Goal: Task Accomplishment & Management: Use online tool/utility

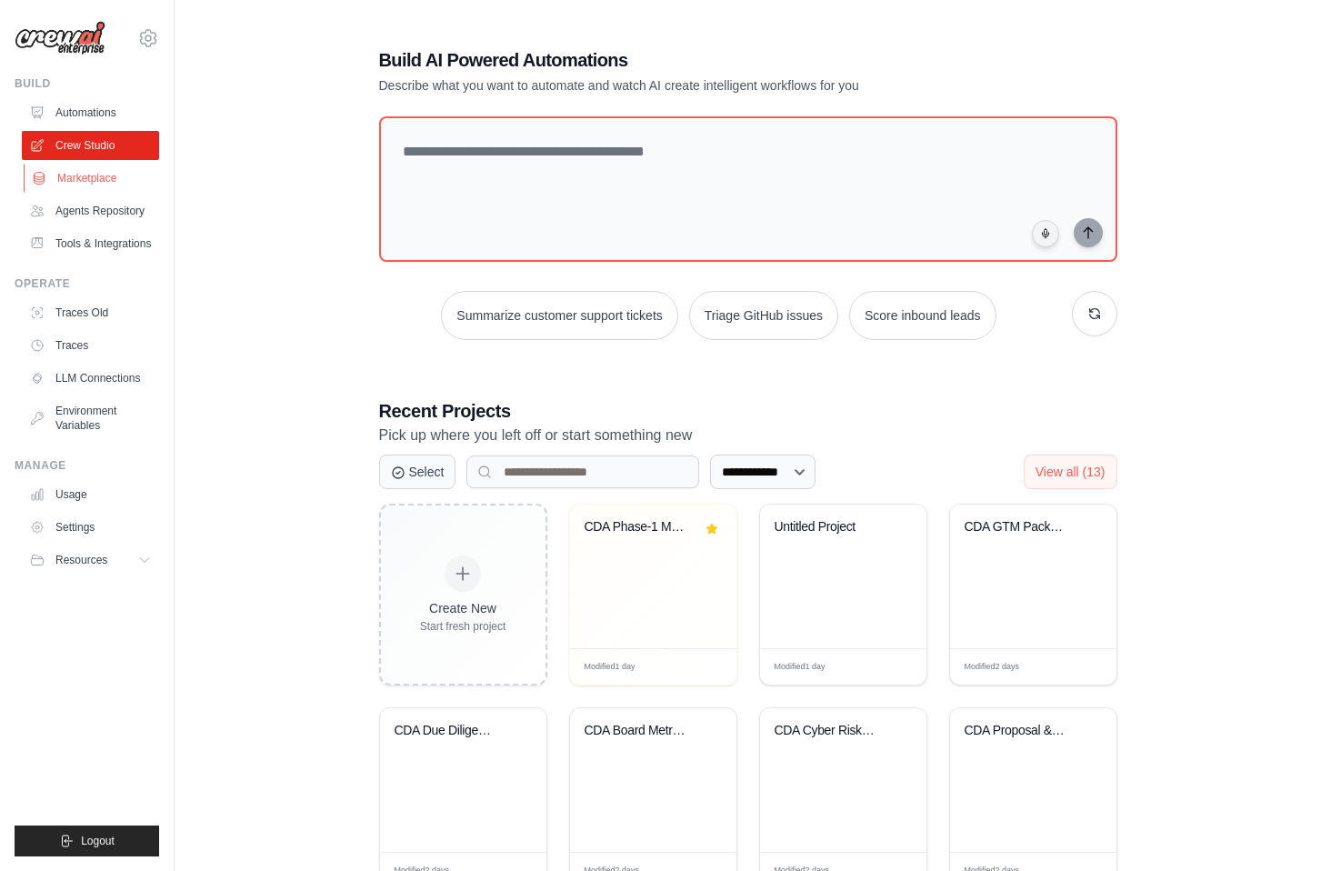
click at [100, 185] on link "Marketplace" at bounding box center [92, 178] width 137 height 29
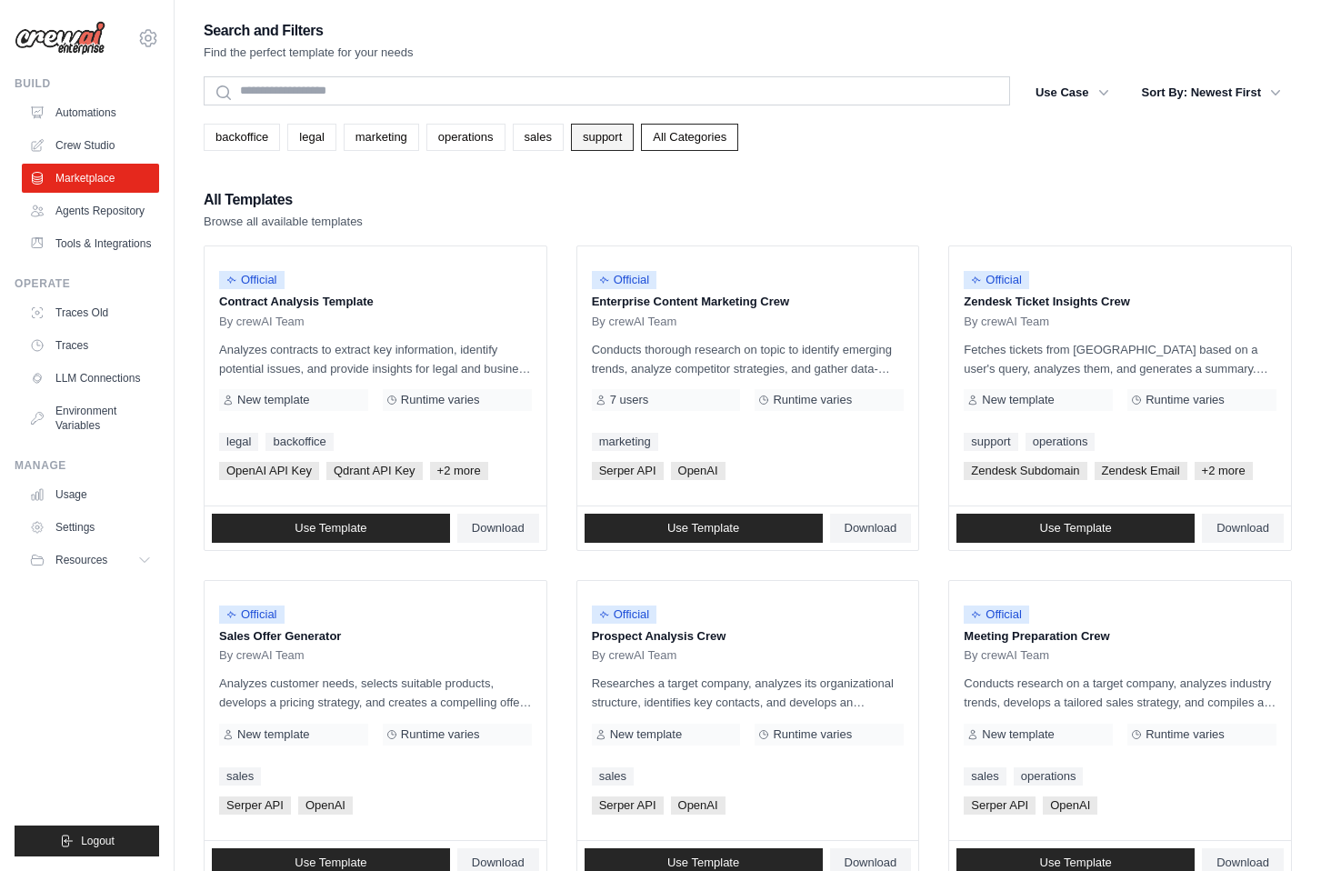
click at [591, 141] on link "support" at bounding box center [602, 137] width 63 height 27
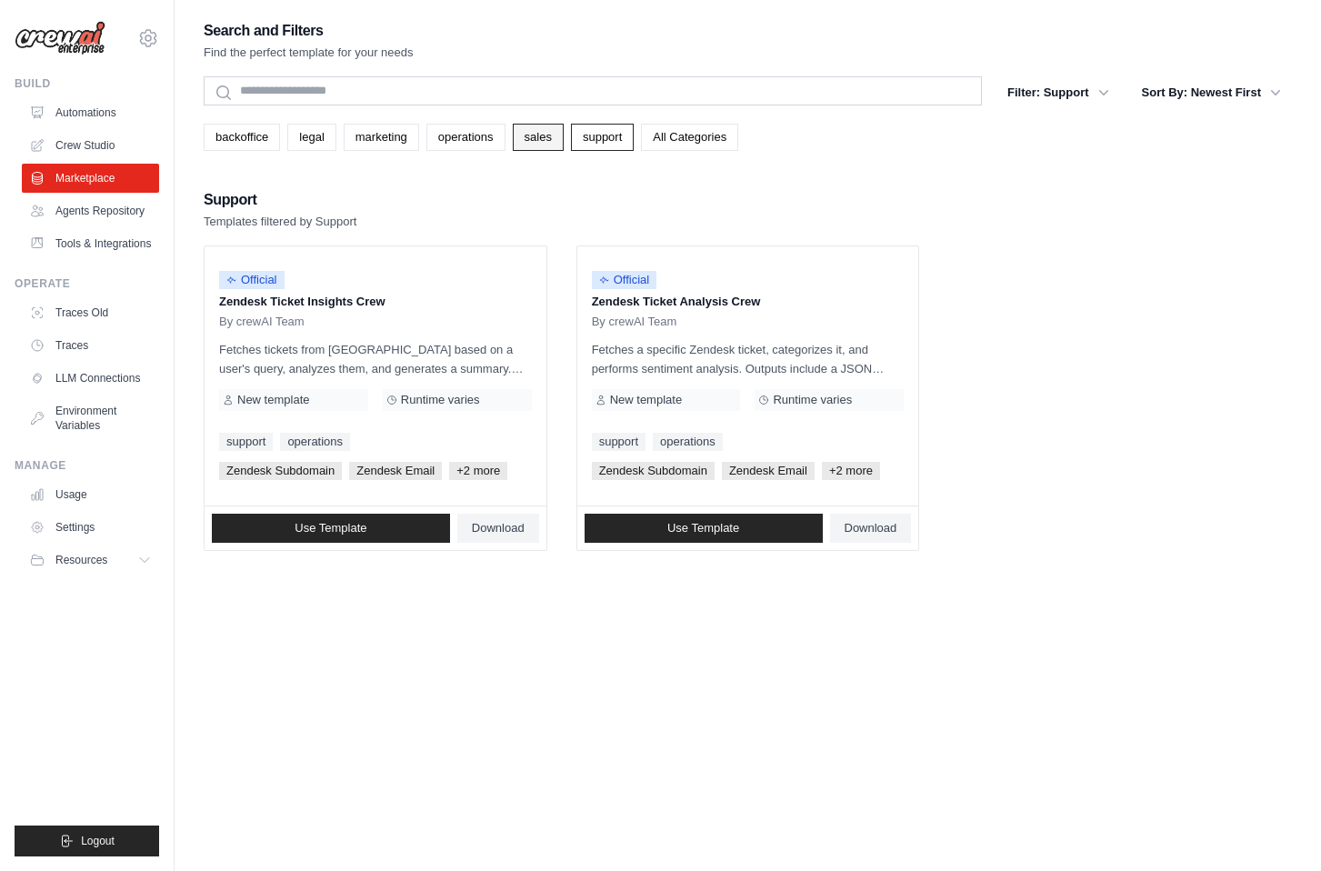
click at [540, 135] on link "sales" at bounding box center [538, 137] width 51 height 27
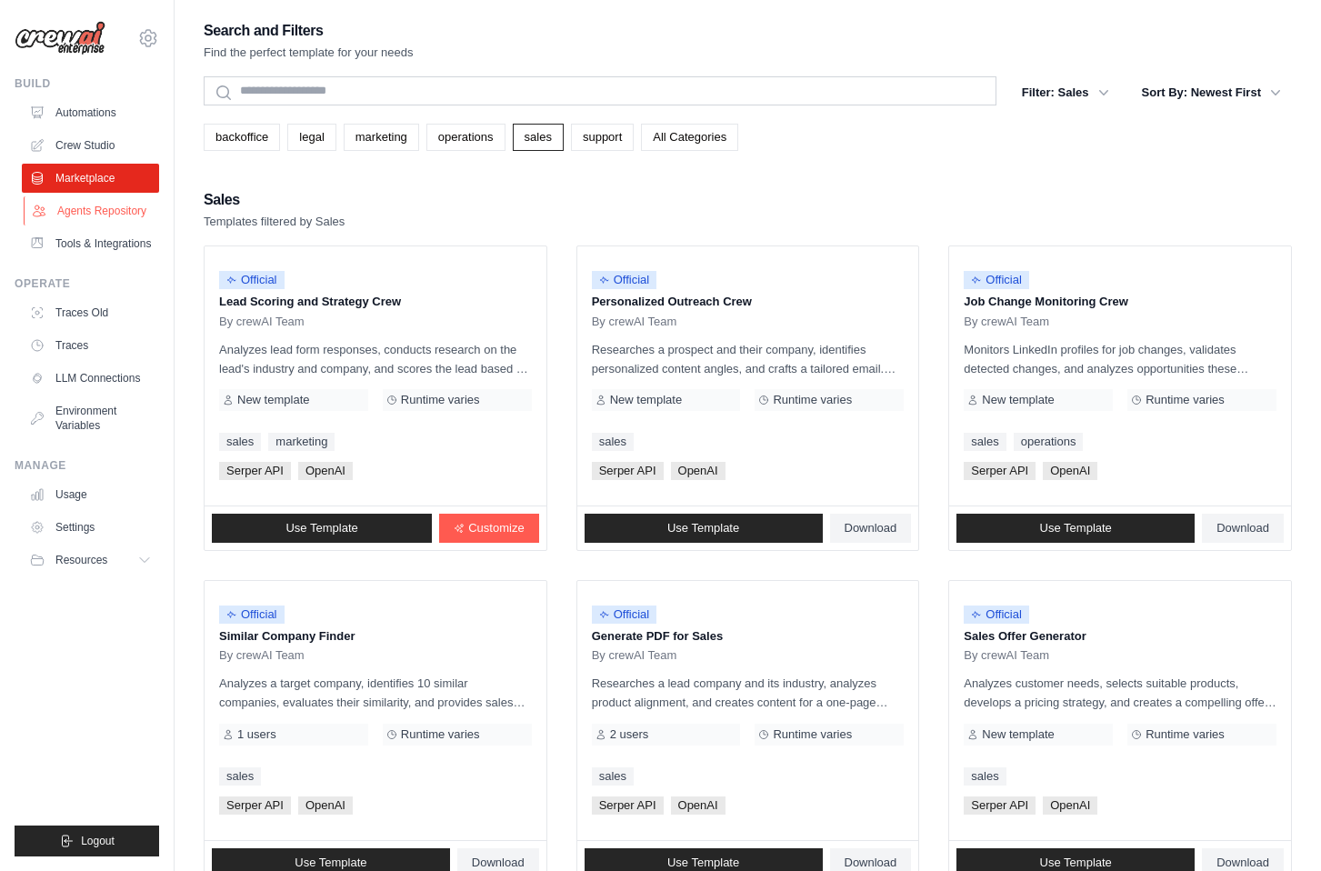
click at [116, 209] on link "Agents Repository" at bounding box center [92, 210] width 137 height 29
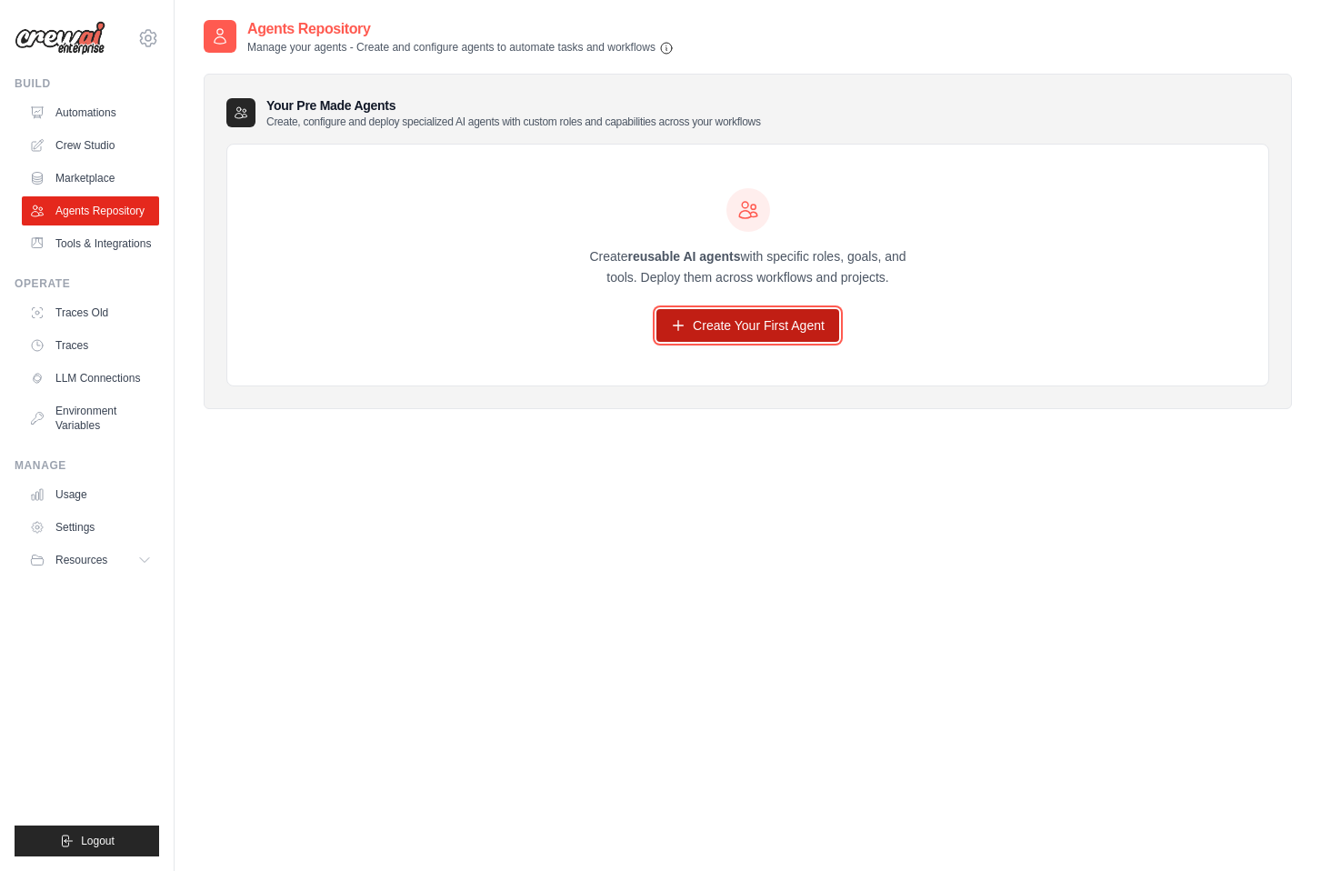
click at [738, 325] on link "Create Your First Agent" at bounding box center [748, 325] width 183 height 33
click at [141, 117] on link "Automations" at bounding box center [92, 112] width 137 height 29
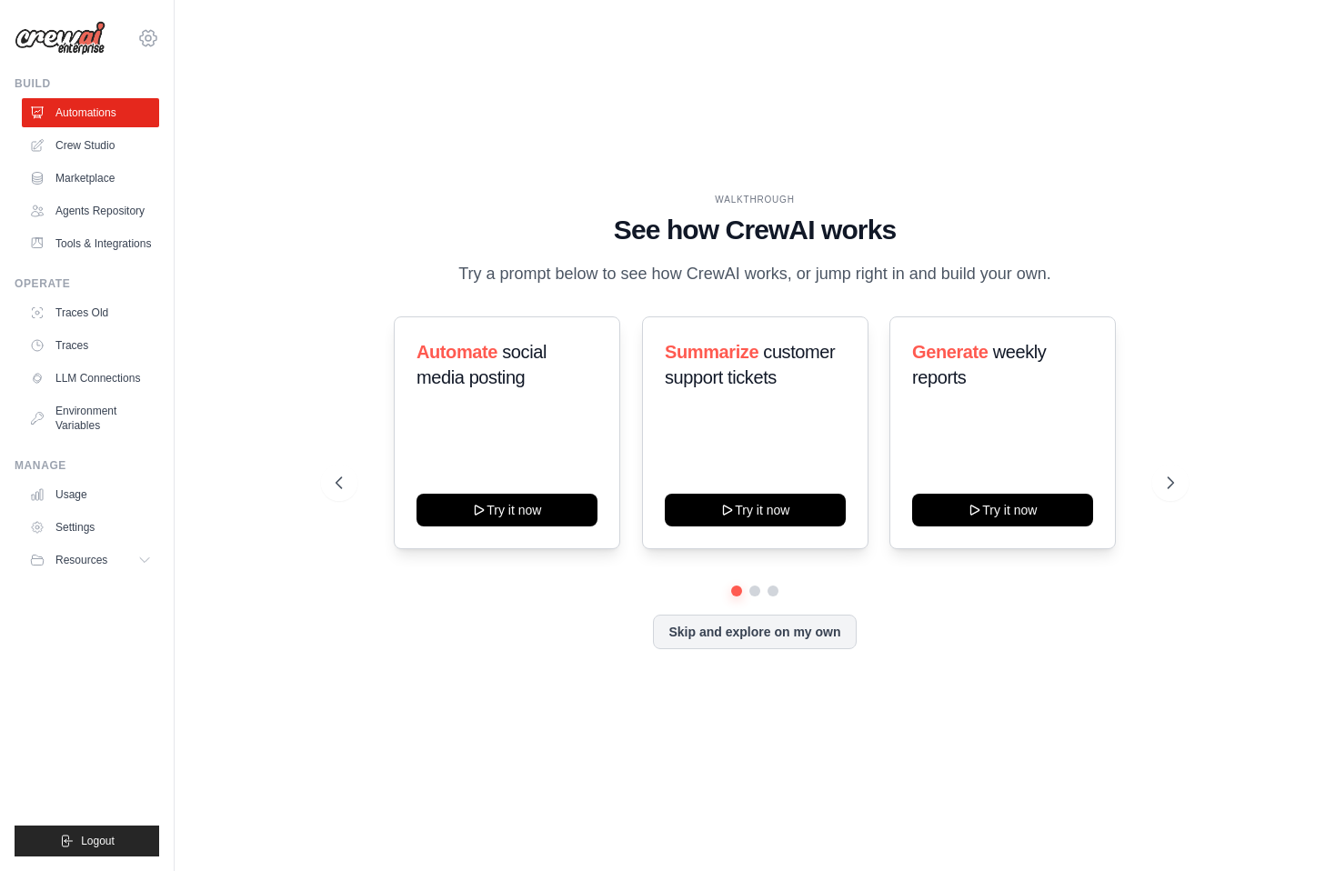
click at [146, 45] on icon at bounding box center [148, 38] width 22 height 22
click at [156, 63] on div "e@cda.security" at bounding box center [224, 70] width 144 height 18
click at [174, 112] on span "Settings" at bounding box center [226, 113] width 144 height 18
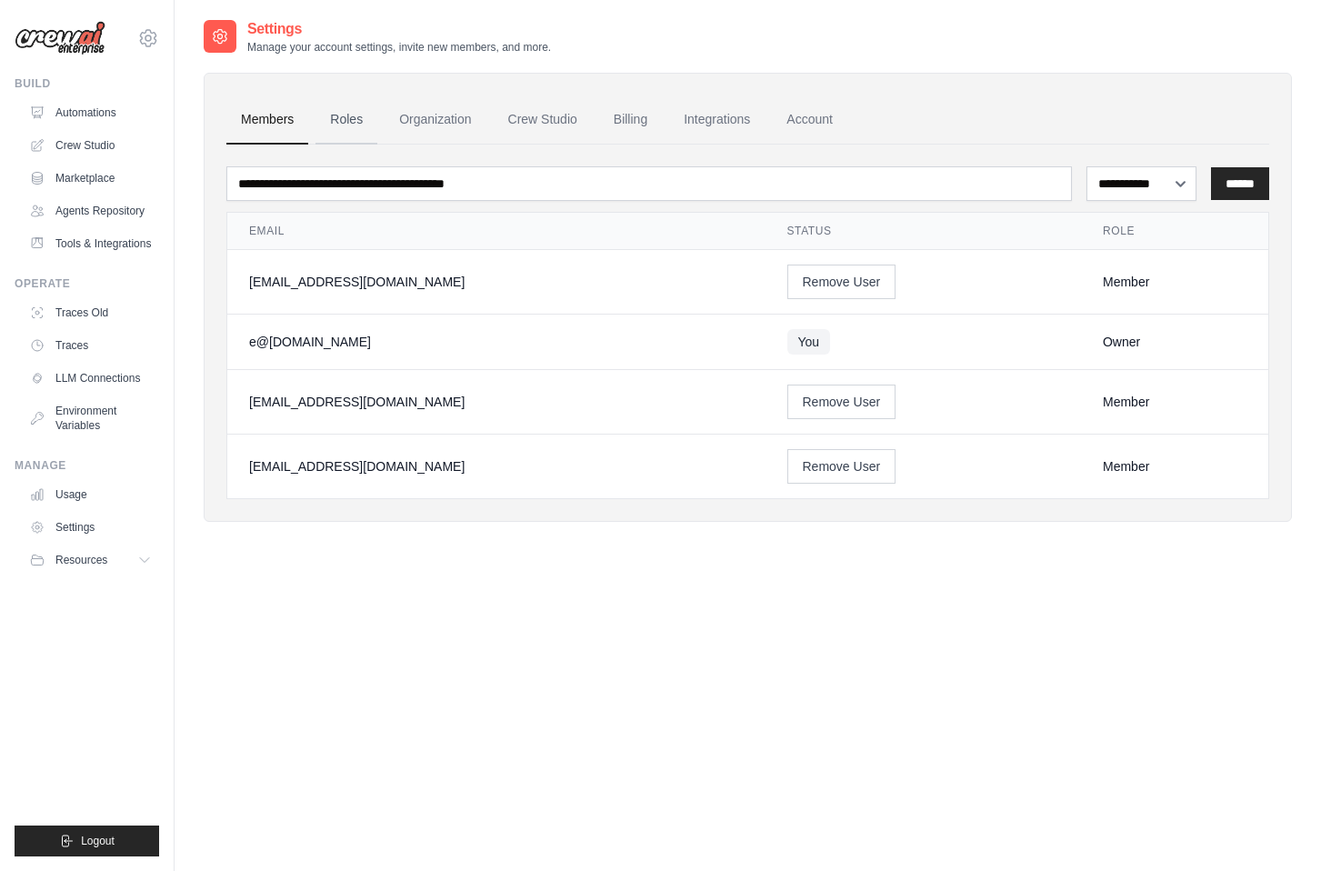
click at [347, 131] on link "Roles" at bounding box center [347, 119] width 62 height 49
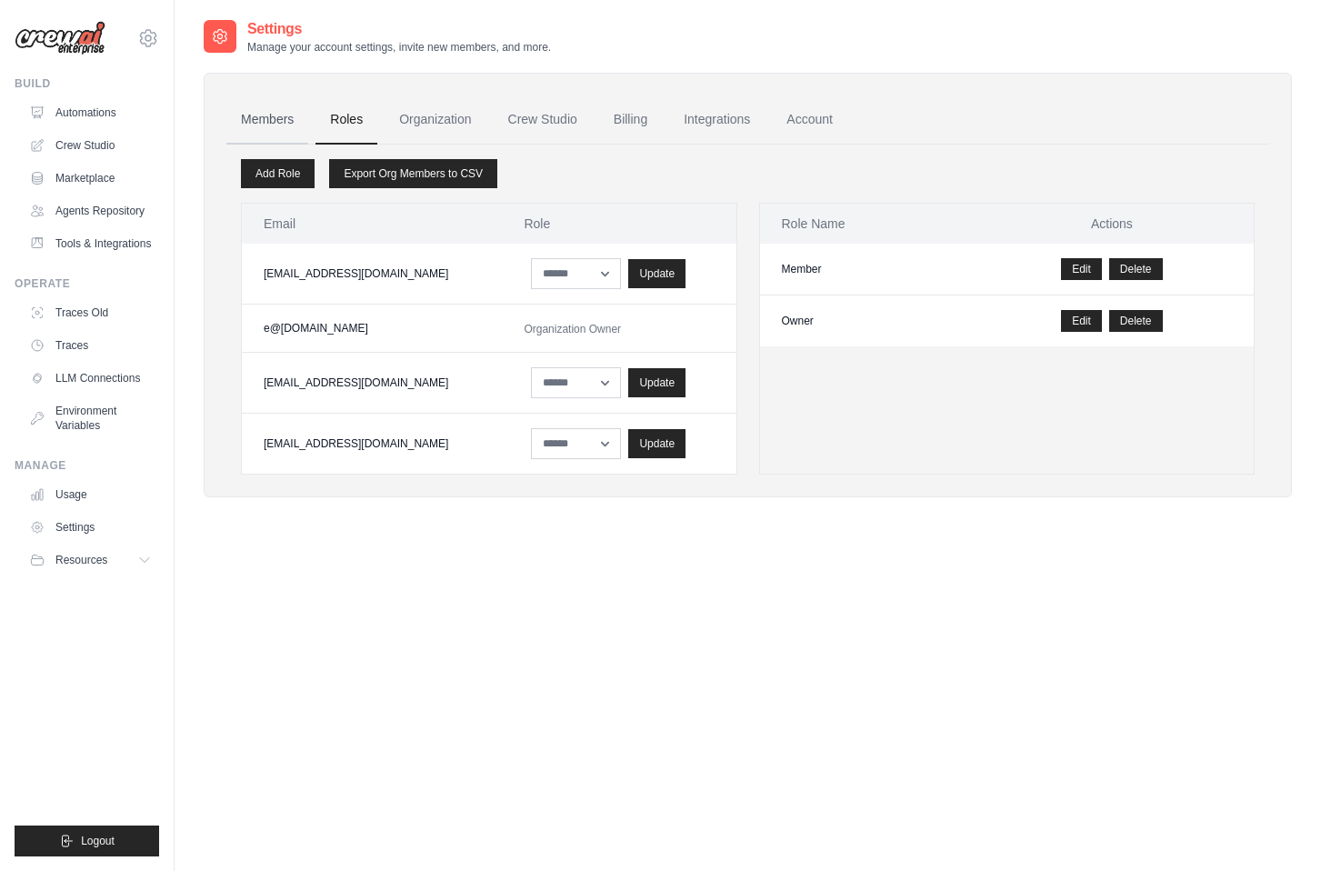
click at [275, 120] on link "Members" at bounding box center [267, 119] width 82 height 49
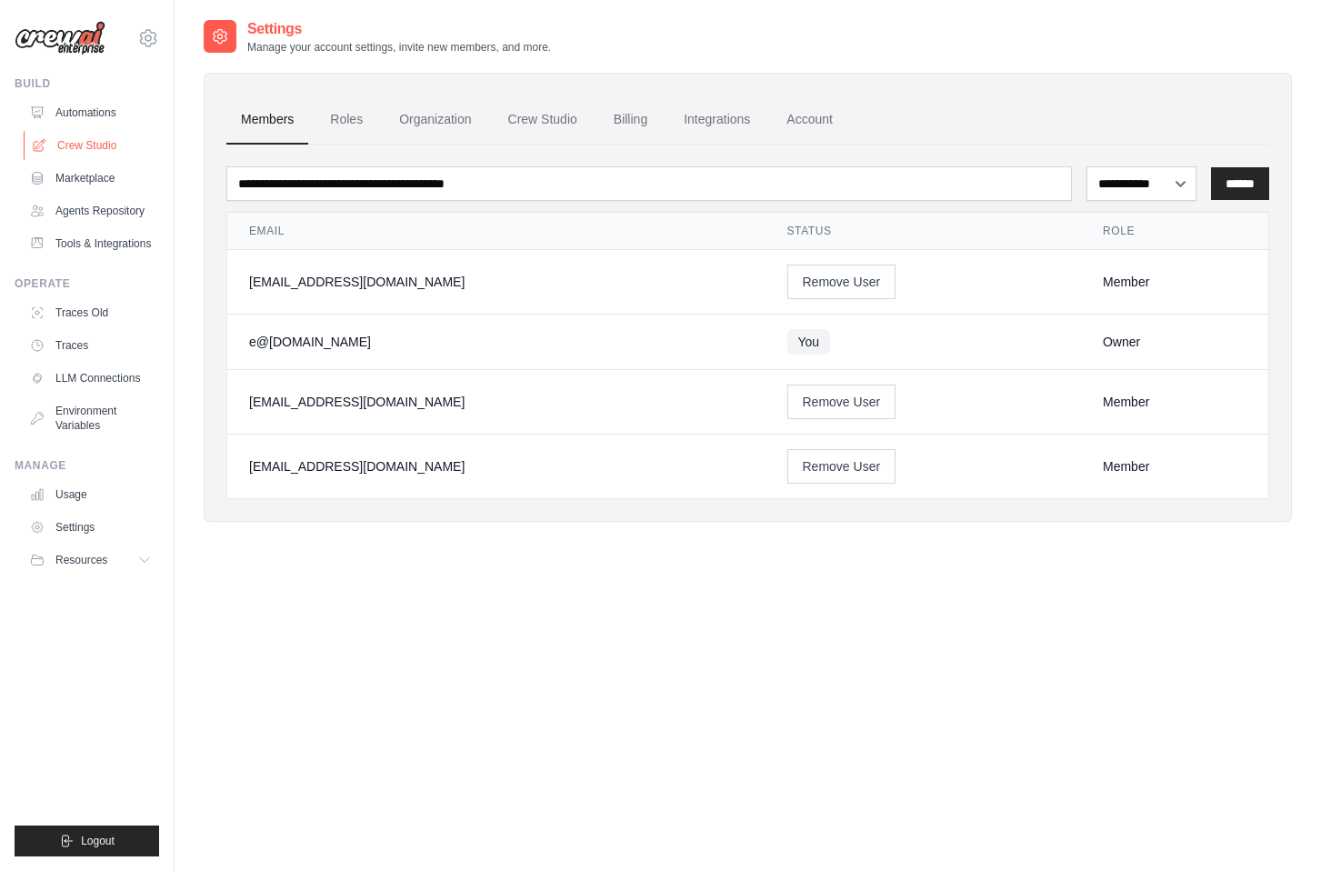
click at [141, 149] on link "Crew Studio" at bounding box center [92, 145] width 137 height 29
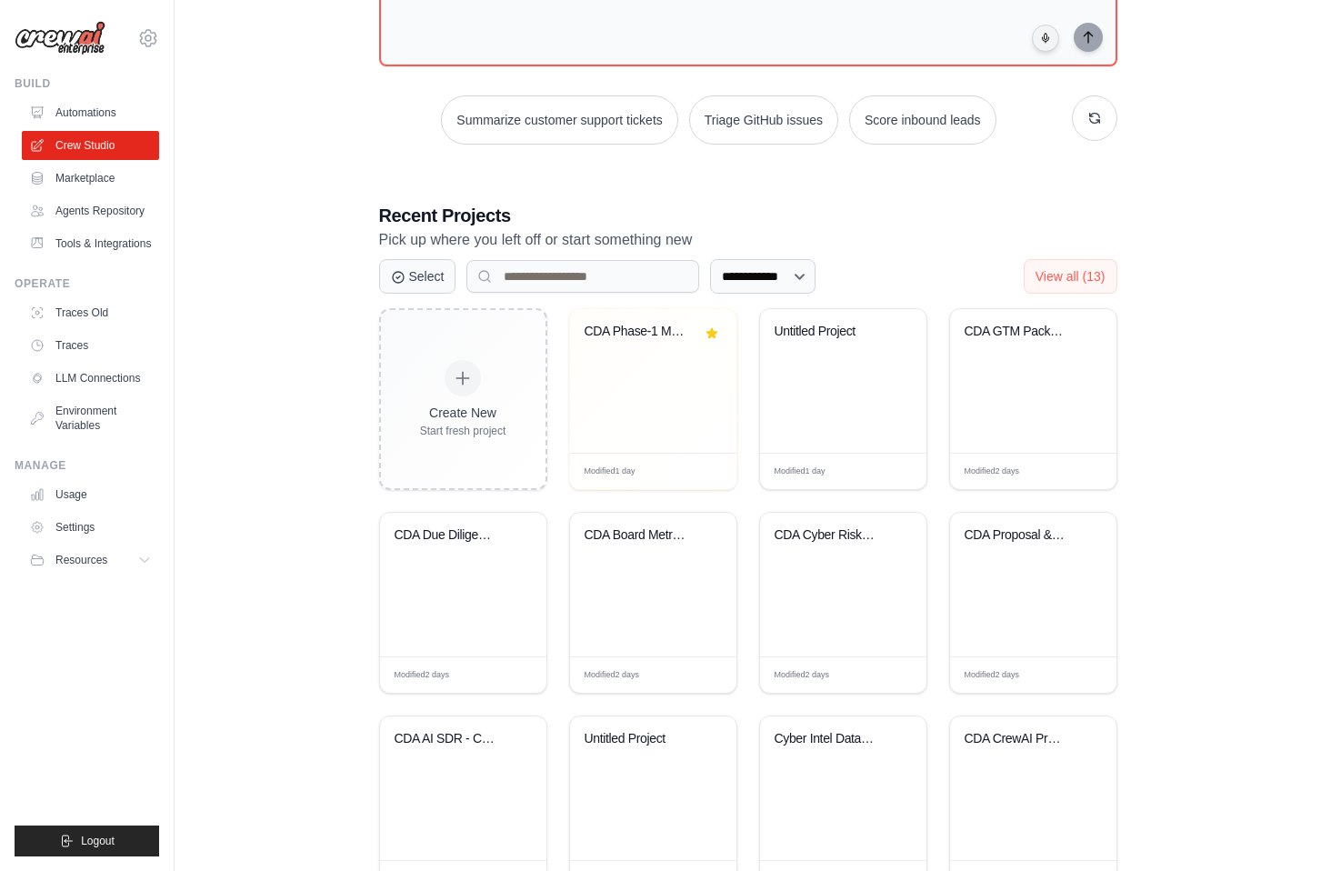
scroll to position [269, 0]
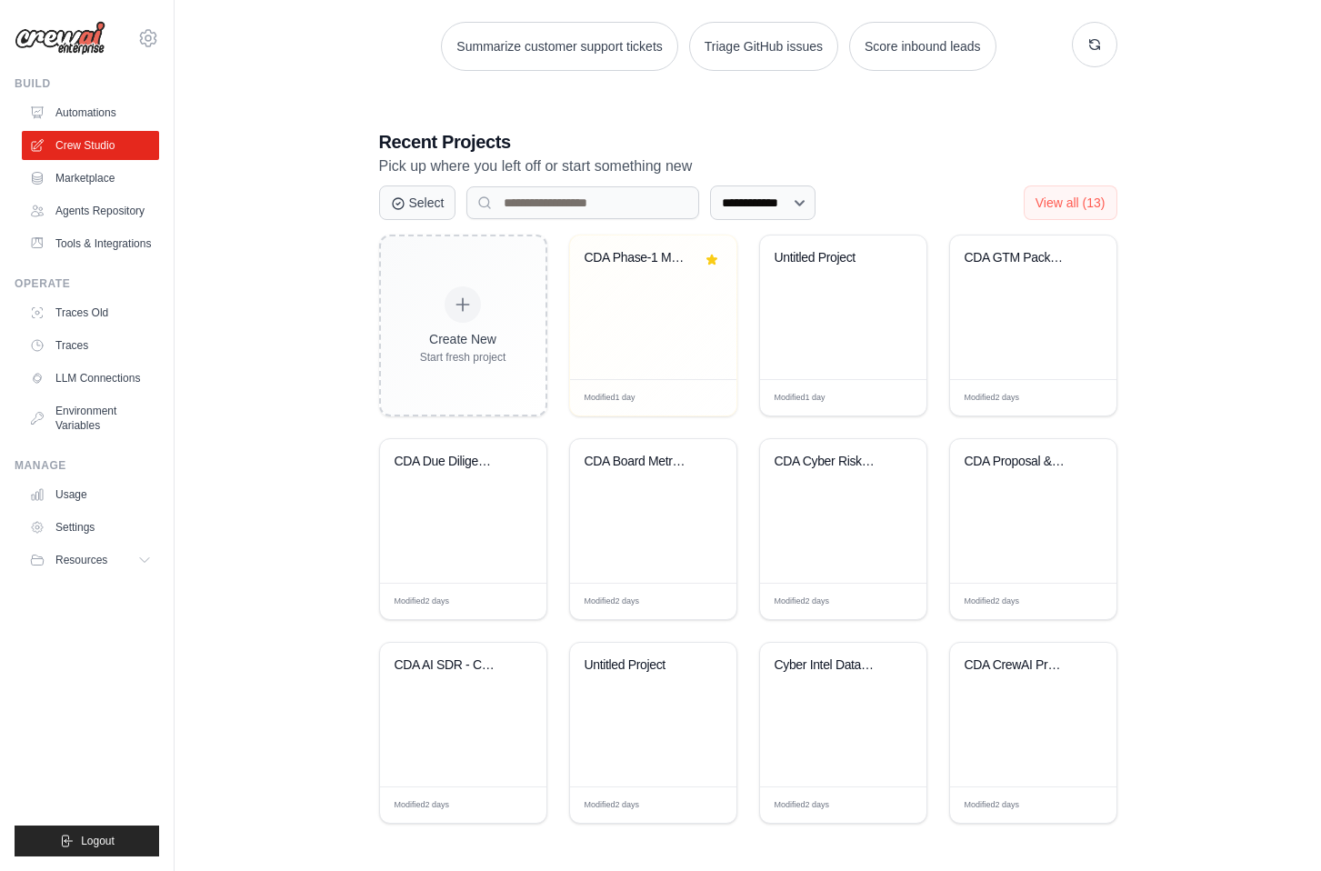
click at [309, 357] on div "**********" at bounding box center [748, 301] width 1089 height 1104
click at [311, 378] on div "**********" at bounding box center [748, 301] width 1089 height 1104
click at [320, 399] on div "**********" at bounding box center [748, 301] width 1089 height 1104
click at [333, 368] on div "**********" at bounding box center [748, 301] width 1089 height 1104
click at [329, 370] on div "**********" at bounding box center [748, 301] width 1089 height 1104
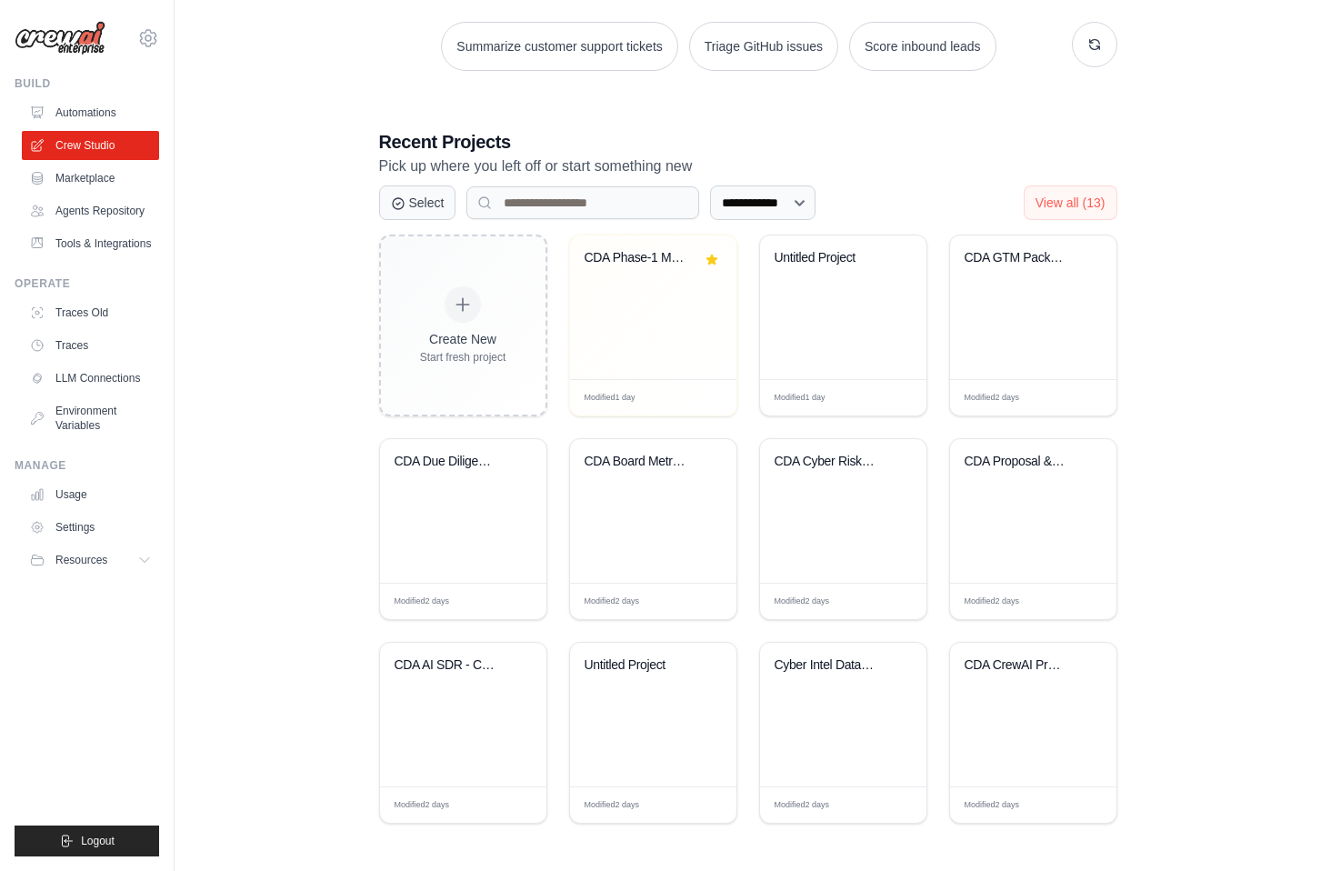
click at [319, 420] on div "**********" at bounding box center [748, 301] width 1089 height 1104
click at [342, 376] on div "**********" at bounding box center [748, 301] width 1089 height 1104
drag, startPoint x: 324, startPoint y: 229, endPoint x: 307, endPoint y: 228, distance: 16.4
click at [307, 228] on div "**********" at bounding box center [748, 301] width 1089 height 1104
click at [302, 260] on div "**********" at bounding box center [748, 301] width 1089 height 1104
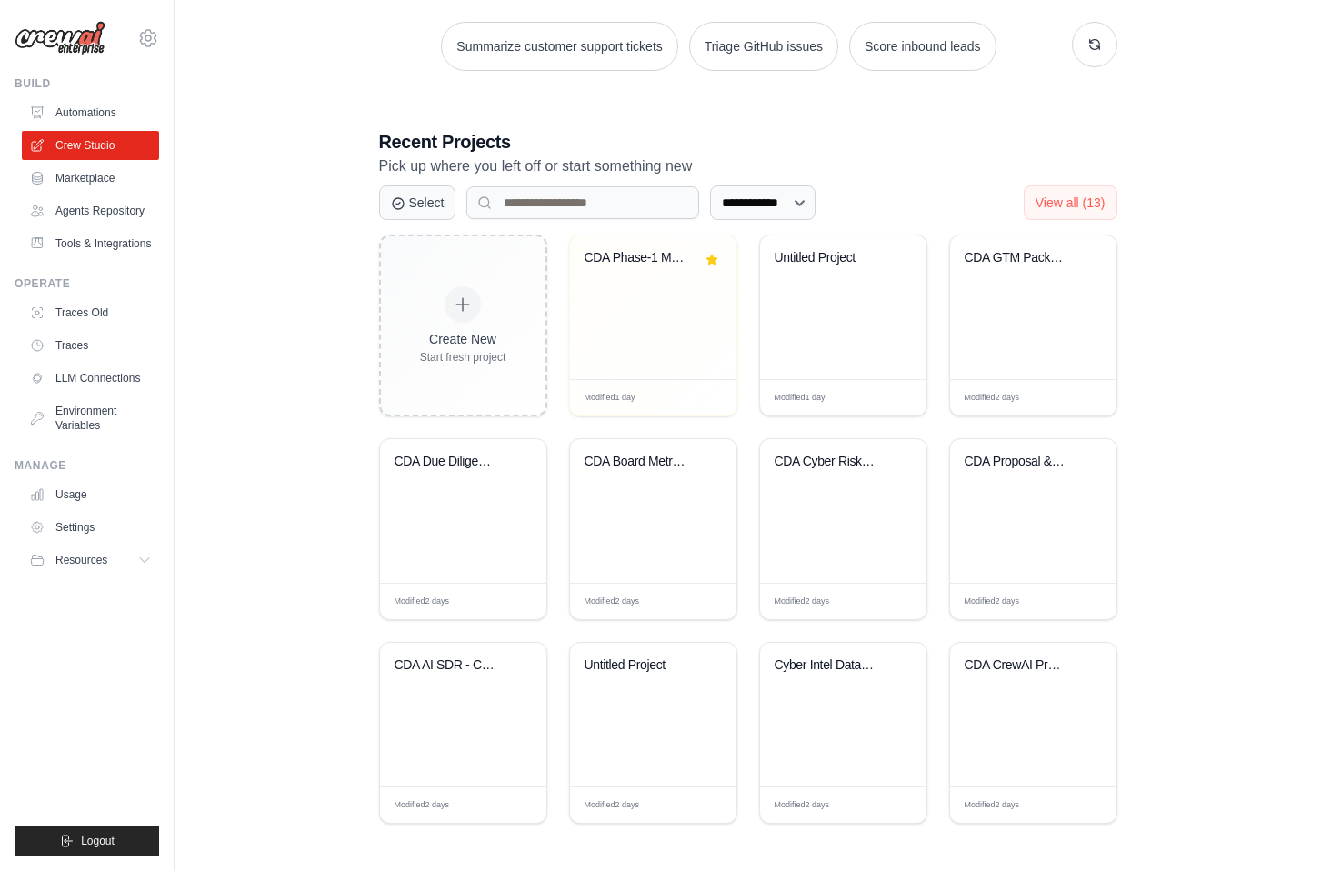
click at [283, 336] on div "**********" at bounding box center [748, 301] width 1089 height 1104
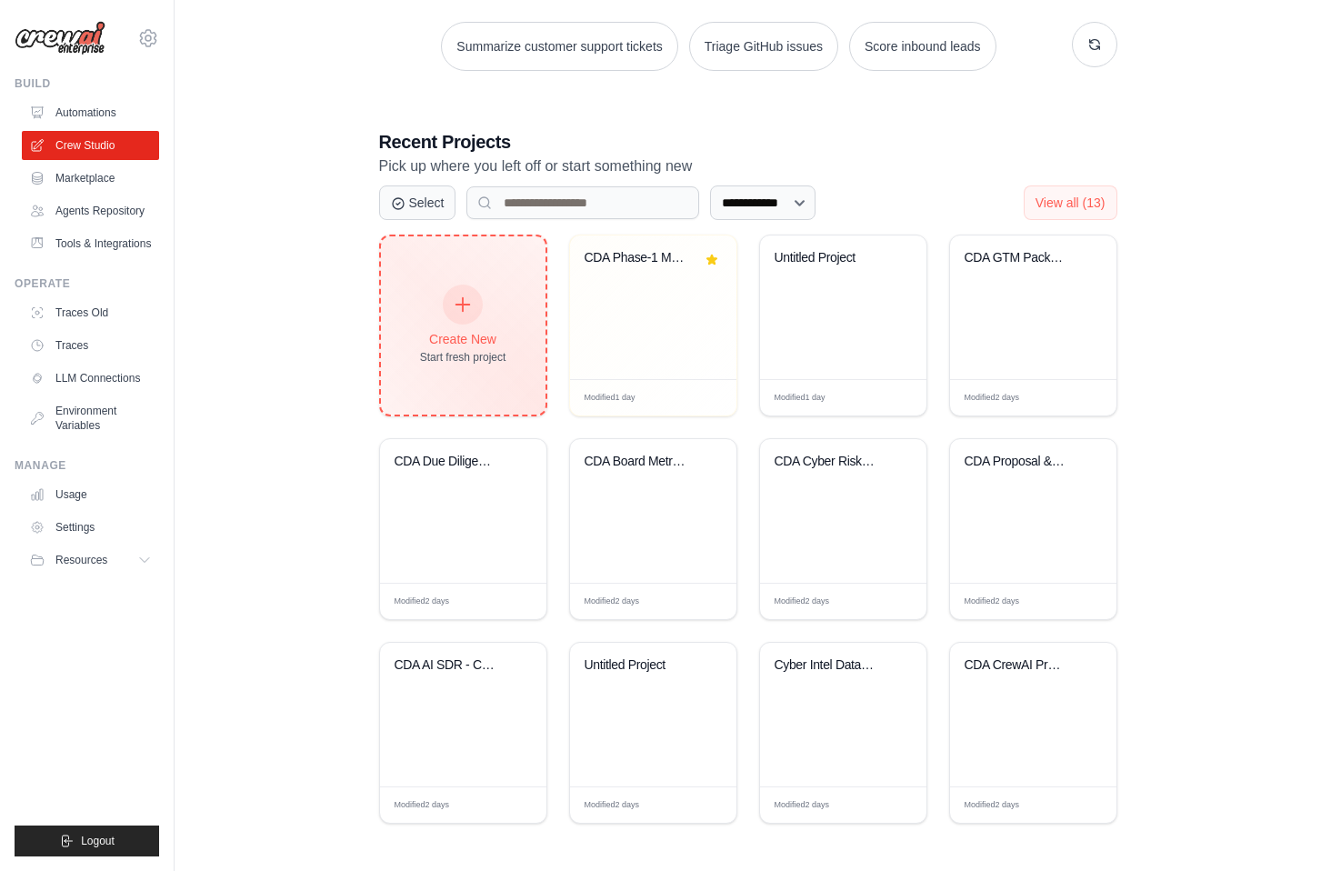
click at [422, 327] on div "Create New Start fresh project" at bounding box center [463, 325] width 86 height 78
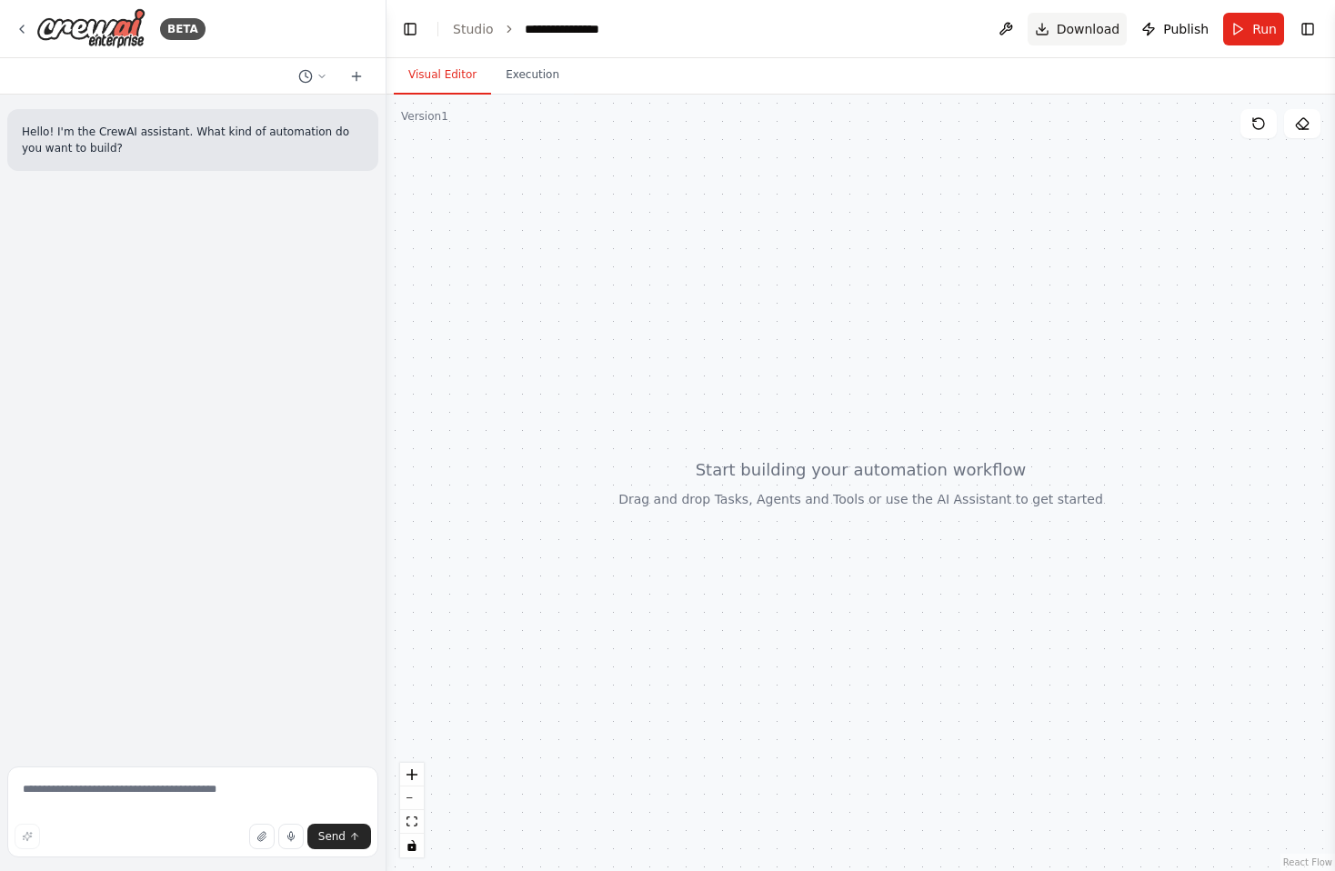
click at [1069, 31] on span "Download" at bounding box center [1089, 29] width 64 height 18
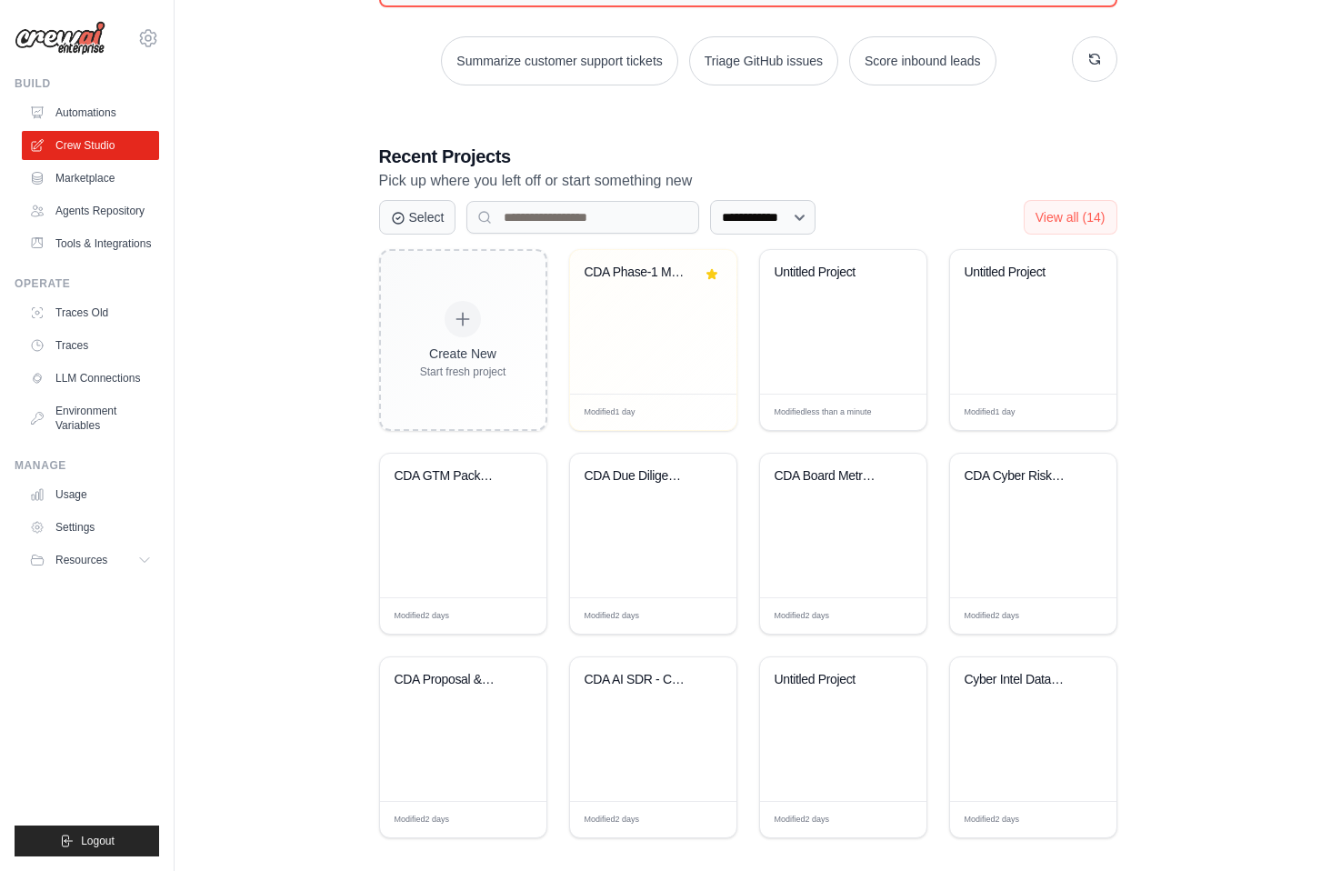
scroll to position [269, 0]
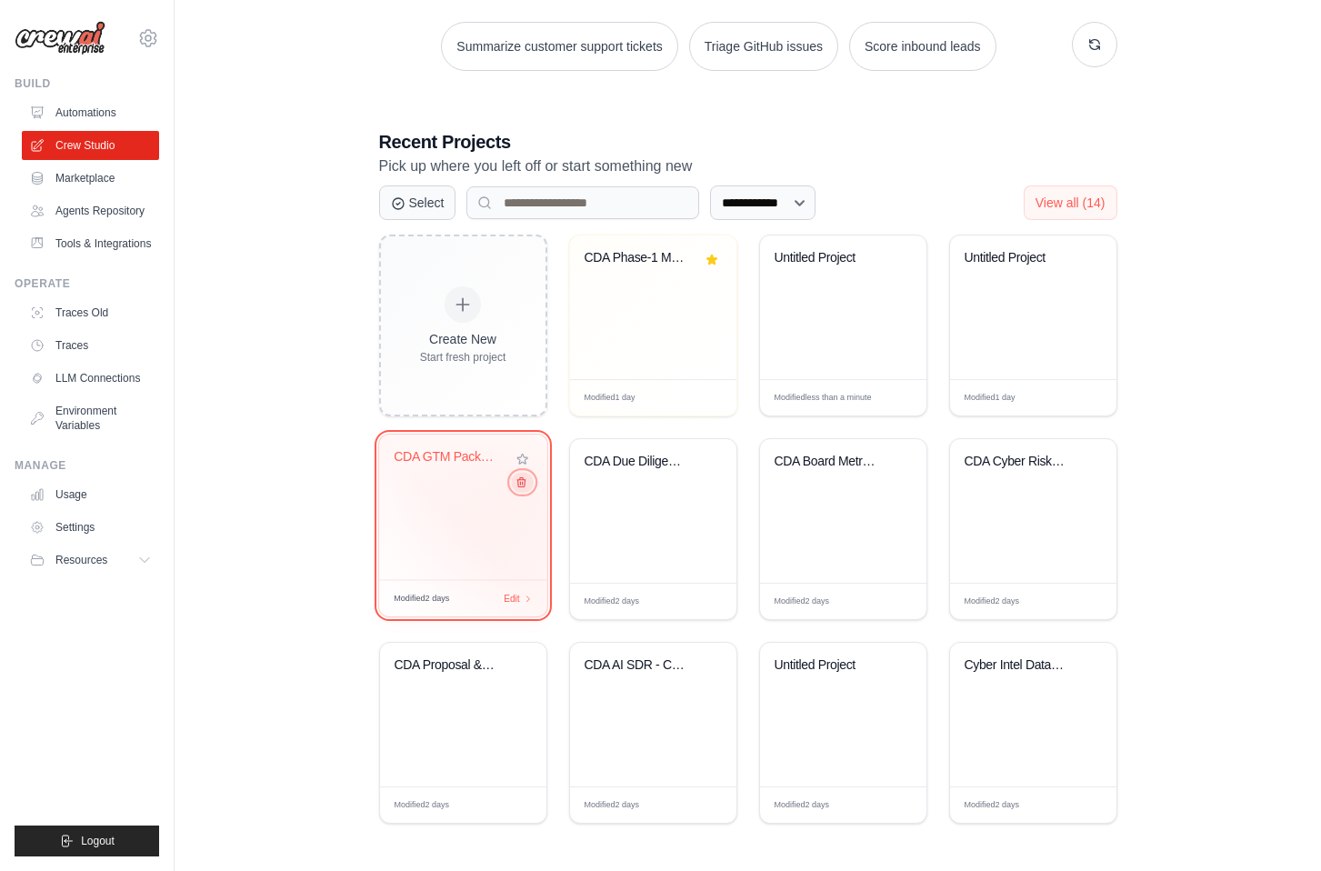
click at [526, 491] on button at bounding box center [522, 482] width 22 height 20
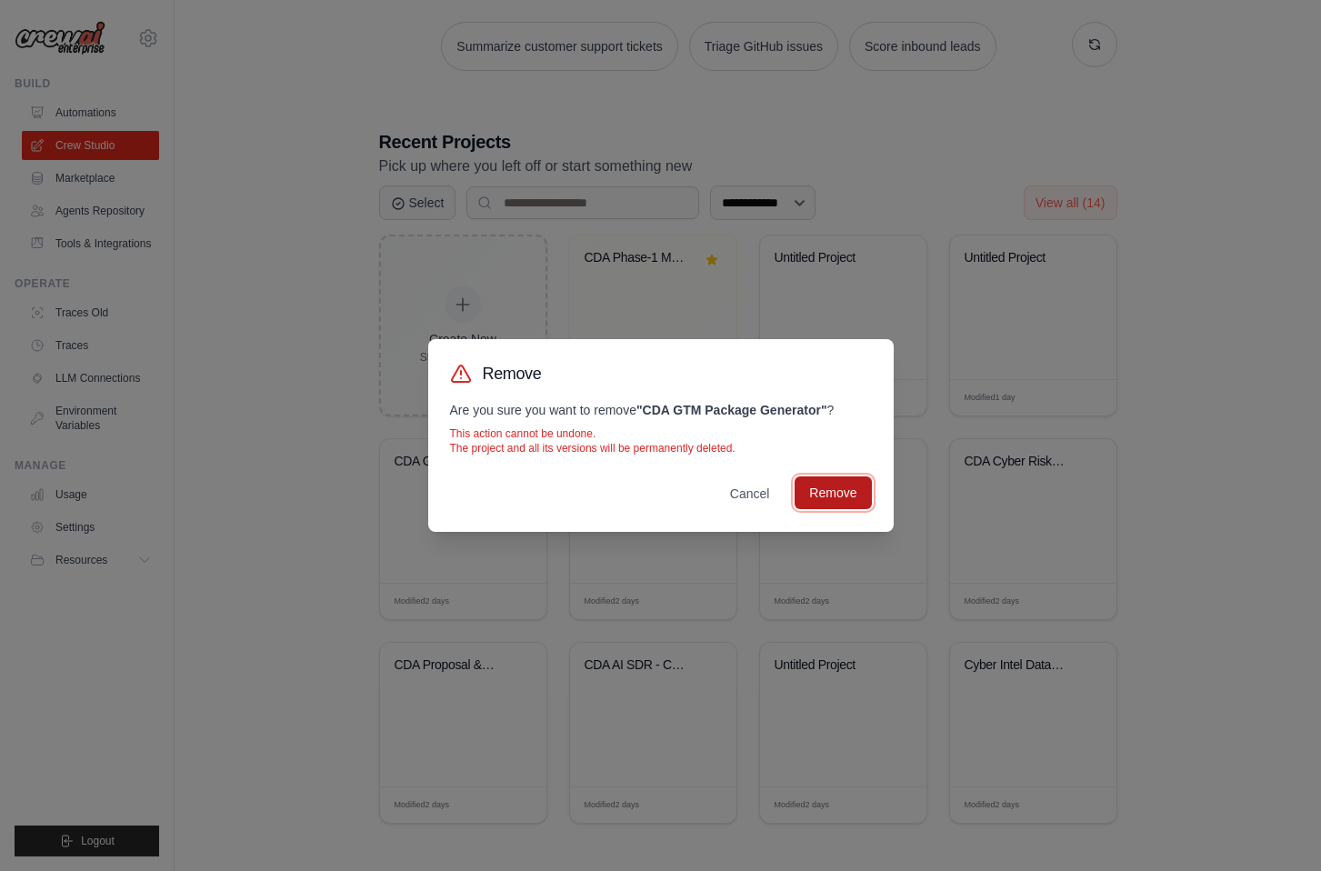
click at [858, 485] on button "Remove" at bounding box center [833, 493] width 76 height 33
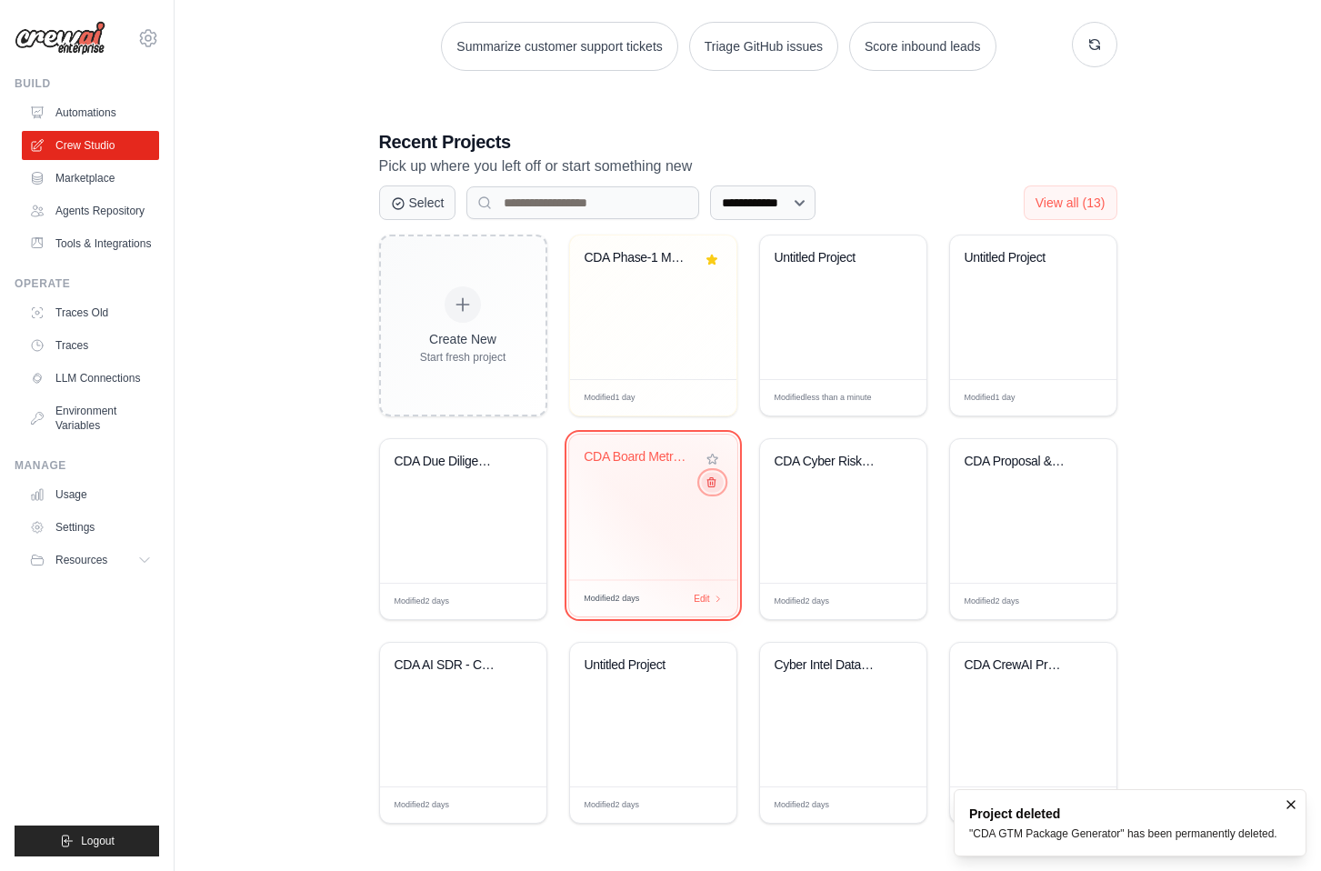
click at [713, 483] on icon at bounding box center [712, 482] width 8 height 9
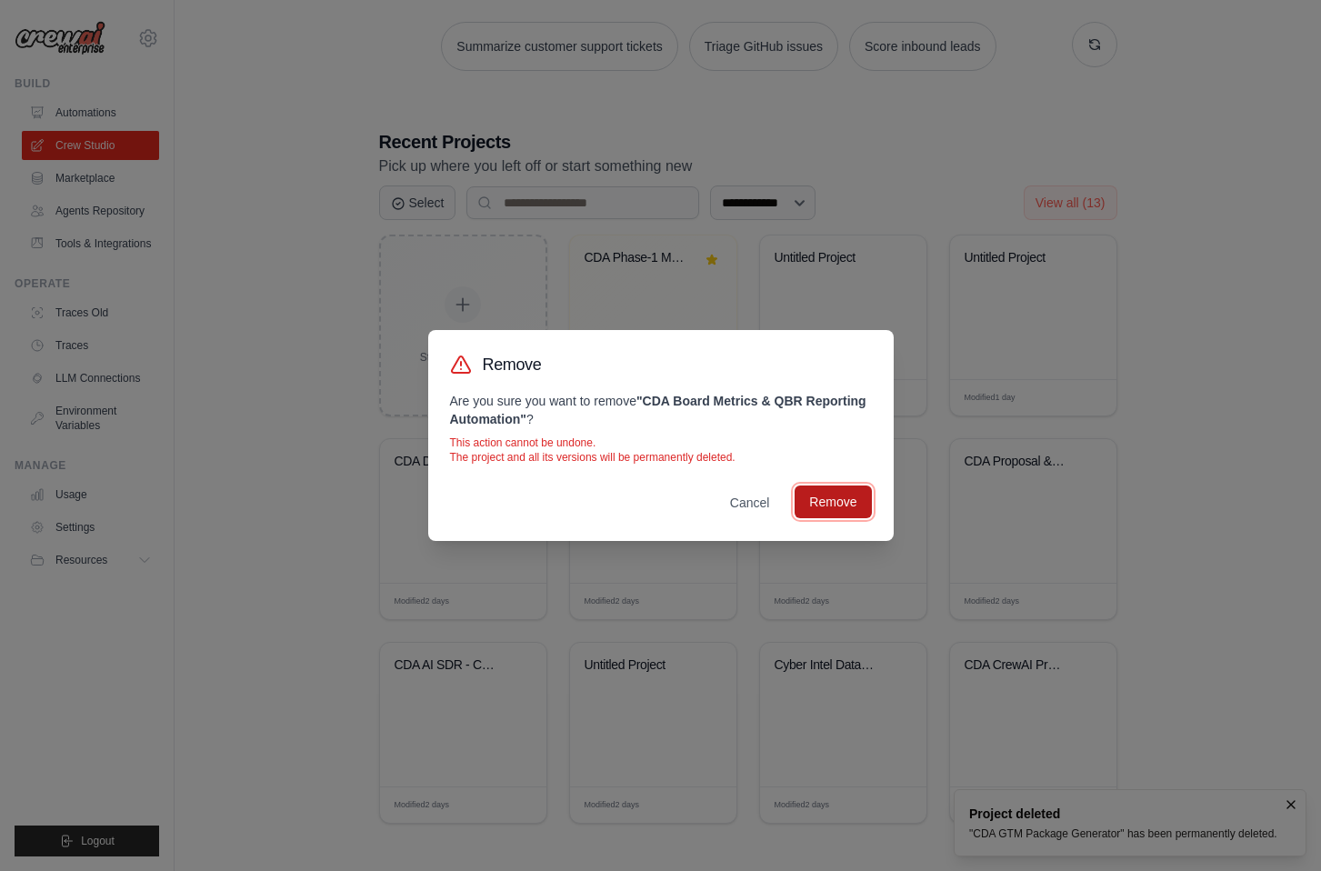
click at [864, 510] on button "Remove" at bounding box center [833, 502] width 76 height 33
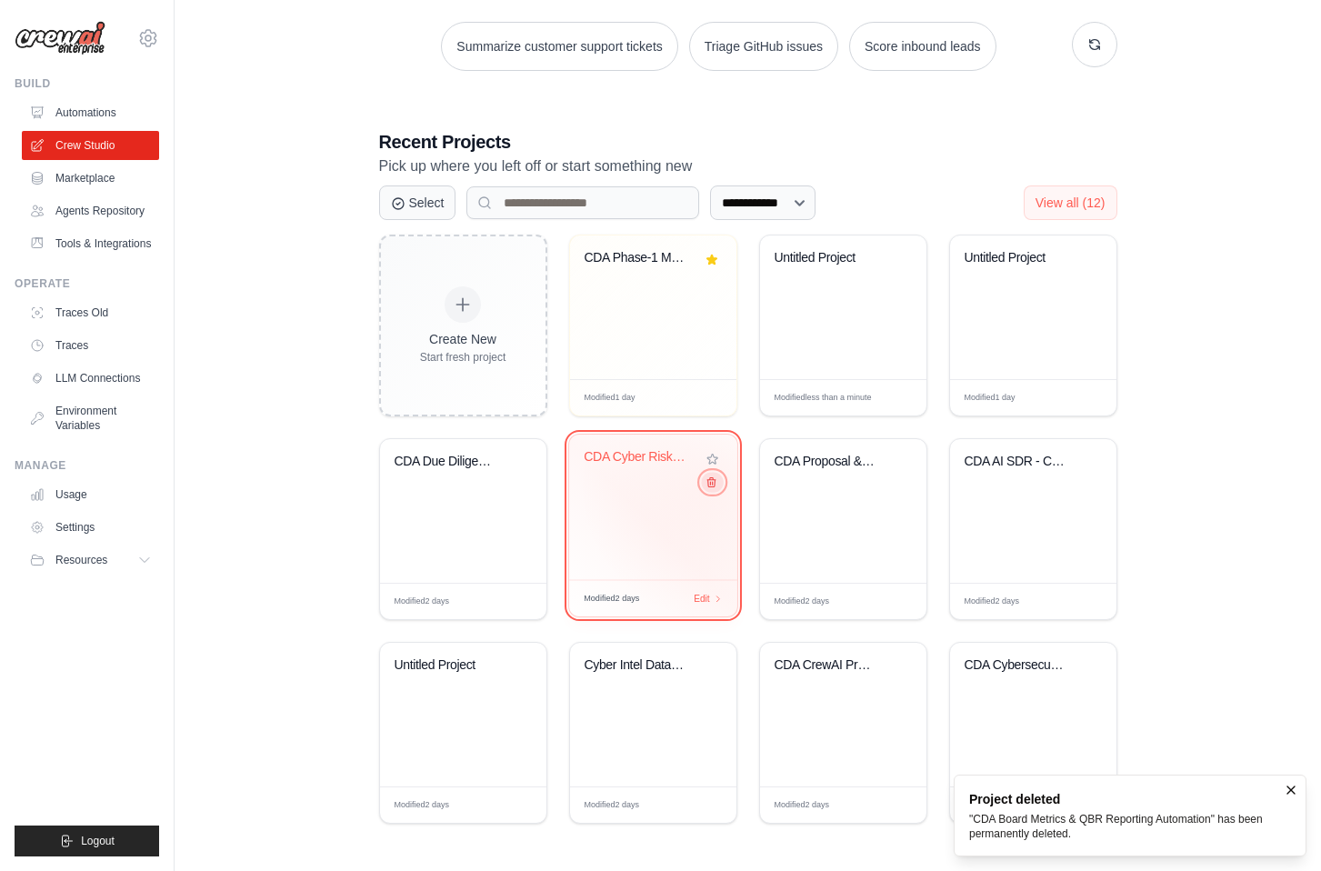
click at [716, 488] on icon at bounding box center [711, 483] width 12 height 12
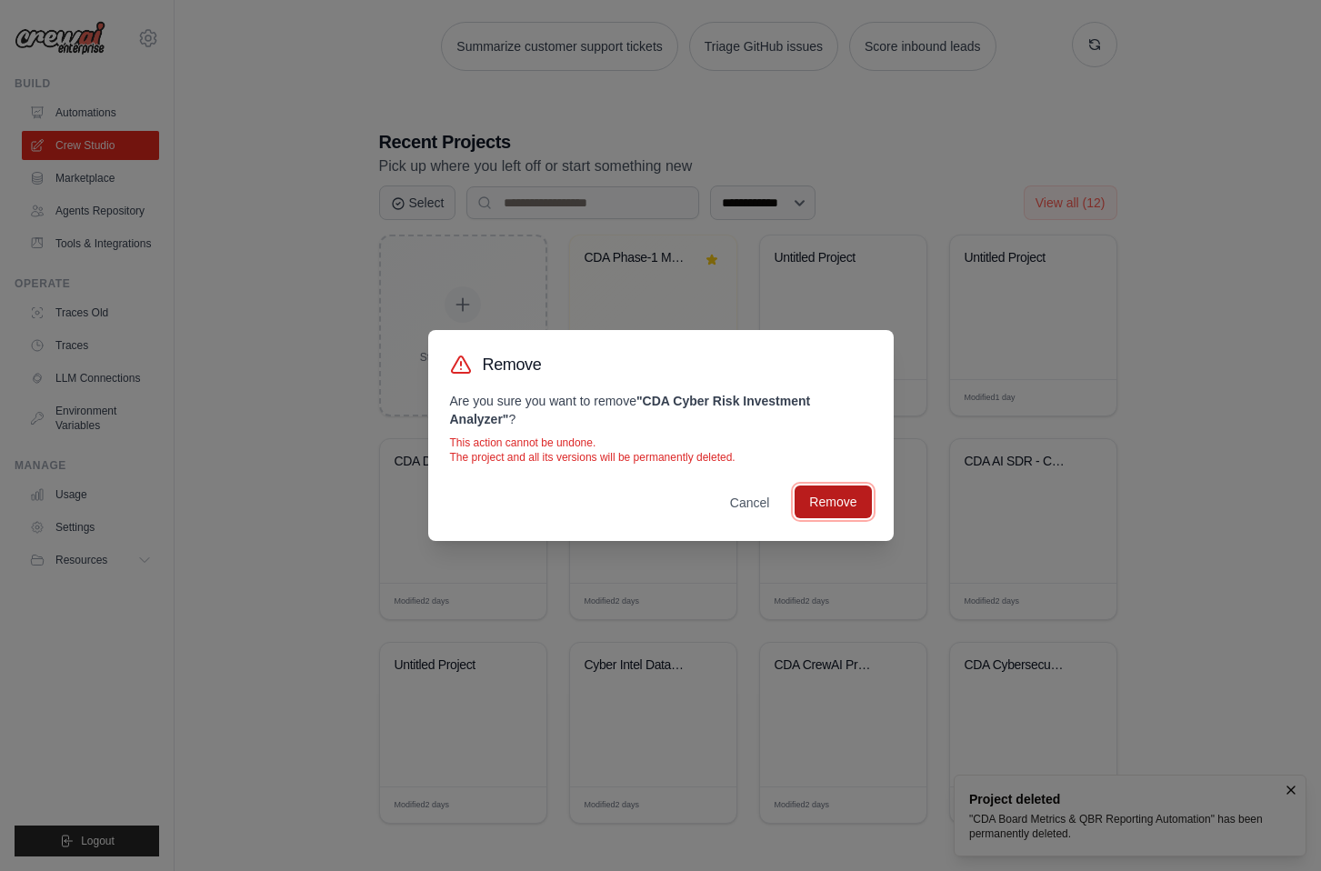
click at [829, 511] on button "Remove" at bounding box center [833, 502] width 76 height 33
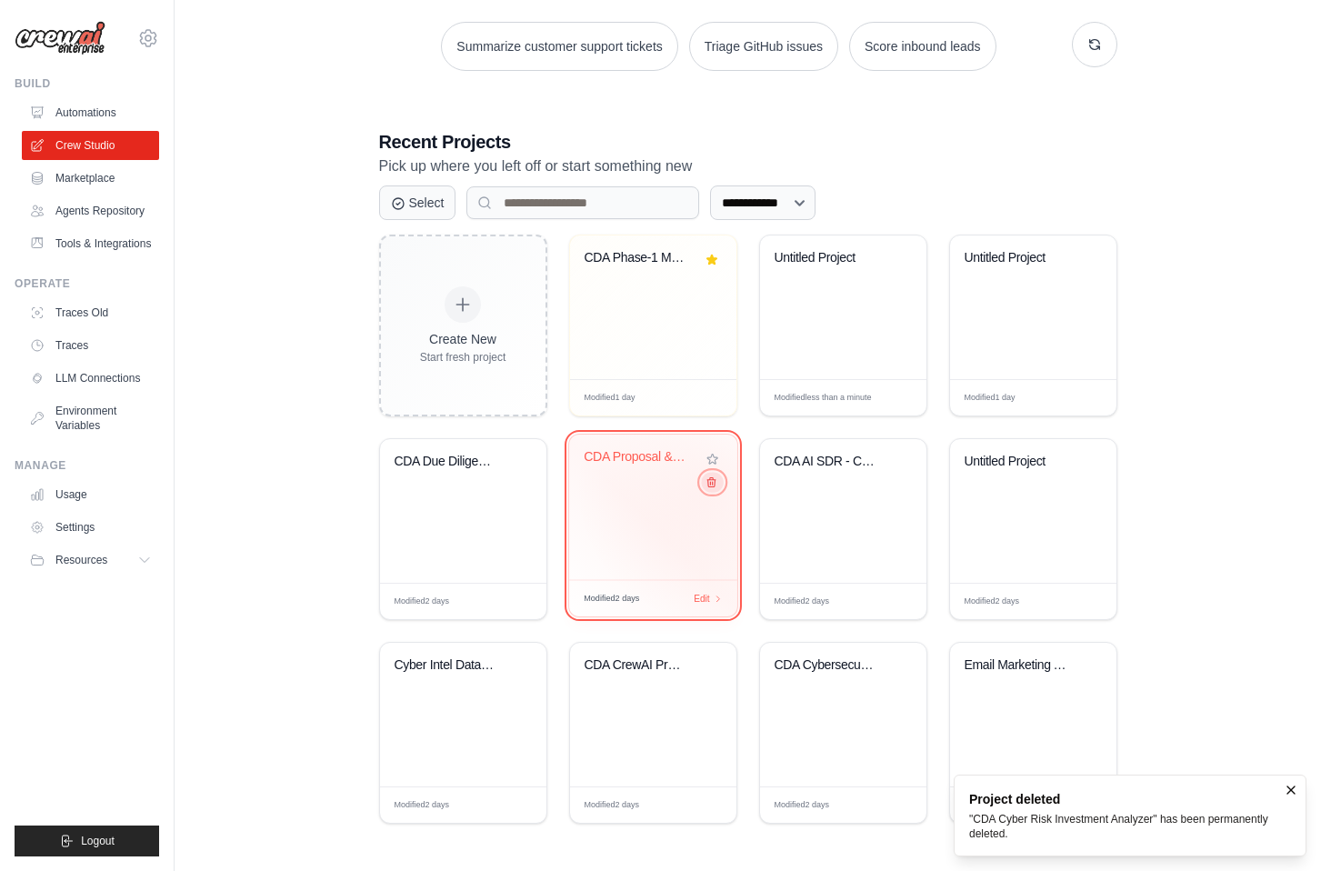
click at [712, 492] on button at bounding box center [712, 482] width 22 height 20
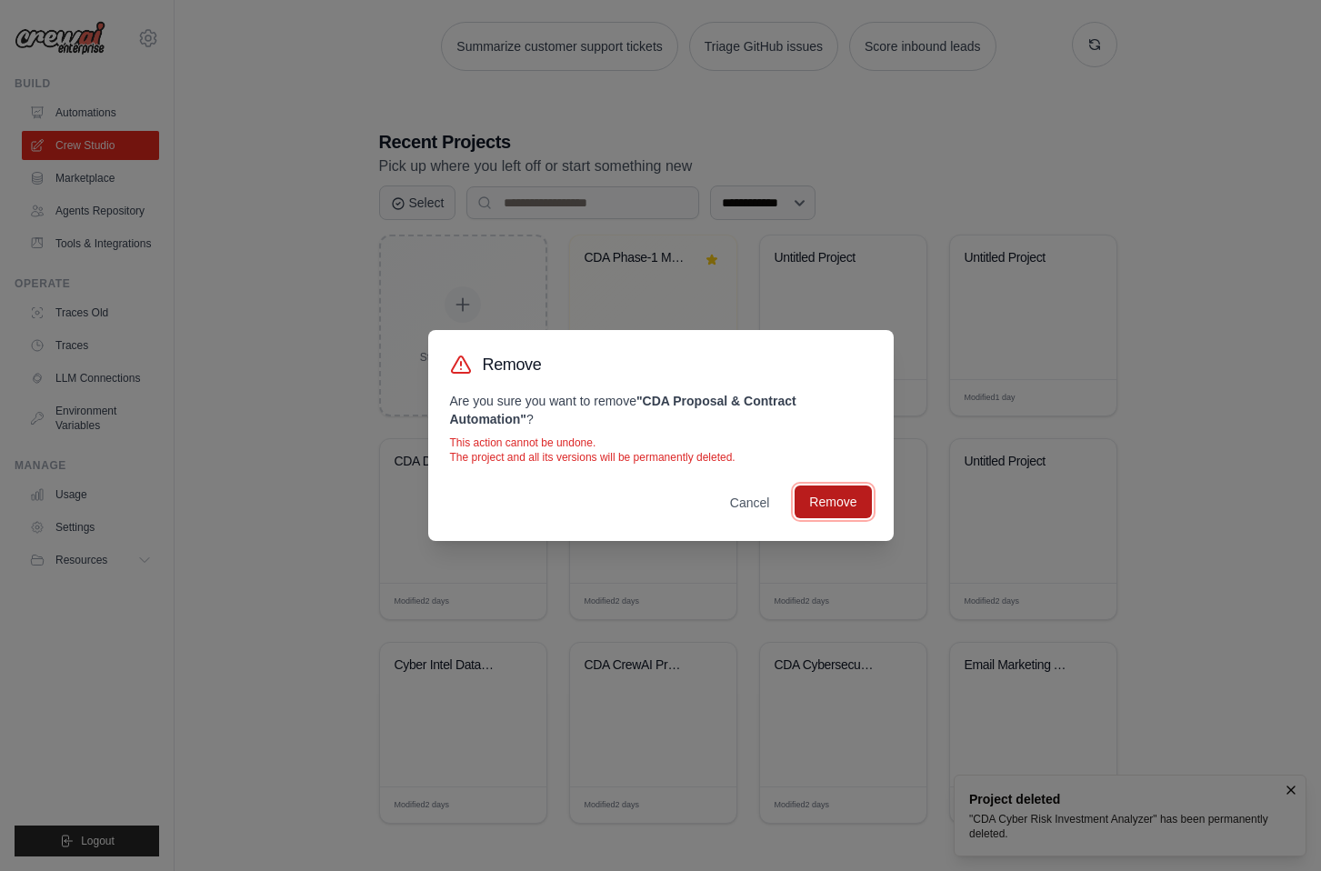
click at [822, 507] on button "Remove" at bounding box center [833, 502] width 76 height 33
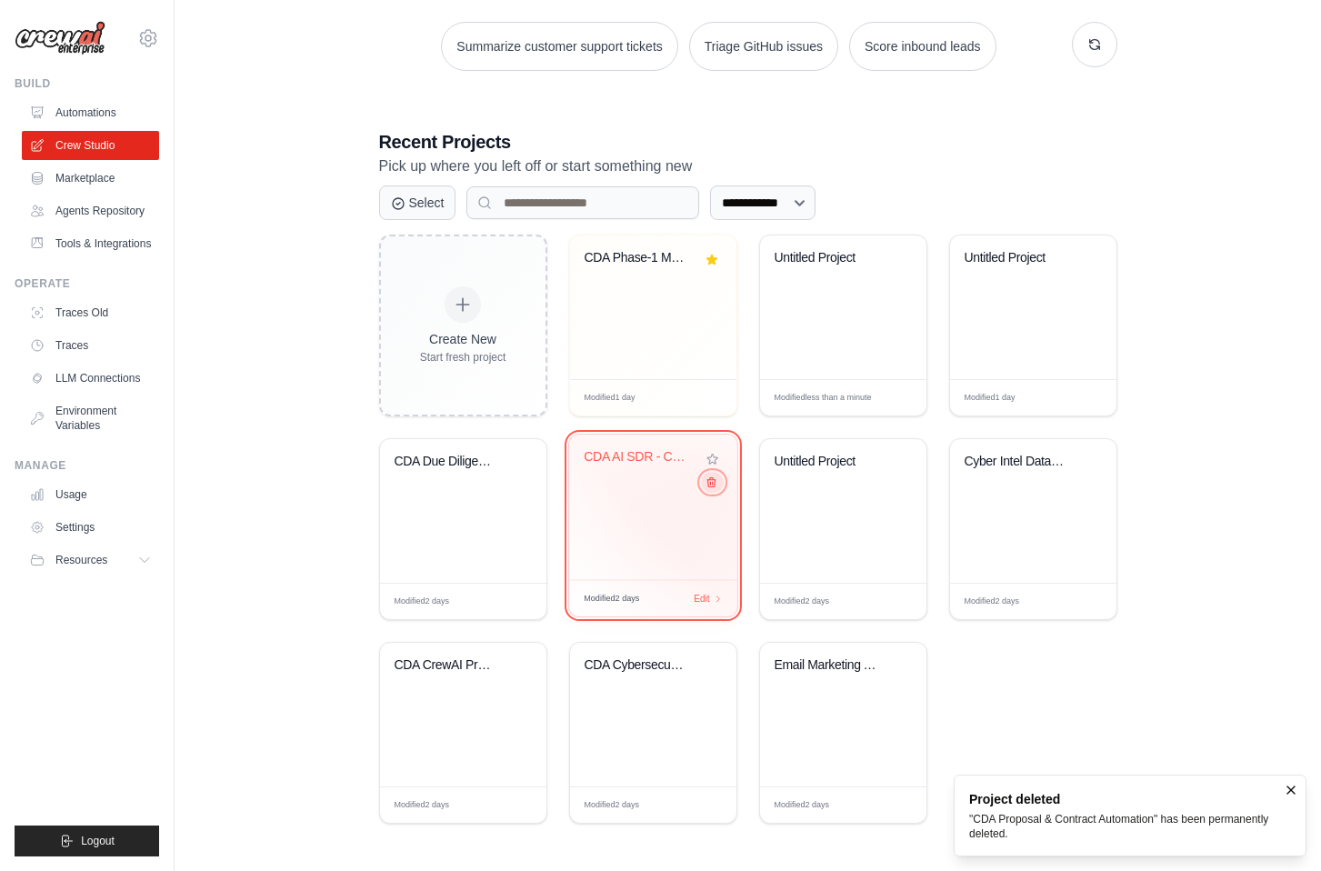
click at [712, 487] on icon at bounding box center [712, 482] width 8 height 9
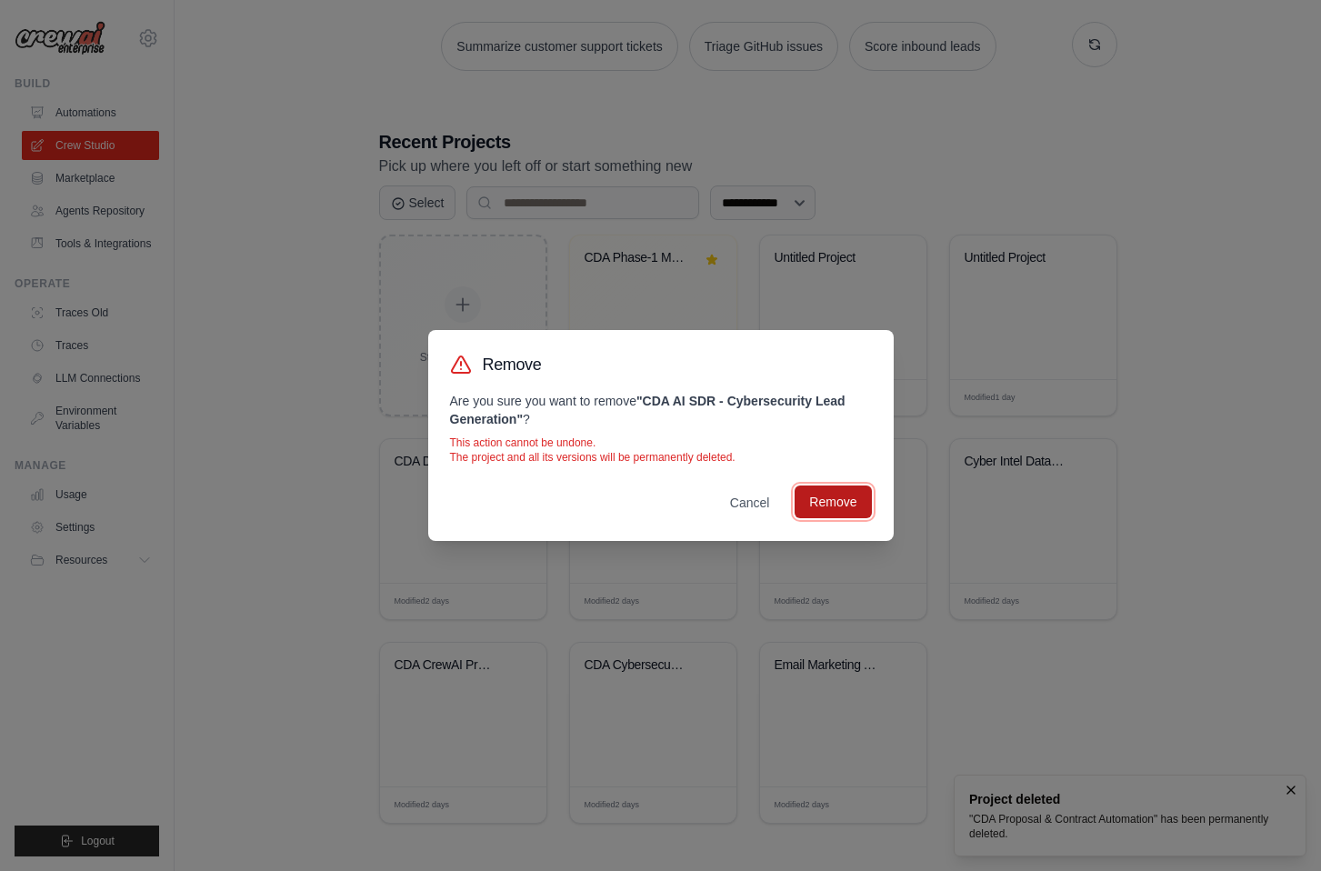
click at [807, 499] on button "Remove" at bounding box center [833, 502] width 76 height 33
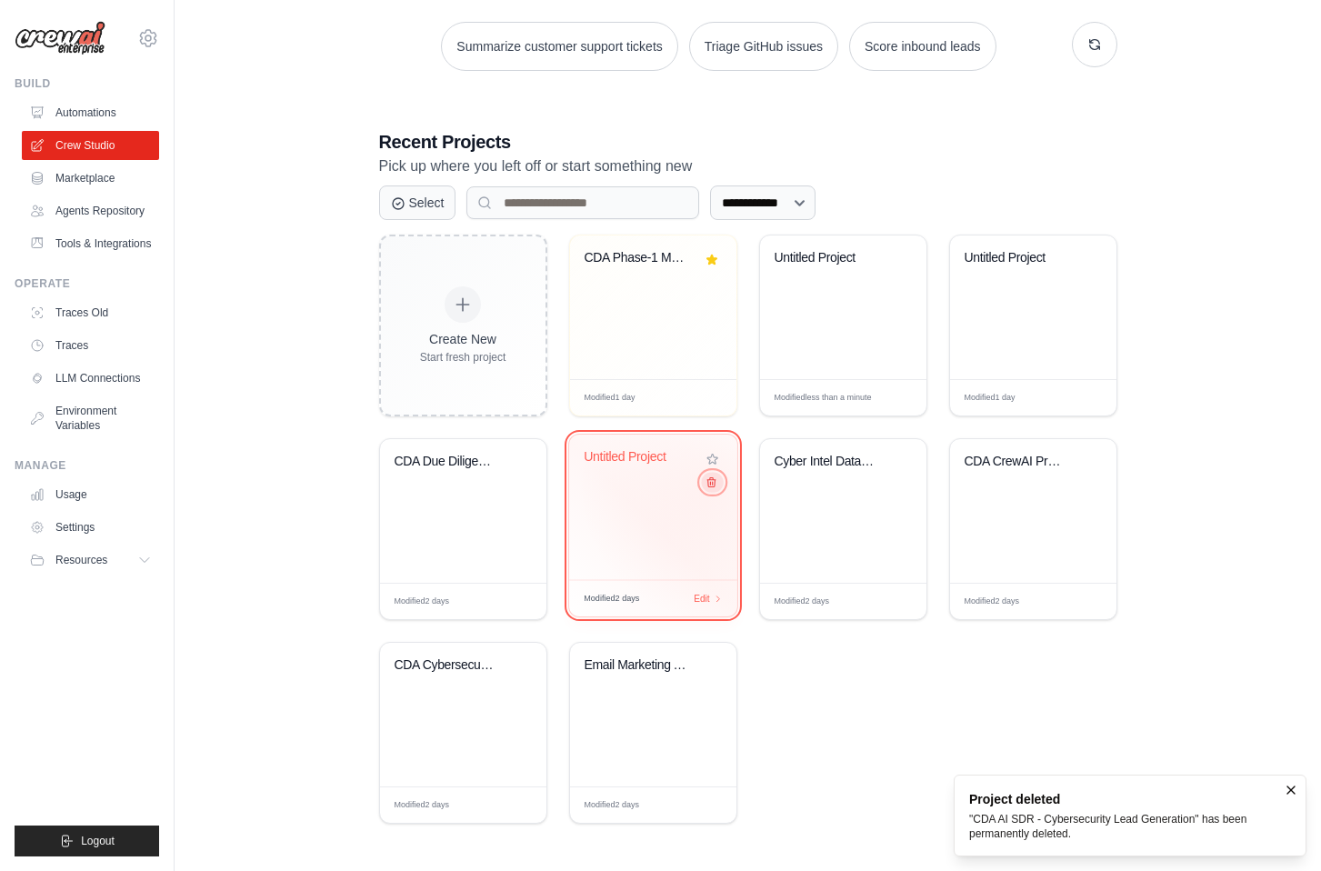
click at [715, 488] on icon at bounding box center [711, 483] width 12 height 12
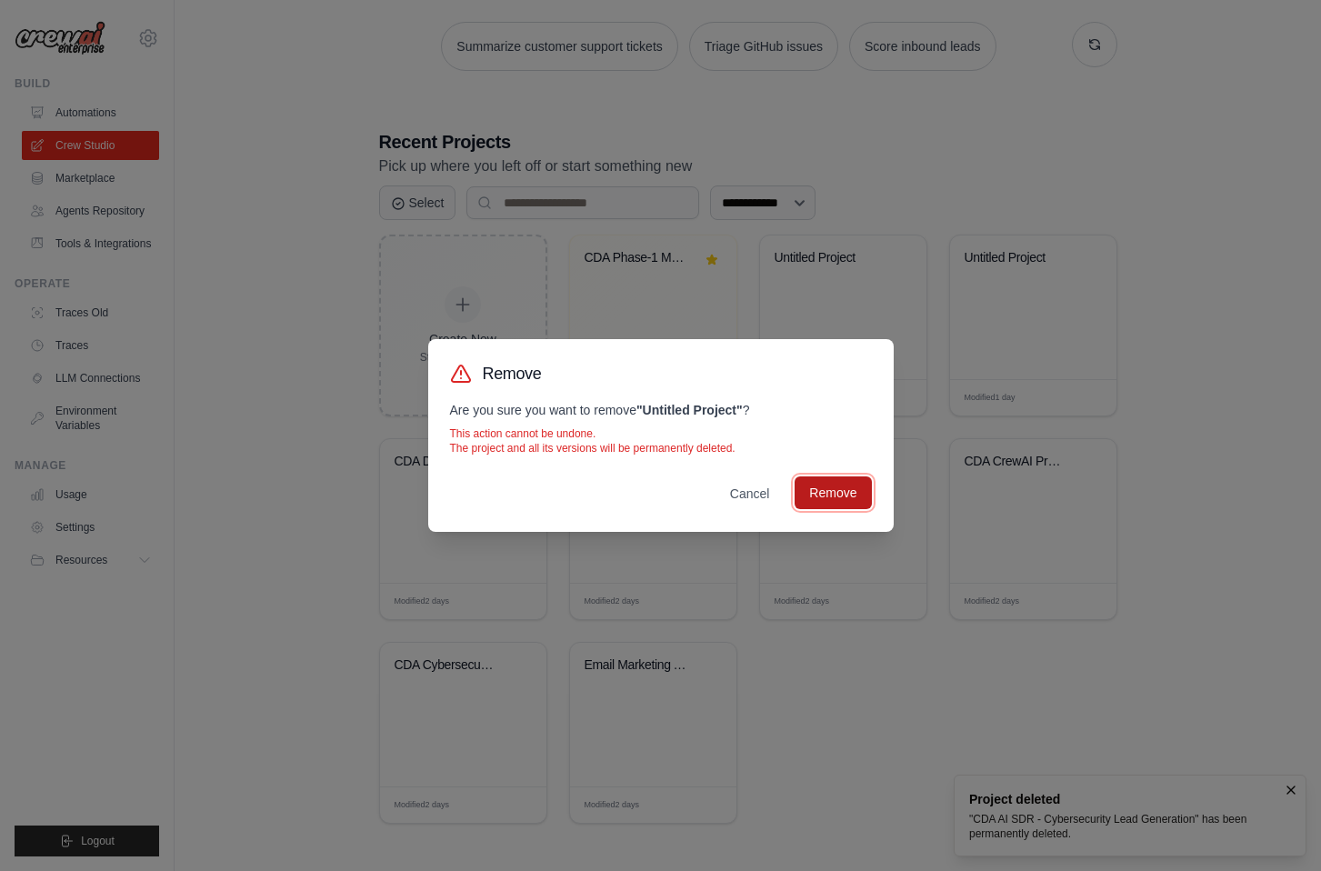
click at [817, 492] on button "Remove" at bounding box center [833, 493] width 76 height 33
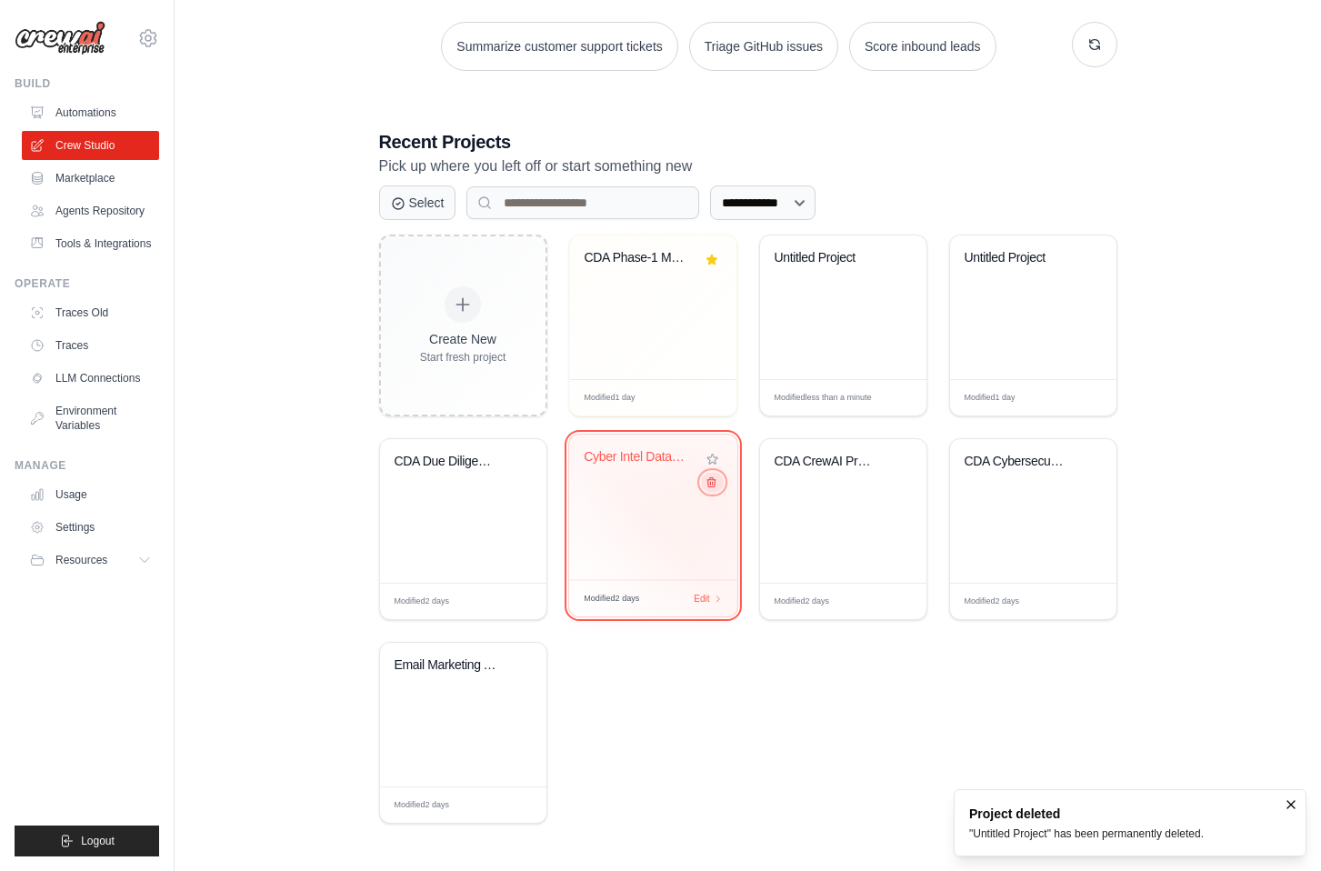
click at [719, 488] on button at bounding box center [712, 482] width 22 height 20
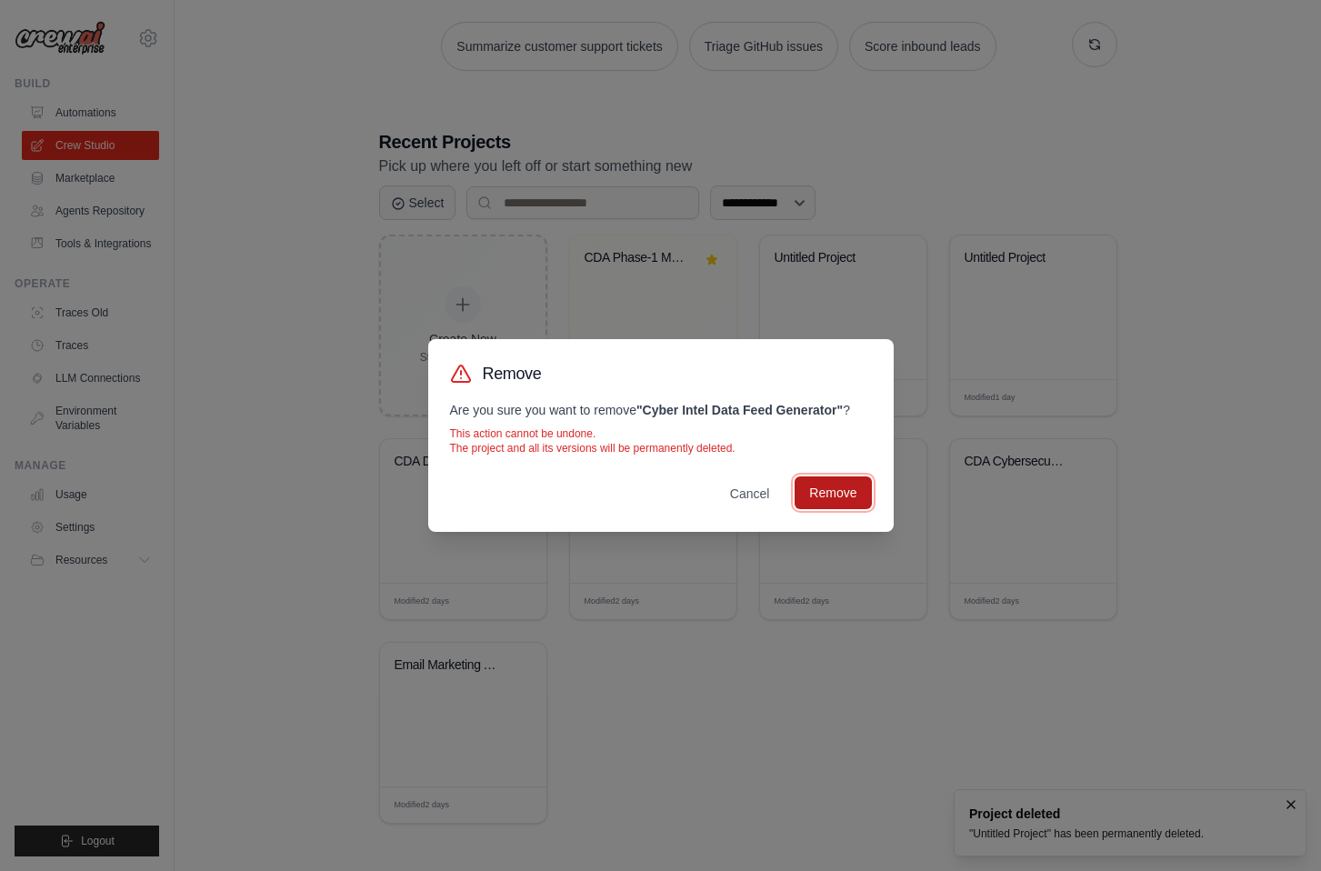
click at [840, 491] on button "Remove" at bounding box center [833, 493] width 76 height 33
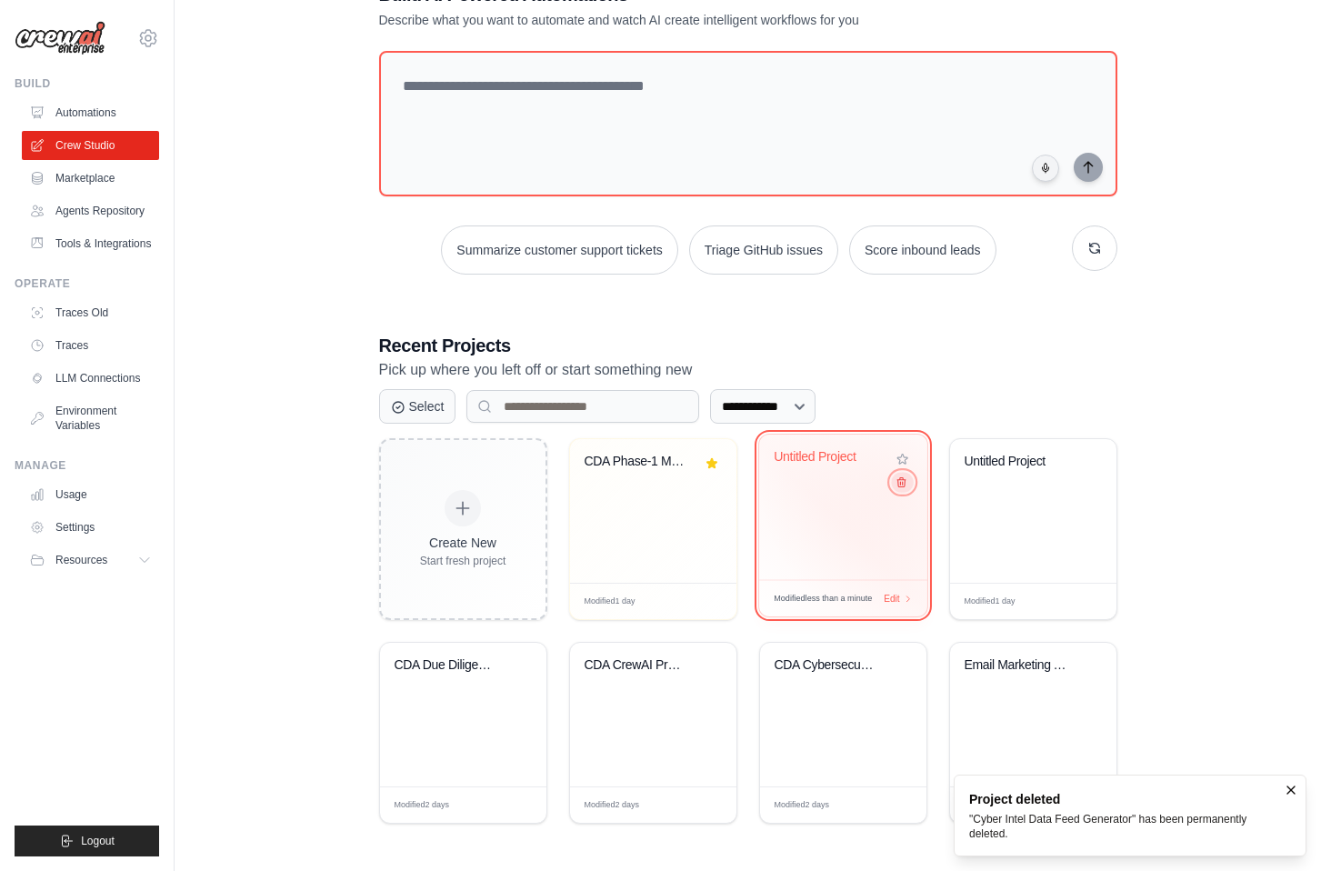
click at [905, 492] on button at bounding box center [902, 482] width 22 height 20
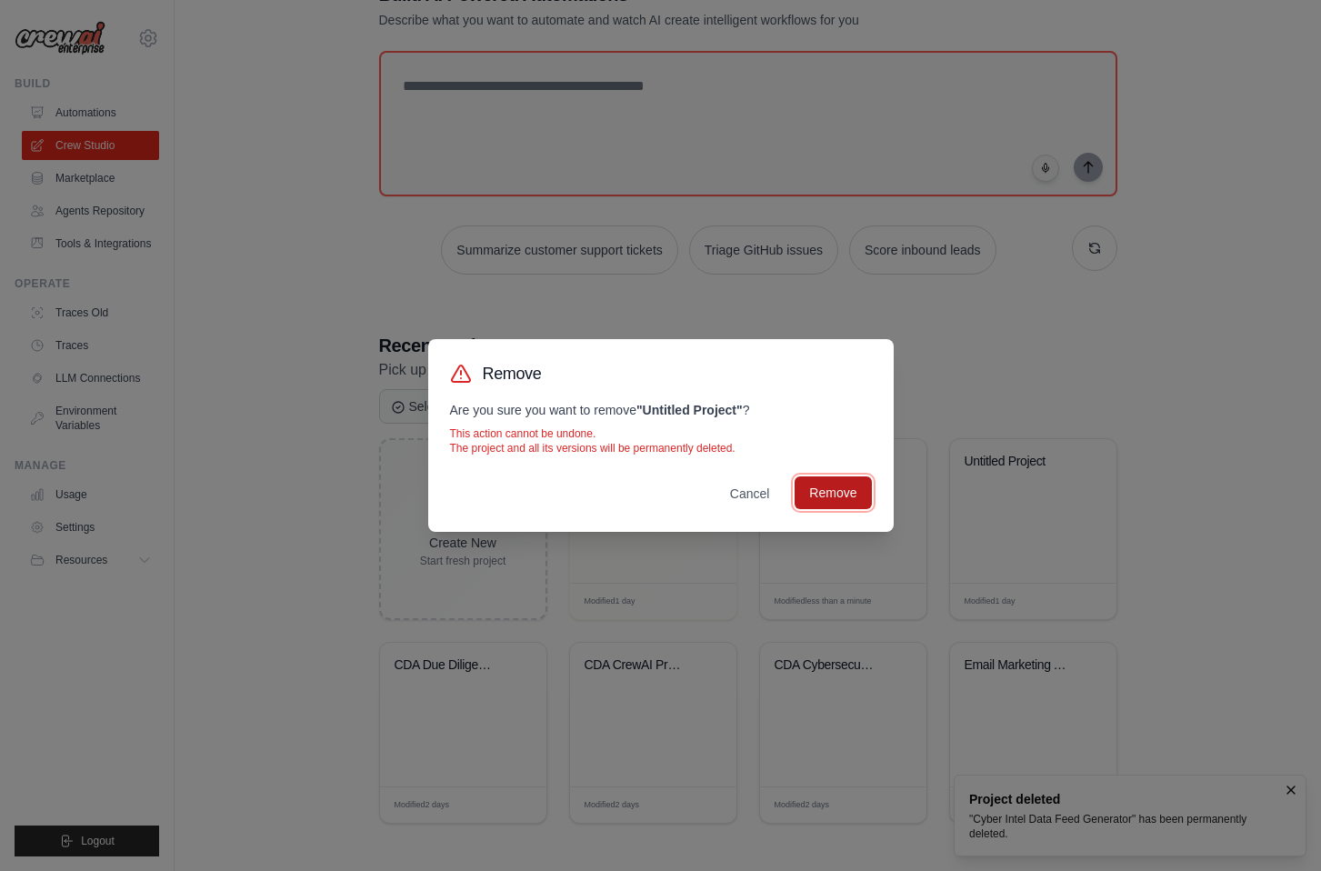
click at [811, 500] on button "Remove" at bounding box center [833, 493] width 76 height 33
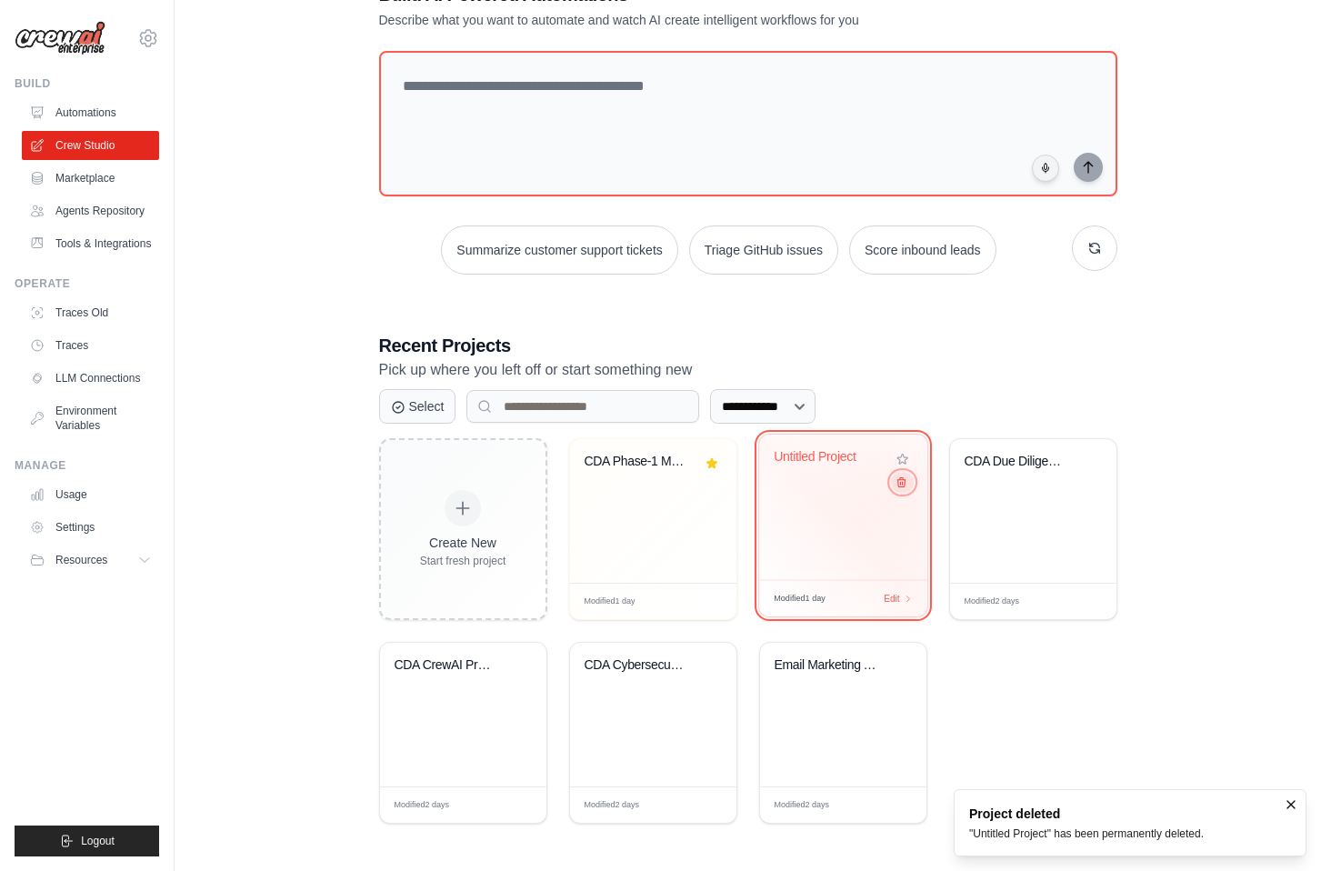
click at [901, 491] on button at bounding box center [902, 482] width 22 height 20
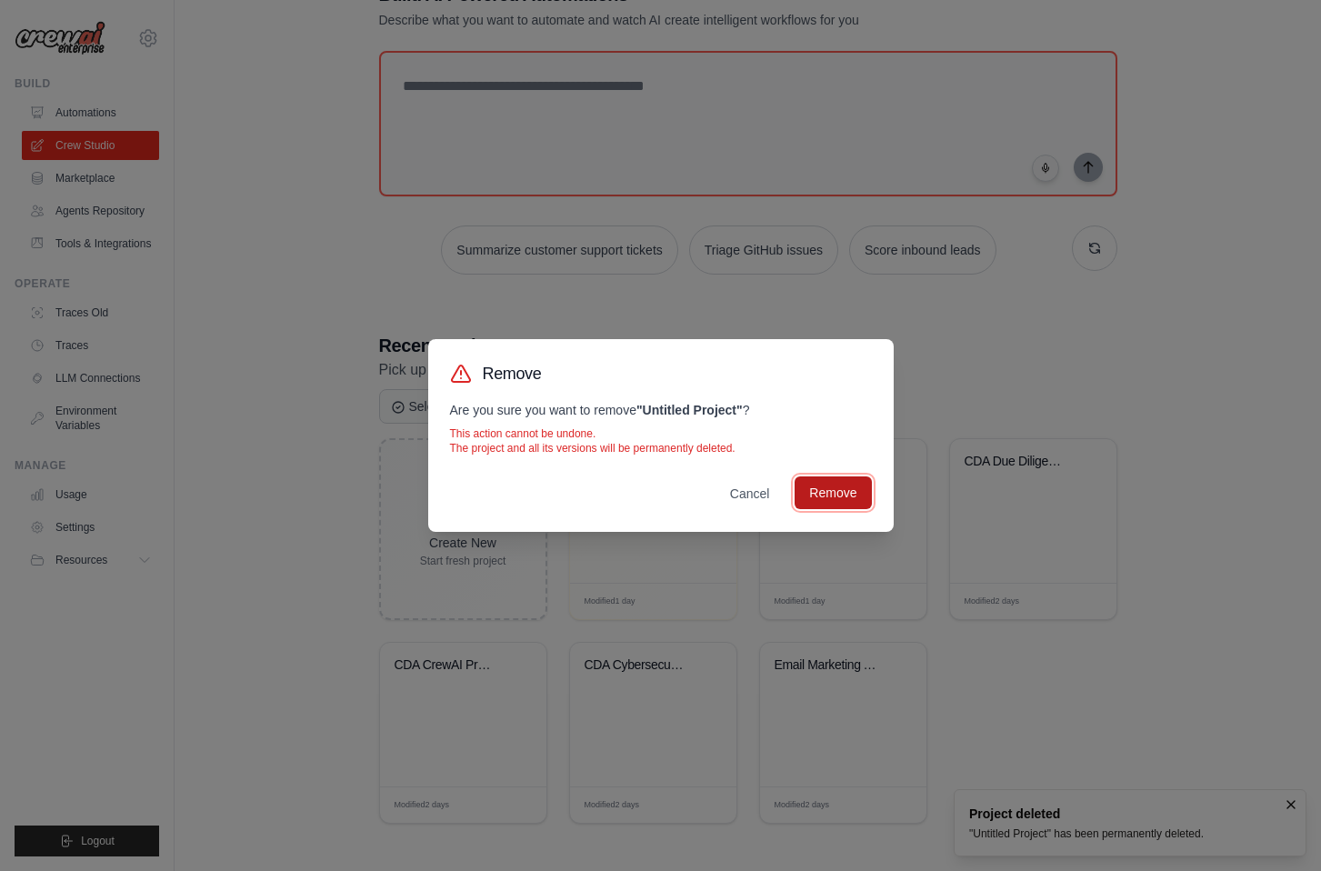
click at [845, 507] on button "Remove" at bounding box center [833, 493] width 76 height 33
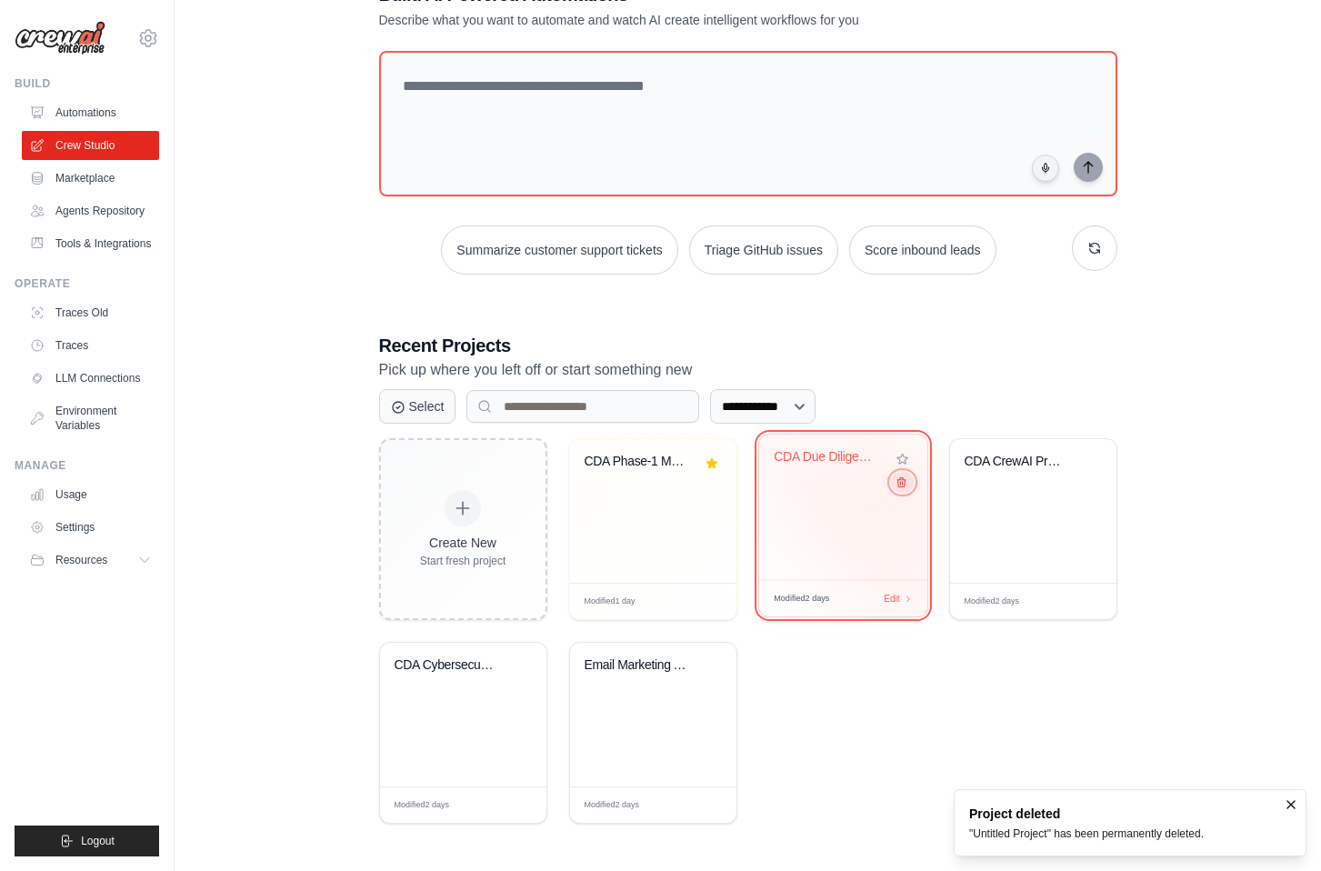
click at [903, 488] on icon at bounding box center [901, 483] width 12 height 12
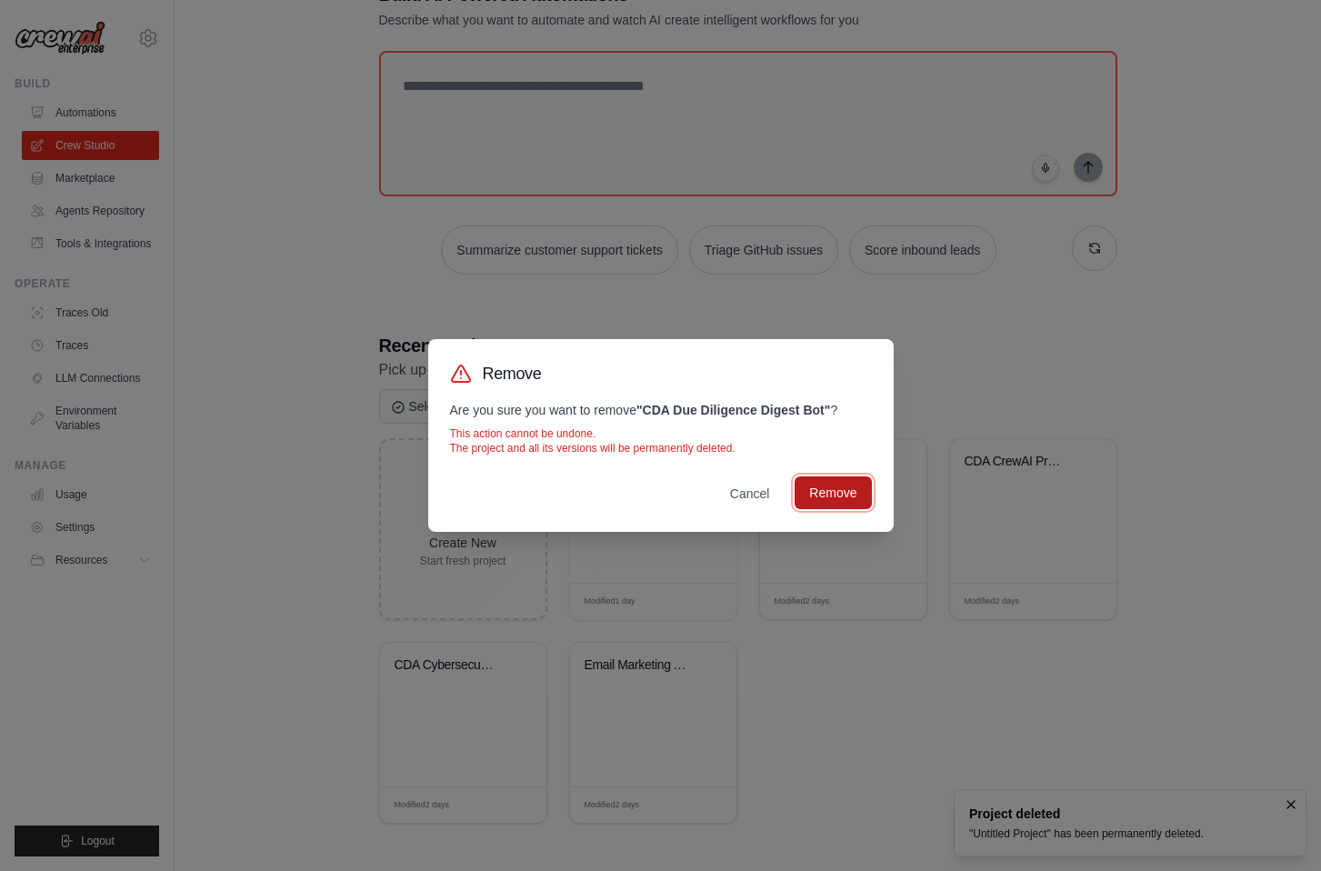
click at [852, 487] on button "Remove" at bounding box center [833, 493] width 76 height 33
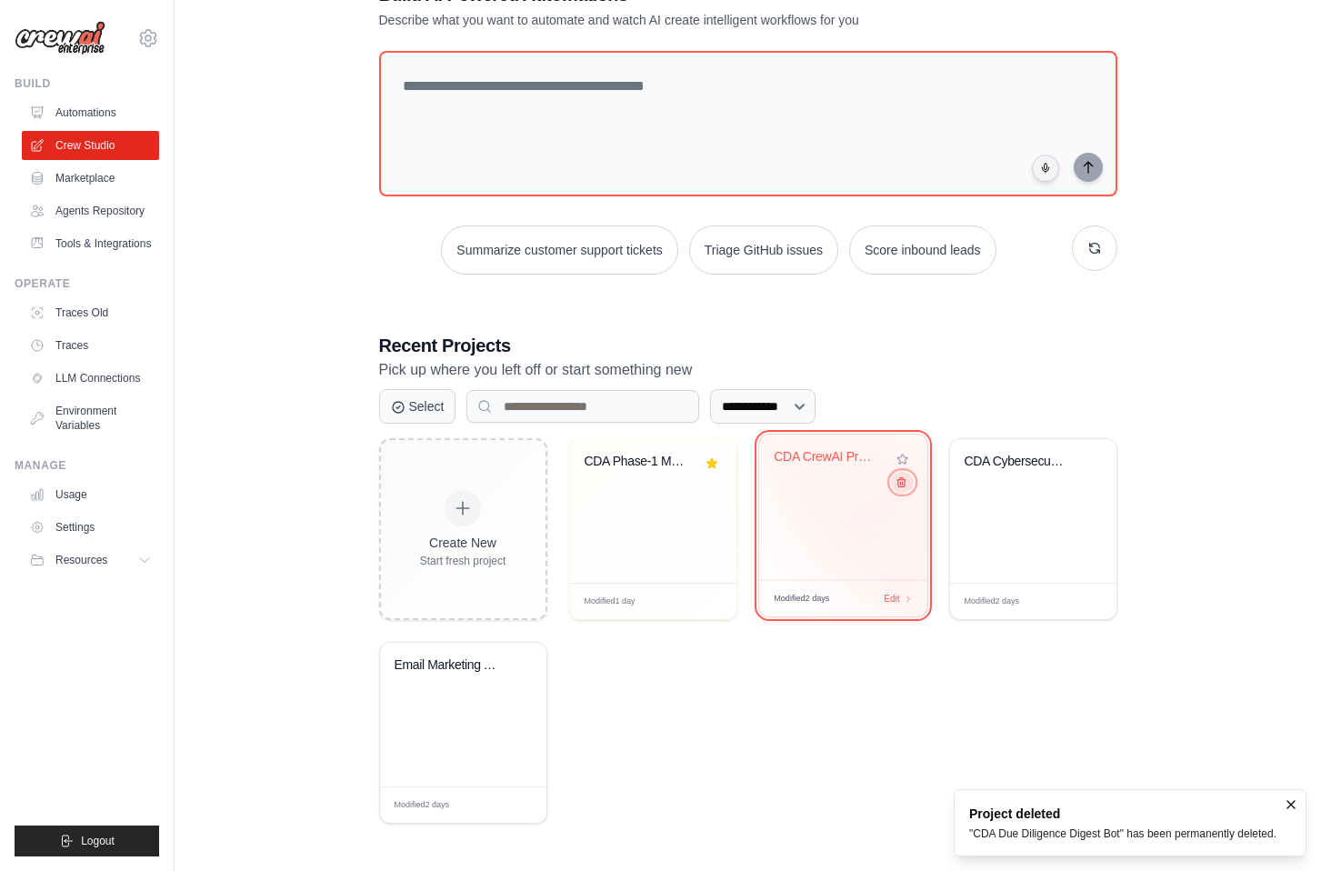
click at [900, 490] on button at bounding box center [902, 482] width 22 height 20
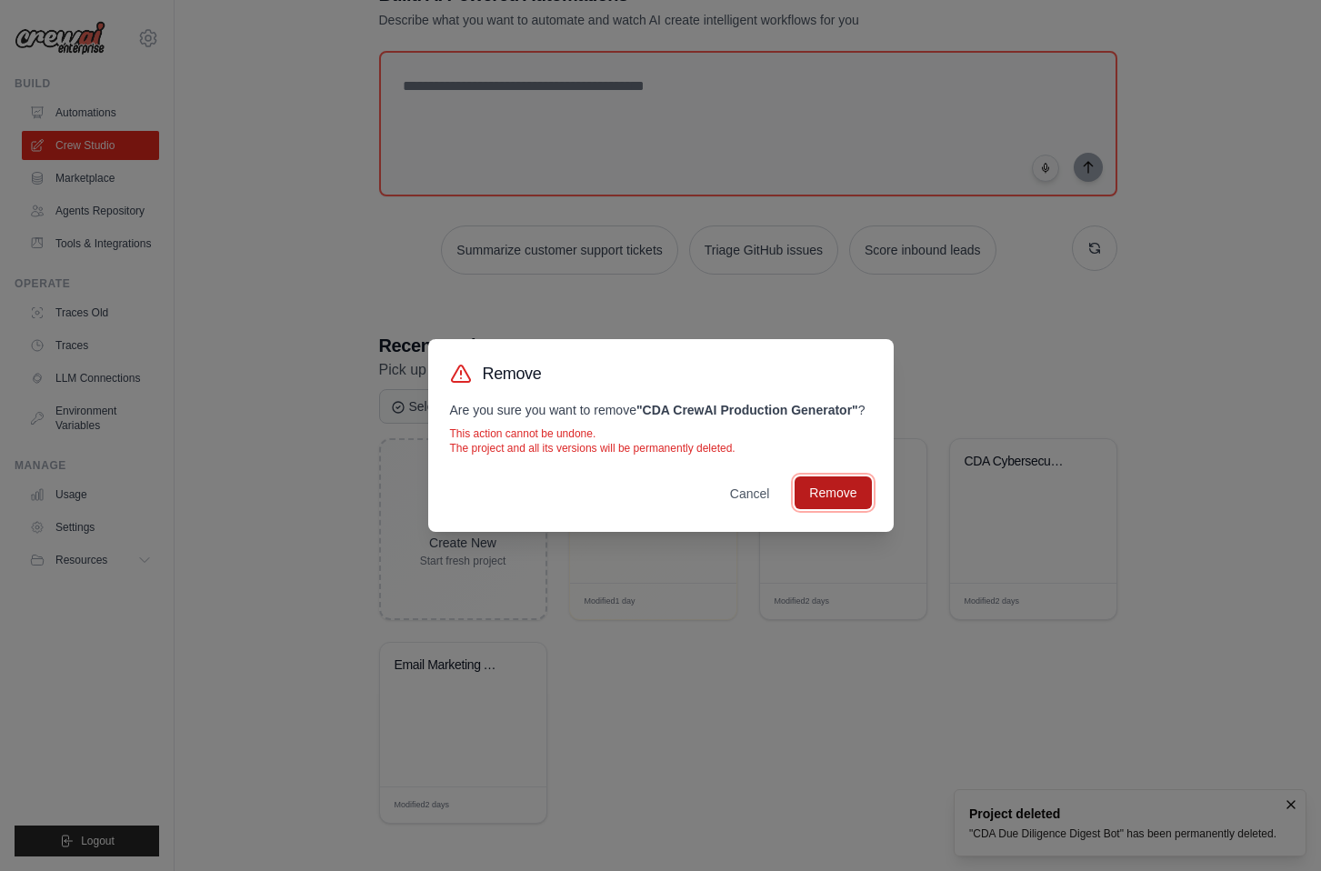
click at [857, 490] on button "Remove" at bounding box center [833, 493] width 76 height 33
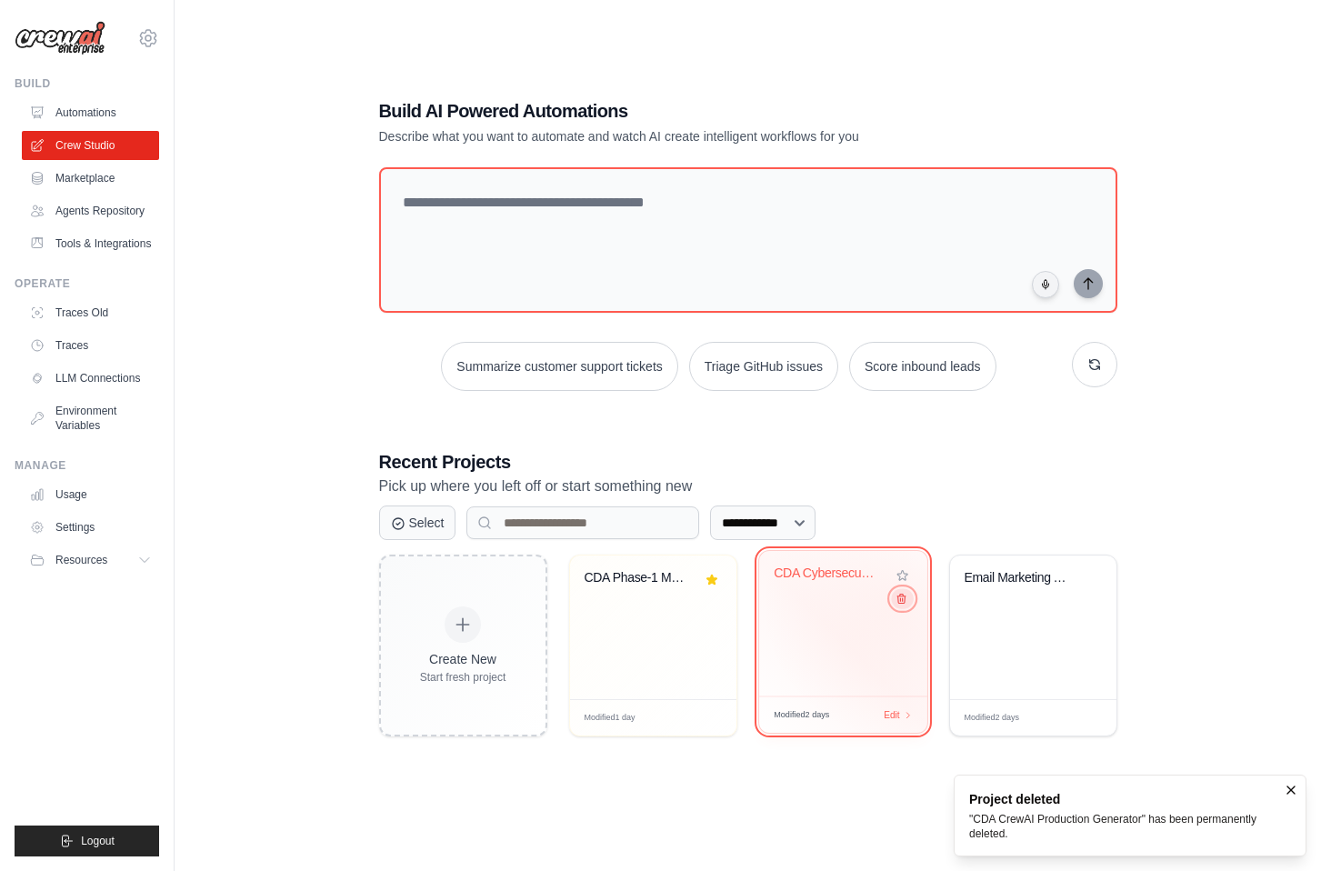
click at [899, 608] on button at bounding box center [902, 598] width 22 height 20
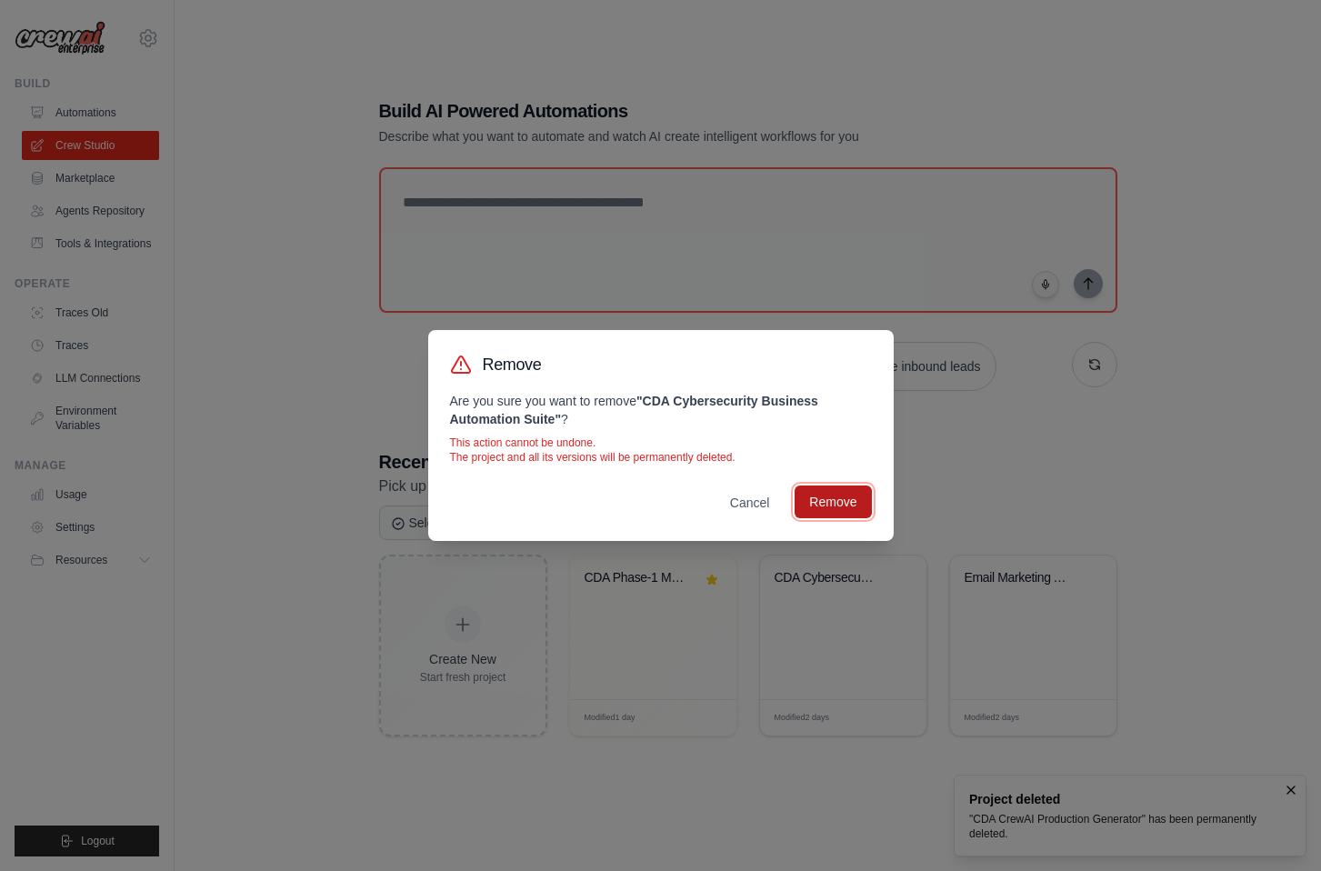
click at [853, 506] on button "Remove" at bounding box center [833, 502] width 76 height 33
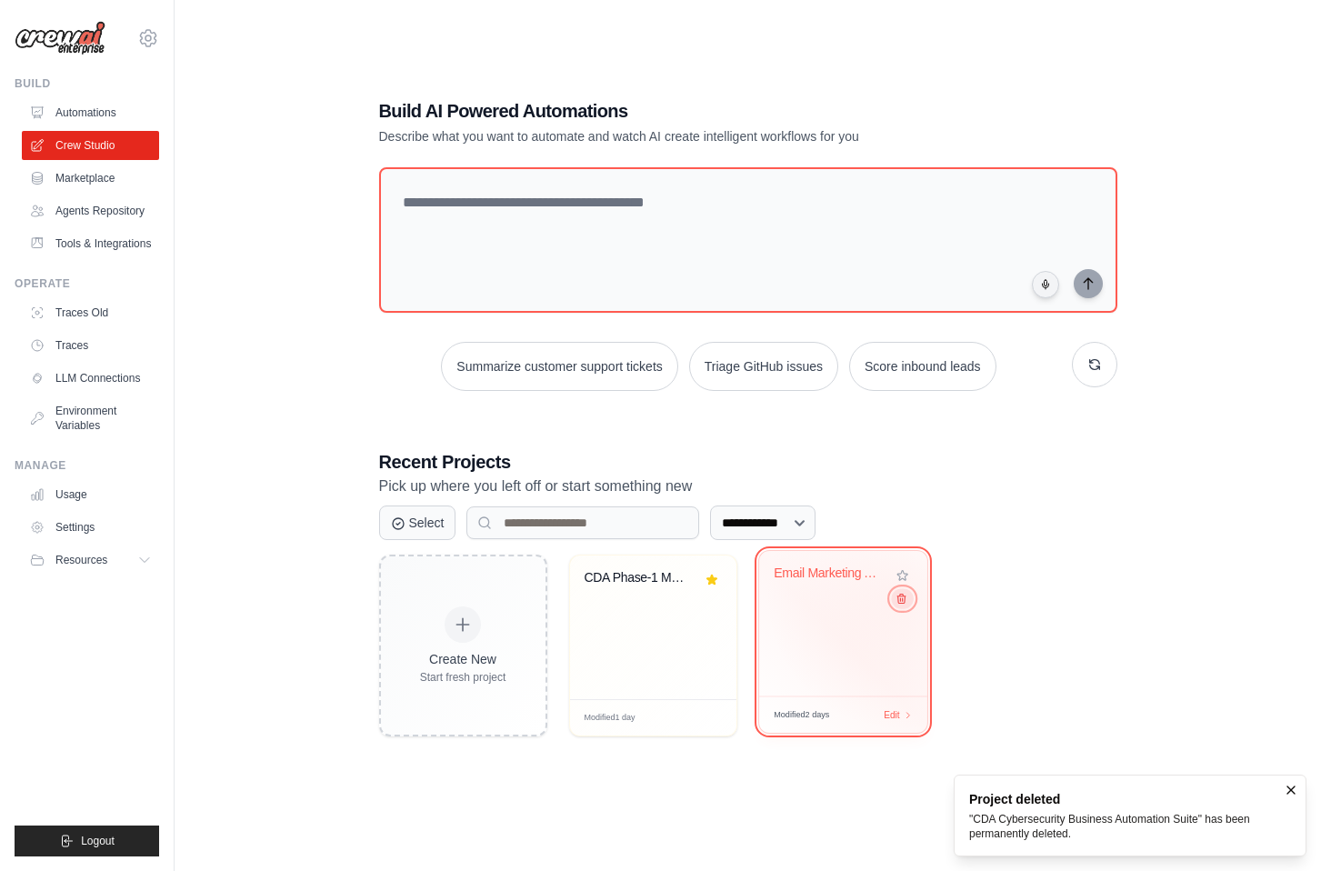
click at [901, 598] on icon at bounding box center [902, 599] width 8 height 9
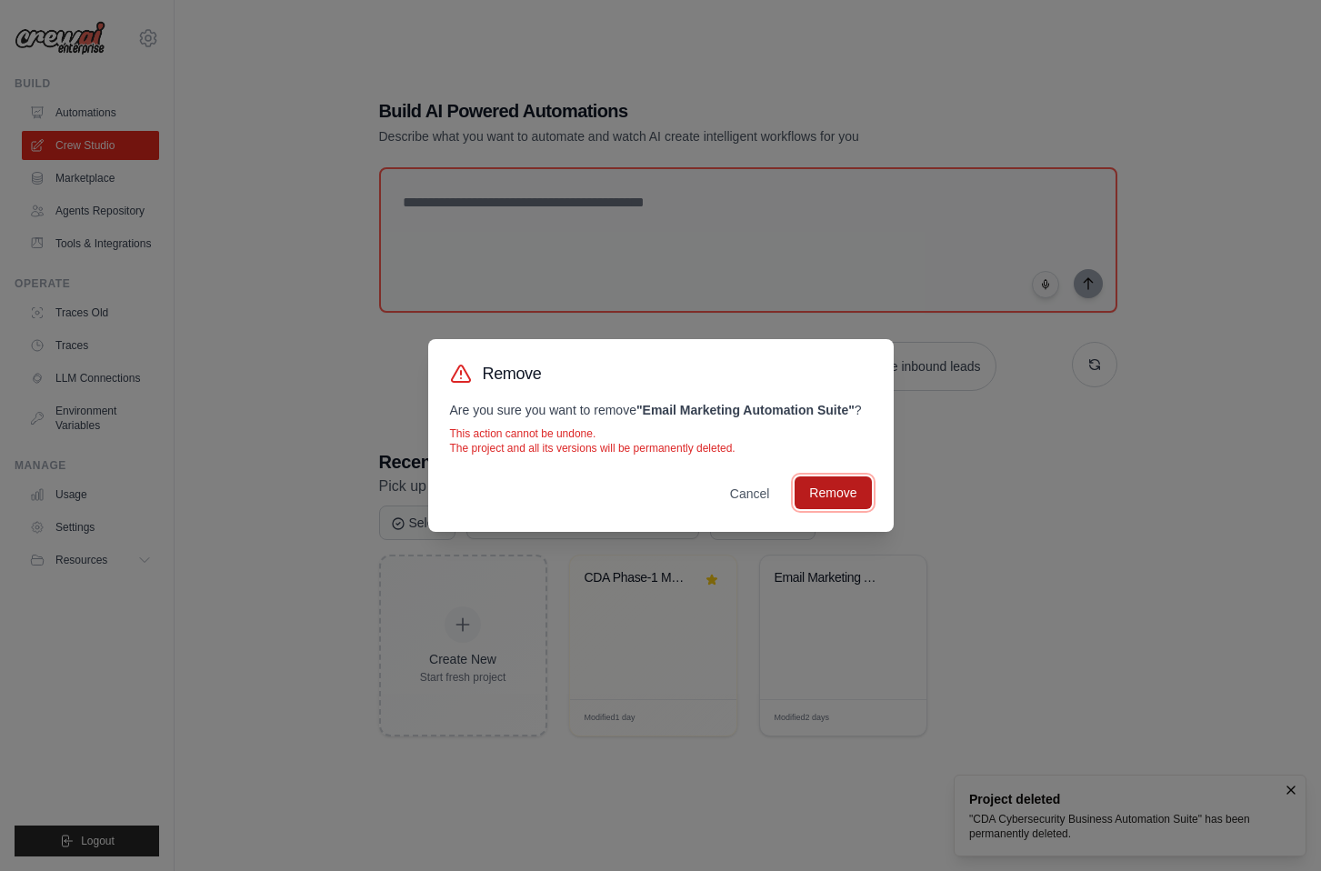
click at [854, 508] on button "Remove" at bounding box center [833, 493] width 76 height 33
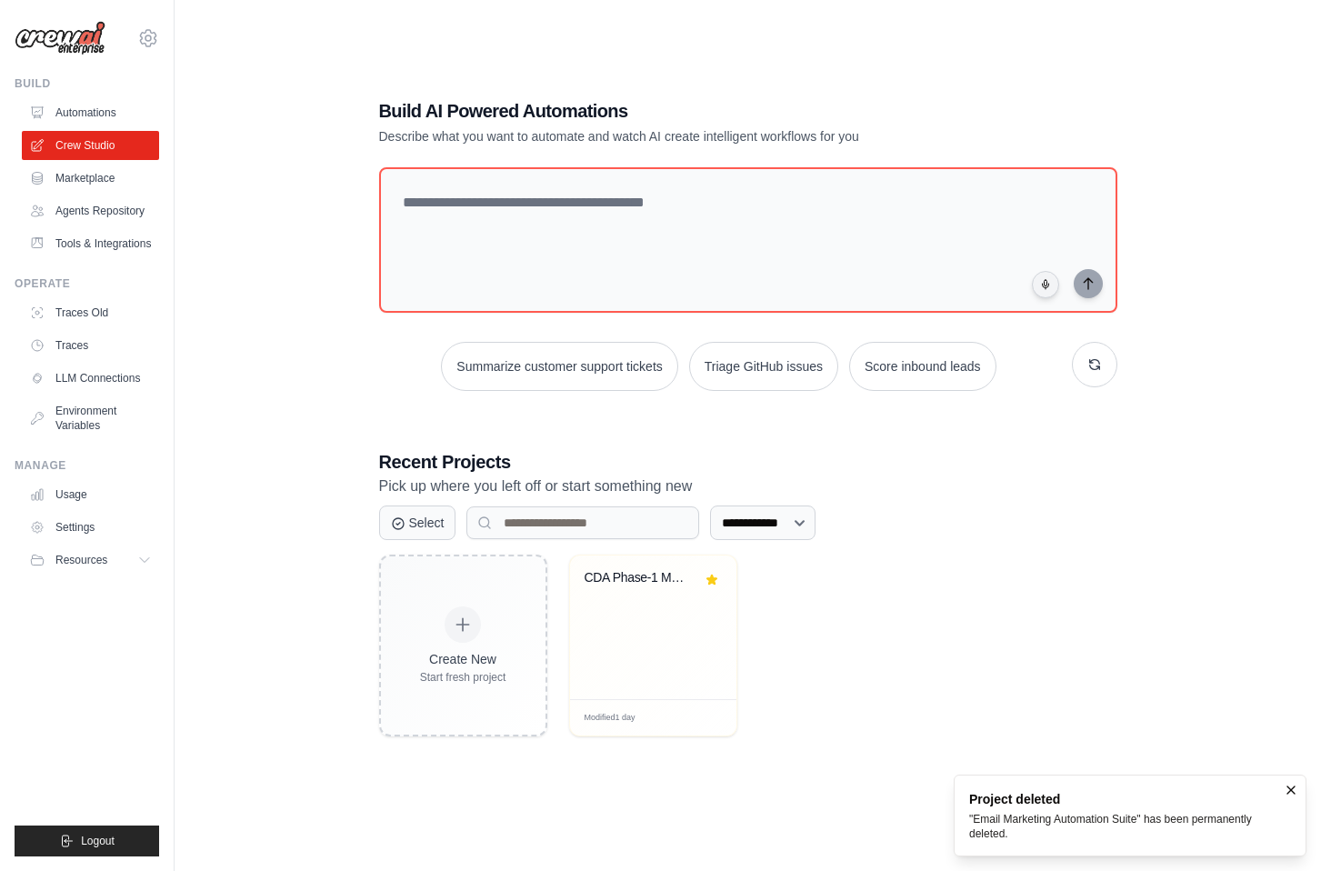
click at [253, 314] on div "**********" at bounding box center [748, 417] width 1089 height 871
click at [254, 337] on div "**********" at bounding box center [748, 417] width 1089 height 871
click at [266, 361] on div "**********" at bounding box center [748, 417] width 1089 height 871
drag, startPoint x: 269, startPoint y: 365, endPoint x: 277, endPoint y: 369, distance: 9.4
click at [272, 367] on div "**********" at bounding box center [748, 417] width 1089 height 871
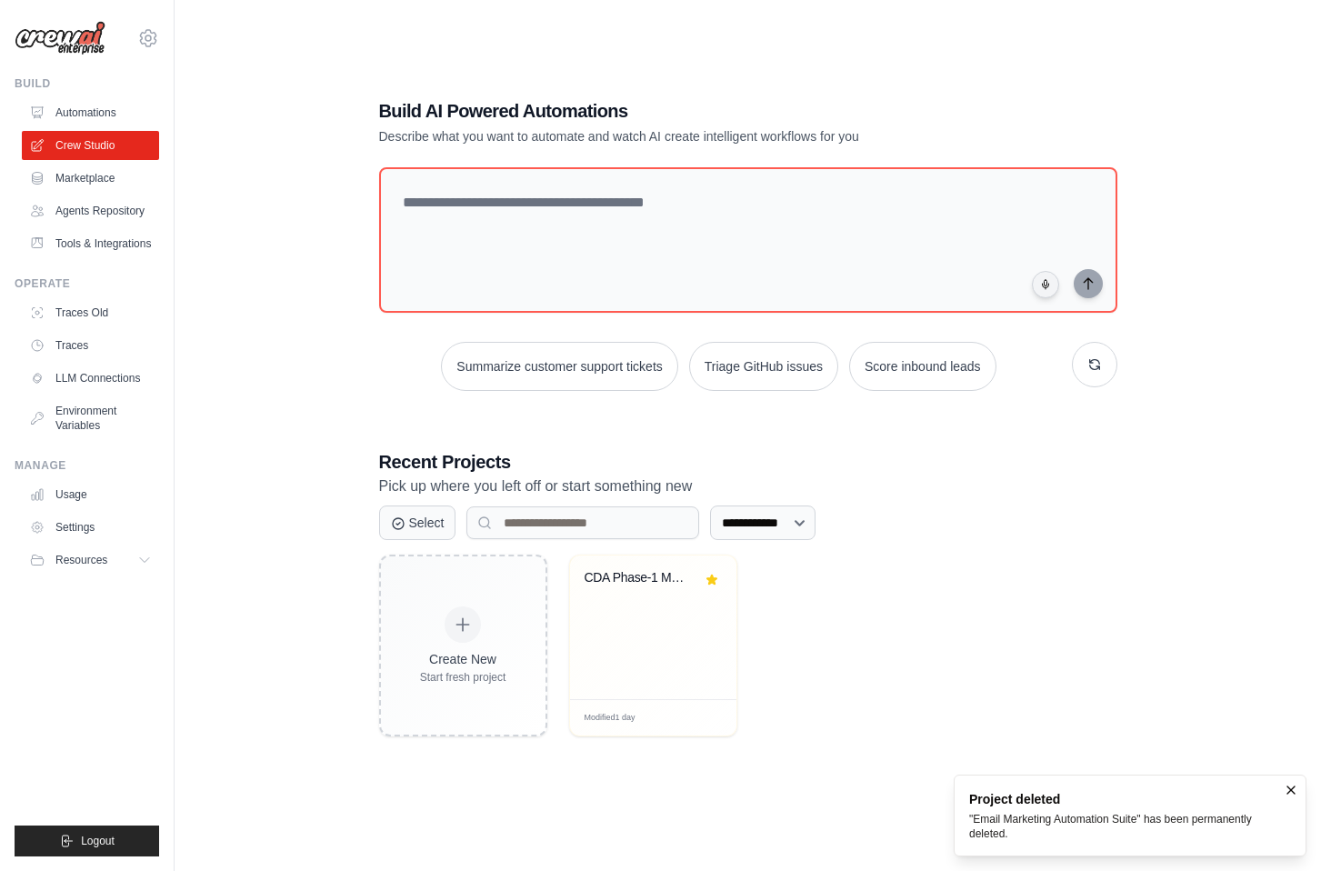
click at [282, 373] on div "**********" at bounding box center [748, 417] width 1089 height 871
click at [317, 377] on div "**********" at bounding box center [748, 417] width 1089 height 871
drag, startPoint x: 289, startPoint y: 386, endPoint x: 302, endPoint y: 383, distance: 13.0
click at [299, 381] on div "**********" at bounding box center [748, 417] width 1089 height 871
click at [115, 119] on link "Automations" at bounding box center [92, 112] width 137 height 29
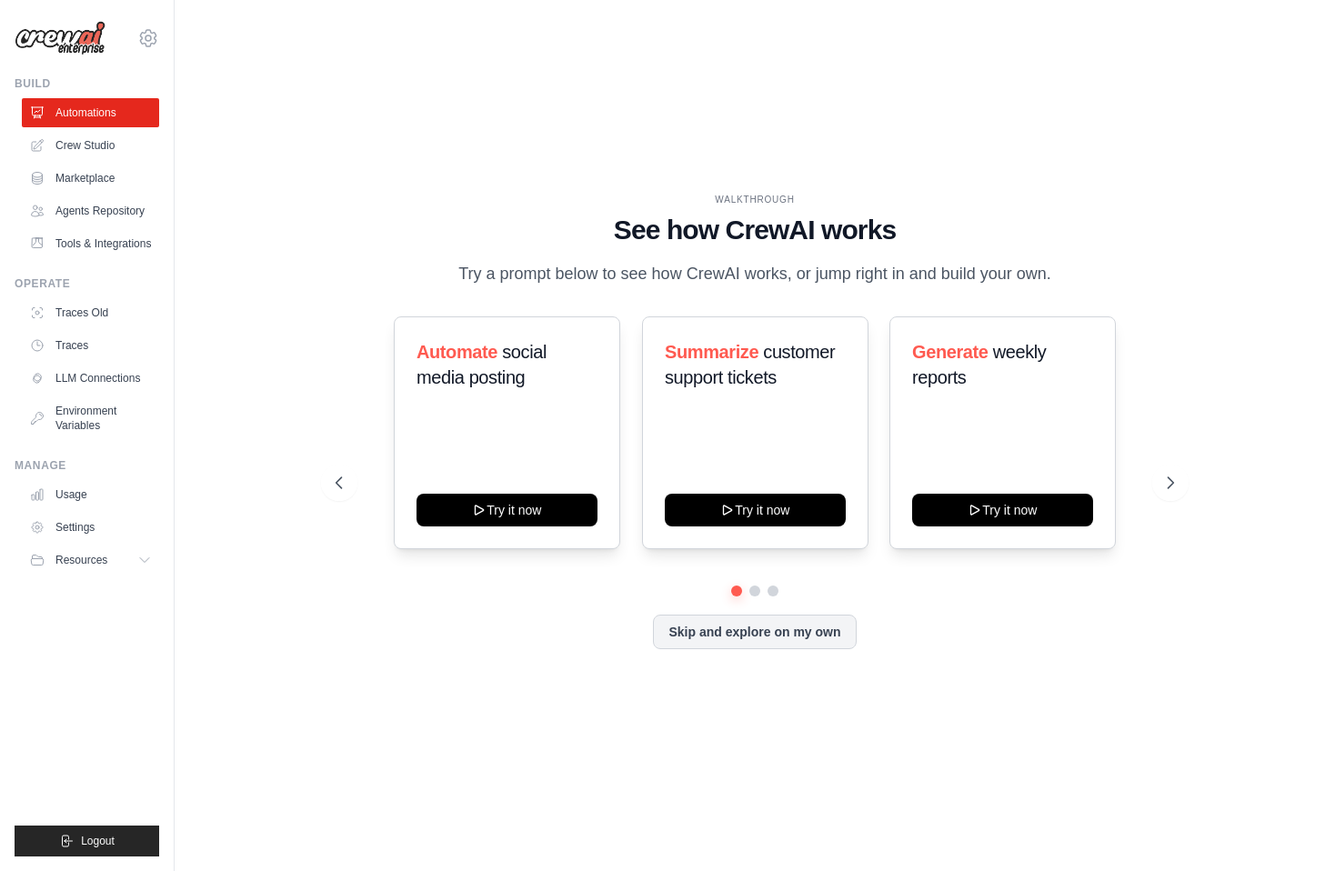
drag, startPoint x: 327, startPoint y: 170, endPoint x: 314, endPoint y: 164, distance: 14.2
click at [314, 164] on div "WALKTHROUGH See how CrewAI works Try a prompt below to see how CrewAI works, or…" at bounding box center [755, 435] width 1102 height 835
click at [337, 489] on icon at bounding box center [337, 483] width 18 height 18
click at [337, 488] on icon at bounding box center [337, 483] width 18 height 18
click at [336, 496] on button at bounding box center [339, 483] width 36 height 36
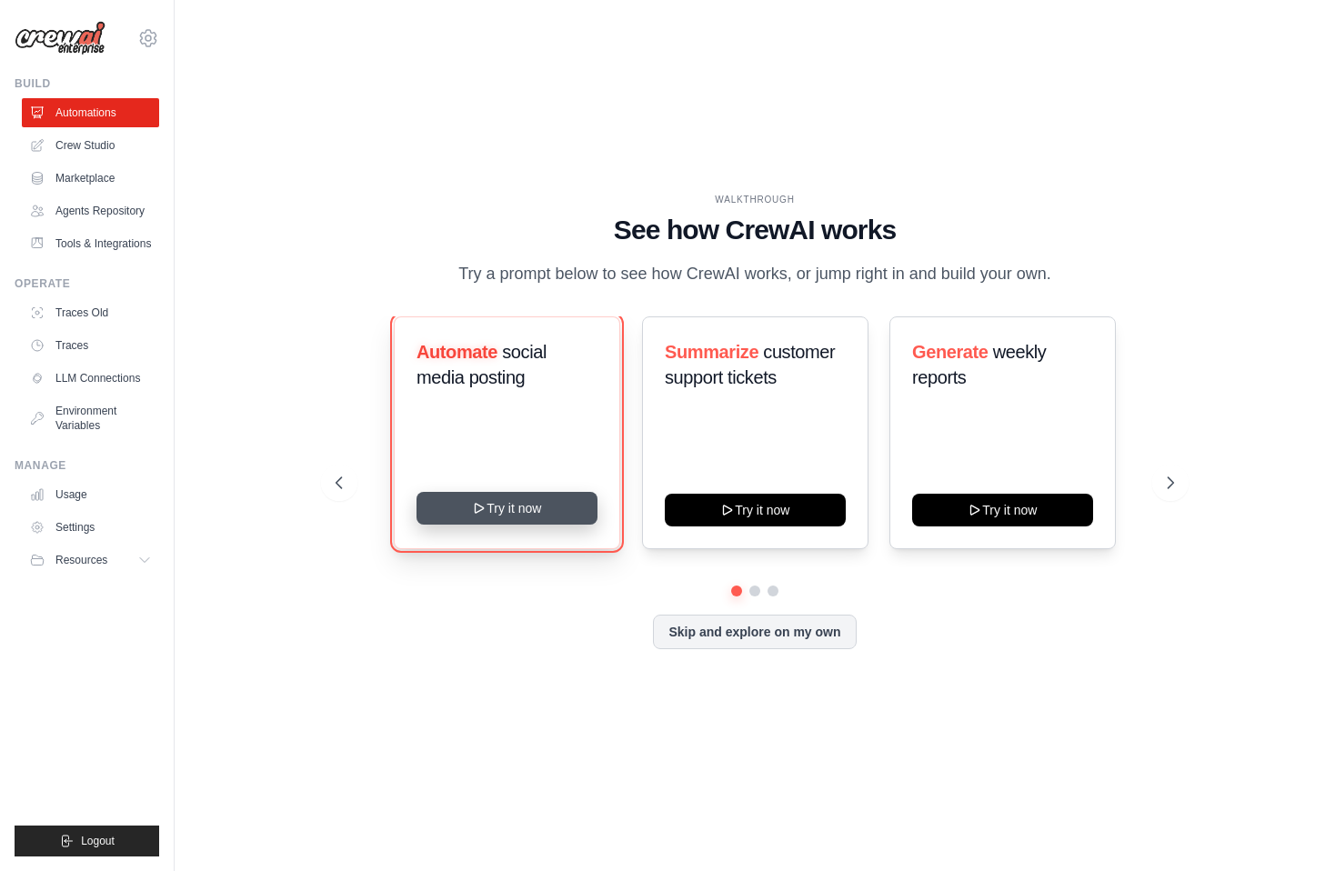
click at [477, 507] on icon at bounding box center [479, 508] width 15 height 15
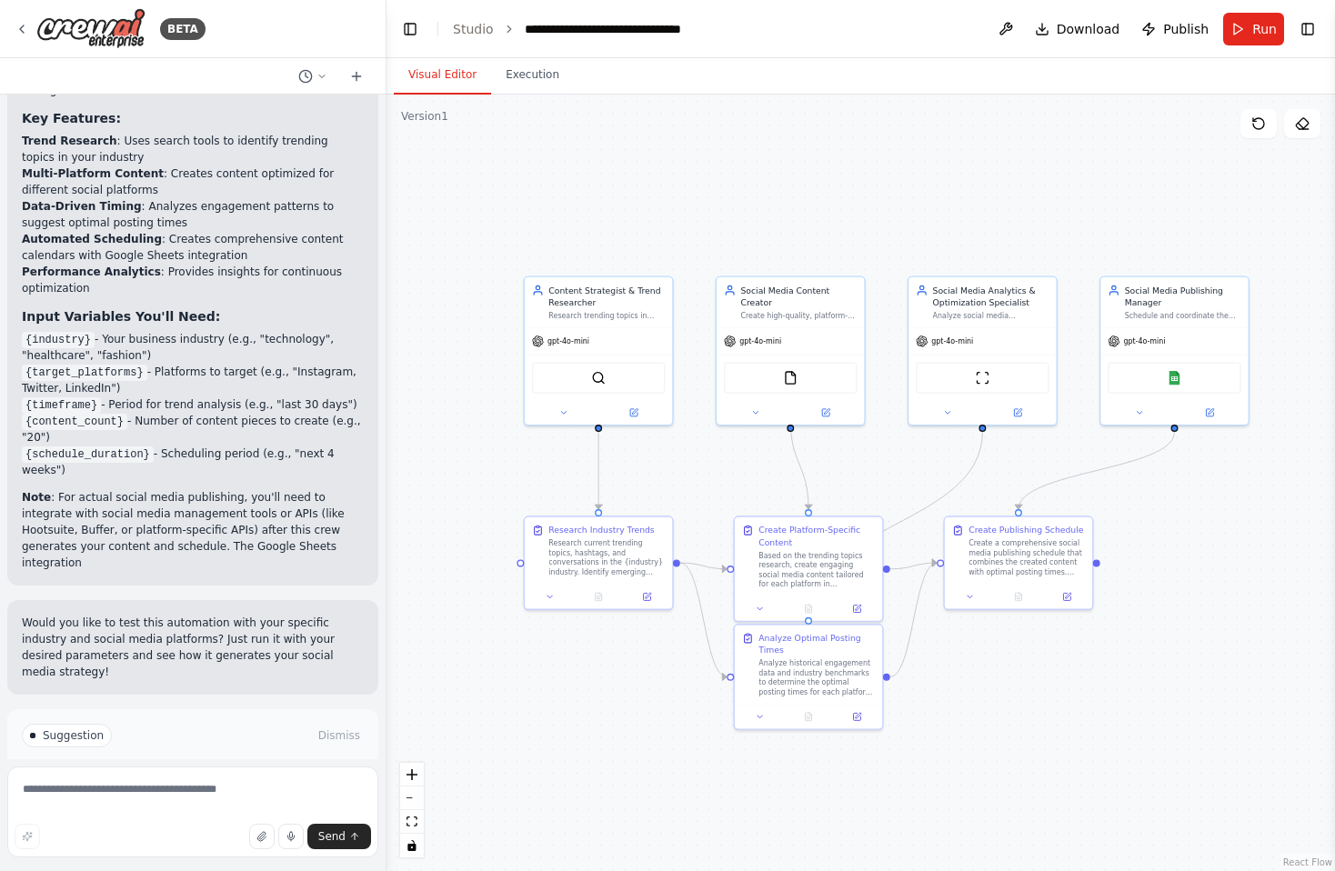
scroll to position [2332, 0]
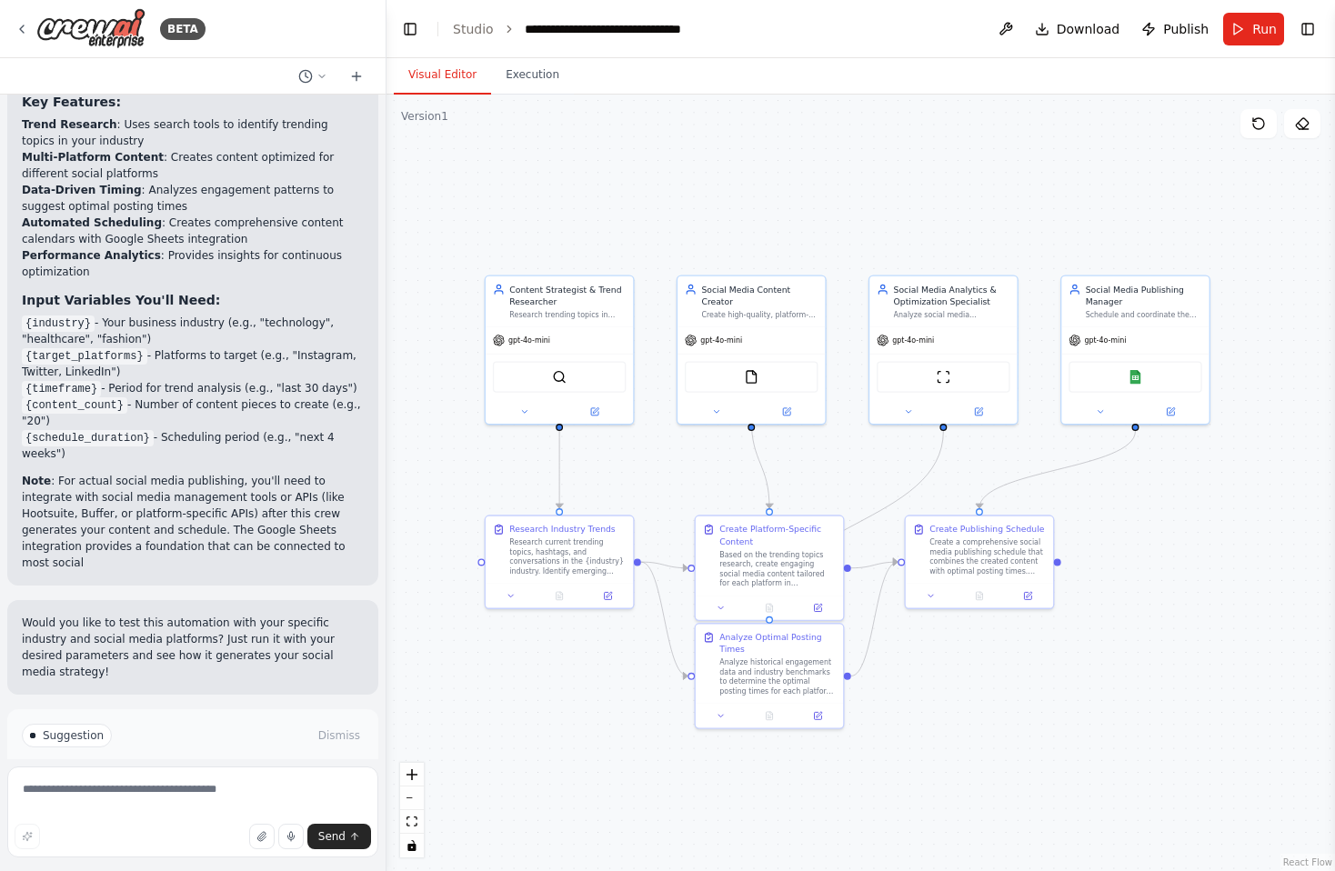
drag, startPoint x: 798, startPoint y: 469, endPoint x: 720, endPoint y: 459, distance: 78.0
click at [720, 459] on div ".deletable-edge-delete-btn { width: 20px; height: 20px; border: 0px solid #ffff…" at bounding box center [861, 483] width 949 height 777
click at [300, 739] on div "Suggestion Dismiss I have some suggestions to help you move forward with your a…" at bounding box center [192, 775] width 371 height 133
click at [298, 733] on div "Suggestion Dismiss I have some suggestions to help you move forward with your a…" at bounding box center [192, 775] width 371 height 133
click at [298, 799] on button "Run Automation" at bounding box center [193, 813] width 342 height 29
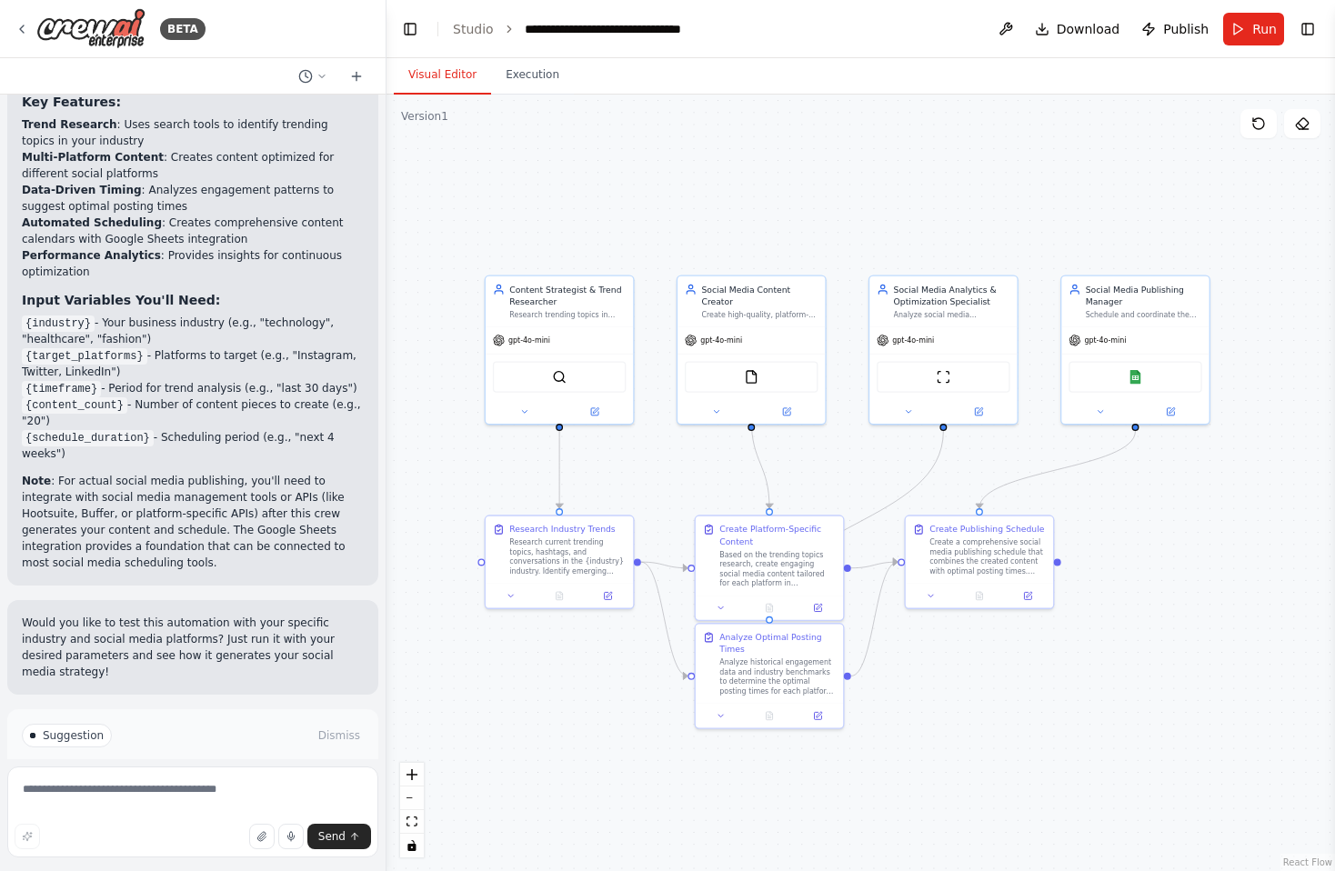
scroll to position [2185, 0]
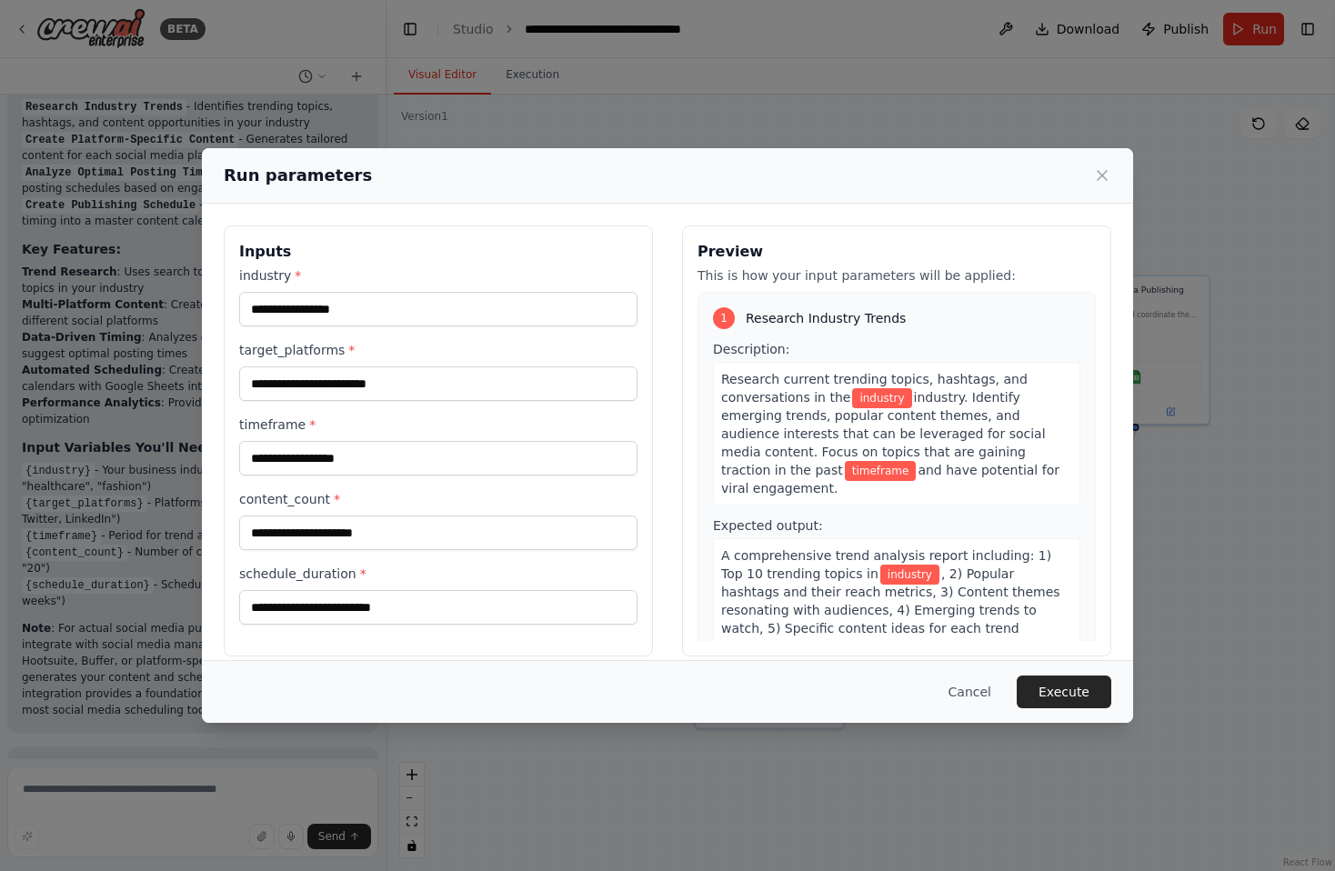
drag, startPoint x: 532, startPoint y: 162, endPoint x: 665, endPoint y: 186, distance: 135.0
click at [651, 183] on div "Run parameters" at bounding box center [668, 175] width 888 height 25
click at [368, 305] on input "industry *" at bounding box center [438, 309] width 398 height 35
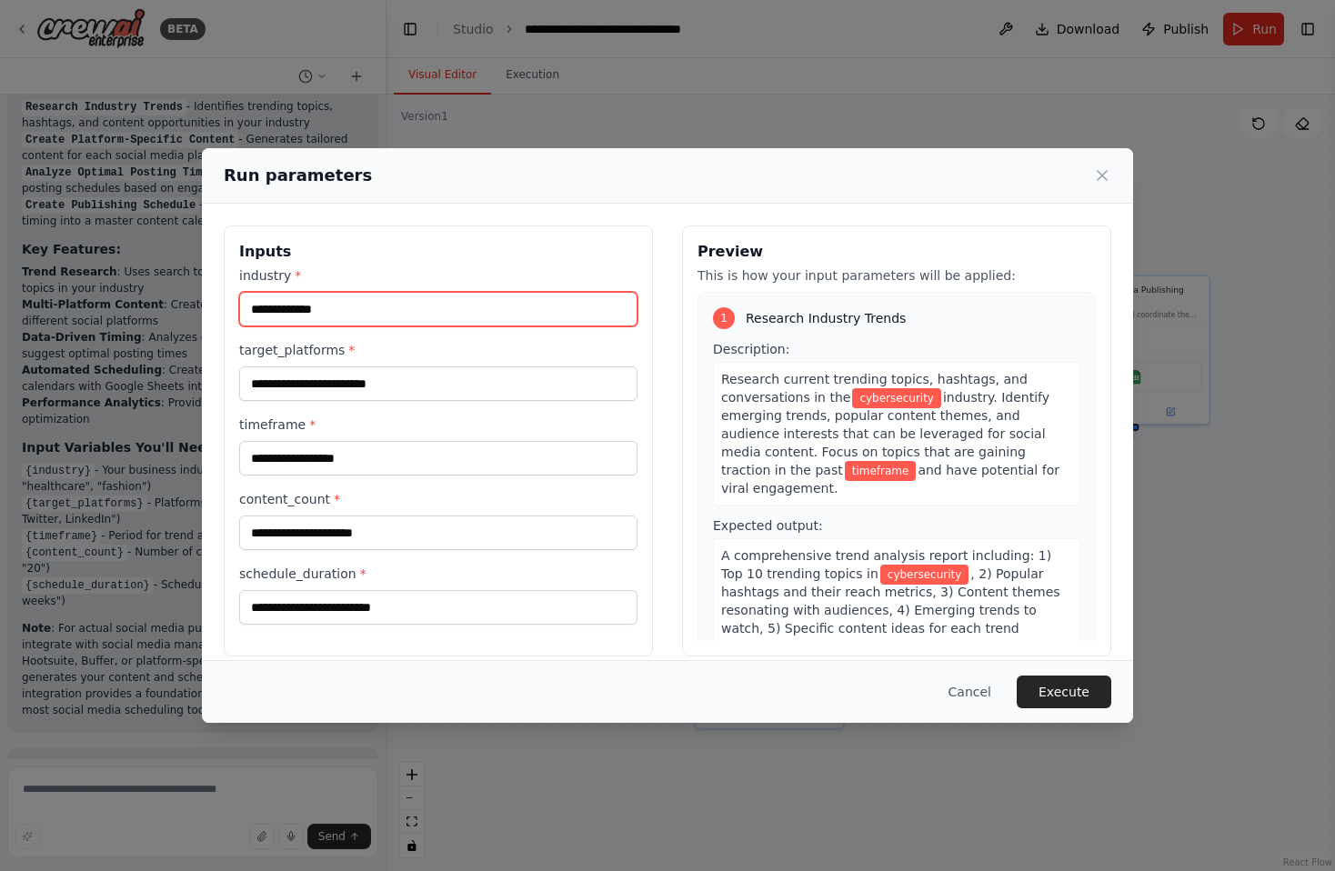
type input "**********"
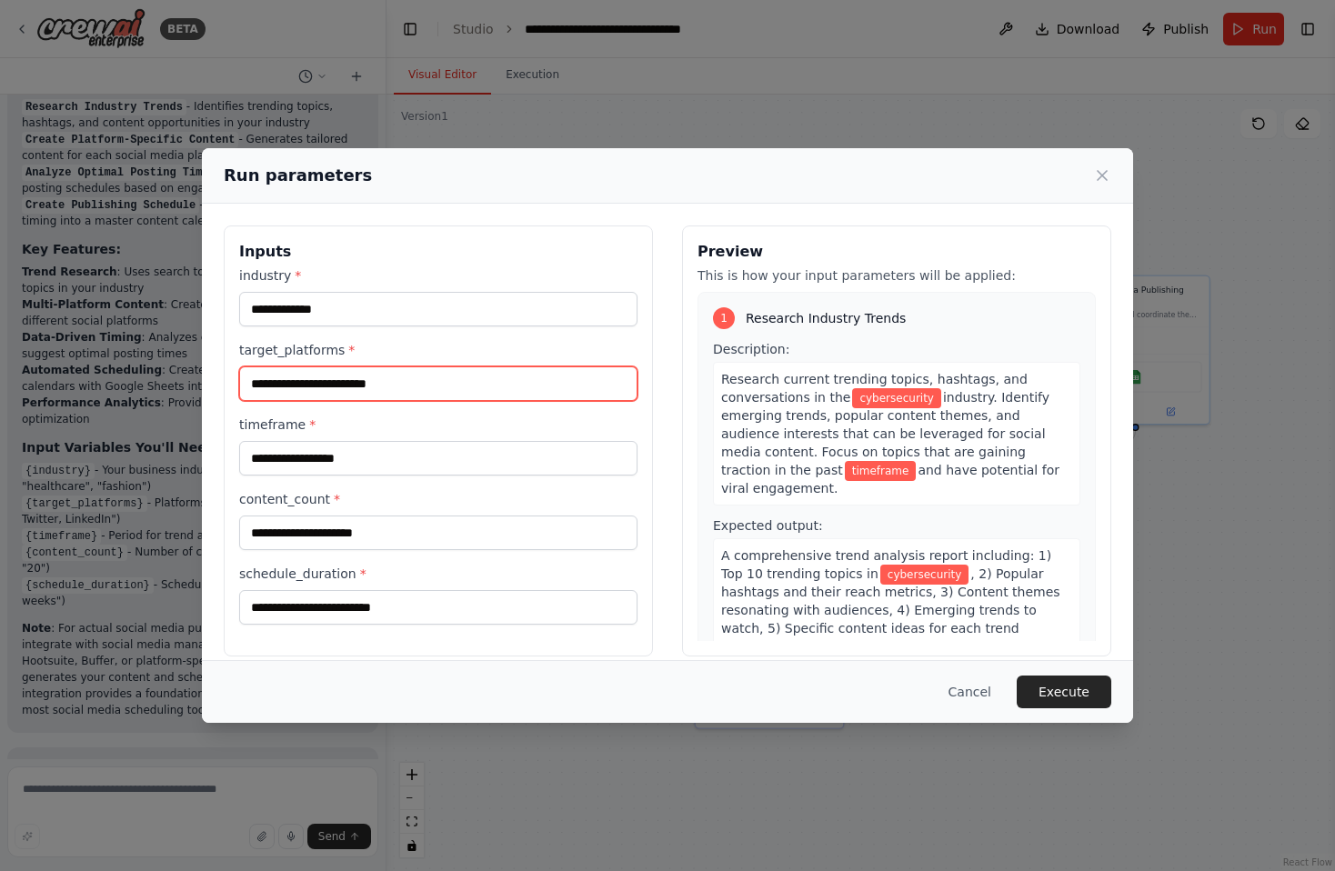
click at [399, 367] on input "target_platforms *" at bounding box center [438, 384] width 398 height 35
click at [415, 382] on input "target_platforms *" at bounding box center [438, 384] width 398 height 35
type input "********"
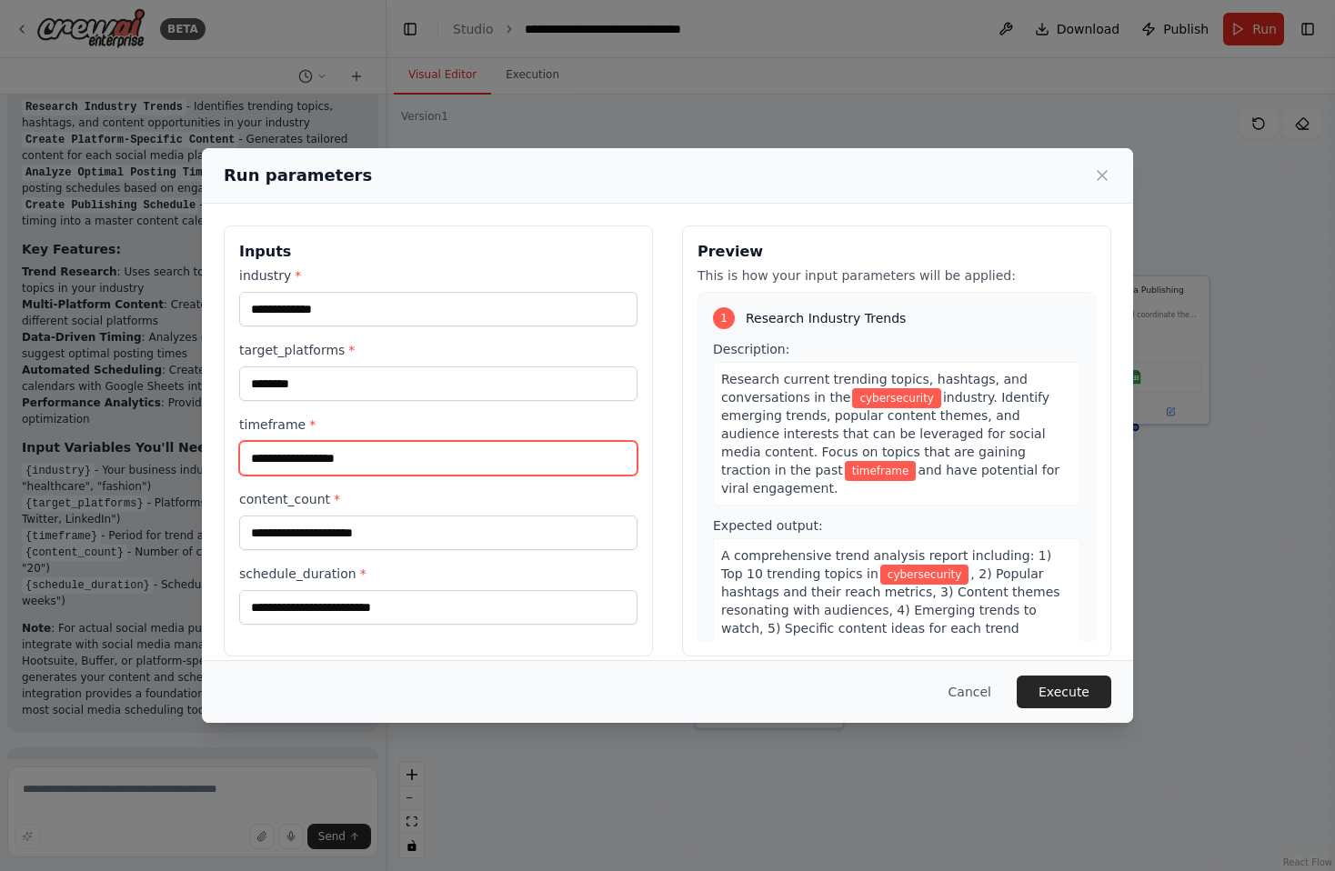
click at [405, 442] on input "timeframe *" at bounding box center [438, 458] width 398 height 35
click at [423, 455] on input "timeframe *" at bounding box center [438, 458] width 398 height 35
click at [483, 454] on input "timeframe *" at bounding box center [438, 458] width 398 height 35
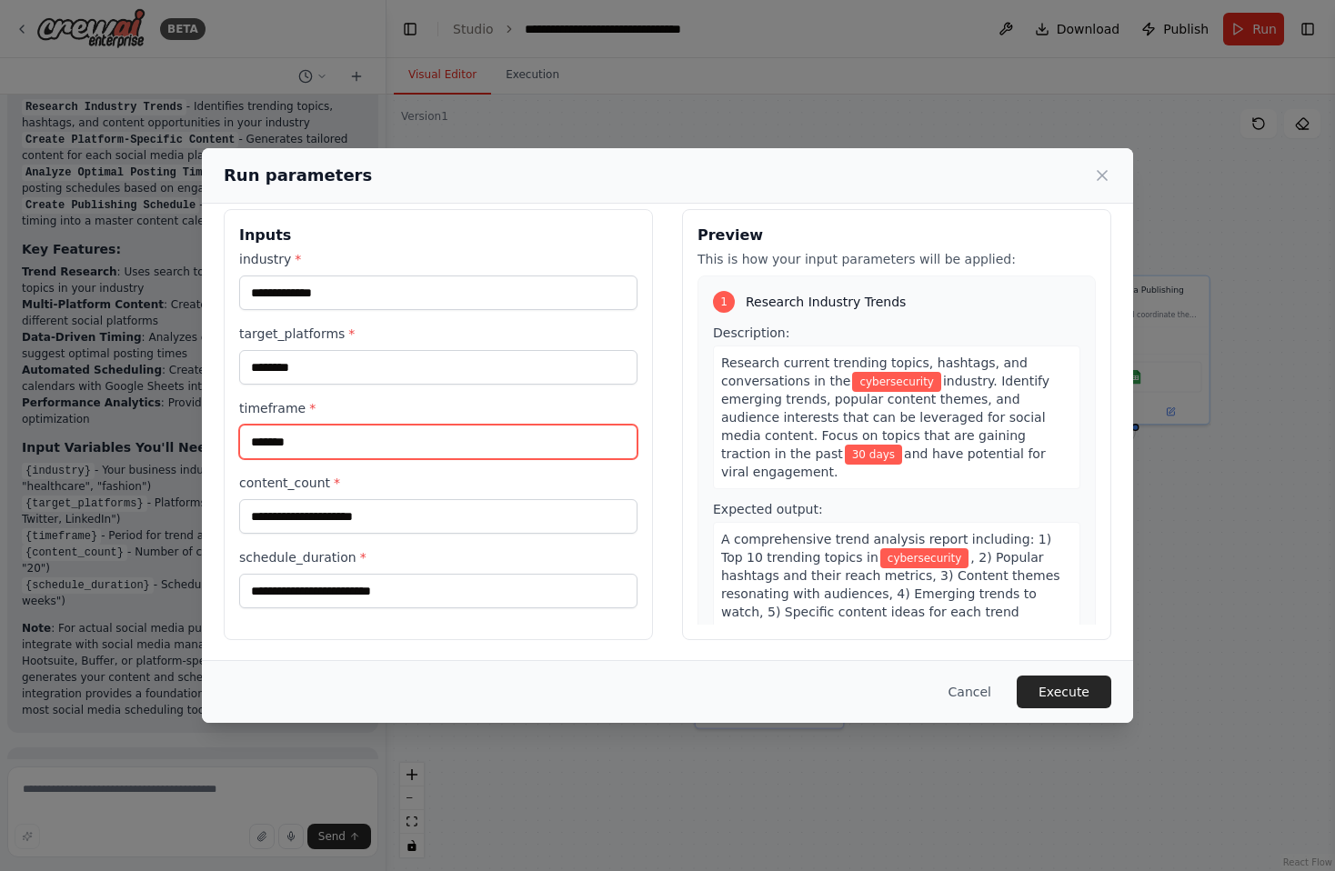
scroll to position [18, 0]
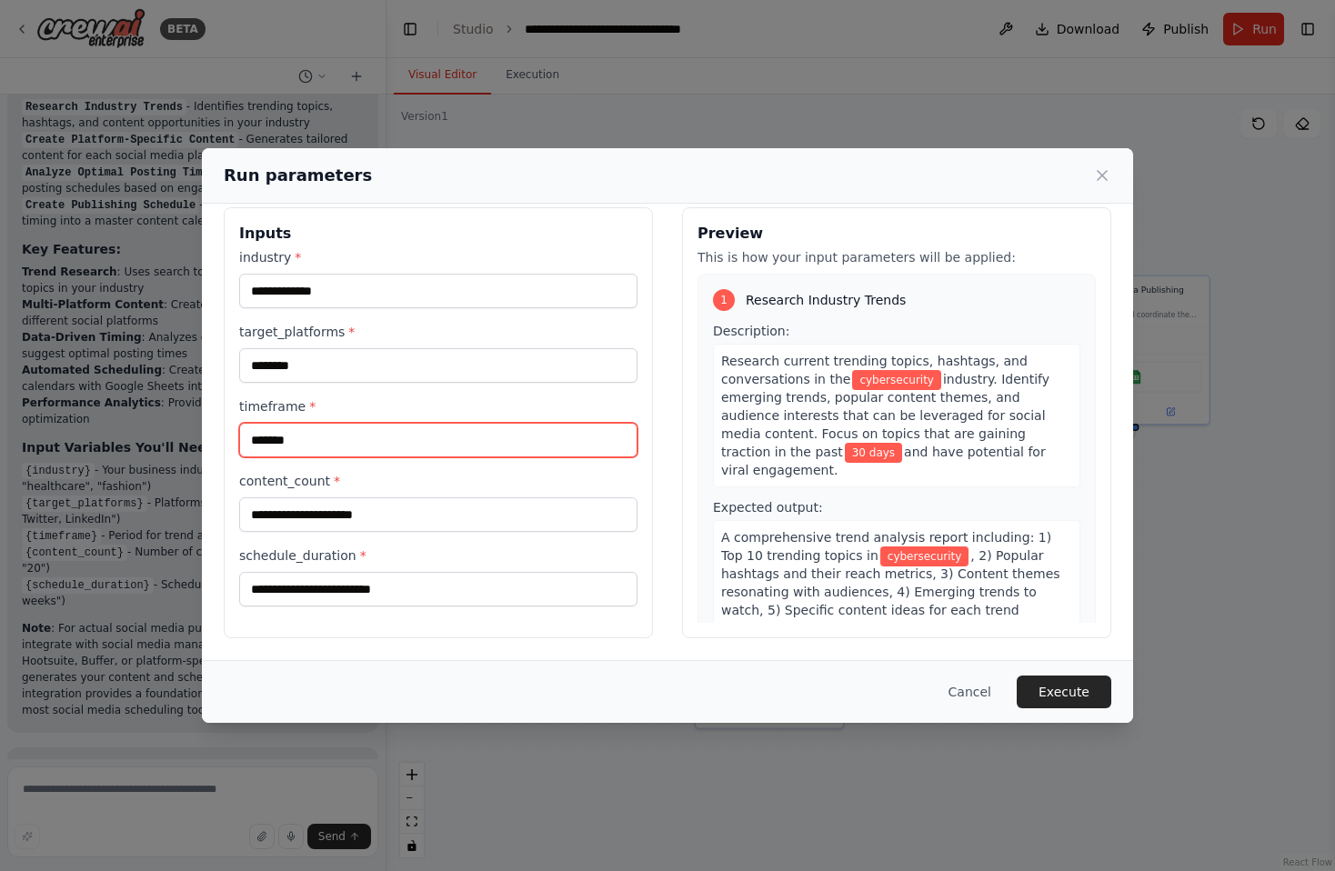
type input "*******"
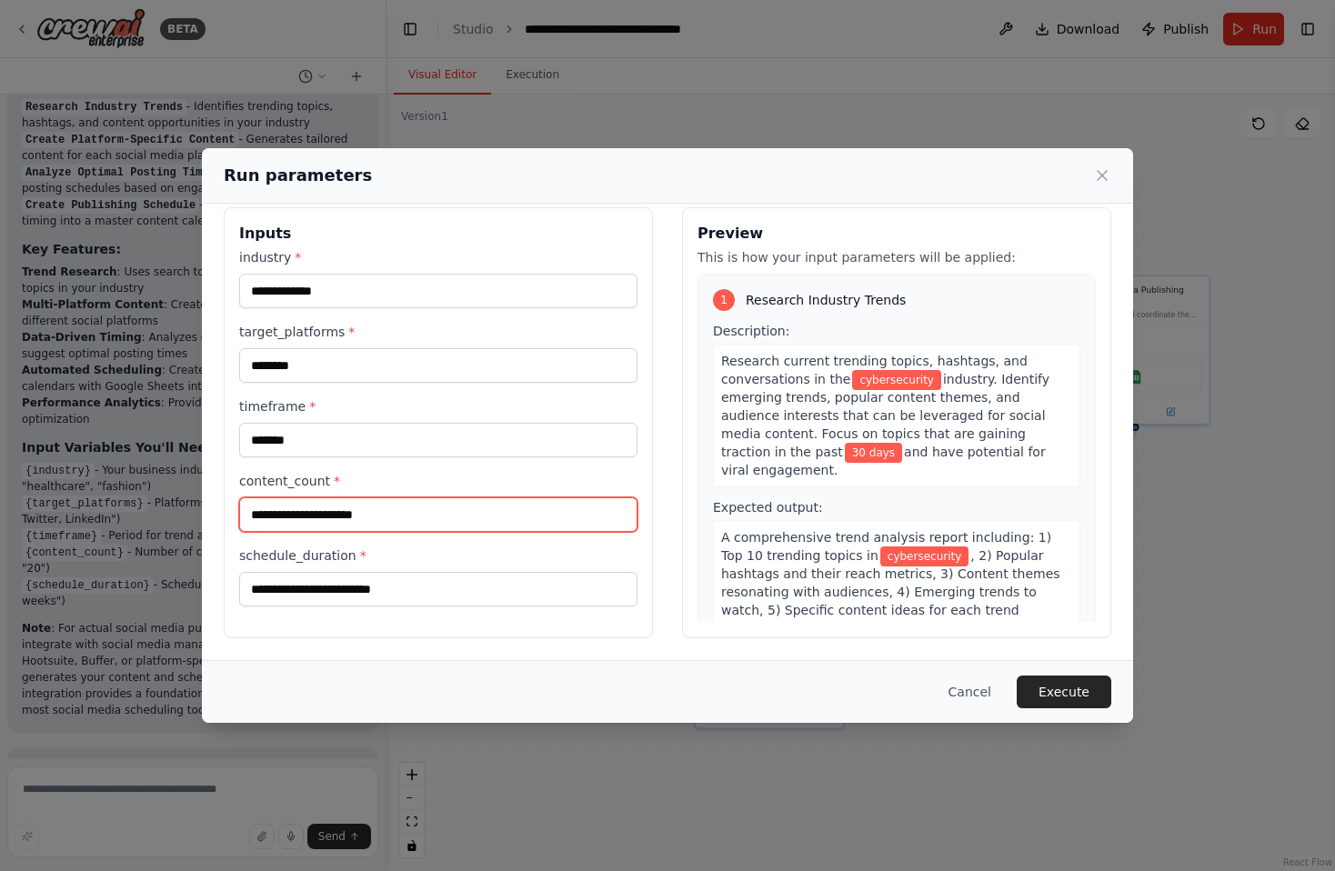
click at [415, 509] on input "content_count *" at bounding box center [438, 514] width 398 height 35
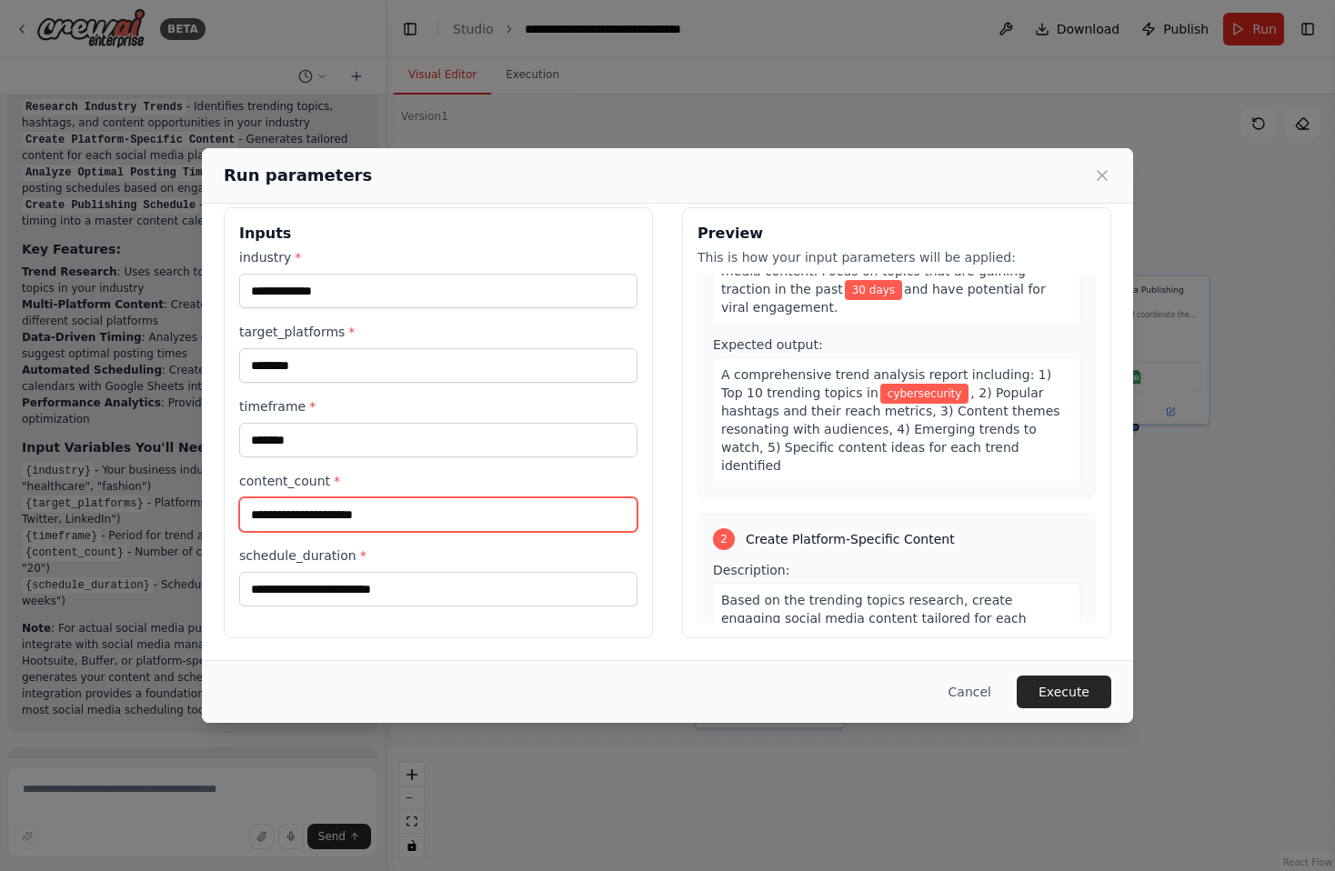
scroll to position [273, 0]
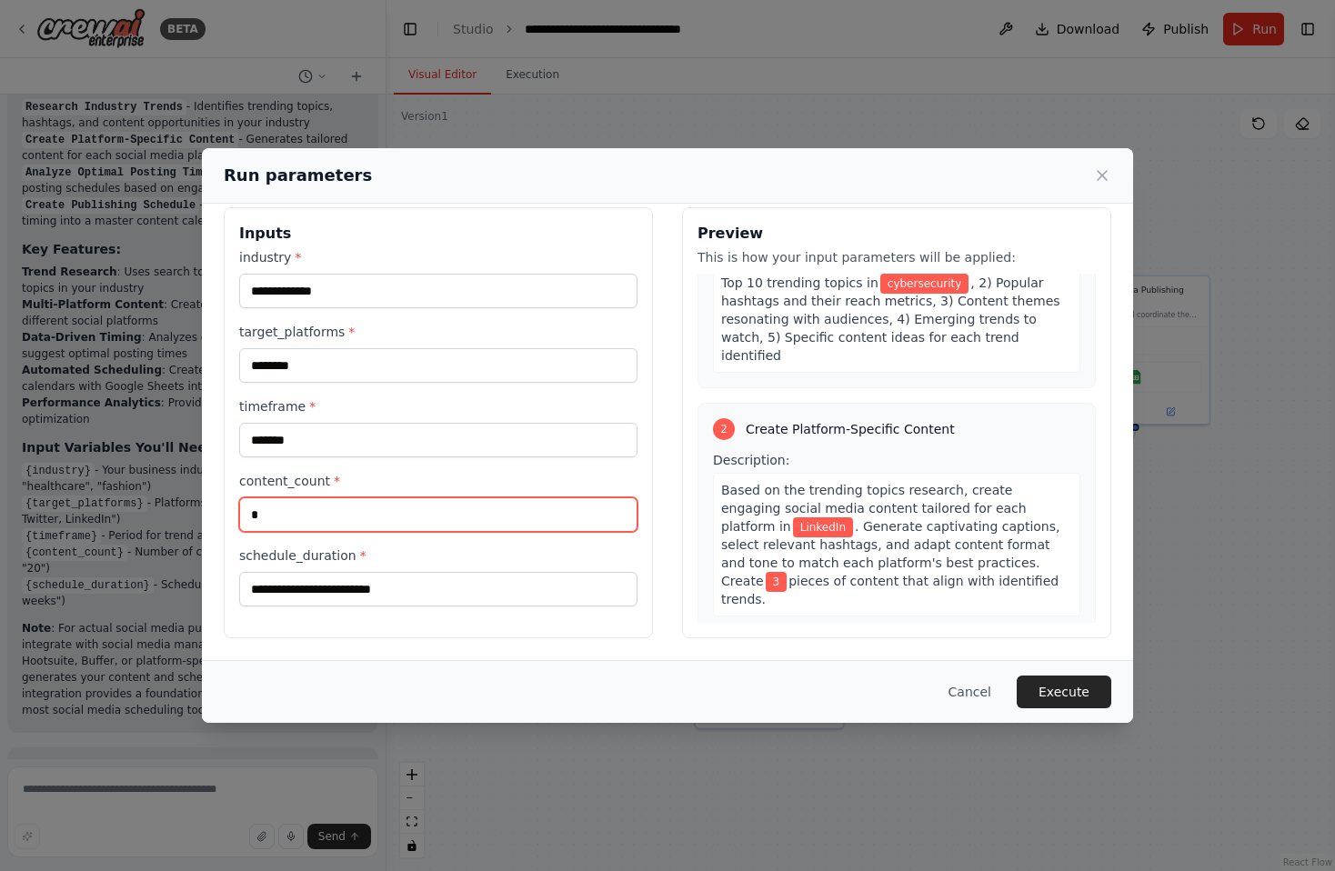
drag, startPoint x: 417, startPoint y: 527, endPoint x: 209, endPoint y: 492, distance: 210.2
click at [209, 492] on div "**********" at bounding box center [667, 423] width 931 height 475
type input "*"
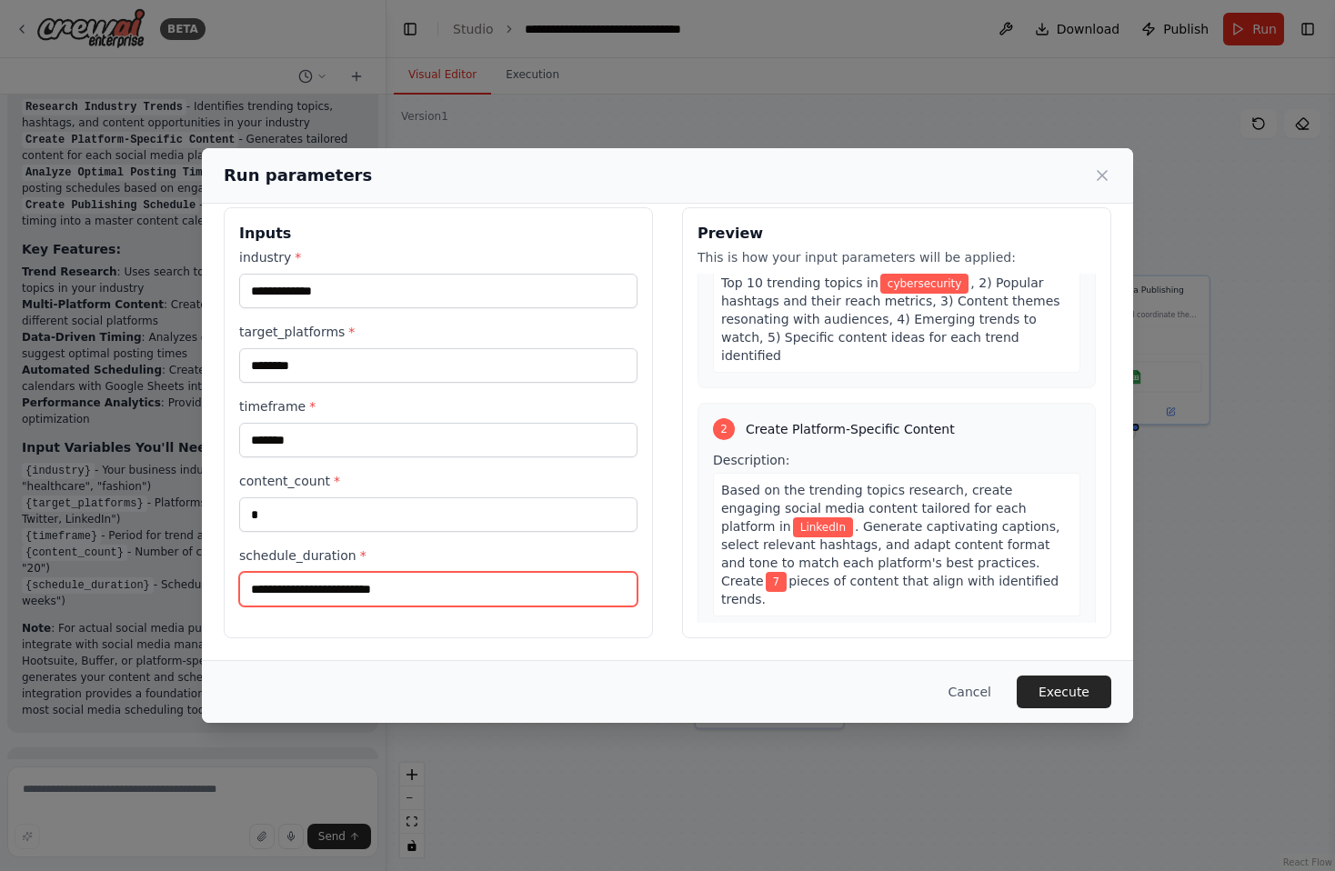
click at [377, 593] on input "schedule_duration *" at bounding box center [438, 589] width 398 height 35
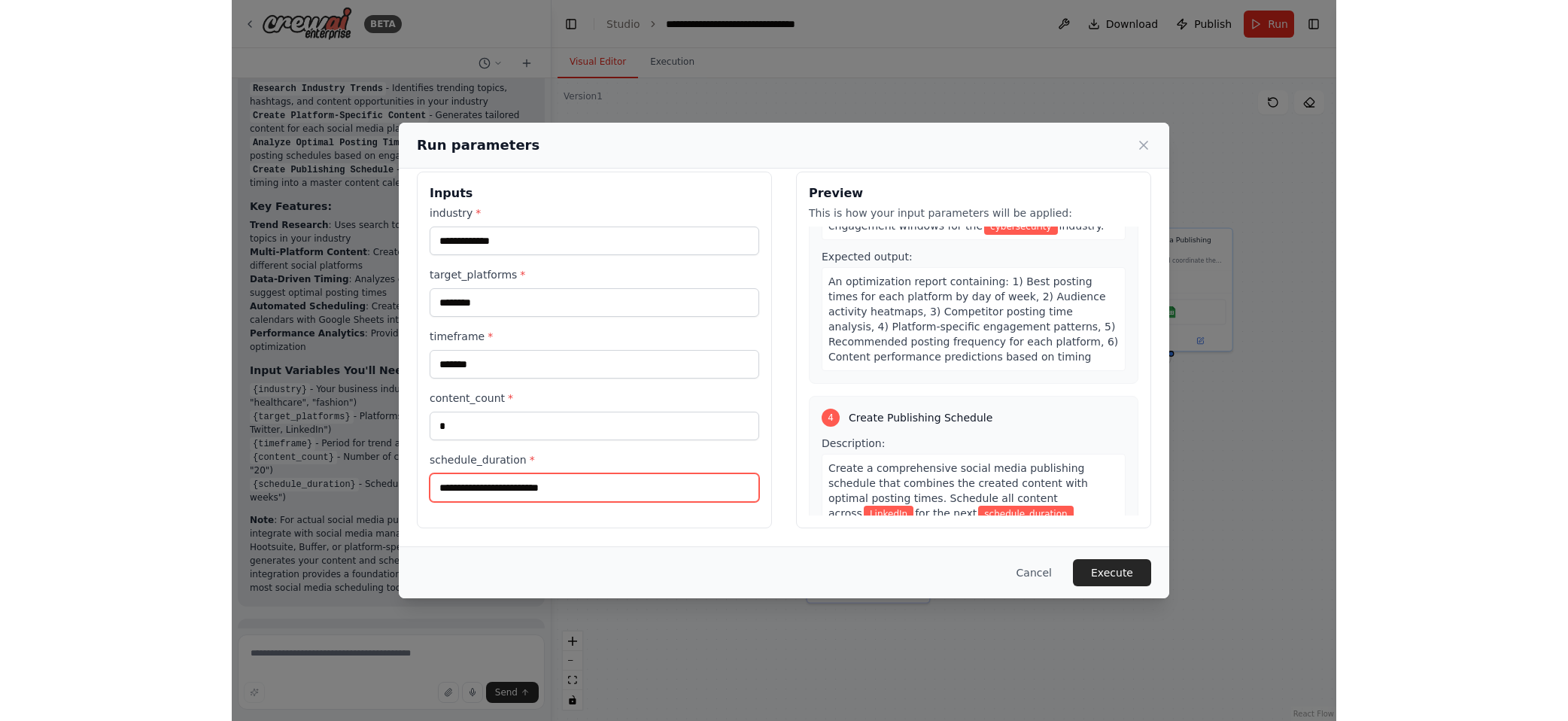
scroll to position [828, 0]
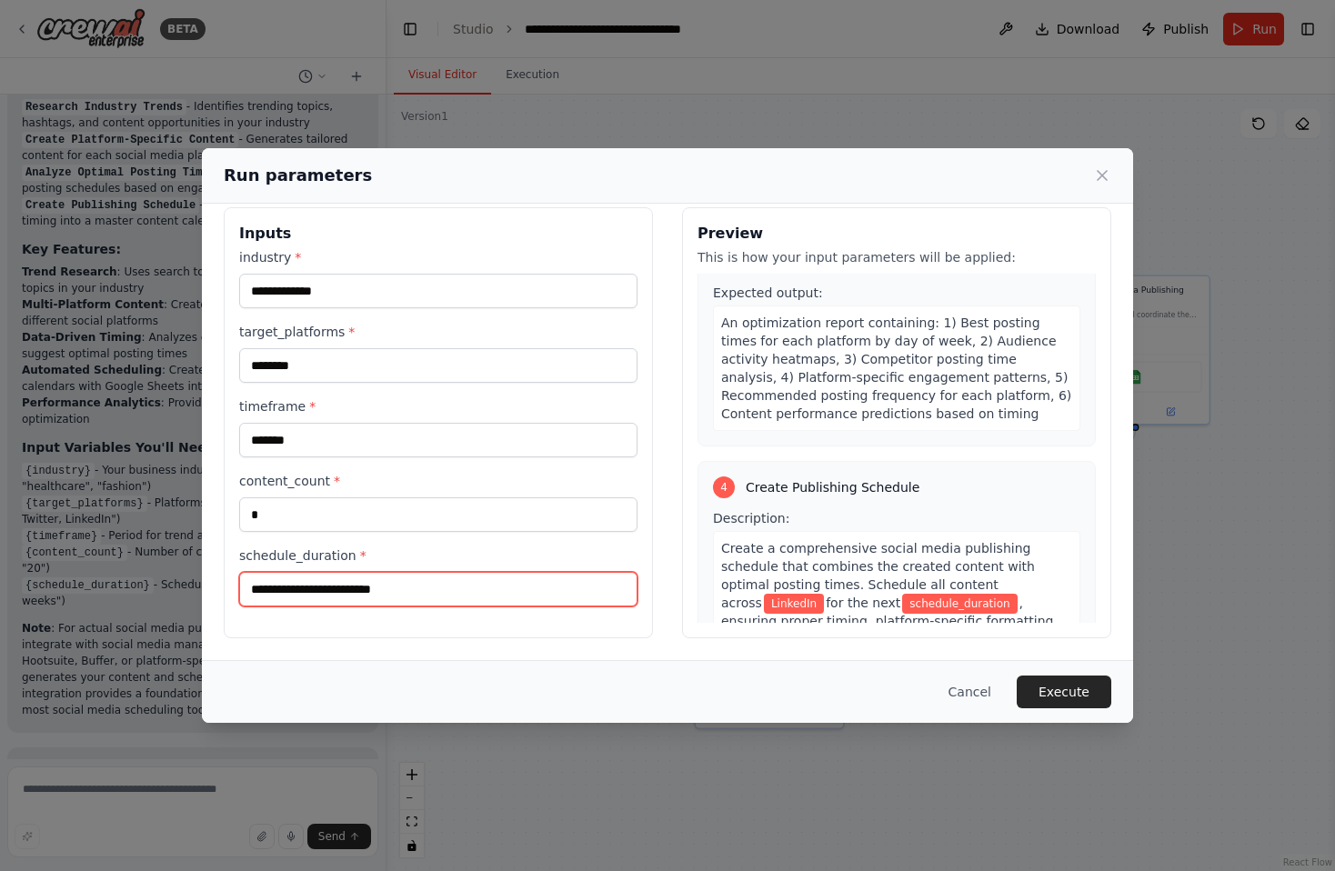
click at [519, 586] on input "schedule_duration *" at bounding box center [438, 589] width 398 height 35
type input "******"
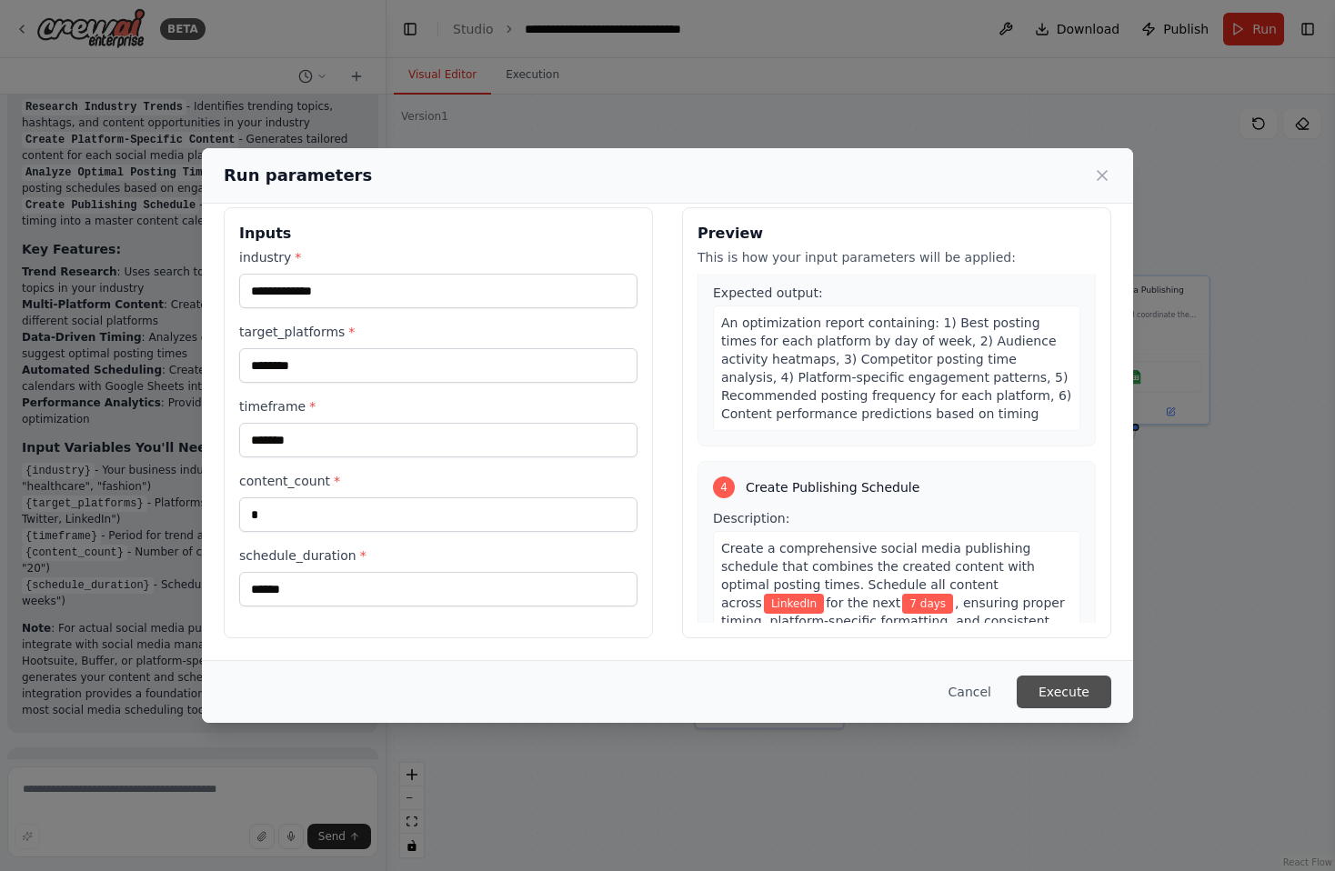
click at [1080, 678] on button "Execute" at bounding box center [1064, 692] width 95 height 33
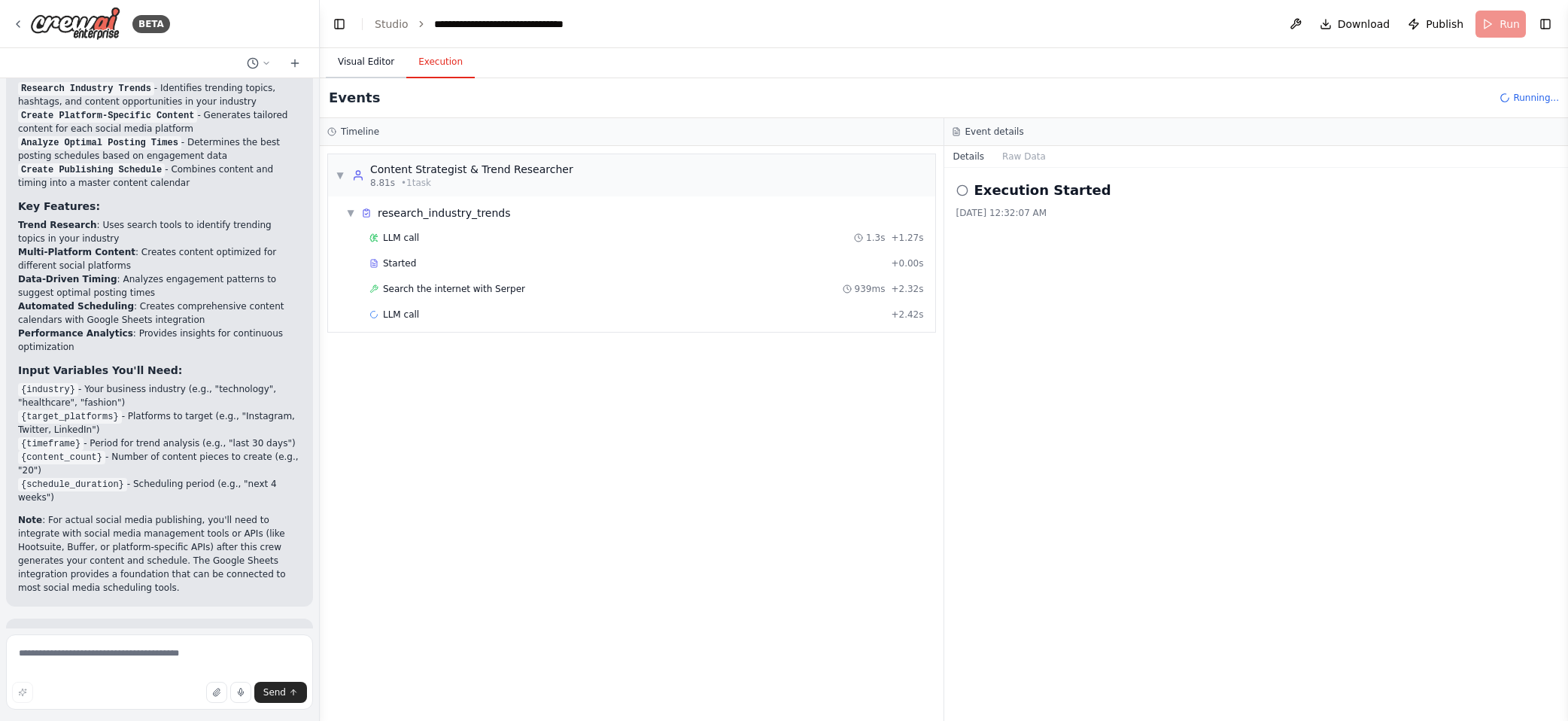
click at [373, 53] on button "Visual Editor" at bounding box center [366, 62] width 80 height 31
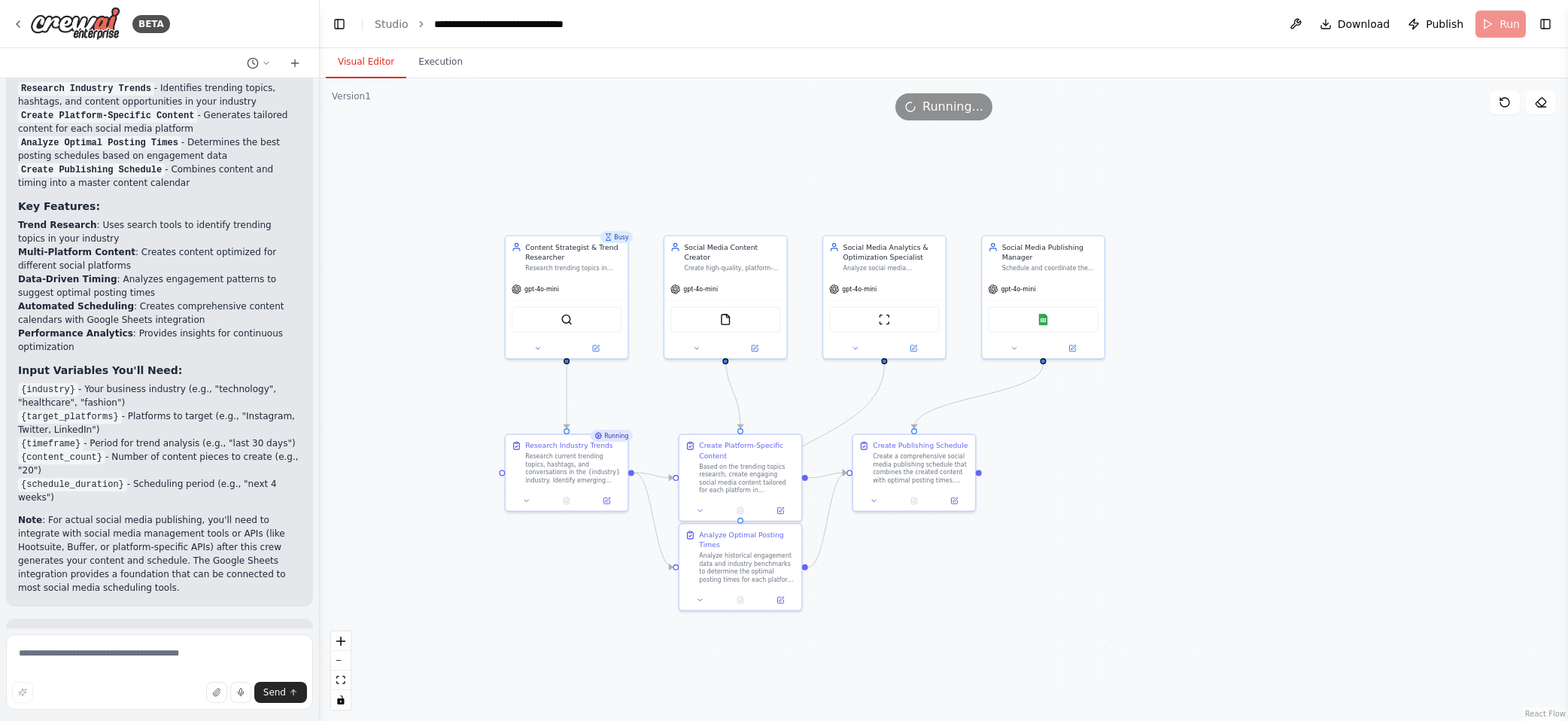
drag, startPoint x: 977, startPoint y: 438, endPoint x: 1077, endPoint y: 440, distance: 100.0
click at [1082, 445] on div ".deletable-edge-delete-btn { width: 20px; height: 20px; border: 0px solid #ffff…" at bounding box center [944, 400] width 1249 height 643
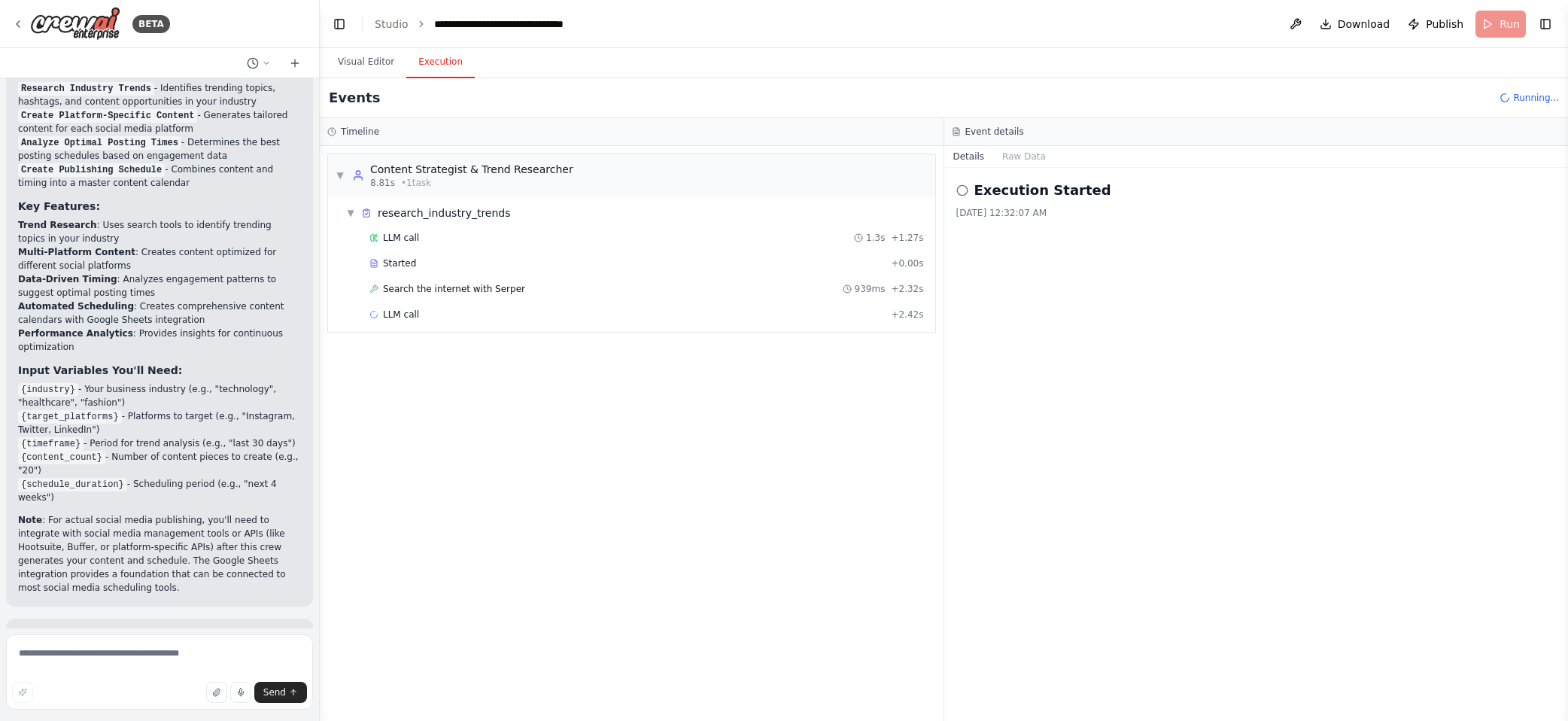
click at [435, 66] on button "Execution" at bounding box center [440, 62] width 69 height 31
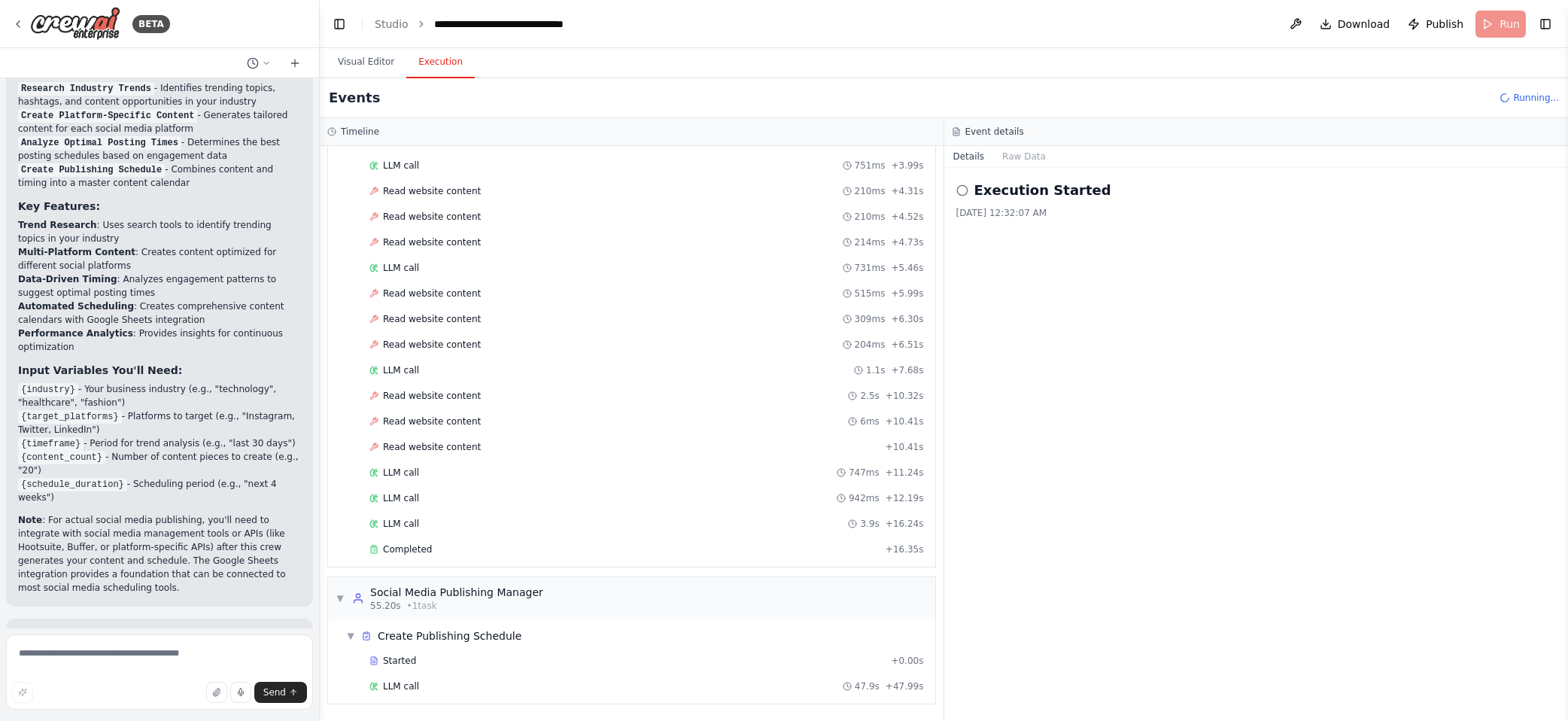
scroll to position [653, 0]
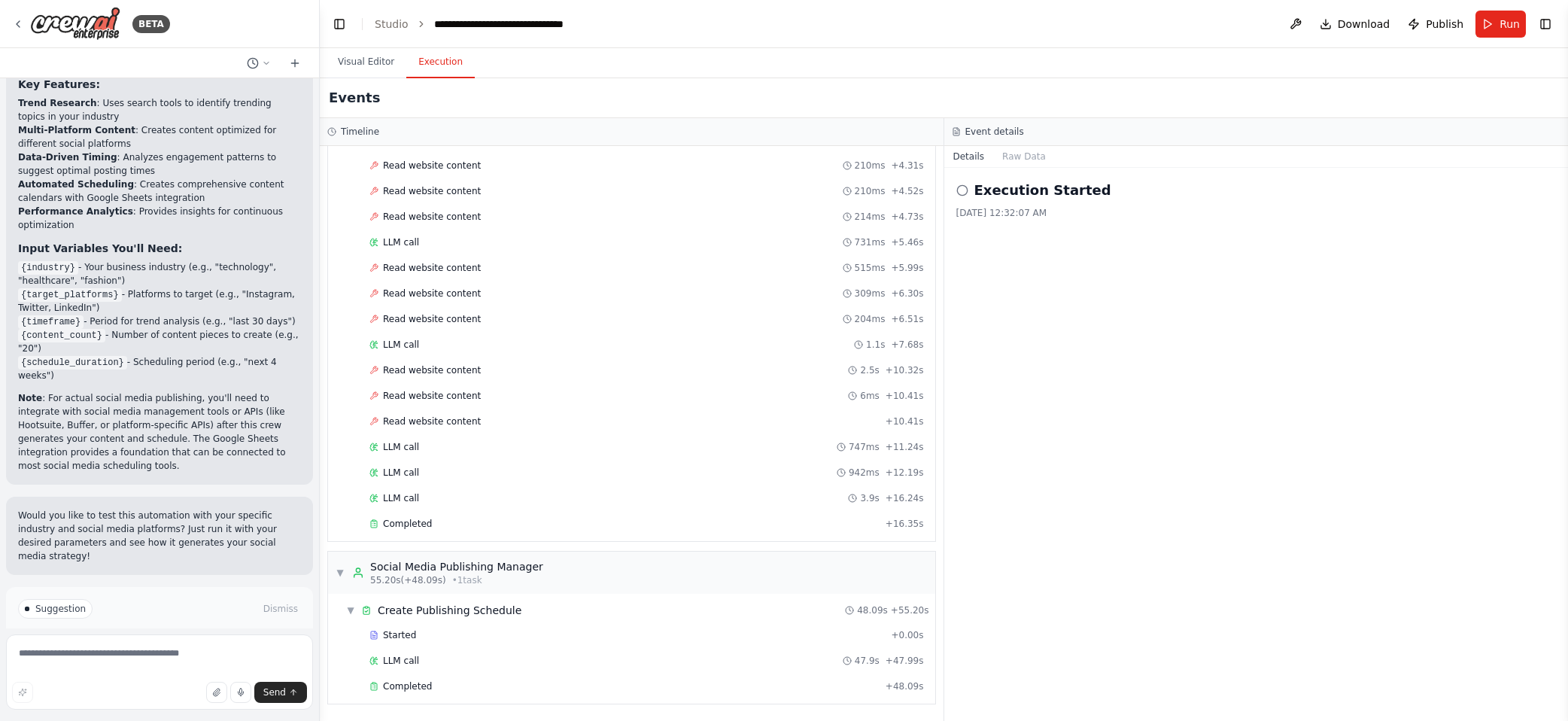
click at [229, 661] on button "Improve automation" at bounding box center [160, 673] width 283 height 24
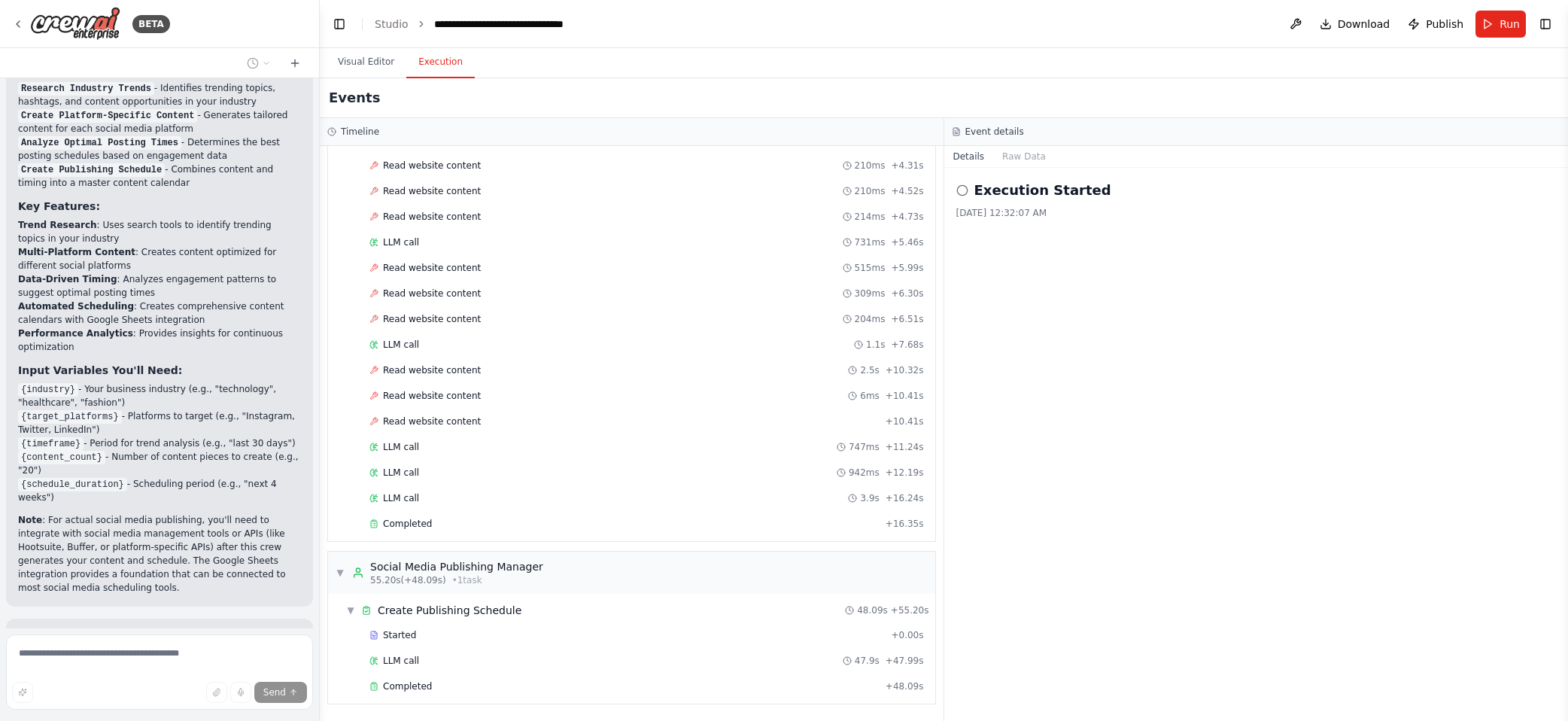
scroll to position [1857, 0]
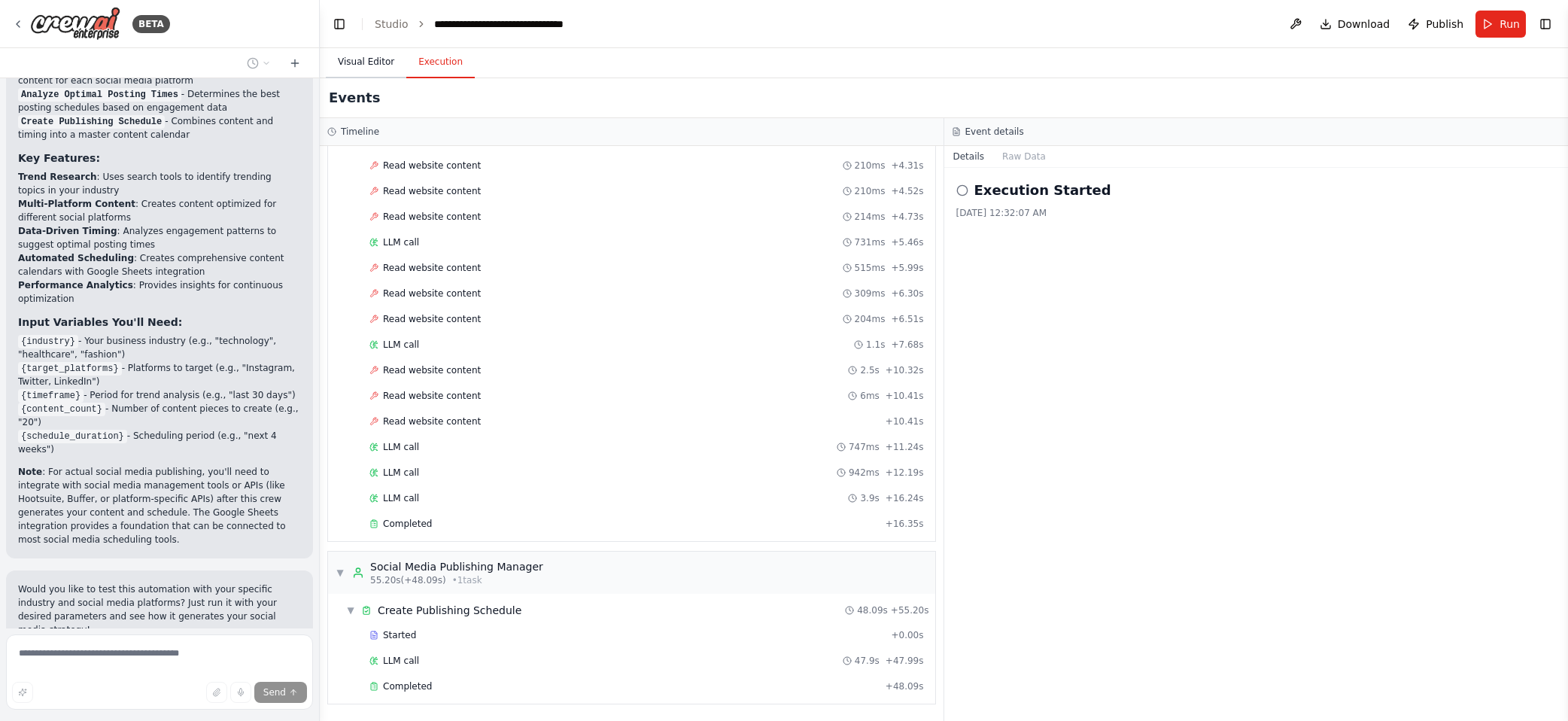
click at [372, 58] on button "Visual Editor" at bounding box center [366, 62] width 80 height 31
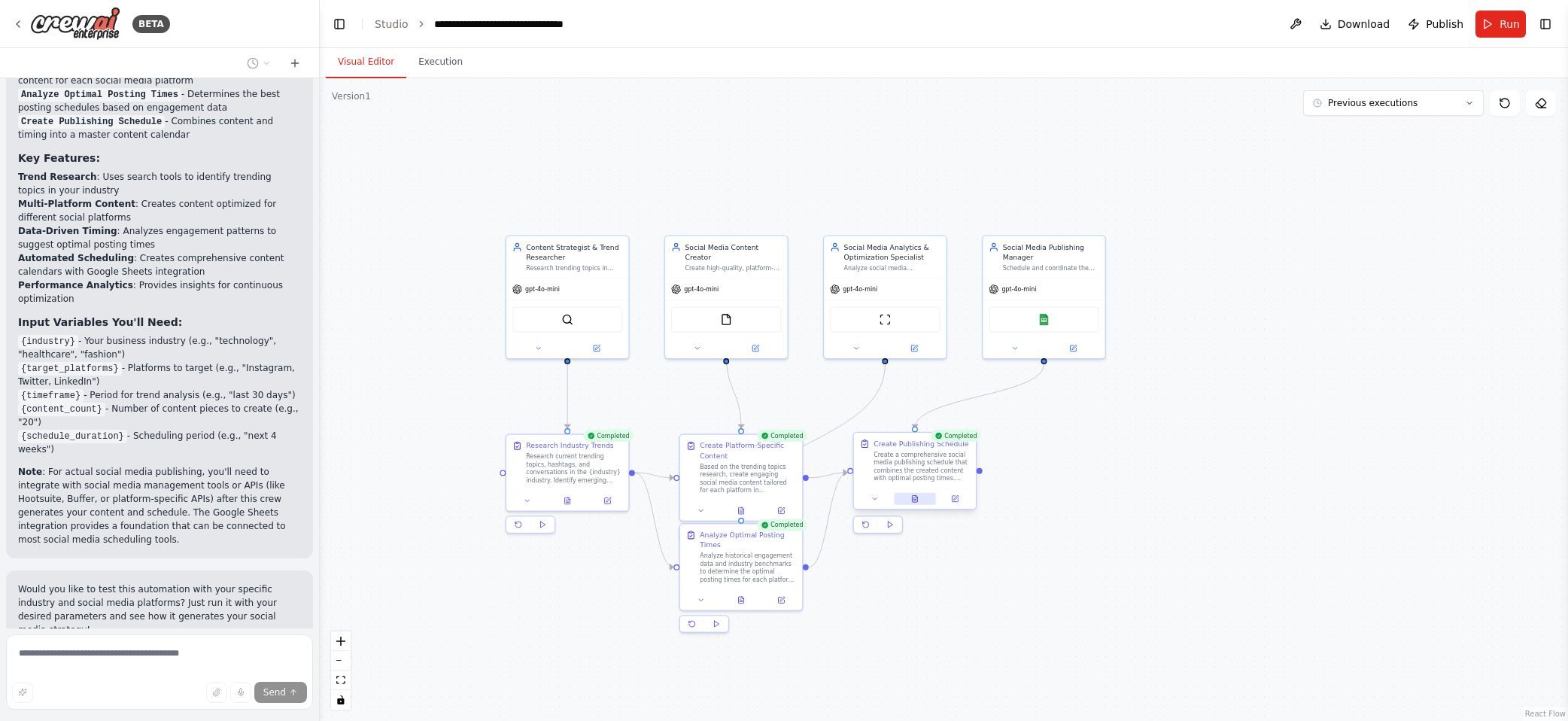
click at [918, 504] on button at bounding box center [914, 499] width 42 height 12
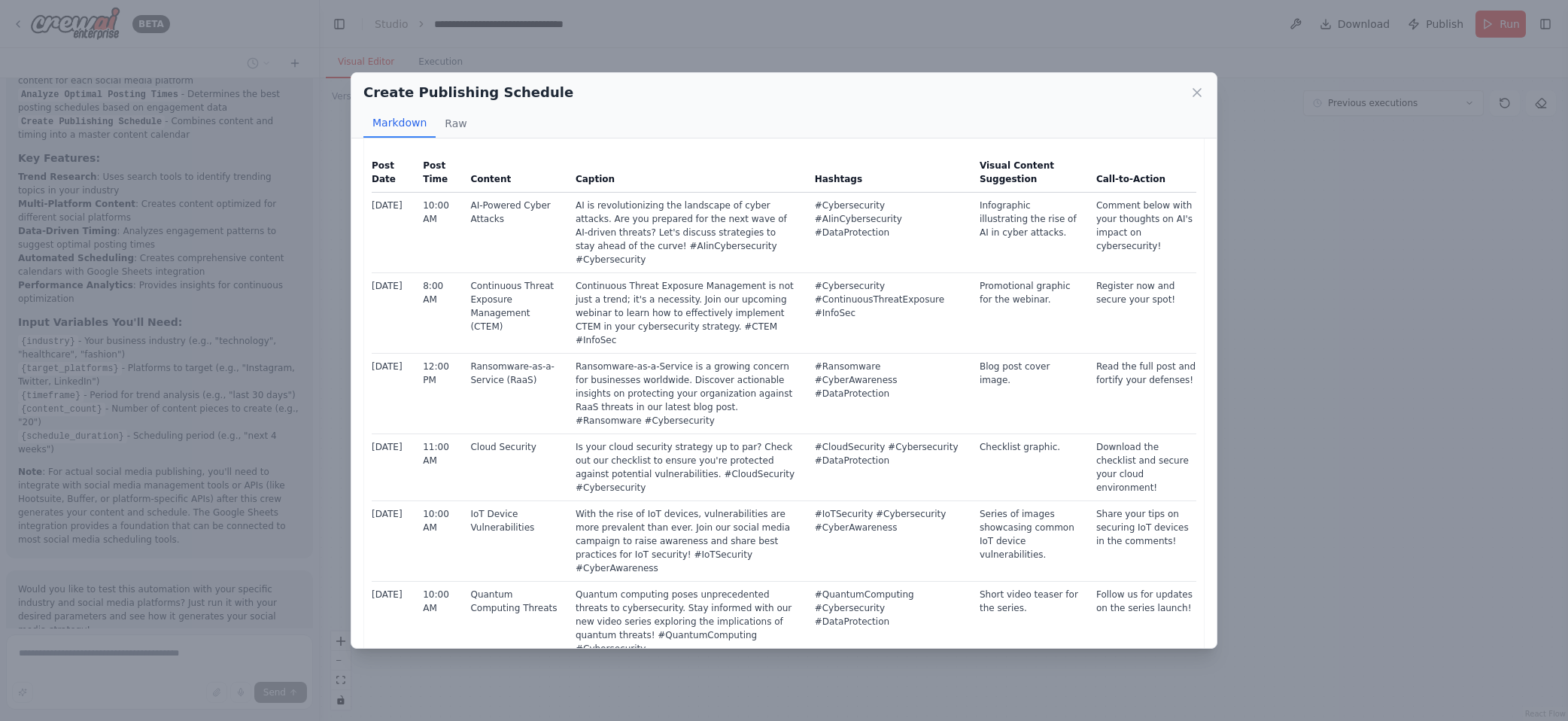
scroll to position [43, 0]
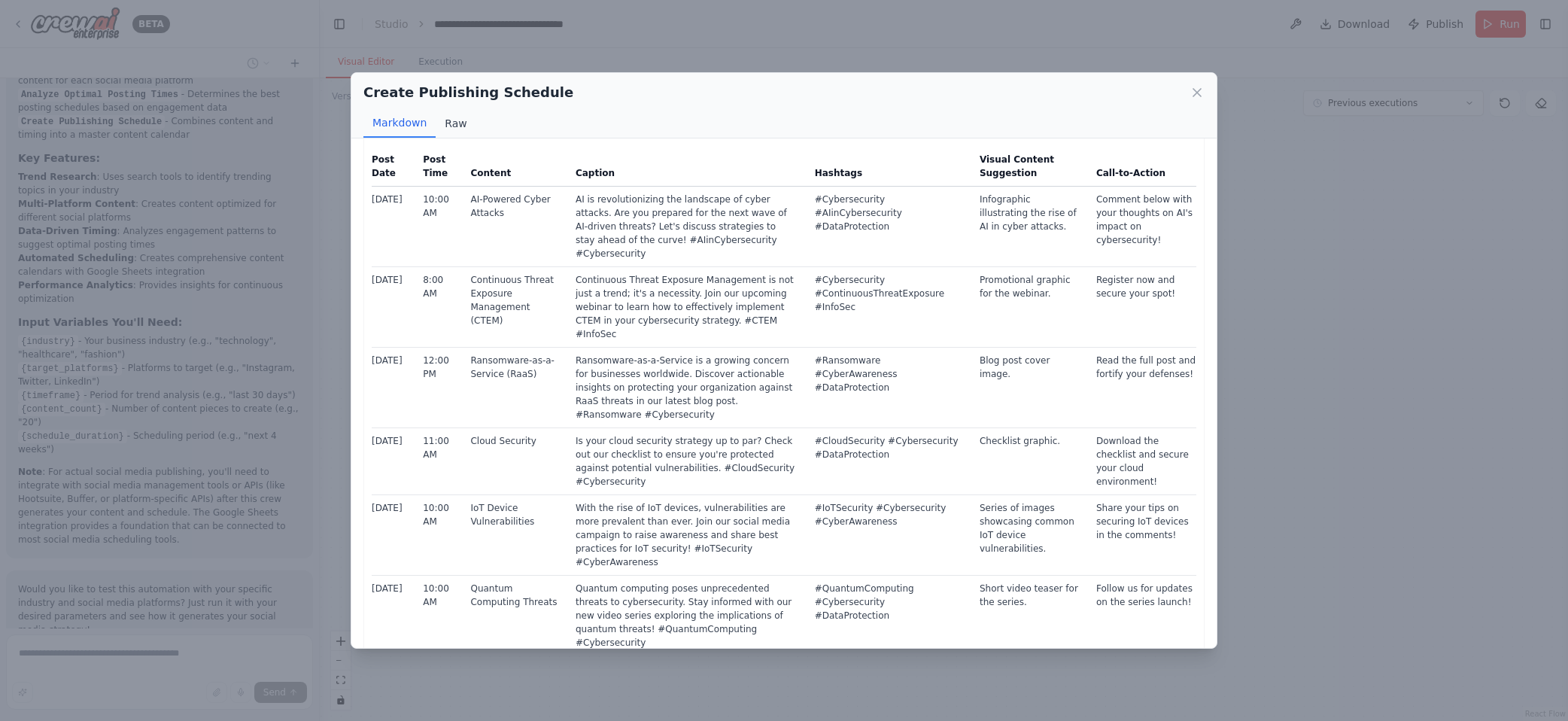
click at [463, 124] on button "Raw" at bounding box center [456, 123] width 40 height 29
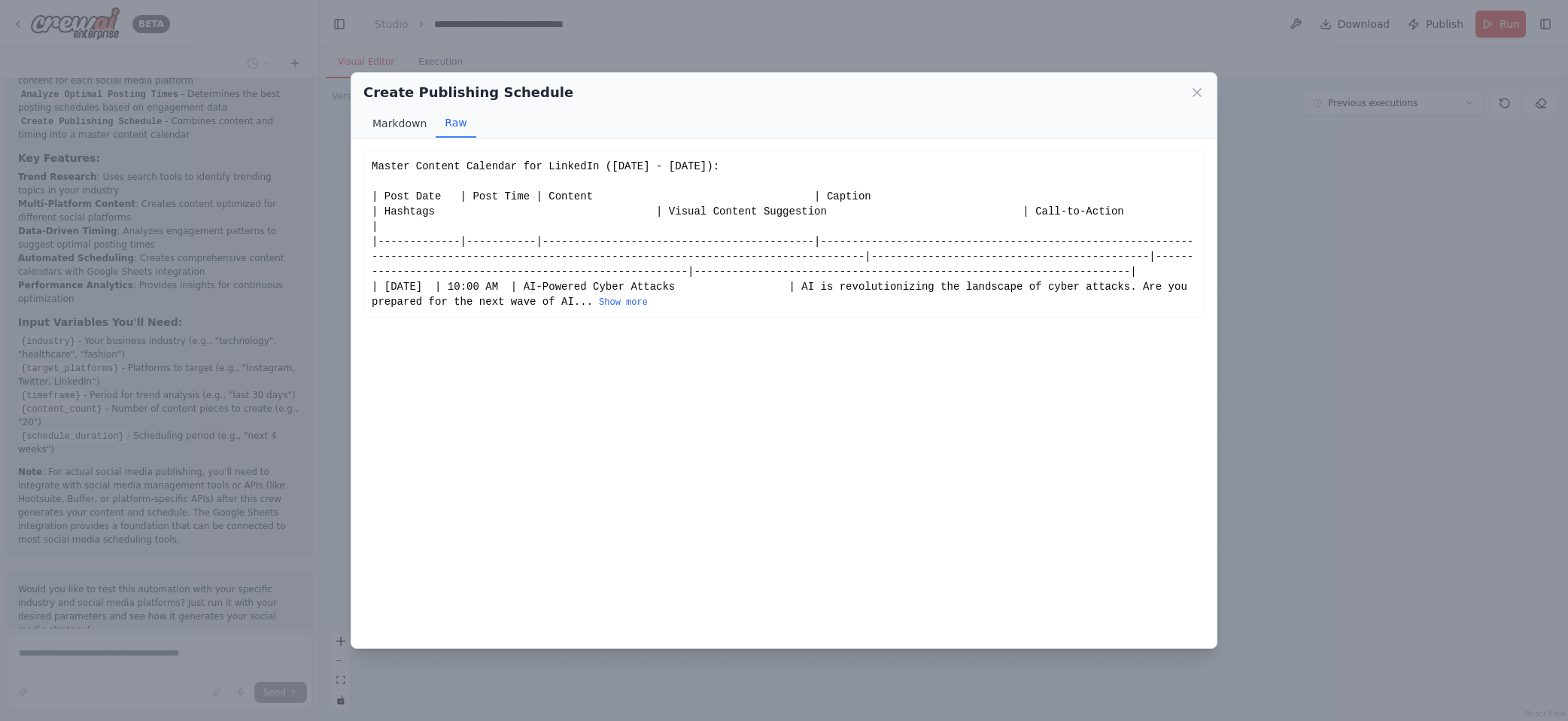
click at [417, 129] on button "Markdown" at bounding box center [399, 123] width 72 height 29
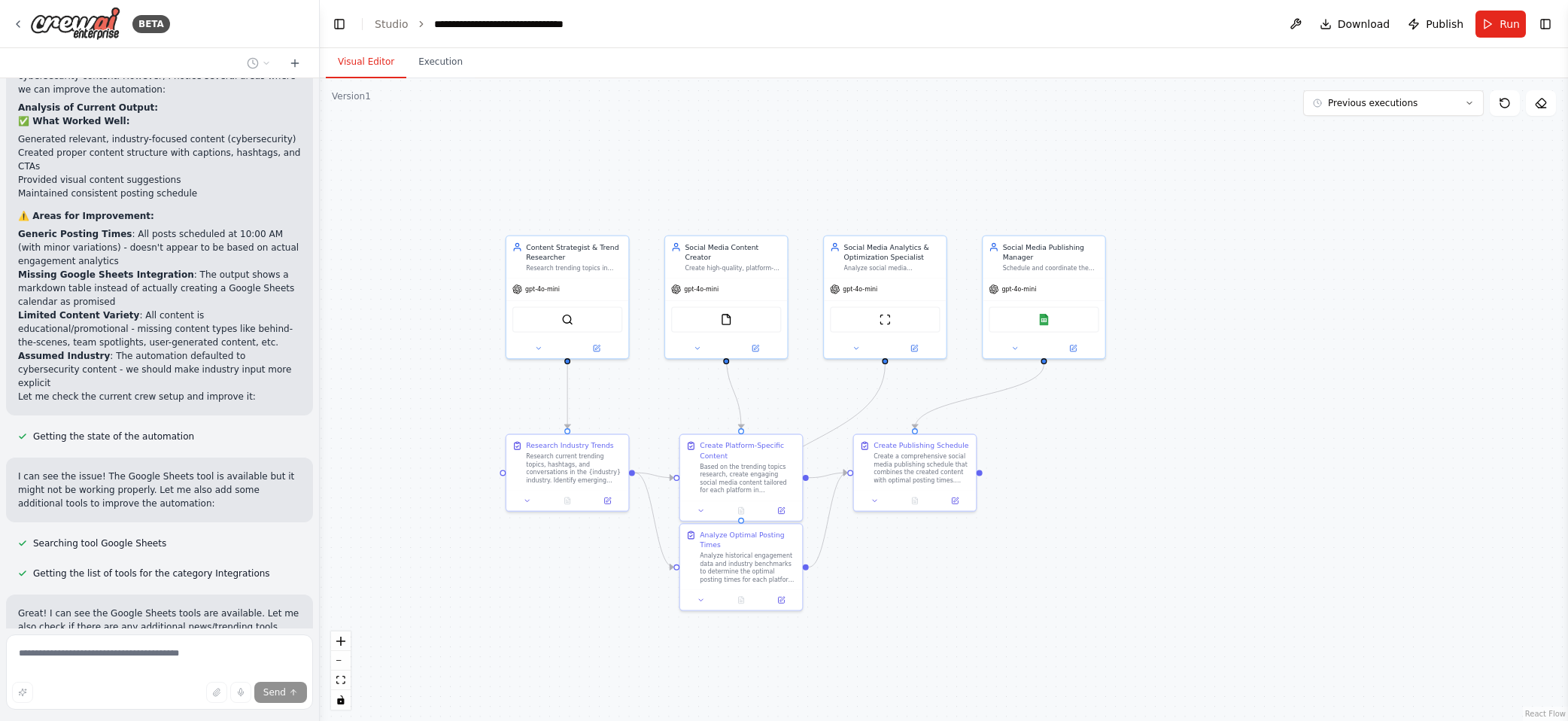
scroll to position [2522, 0]
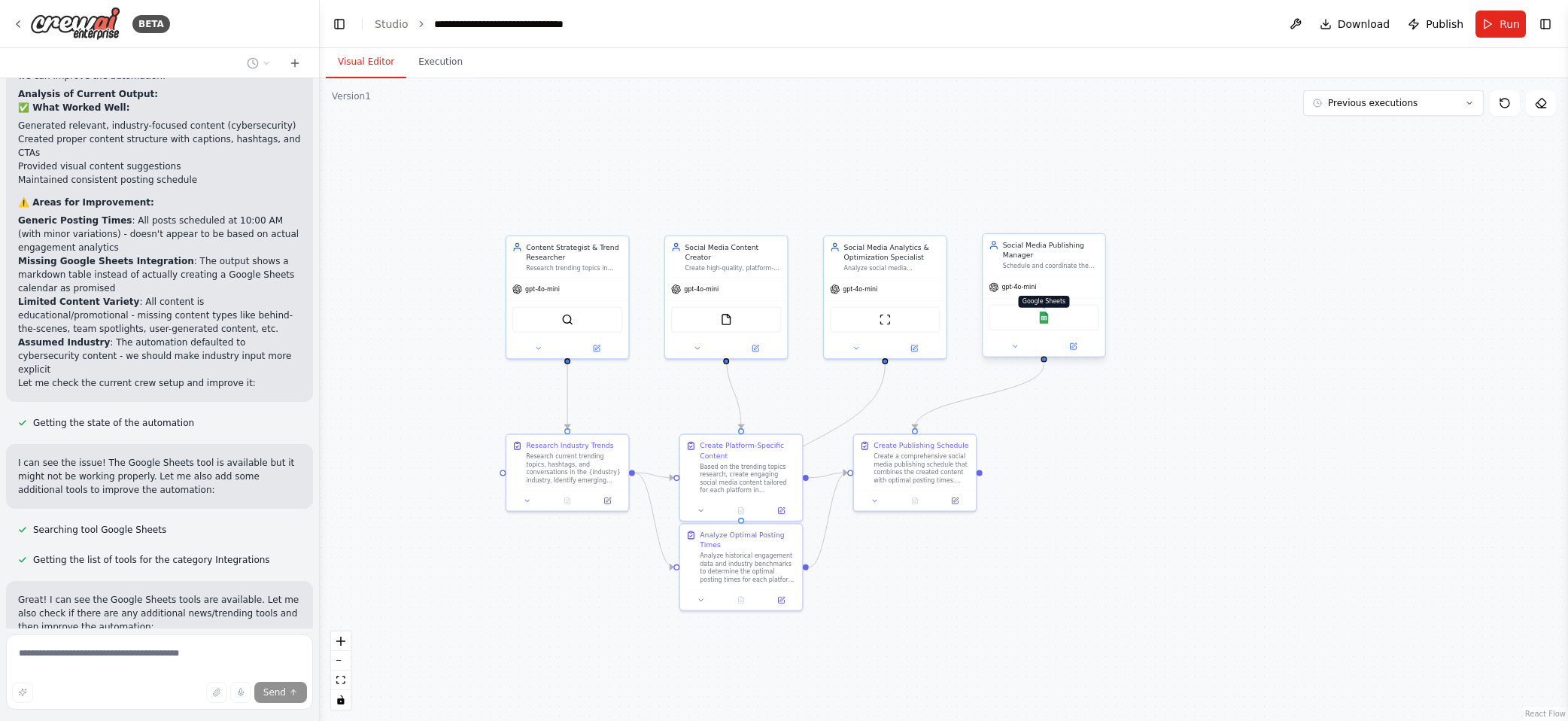
click at [1042, 318] on img at bounding box center [1044, 318] width 12 height 12
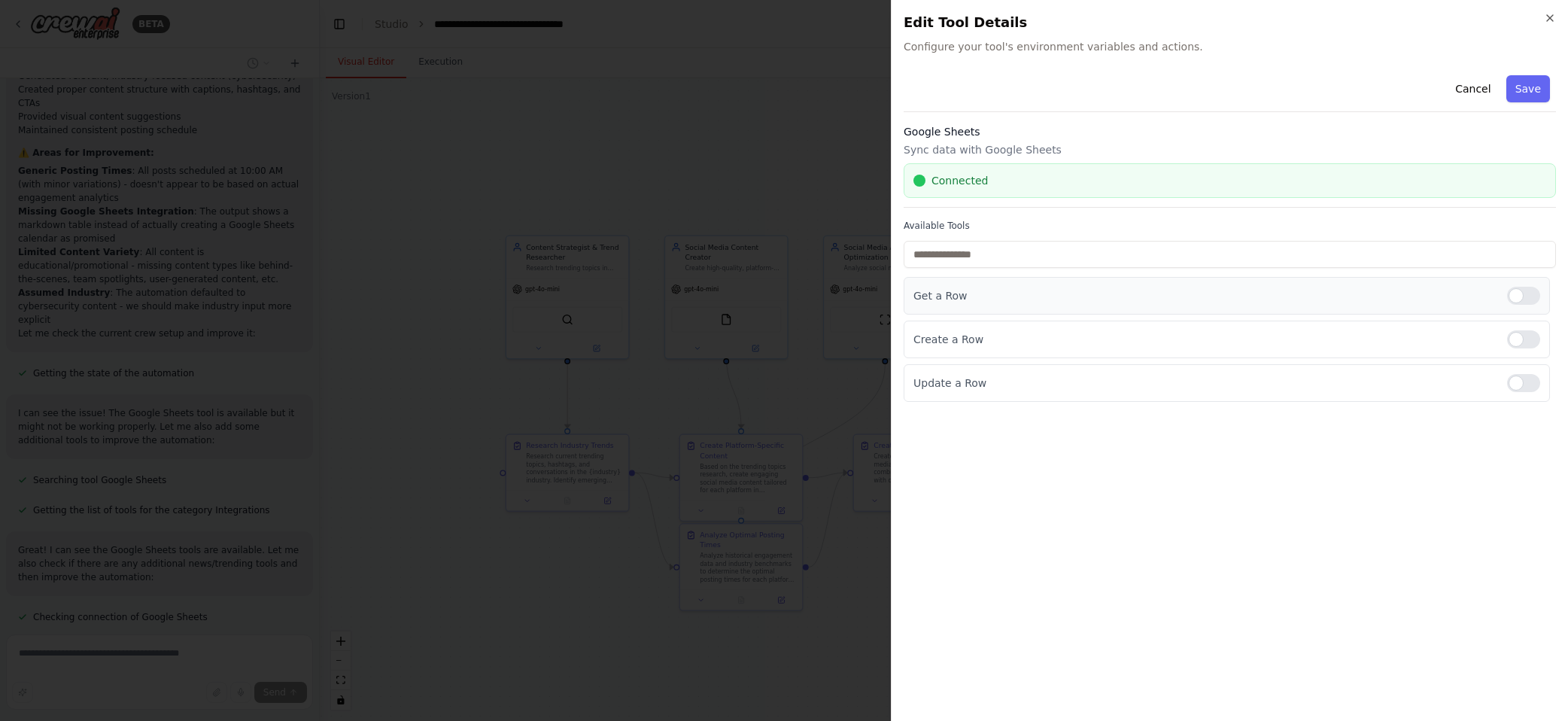
click at [1104, 298] on div at bounding box center [1524, 296] width 33 height 18
click at [1104, 381] on div at bounding box center [1524, 383] width 33 height 18
click at [1104, 291] on div at bounding box center [1524, 296] width 33 height 18
click at [1104, 88] on button "Save" at bounding box center [1528, 89] width 44 height 27
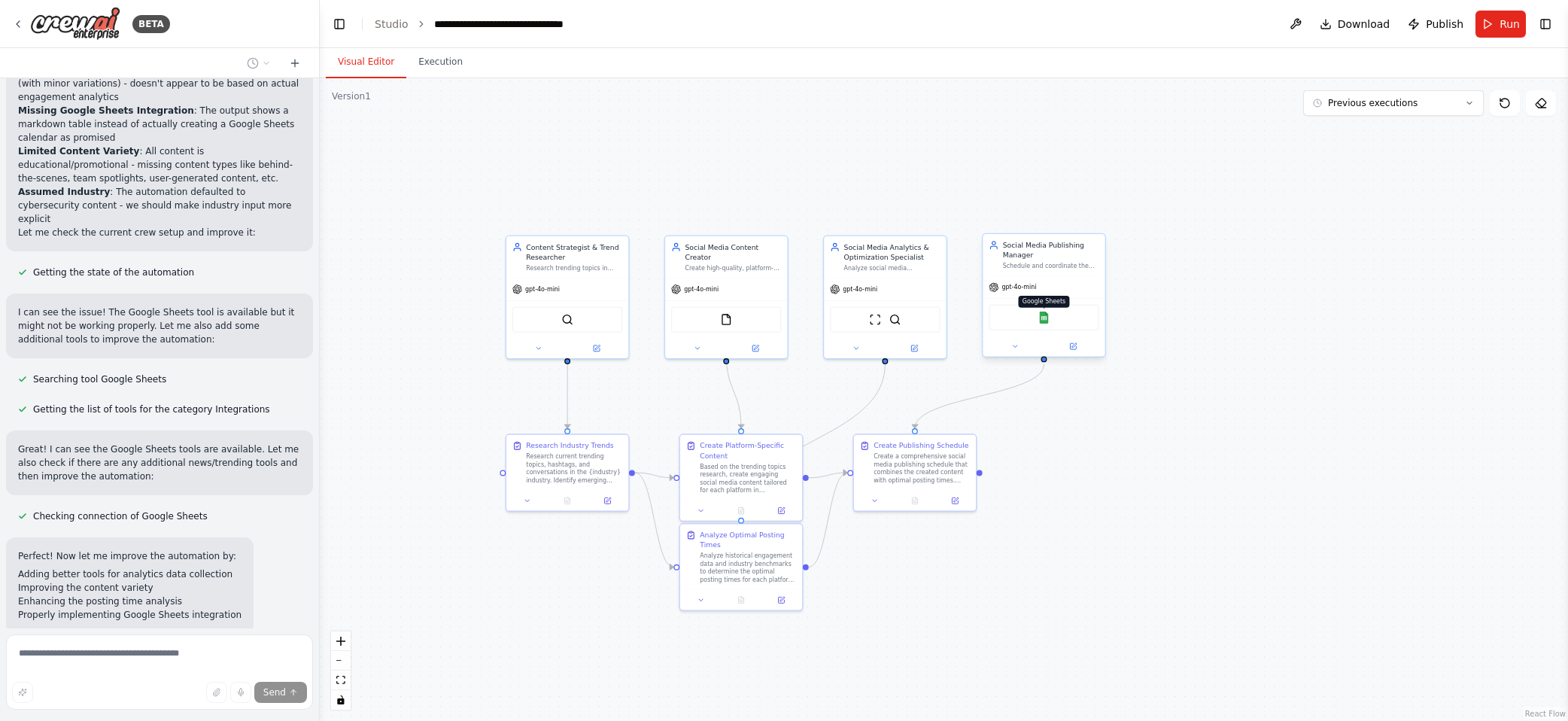
click at [1043, 320] on img at bounding box center [1044, 318] width 12 height 12
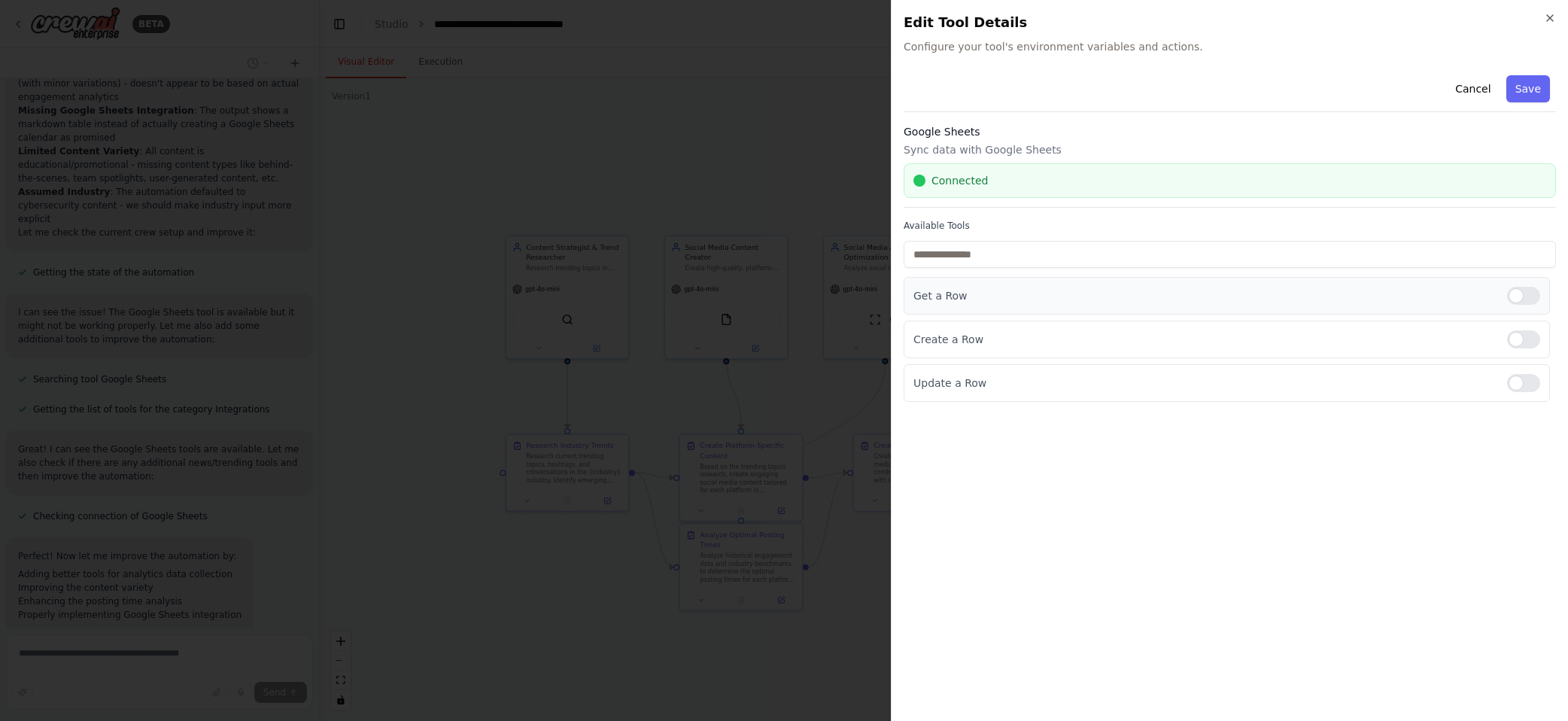
scroll to position [2715, 0]
click at [1104, 291] on div at bounding box center [1524, 296] width 33 height 18
click at [1104, 385] on div at bounding box center [1524, 383] width 33 height 18
click at [1104, 89] on button "Save" at bounding box center [1528, 89] width 44 height 27
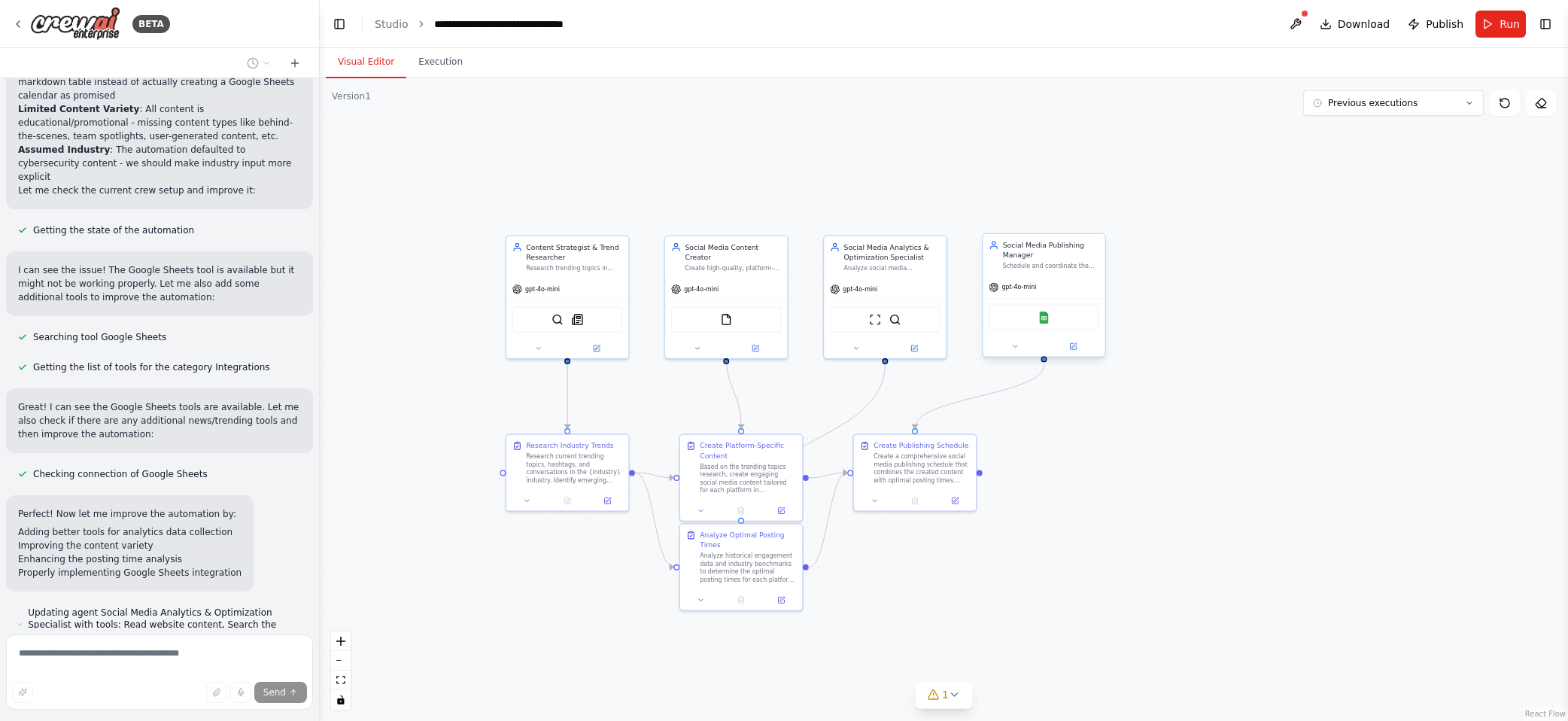
click at [1046, 324] on div "Google Sheets" at bounding box center [1043, 317] width 110 height 26
click at [1044, 316] on img at bounding box center [1044, 318] width 12 height 12
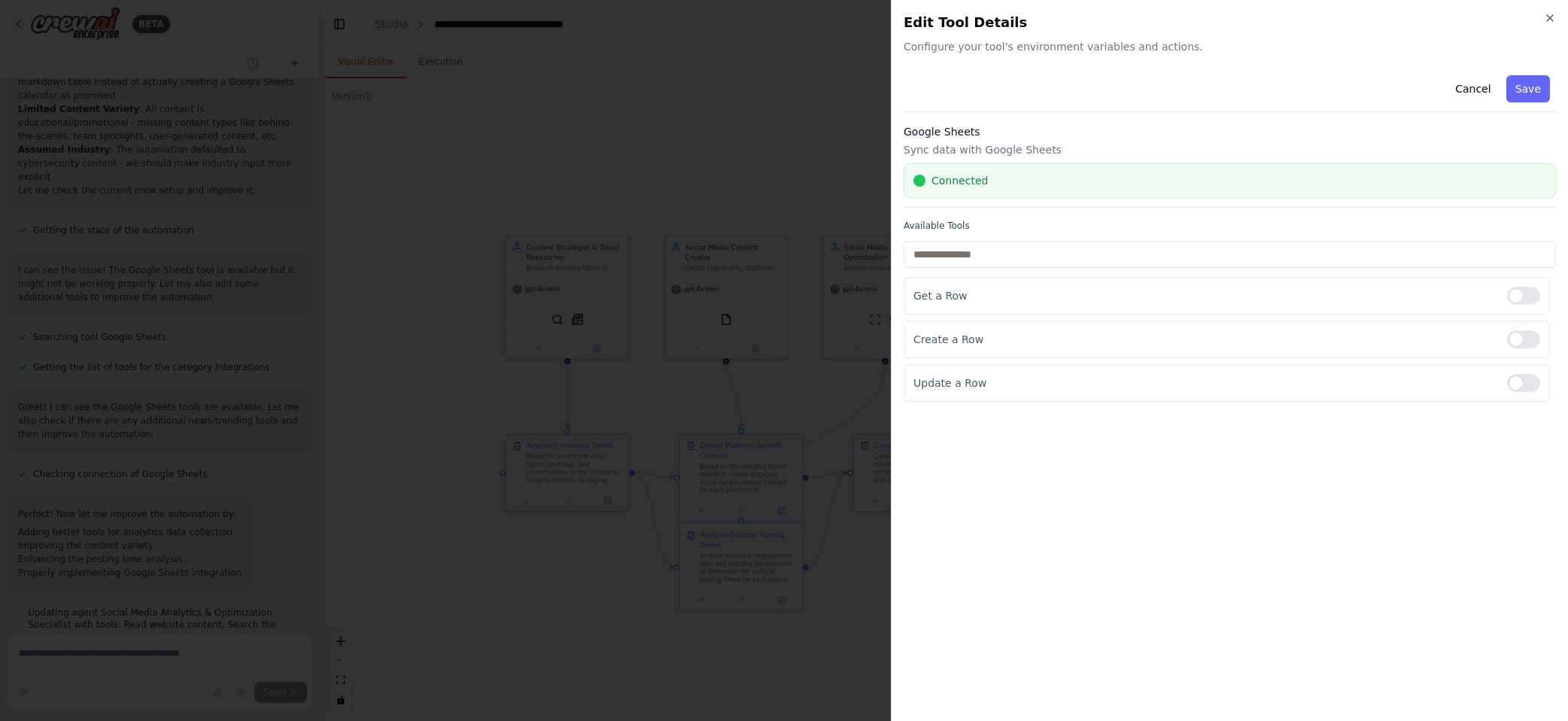
scroll to position [2757, 0]
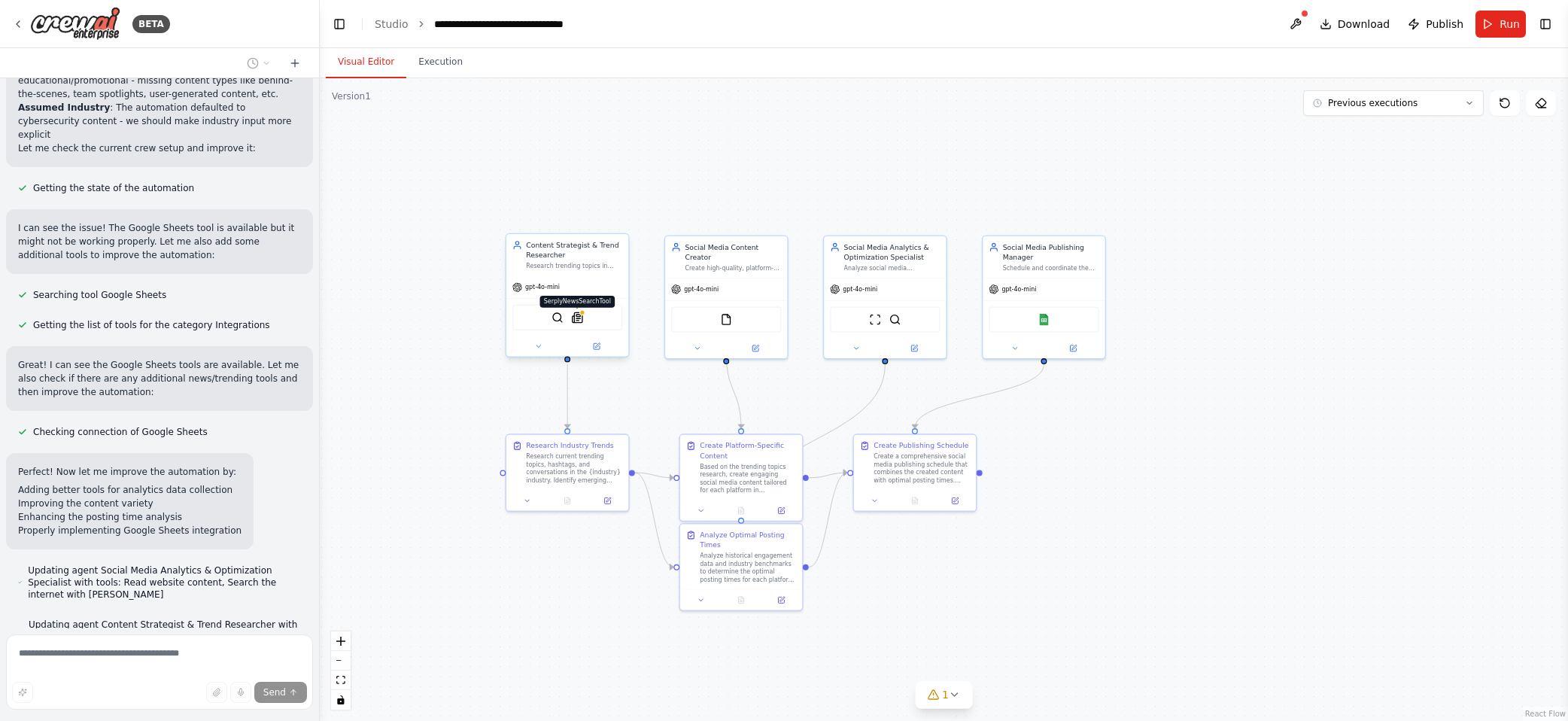
click at [580, 313] on div at bounding box center [582, 312] width 6 height 6
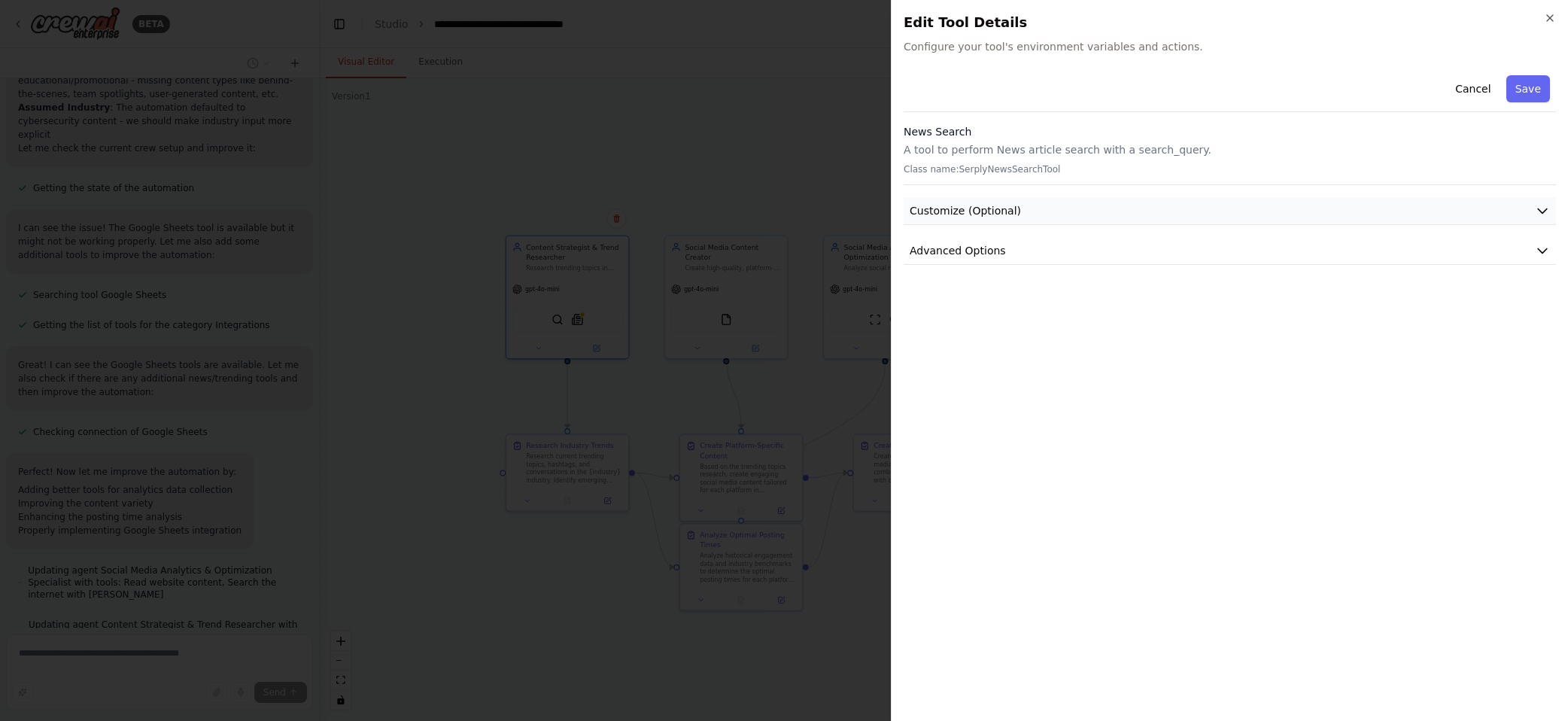
click at [1104, 206] on button "Customize (Optional)" at bounding box center [1230, 211] width 653 height 28
click at [1104, 412] on button "Advanced Options" at bounding box center [1230, 408] width 653 height 28
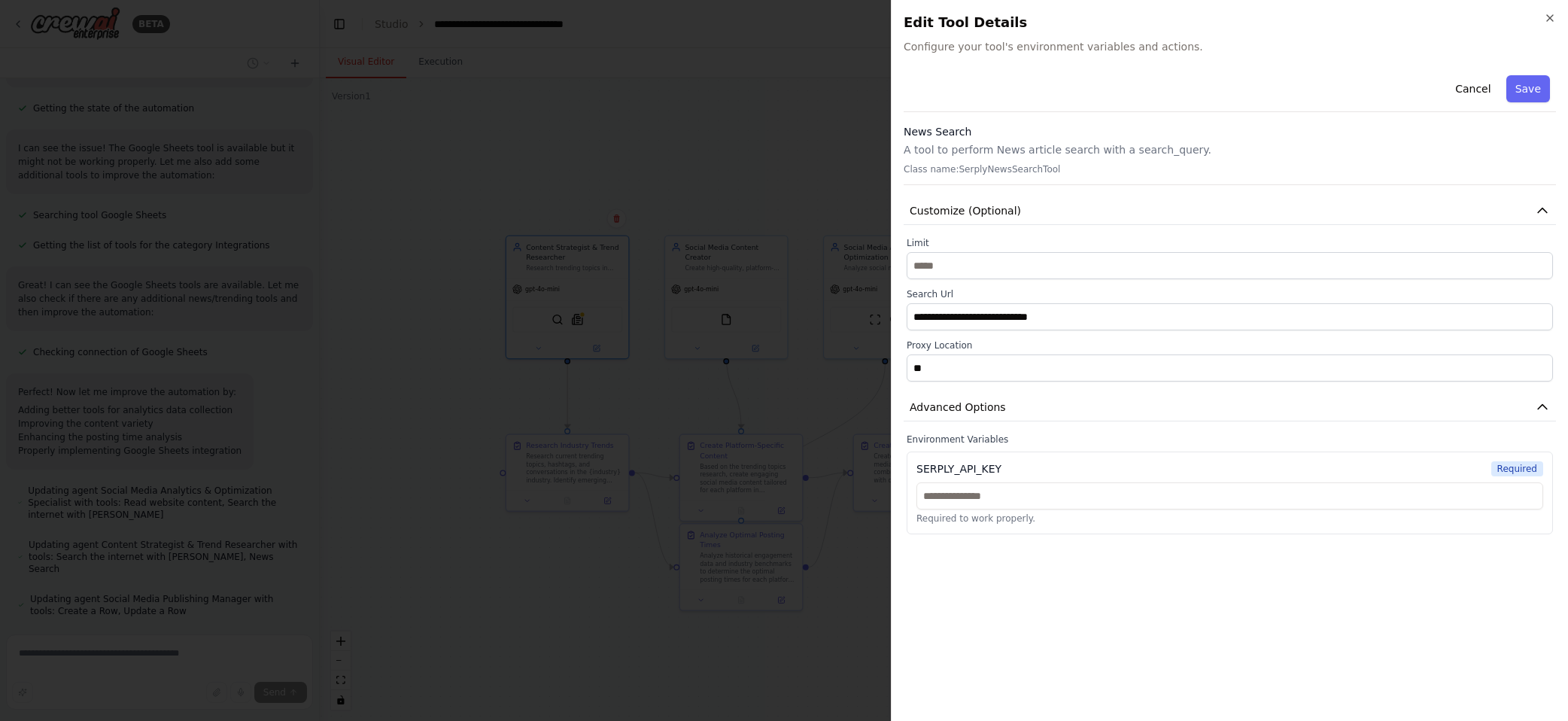
scroll to position [2850, 0]
click at [1104, 90] on button "Cancel" at bounding box center [1473, 89] width 54 height 27
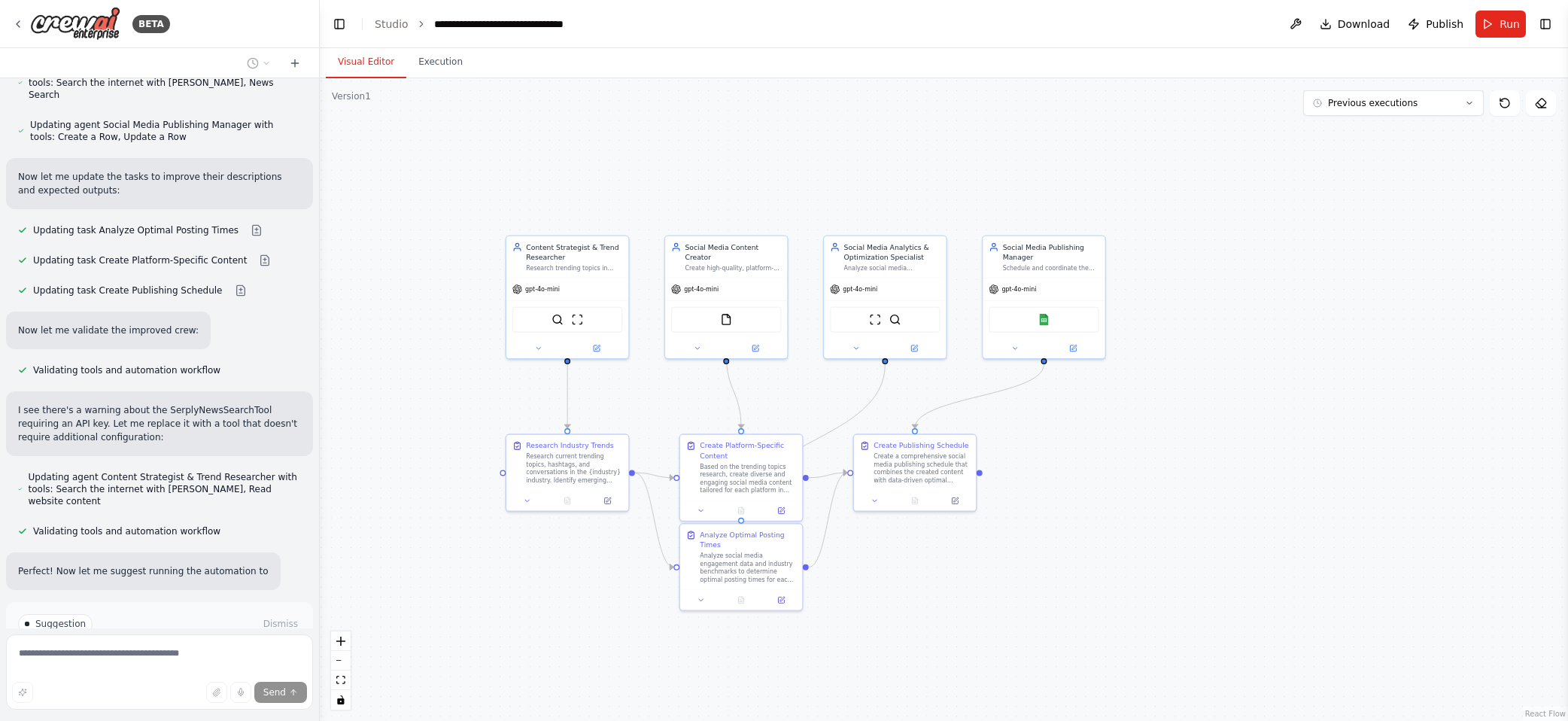
scroll to position [3324, 0]
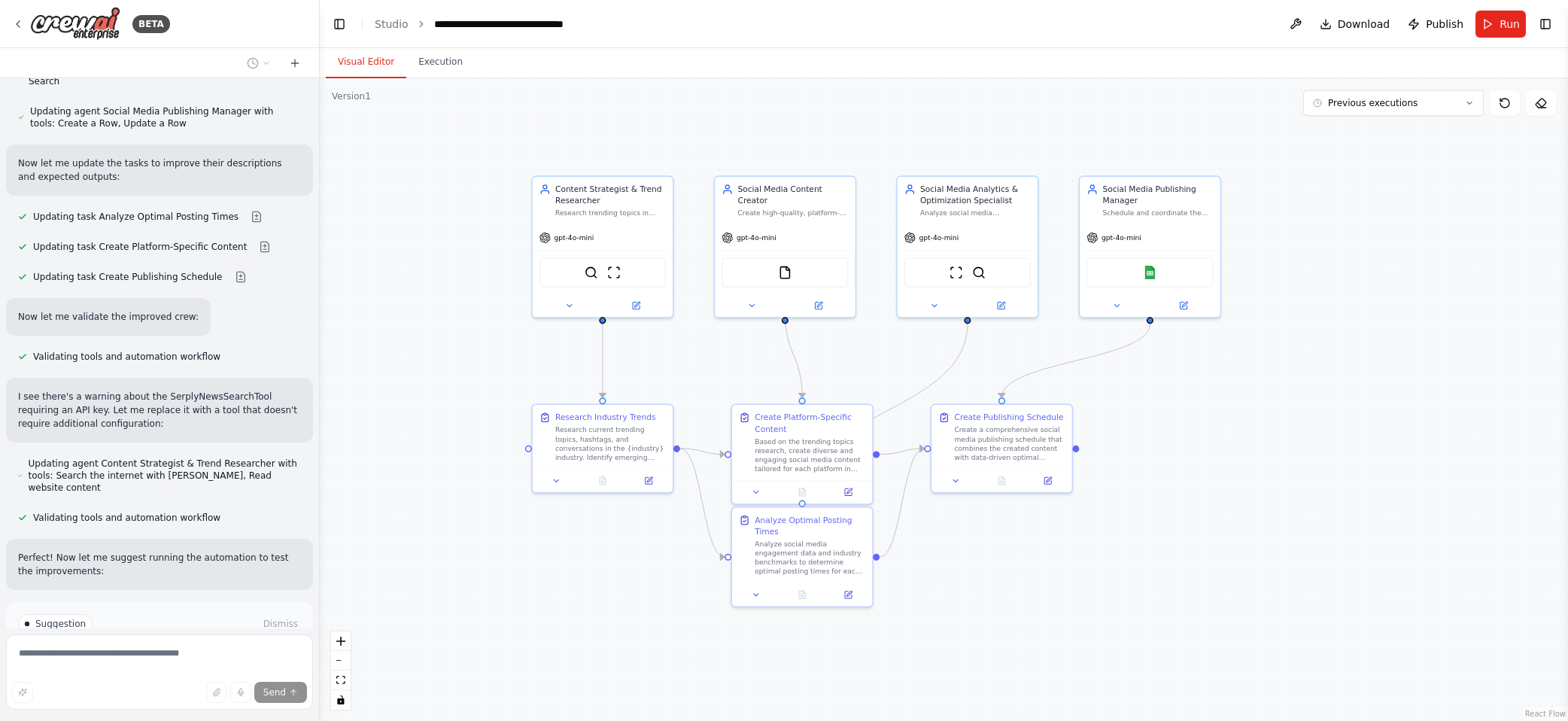
drag, startPoint x: 702, startPoint y: 403, endPoint x: 760, endPoint y: 366, distance: 68.8
click at [760, 366] on div ".deletable-edge-delete-btn { width: 20px; height: 20px; border: 0px solid #ffff…" at bounding box center [944, 400] width 1249 height 643
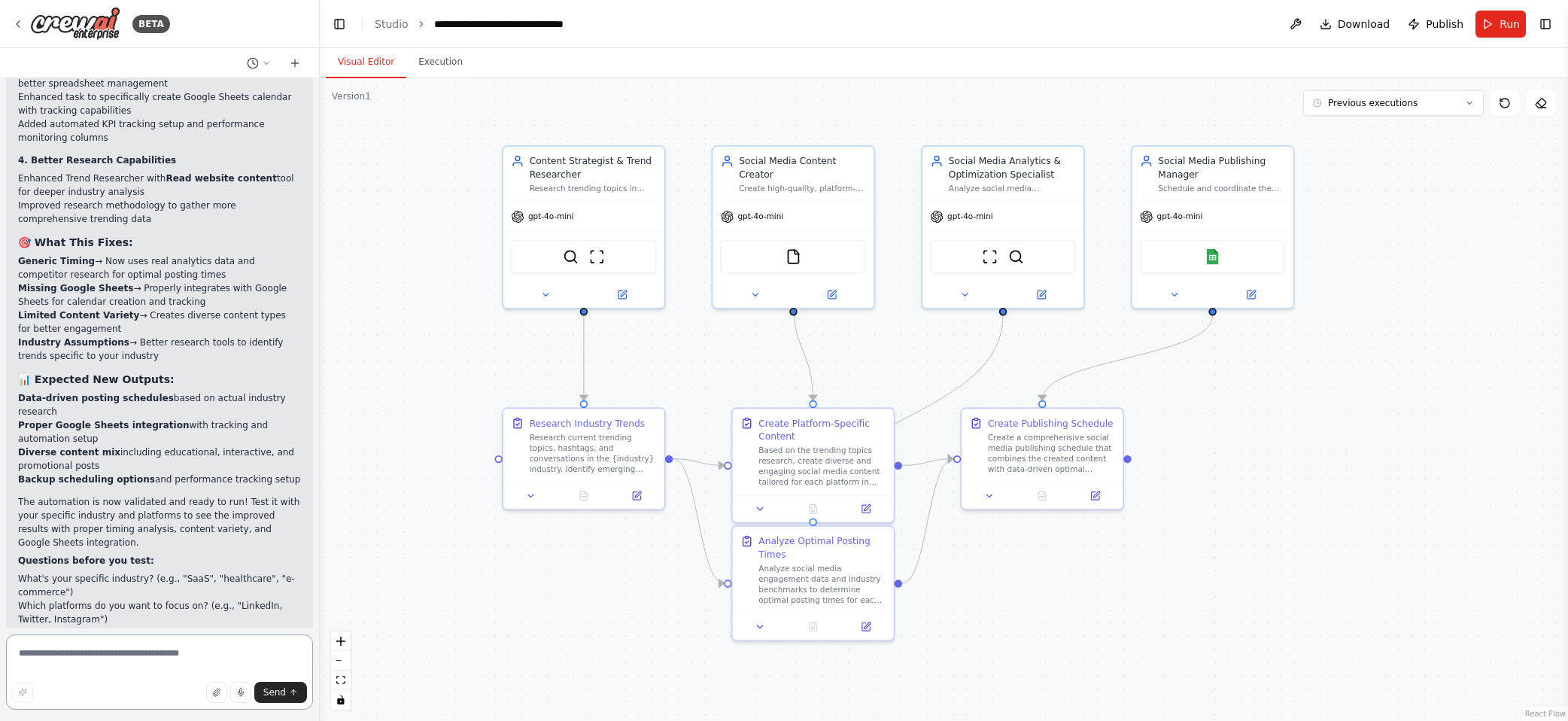
scroll to position [4194, 0]
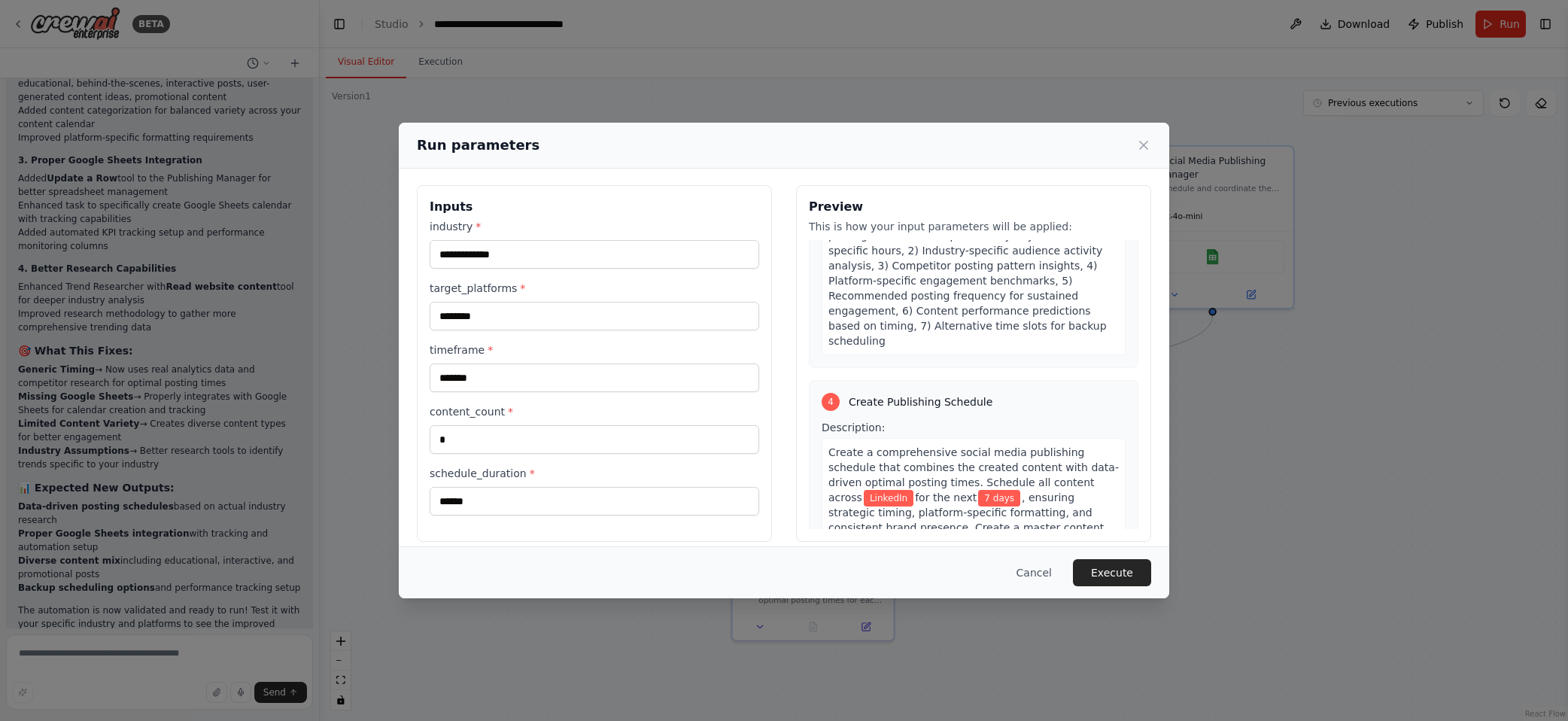
scroll to position [0, 0]
click at [1104, 565] on button "Execute" at bounding box center [1112, 573] width 79 height 27
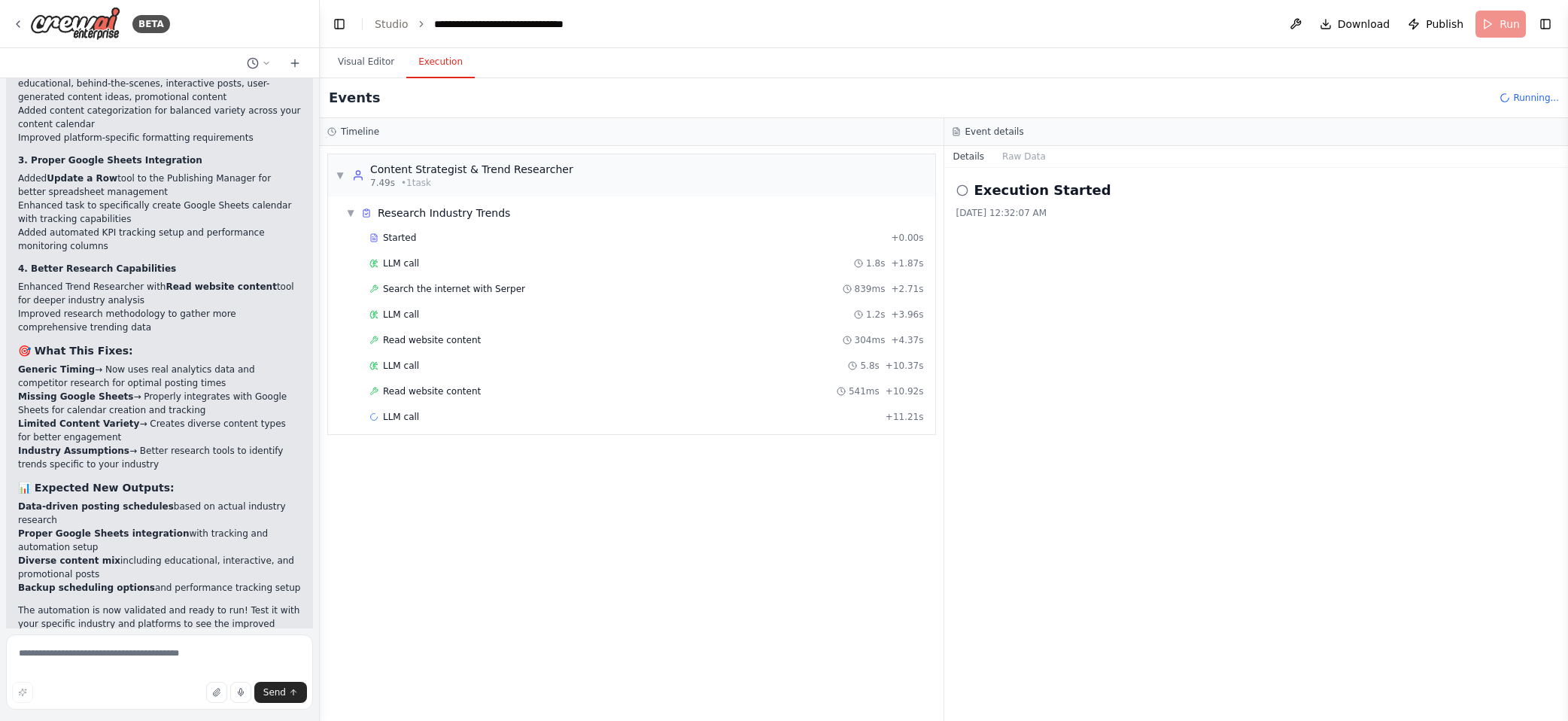
click at [209, 680] on li "What's your specific industry? (e.g., "SaaS", "healthcare", "e-commerce")" at bounding box center [160, 694] width 283 height 27
click at [314, 597] on div at bounding box center [316, 360] width 6 height 721
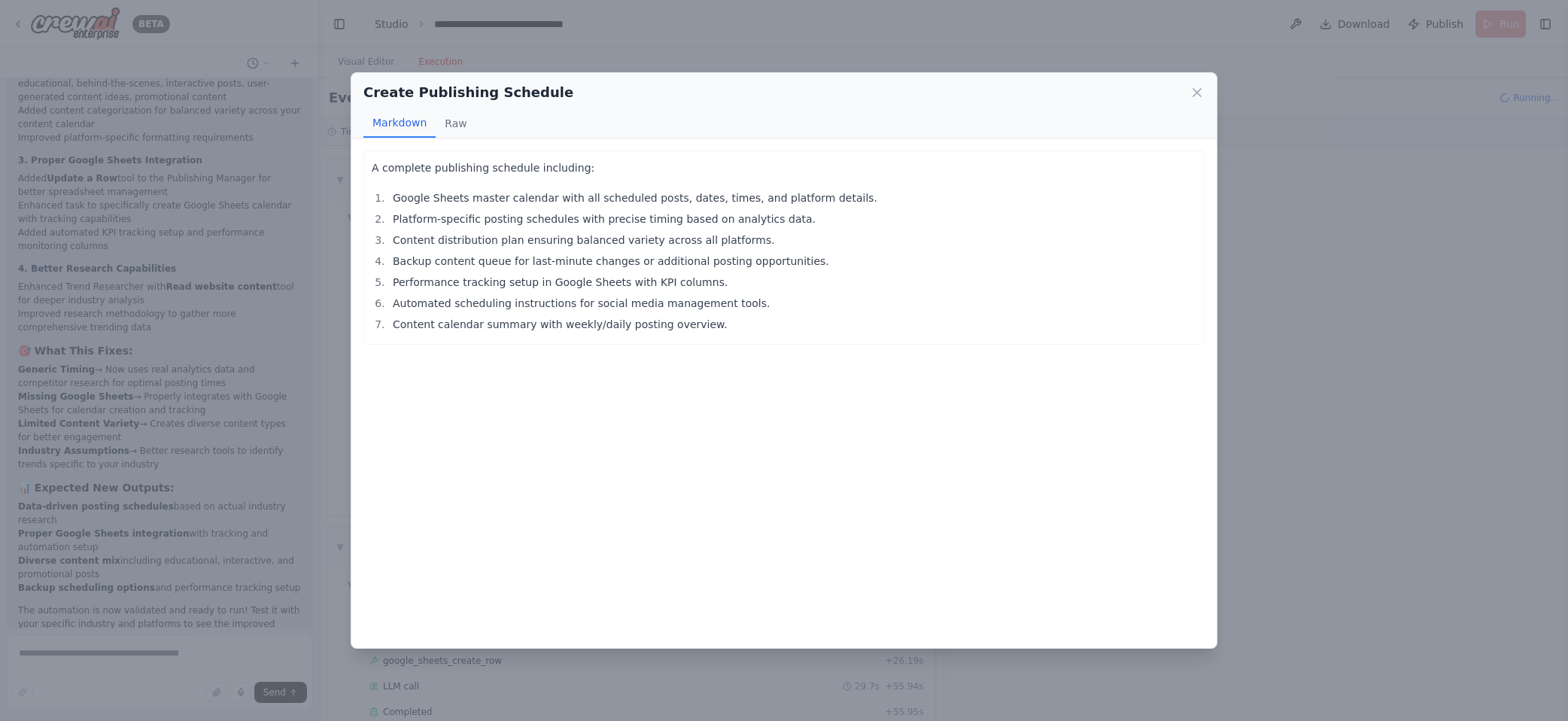
scroll to position [551, 0]
click at [1104, 94] on div "Create Publishing Schedule" at bounding box center [784, 92] width 842 height 21
click at [1104, 96] on icon at bounding box center [1197, 93] width 15 height 15
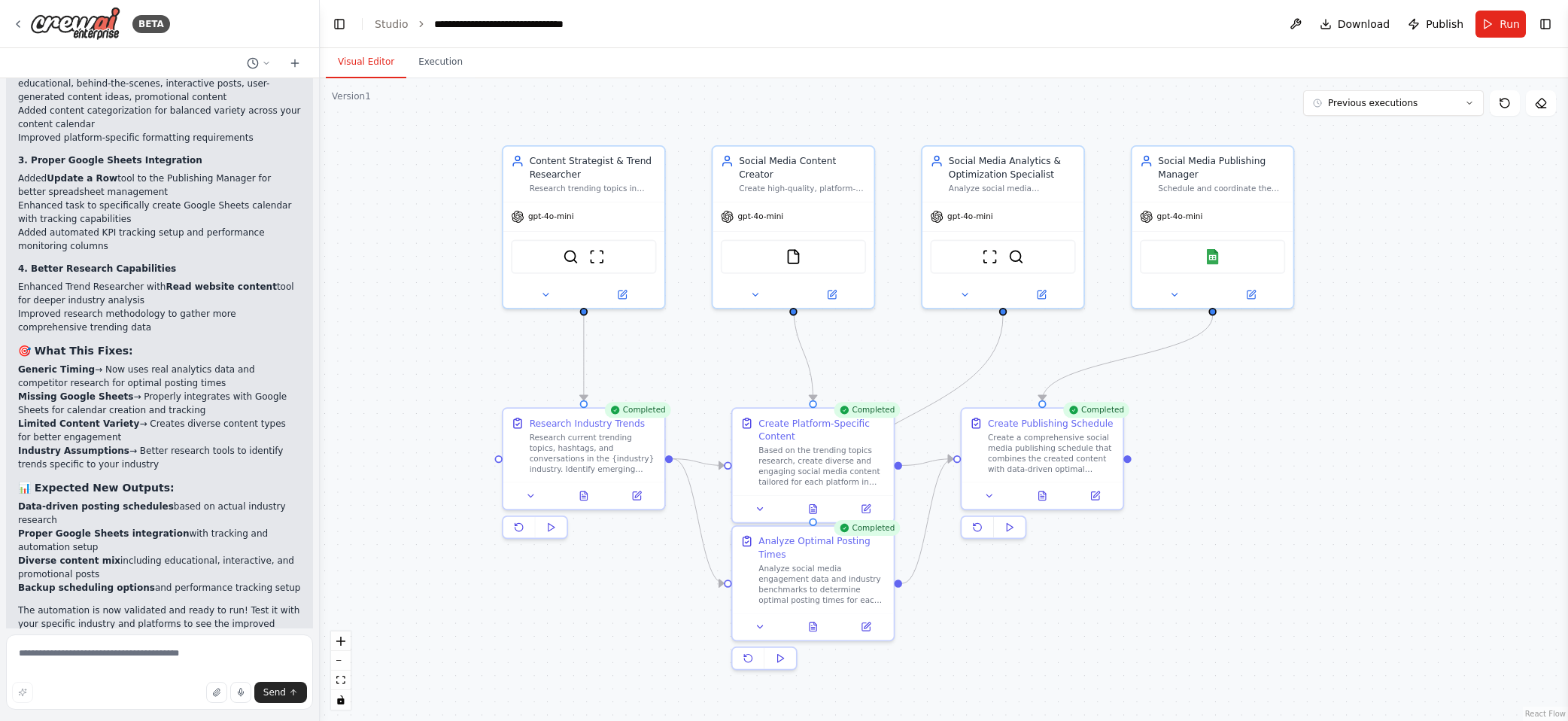
click at [355, 75] on button "Visual Editor" at bounding box center [366, 62] width 80 height 31
click at [1104, 252] on img at bounding box center [1212, 253] width 16 height 16
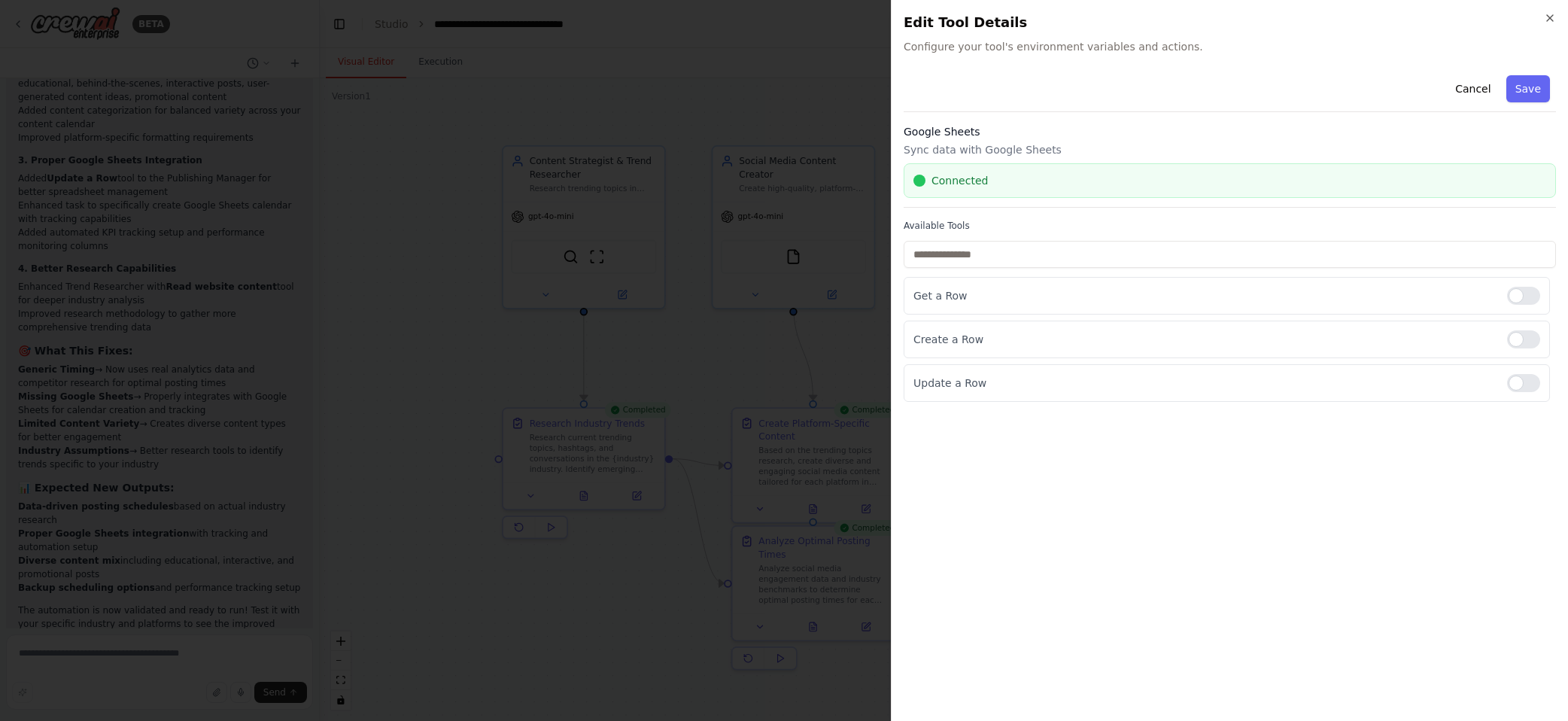
click at [1033, 171] on div "Connected" at bounding box center [1230, 180] width 653 height 35
click at [989, 174] on div "Connected" at bounding box center [1230, 180] width 633 height 15
click at [983, 174] on span "Connected" at bounding box center [960, 180] width 56 height 15
click at [980, 174] on span "Connected" at bounding box center [960, 180] width 56 height 15
click at [955, 142] on div "Google Sheets Sync data with Google Sheets Connected" at bounding box center [1230, 166] width 653 height 84
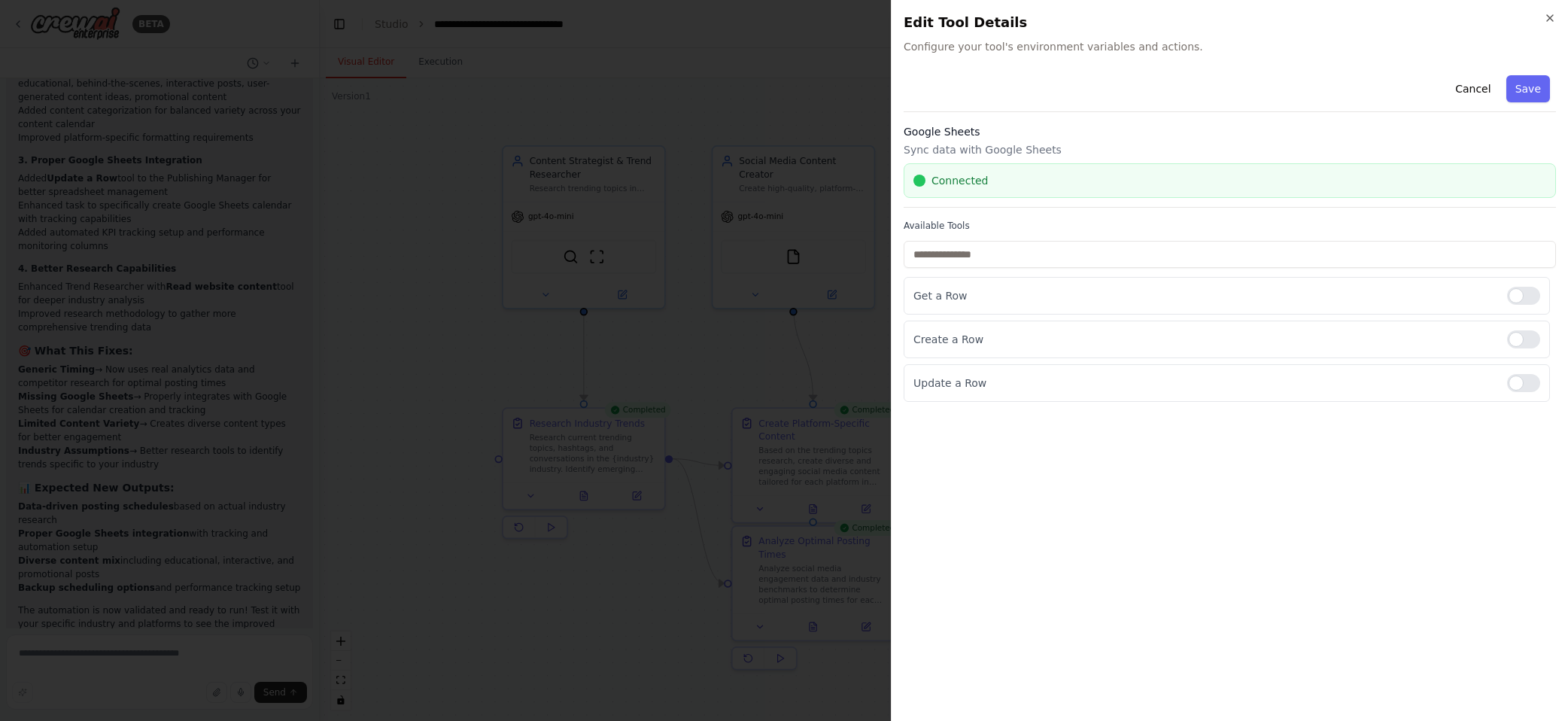
click at [955, 130] on h3 "Google Sheets" at bounding box center [1230, 132] width 653 height 15
click at [956, 155] on p "Sync data with Google Sheets" at bounding box center [1230, 150] width 653 height 15
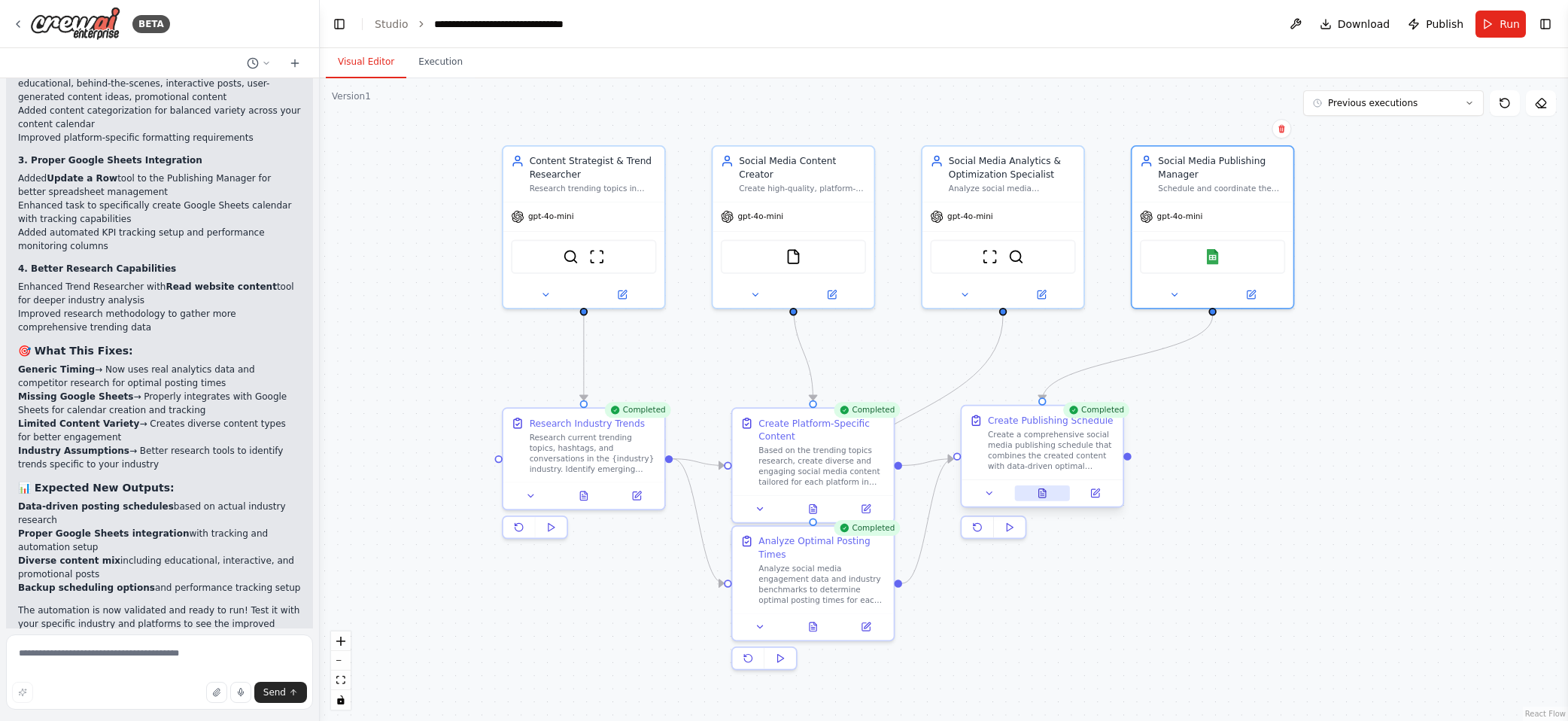
click at [1048, 497] on button at bounding box center [1042, 493] width 55 height 16
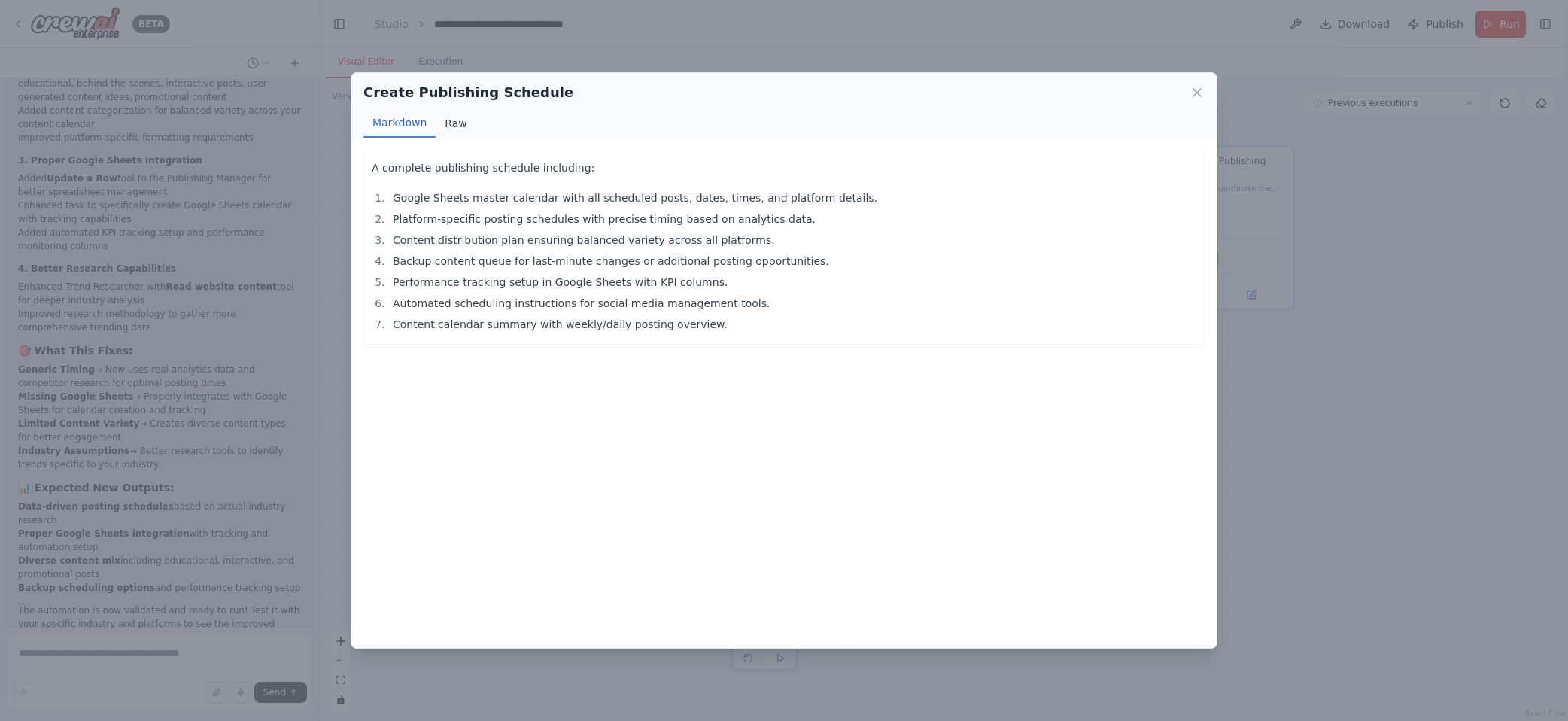
click at [444, 127] on button "Raw" at bounding box center [456, 123] width 40 height 29
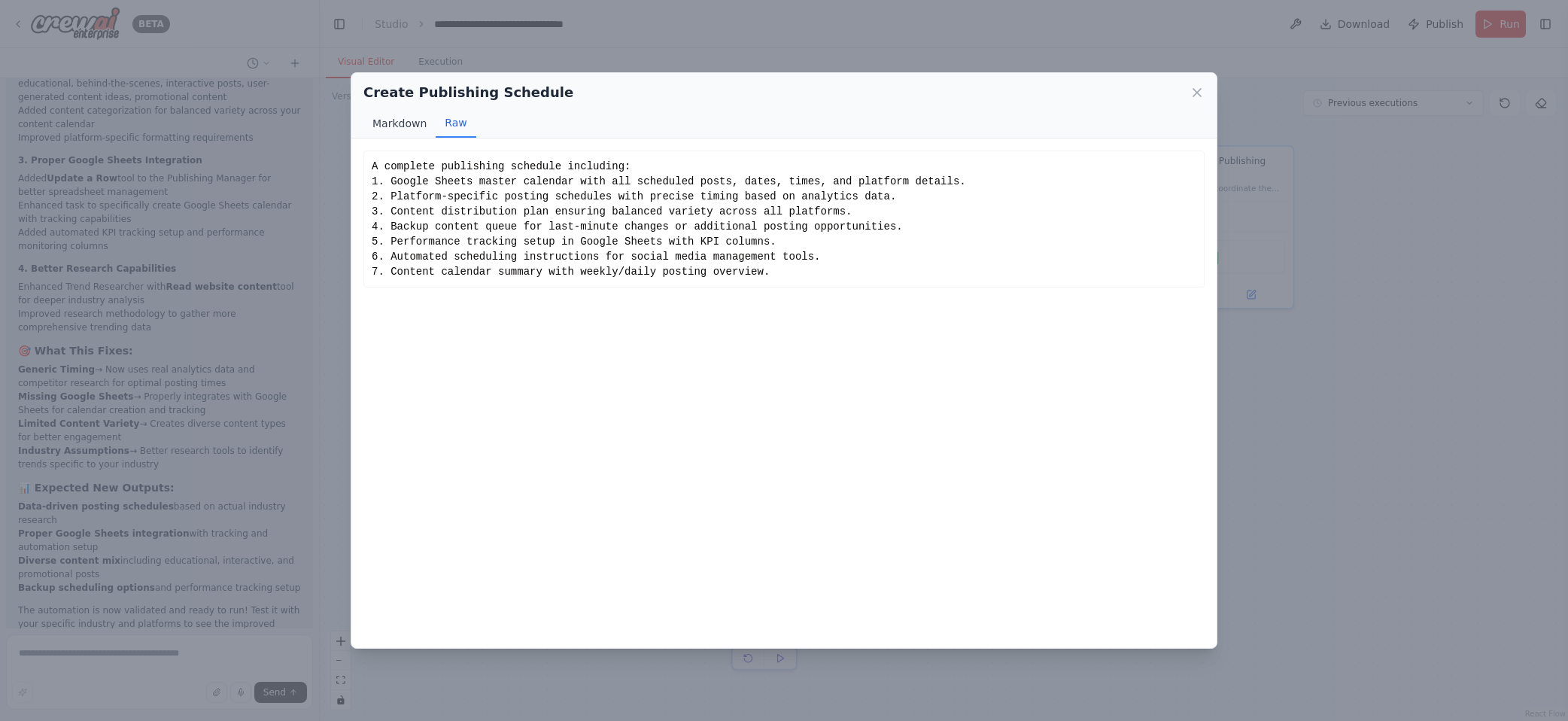
click at [420, 123] on button "Markdown" at bounding box center [399, 123] width 72 height 29
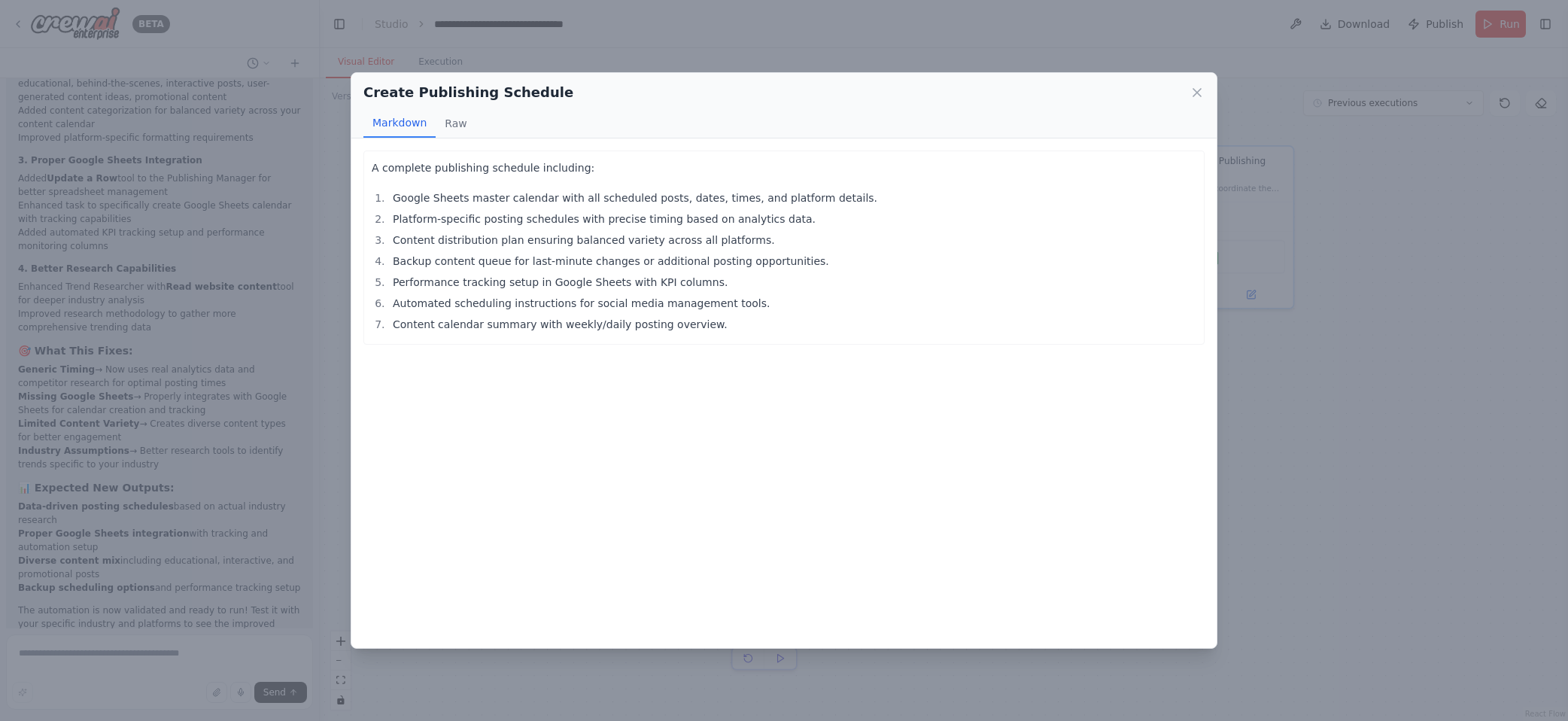
click at [1104, 263] on div "Create Publishing Schedule Markdown Raw A complete publishing schedule includin…" at bounding box center [784, 360] width 1568 height 721
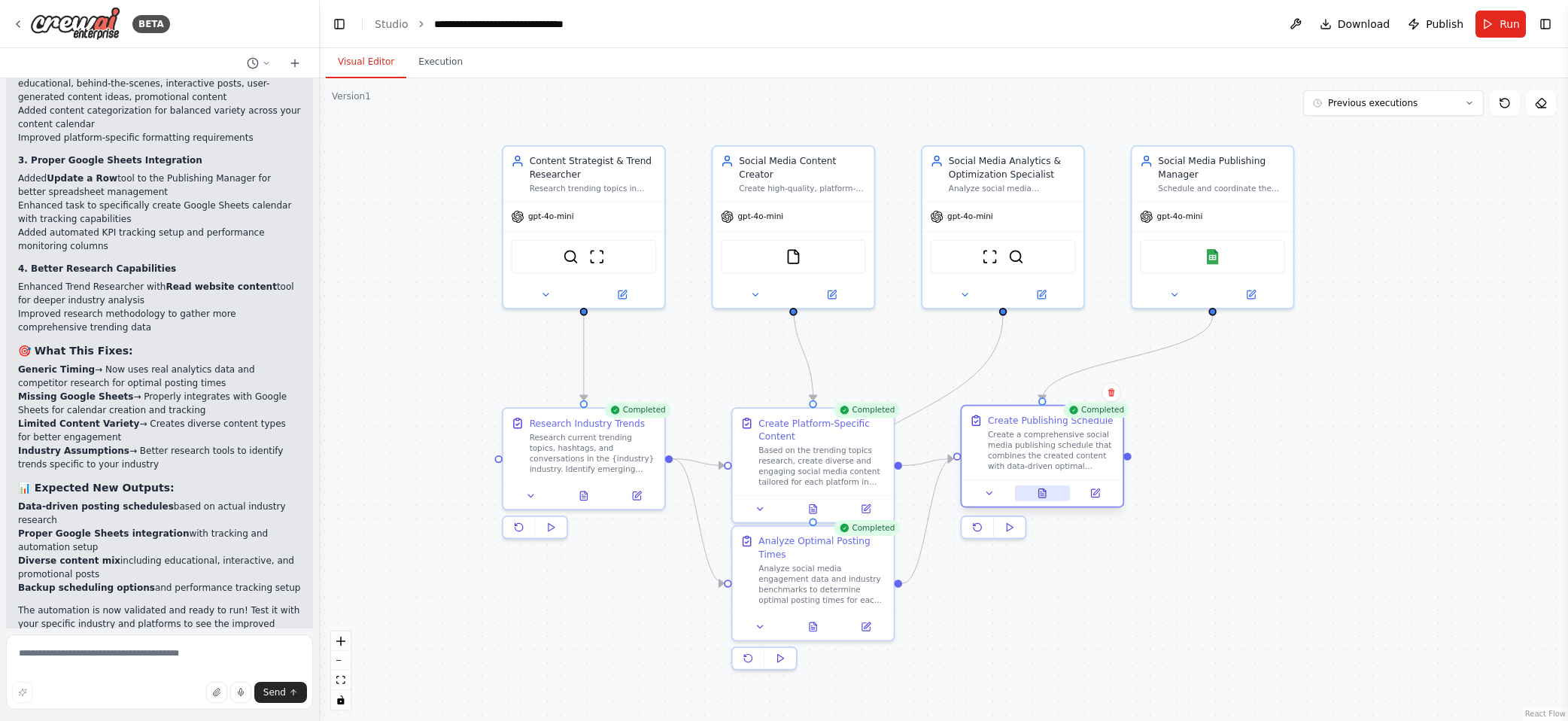
click at [1043, 500] on button at bounding box center [1042, 493] width 55 height 16
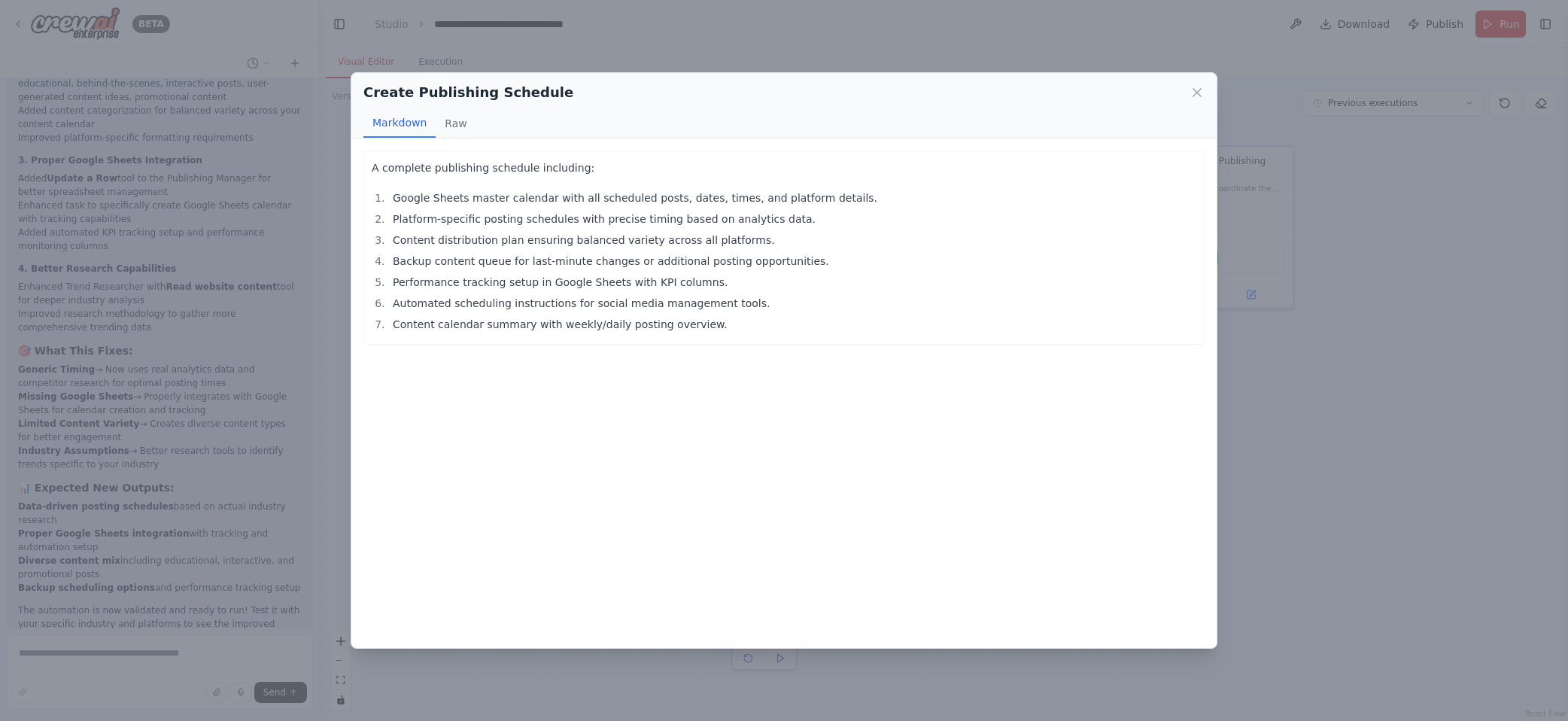
click at [1104, 478] on div "Create Publishing Schedule Markdown Raw A complete publishing schedule includin…" at bounding box center [784, 360] width 1568 height 721
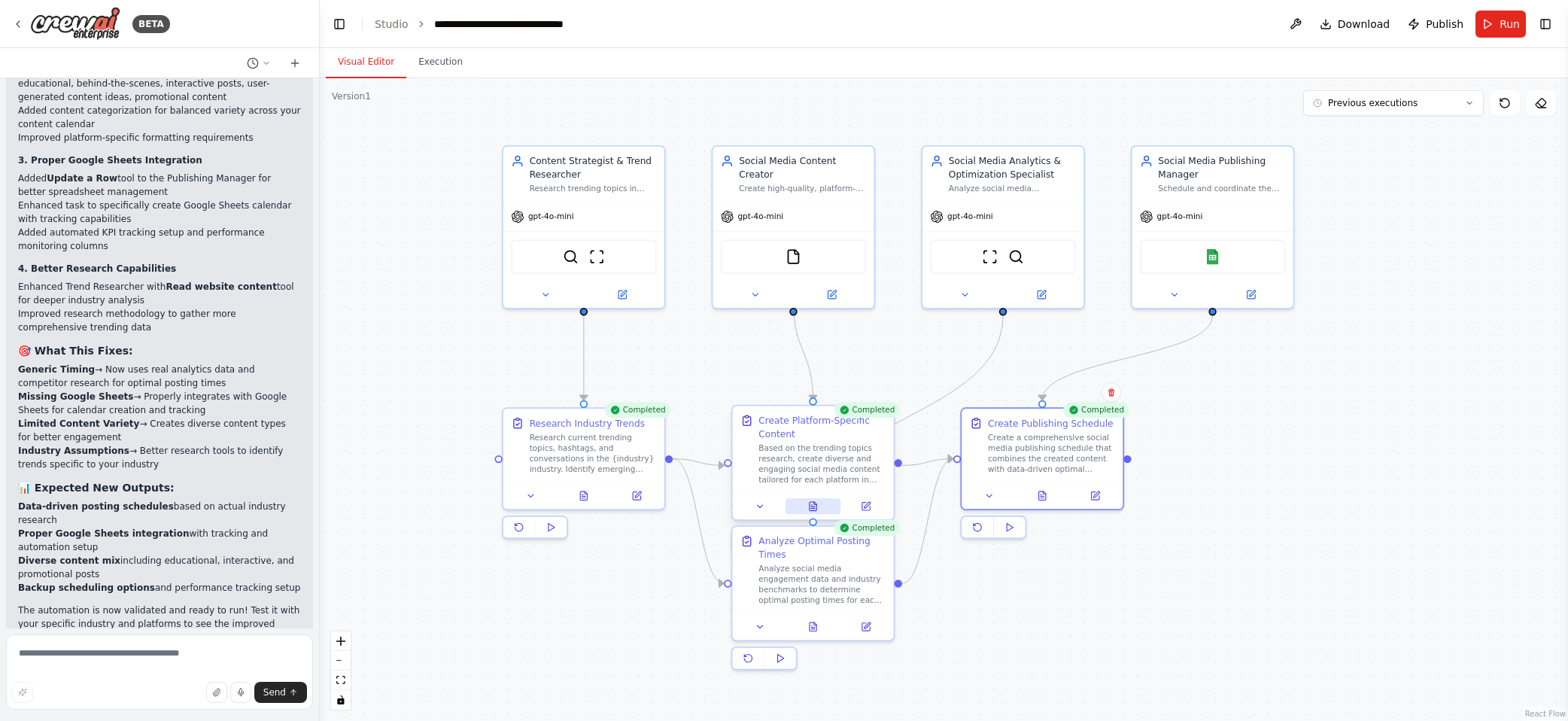
click at [803, 505] on button at bounding box center [813, 506] width 55 height 16
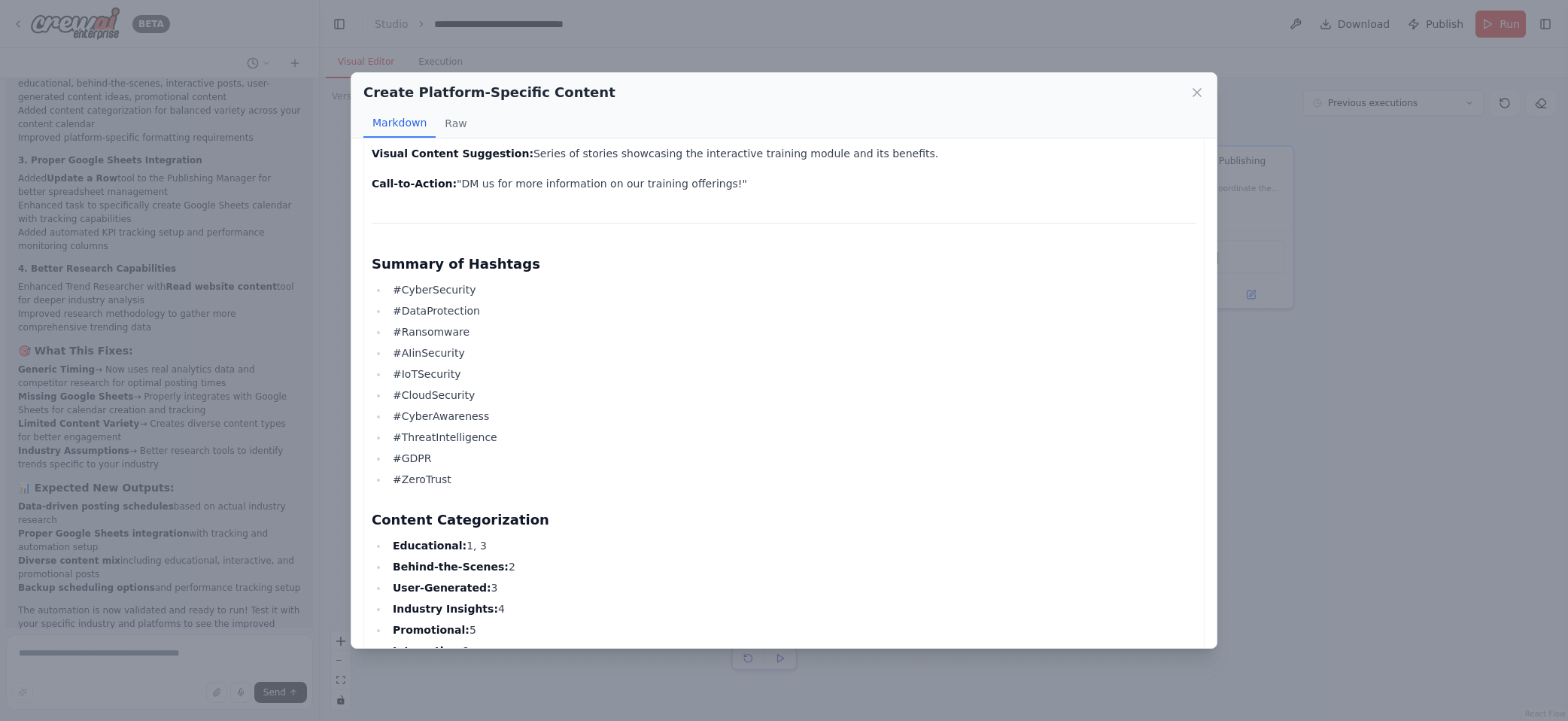
scroll to position [1530, 0]
click at [1104, 392] on div "Create Platform-Specific Content Markdown Raw LinkedIn Content Package: Cyberse…" at bounding box center [784, 360] width 1568 height 721
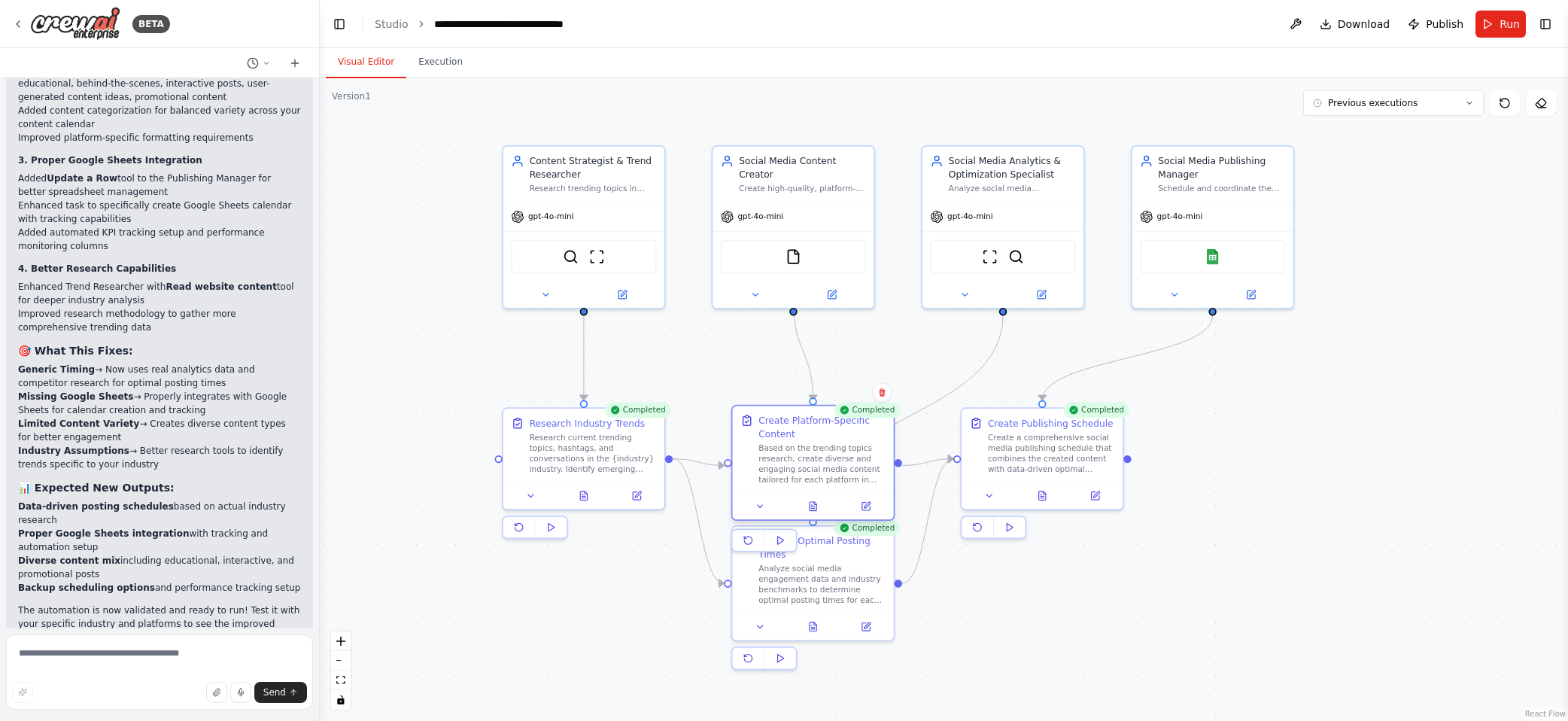
click at [813, 515] on div at bounding box center [813, 507] width 161 height 27
click at [814, 509] on icon at bounding box center [813, 509] width 4 height 0
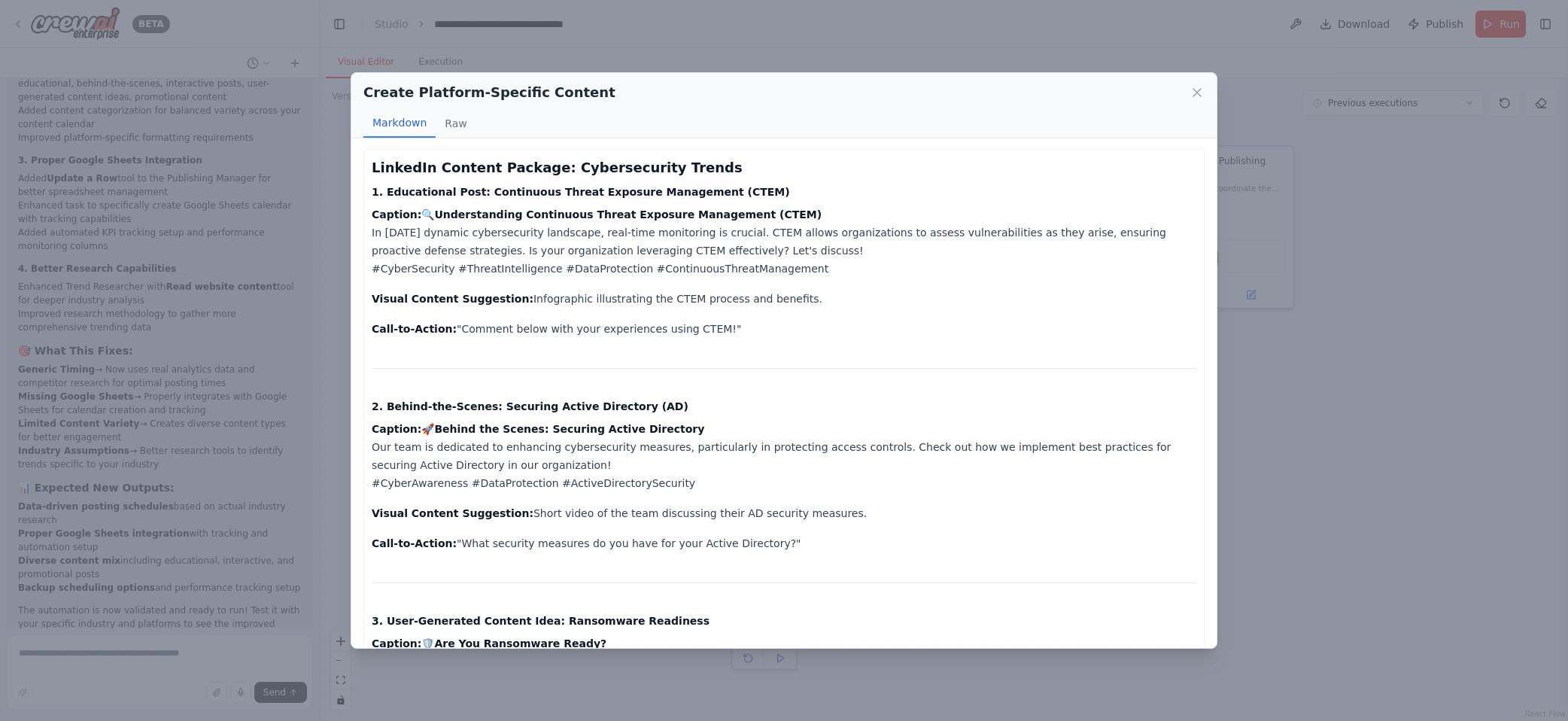
scroll to position [0, 0]
click at [1104, 414] on div "Create Platform-Specific Content Markdown Raw LinkedIn Content Package: Cyberse…" at bounding box center [784, 360] width 1568 height 721
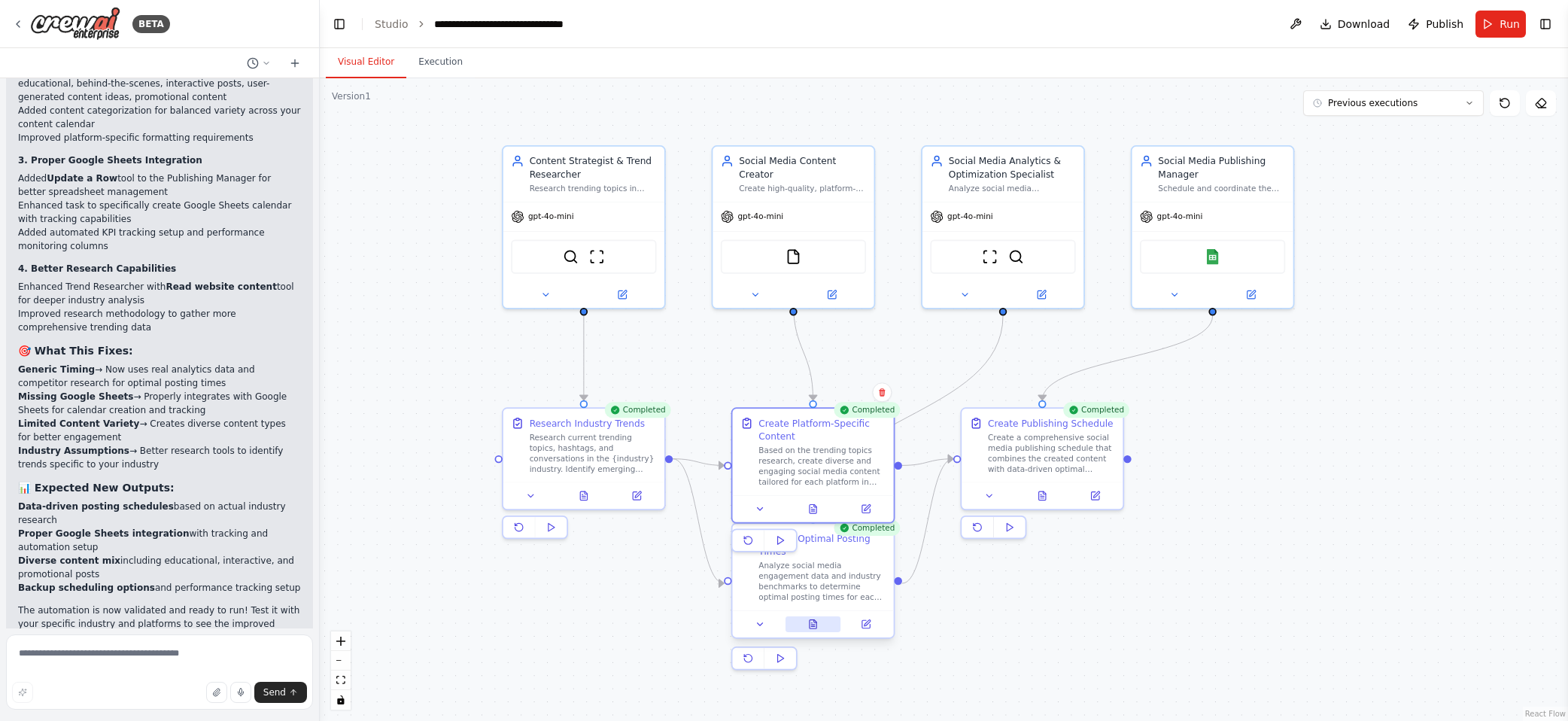
click at [808, 621] on icon at bounding box center [813, 625] width 11 height 11
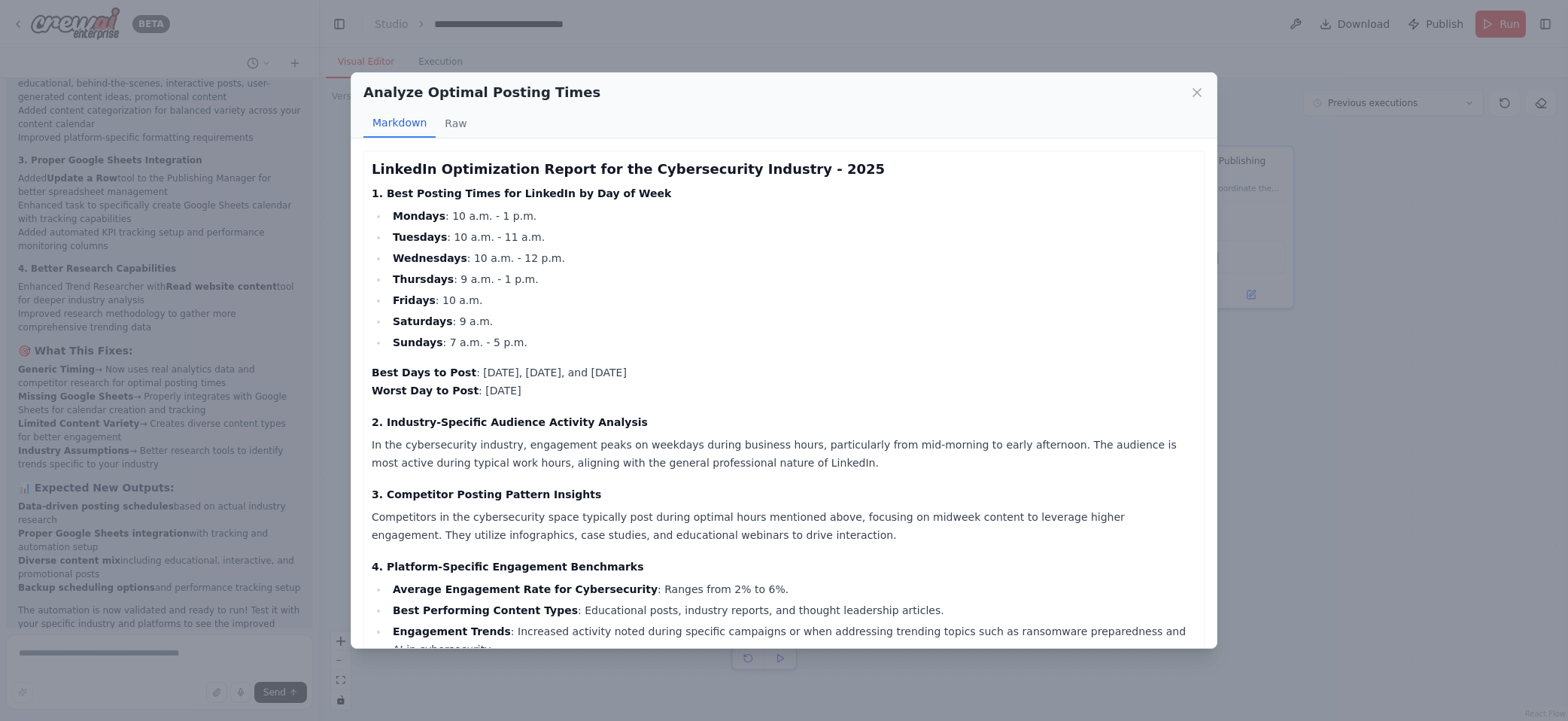
click at [1104, 389] on div "Analyze Optimal Posting Times Markdown Raw LinkedIn Optimization Report for the…" at bounding box center [784, 360] width 1568 height 721
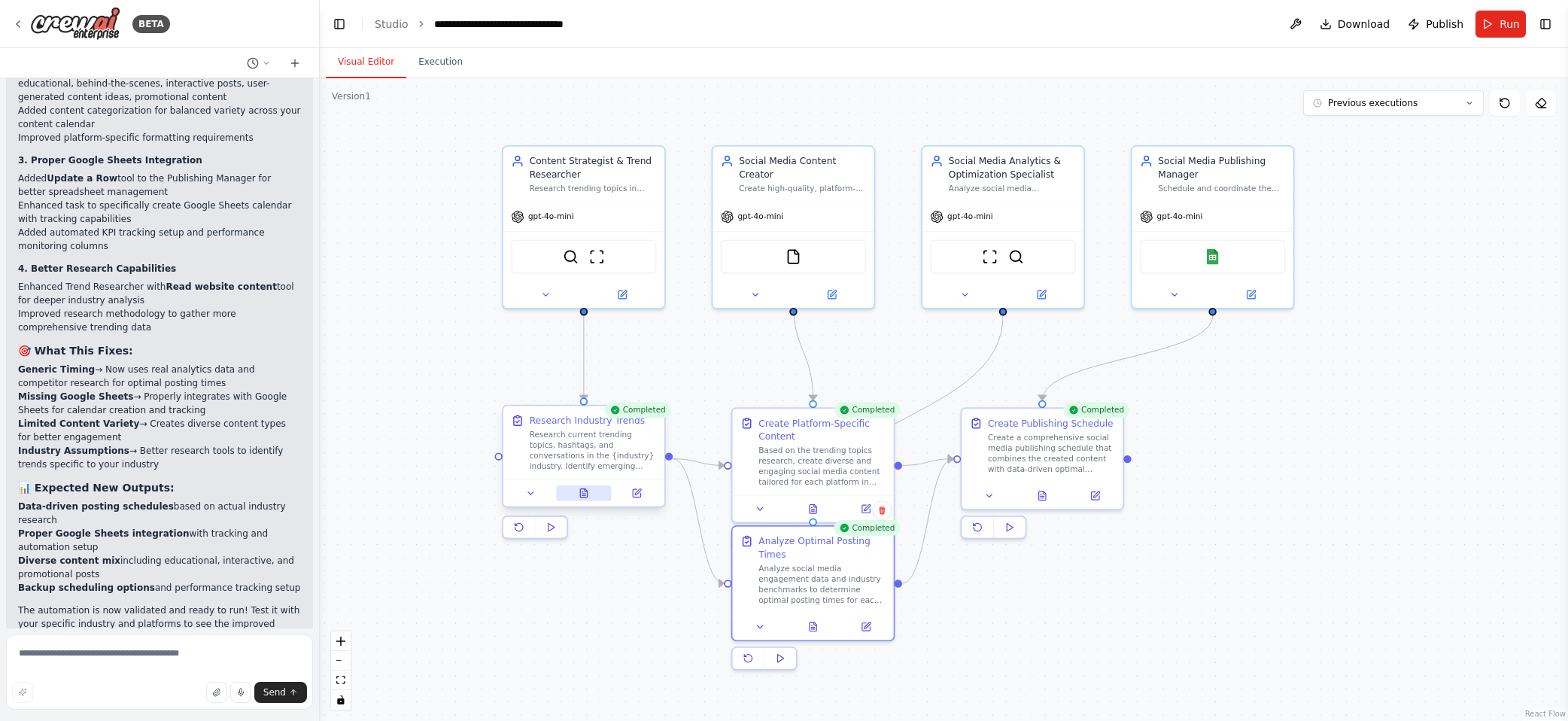
click at [587, 497] on icon at bounding box center [583, 493] width 11 height 11
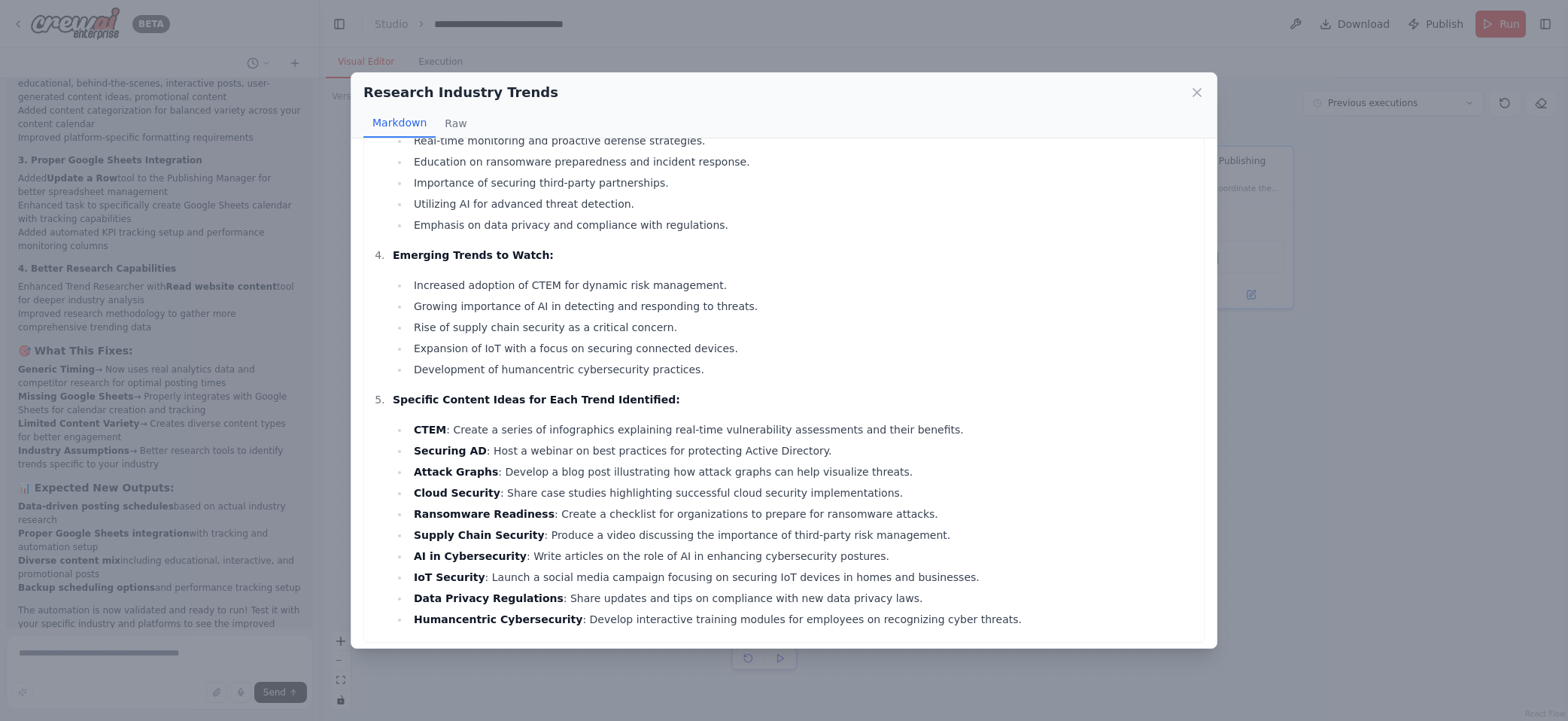
scroll to position [576, 0]
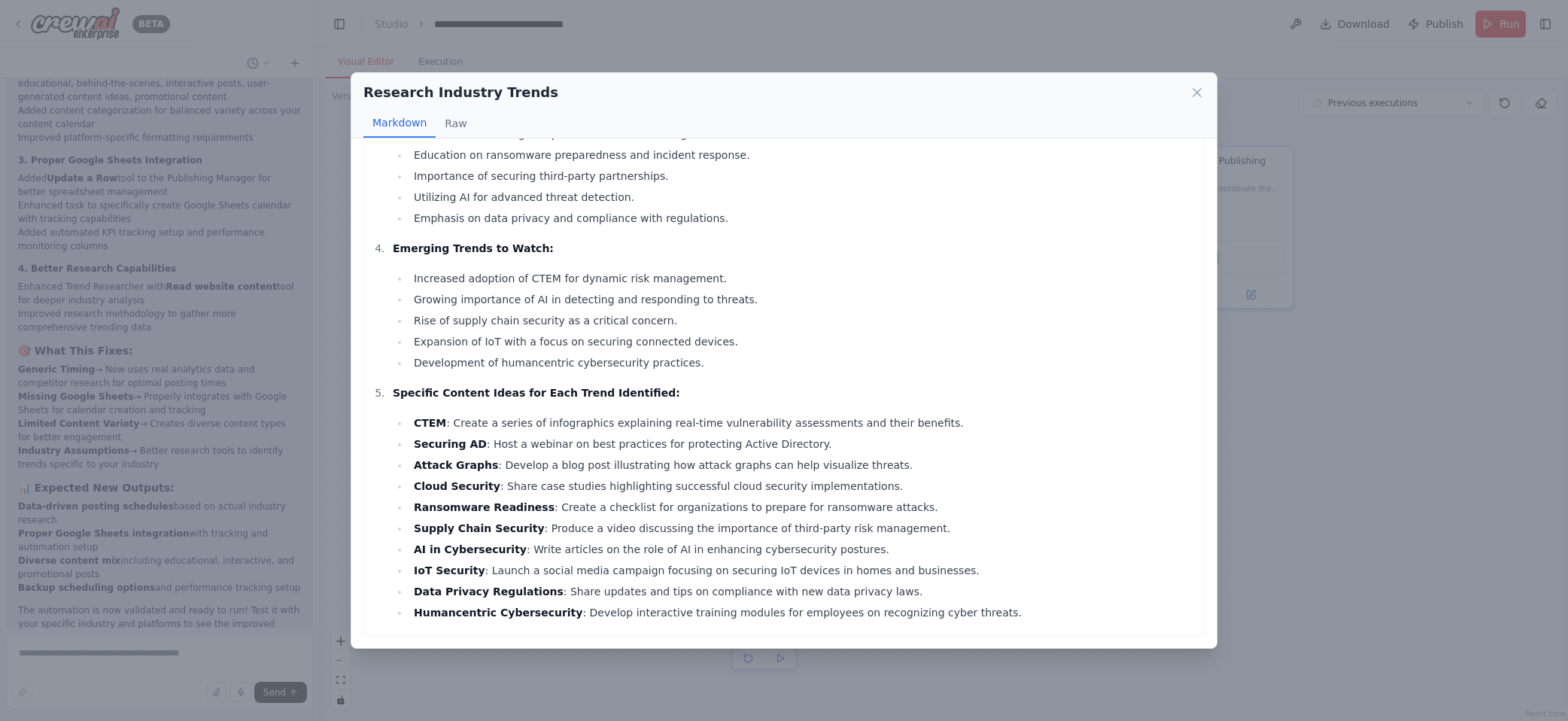
click at [1104, 358] on div "Research Industry Trends Markdown Raw Top 10 Trending Topics in Cybersecurity: …" at bounding box center [784, 360] width 1568 height 721
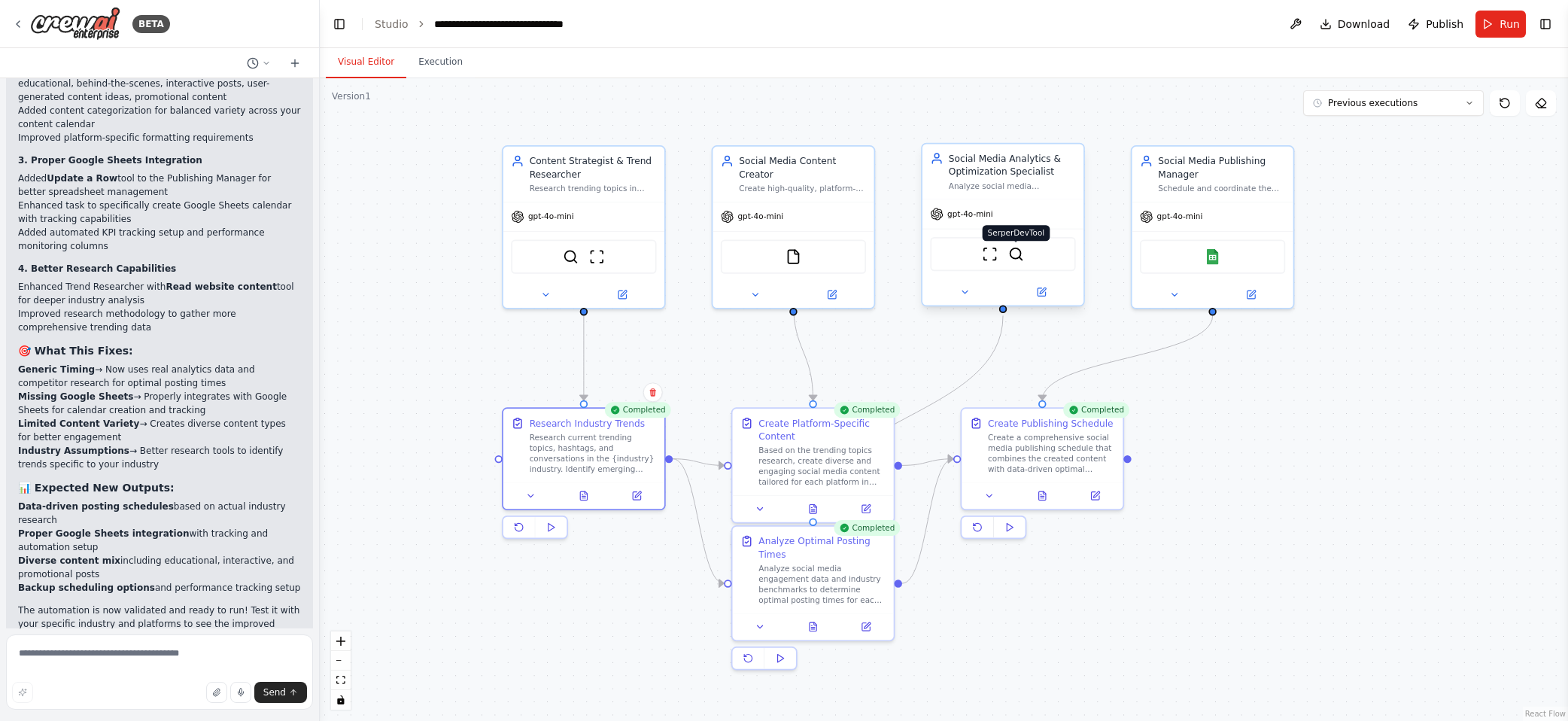
click at [1013, 255] on img at bounding box center [1016, 253] width 16 height 16
click at [797, 246] on img at bounding box center [794, 253] width 16 height 16
click at [89, 26] on img at bounding box center [74, 23] width 90 height 34
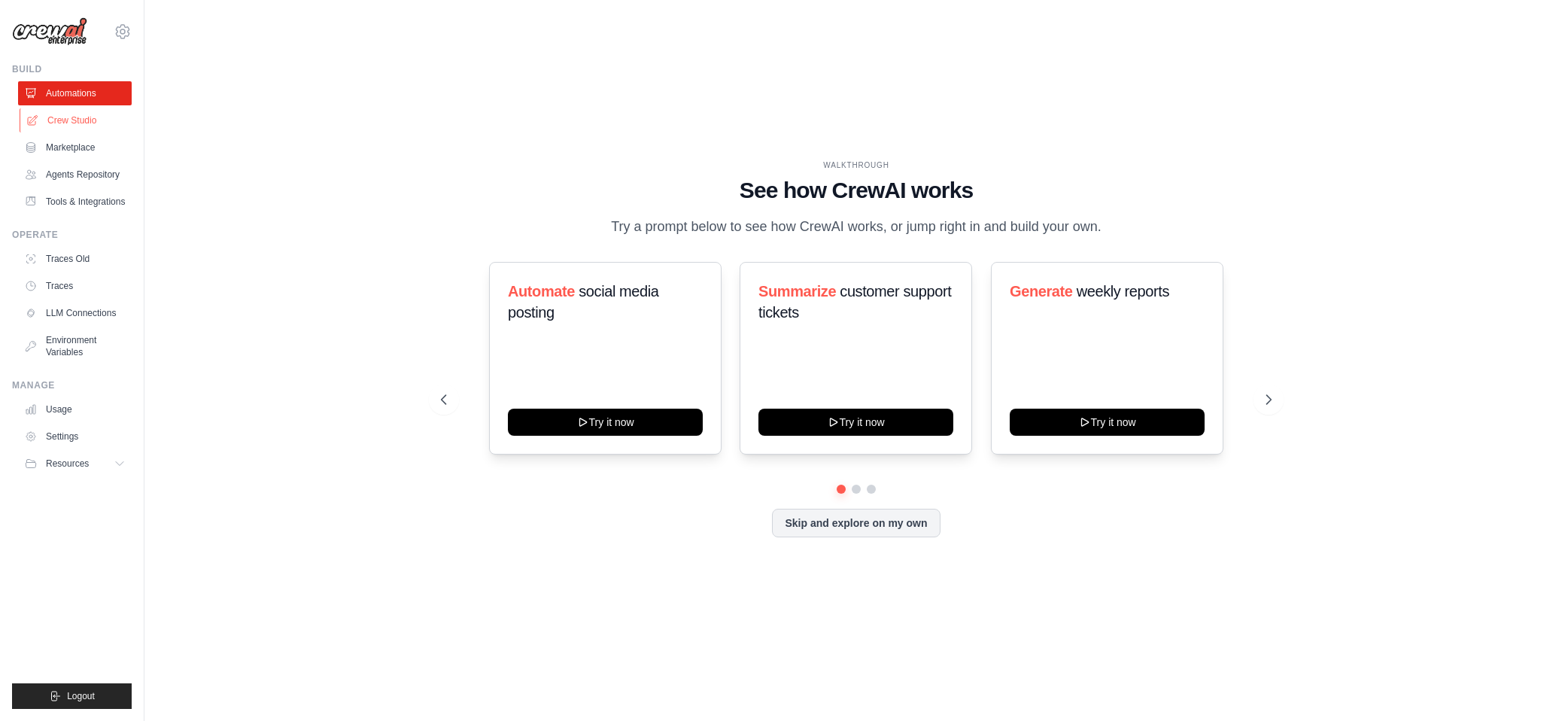
click at [115, 126] on link "Crew Studio" at bounding box center [76, 120] width 113 height 24
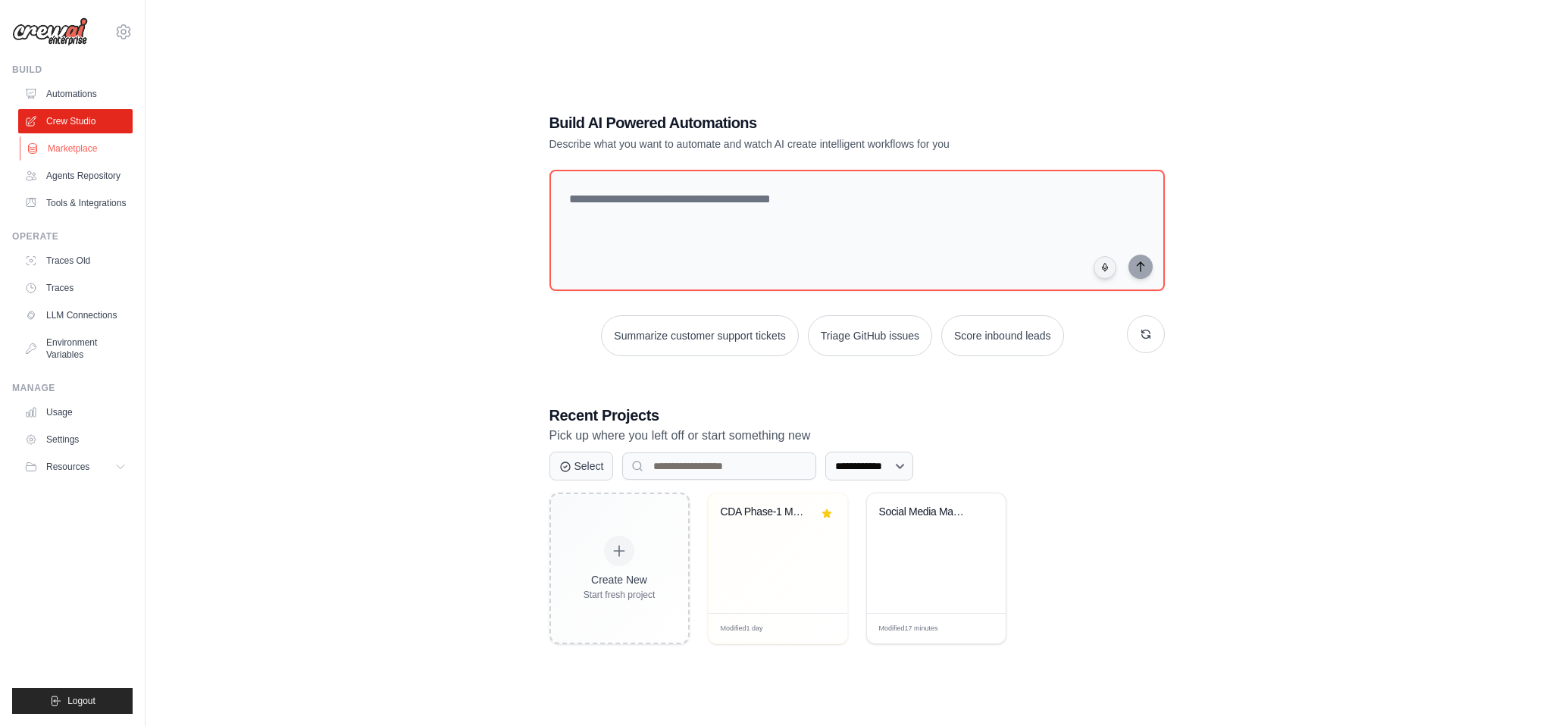
click at [108, 147] on link "Marketplace" at bounding box center [77, 148] width 114 height 24
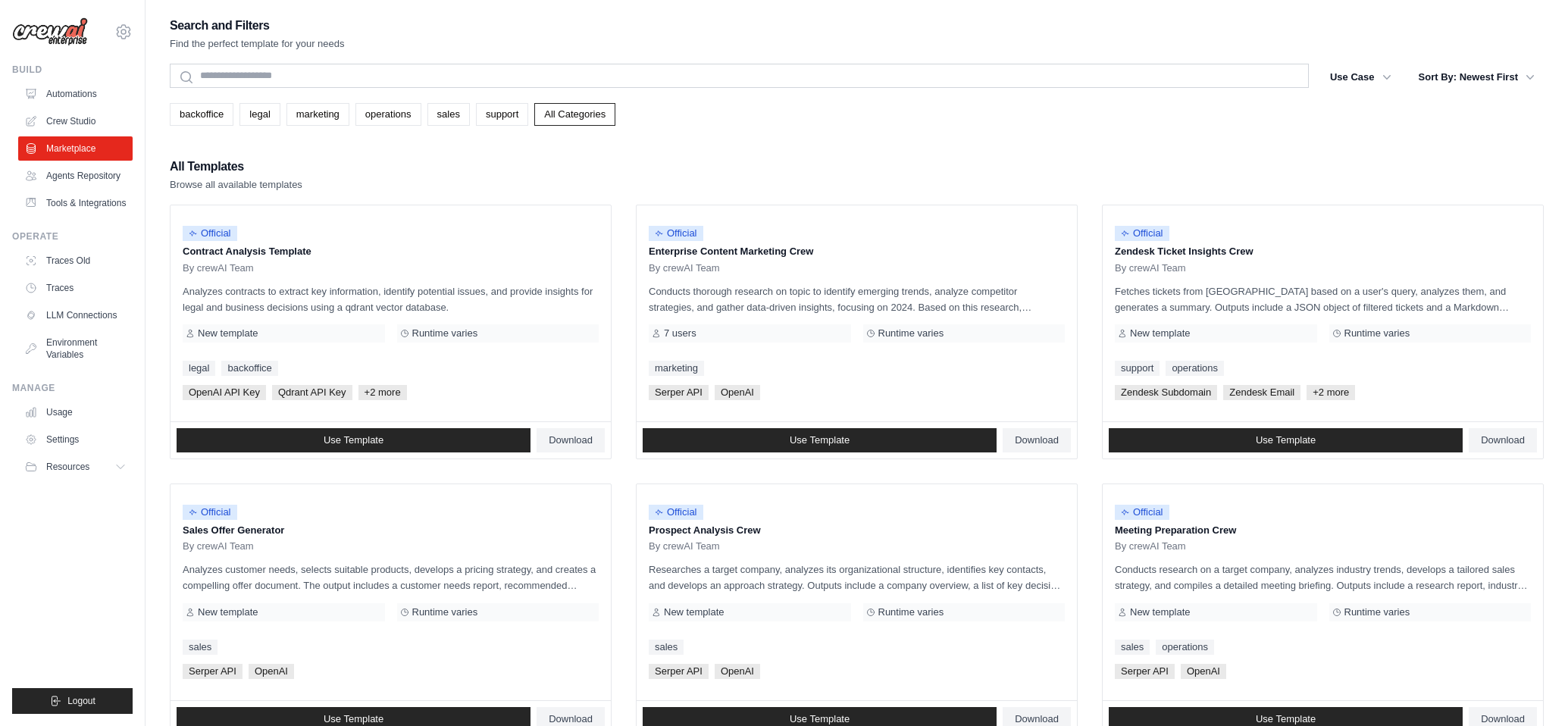
click at [472, 180] on div "All Templates Browse all available templates" at bounding box center [856, 174] width 1374 height 37
click at [447, 182] on div "All Templates Browse all available templates" at bounding box center [856, 174] width 1374 height 37
click at [440, 182] on div "All Templates Browse all available templates" at bounding box center [856, 174] width 1374 height 37
click at [451, 178] on div "All Templates Browse all available templates" at bounding box center [856, 174] width 1374 height 37
click at [442, 177] on div "All Templates Browse all available templates" at bounding box center [856, 174] width 1374 height 37
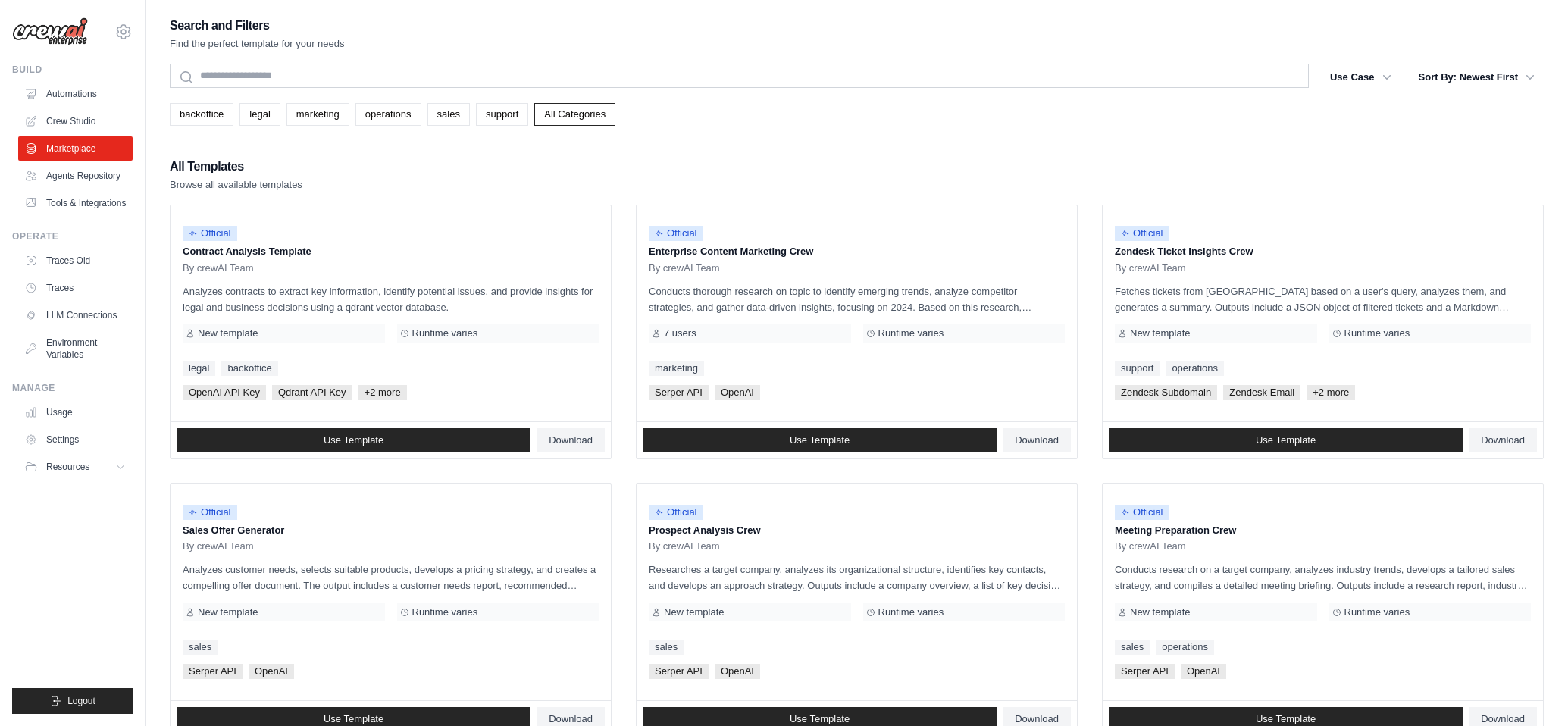
click at [448, 177] on div "All Templates Browse all available templates" at bounding box center [856, 174] width 1374 height 37
click at [445, 173] on div "All Templates Browse all available templates" at bounding box center [856, 174] width 1374 height 37
click at [447, 172] on div "All Templates Browse all available templates" at bounding box center [856, 174] width 1374 height 37
click at [453, 169] on div "All Templates Browse all available templates" at bounding box center [856, 174] width 1374 height 37
click at [442, 168] on div "All Templates Browse all available templates" at bounding box center [856, 174] width 1374 height 37
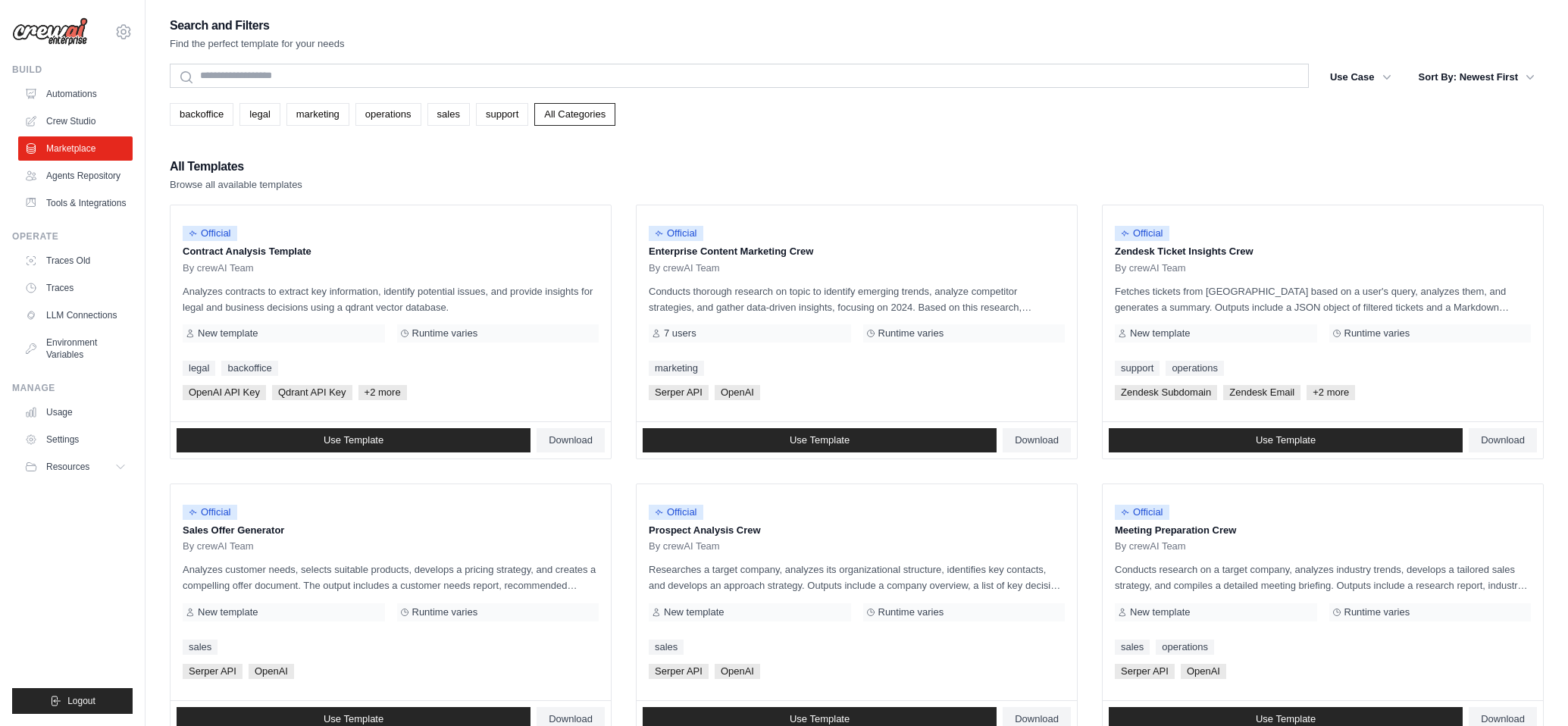
click at [406, 126] on div "Search and Filters Find the perfect template for your needs Search Use Case bac…" at bounding box center [856, 693] width 1374 height 1356
click at [406, 120] on link "operations" at bounding box center [388, 114] width 66 height 23
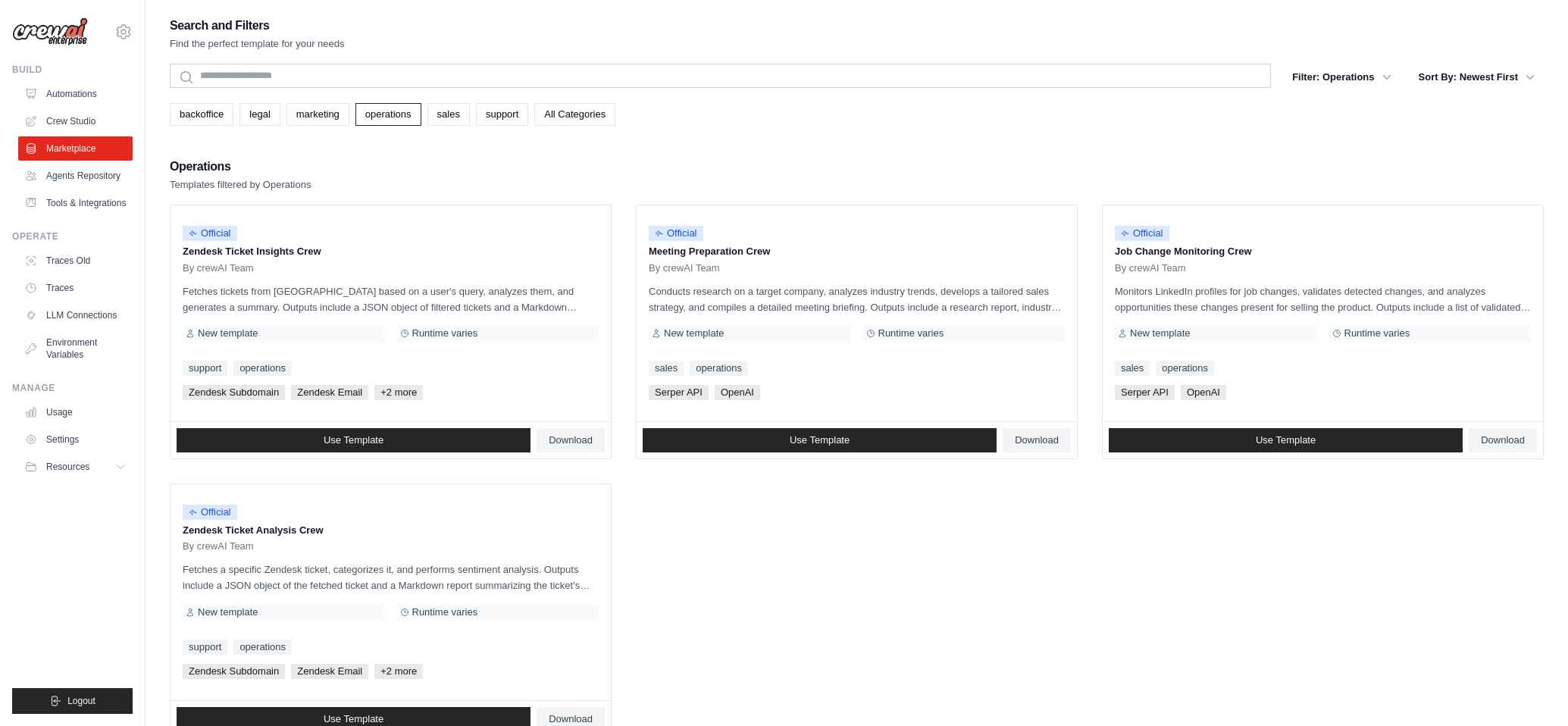
click at [446, 138] on div "Search and Filters Find the perfect template for your needs Search Filter: Oper…" at bounding box center [856, 377] width 1374 height 723
click at [449, 144] on div "Search and Filters Find the perfect template for your needs Search Filter: Oper…" at bounding box center [856, 377] width 1374 height 723
click at [460, 153] on div "Search and Filters Find the perfect template for your needs Search Filter: Oper…" at bounding box center [856, 377] width 1374 height 723
click at [334, 118] on link "marketing" at bounding box center [317, 114] width 62 height 23
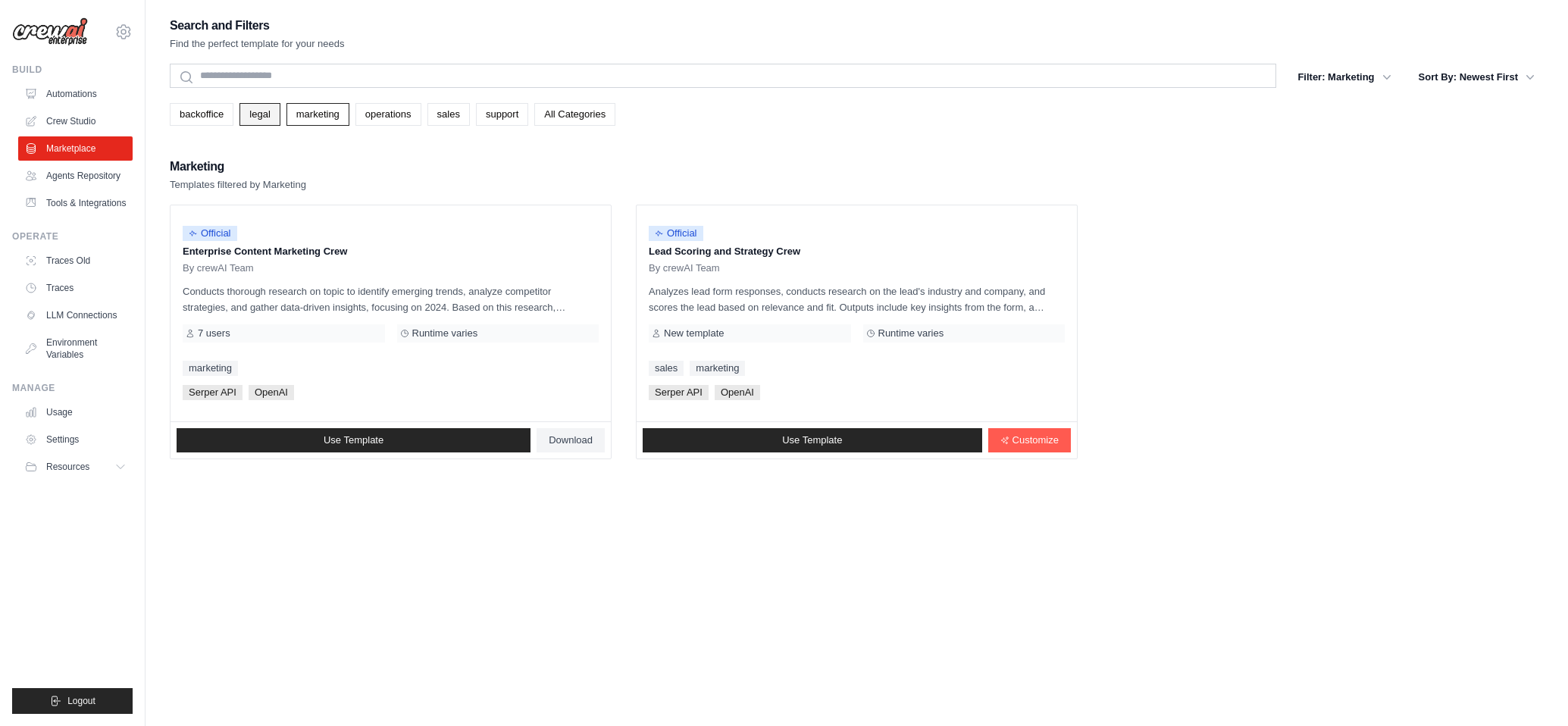
click at [255, 119] on link "legal" at bounding box center [259, 114] width 40 height 23
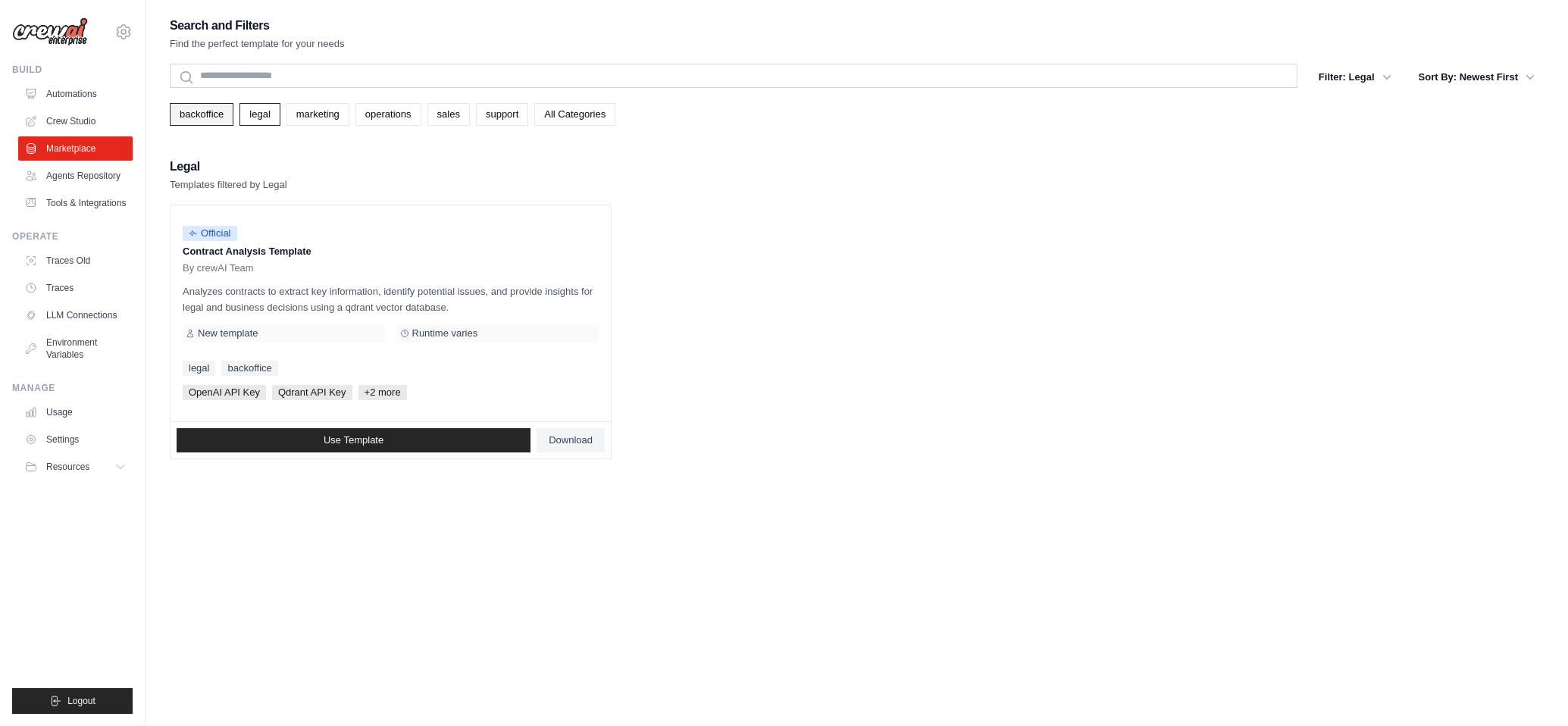
click at [214, 114] on link "backoffice" at bounding box center [202, 114] width 63 height 23
click at [241, 122] on link "legal" at bounding box center [259, 114] width 40 height 23
click at [221, 123] on link "backoffice" at bounding box center [202, 114] width 63 height 23
click at [253, 124] on link "legal" at bounding box center [259, 114] width 40 height 23
click at [201, 123] on link "backoffice" at bounding box center [202, 114] width 63 height 23
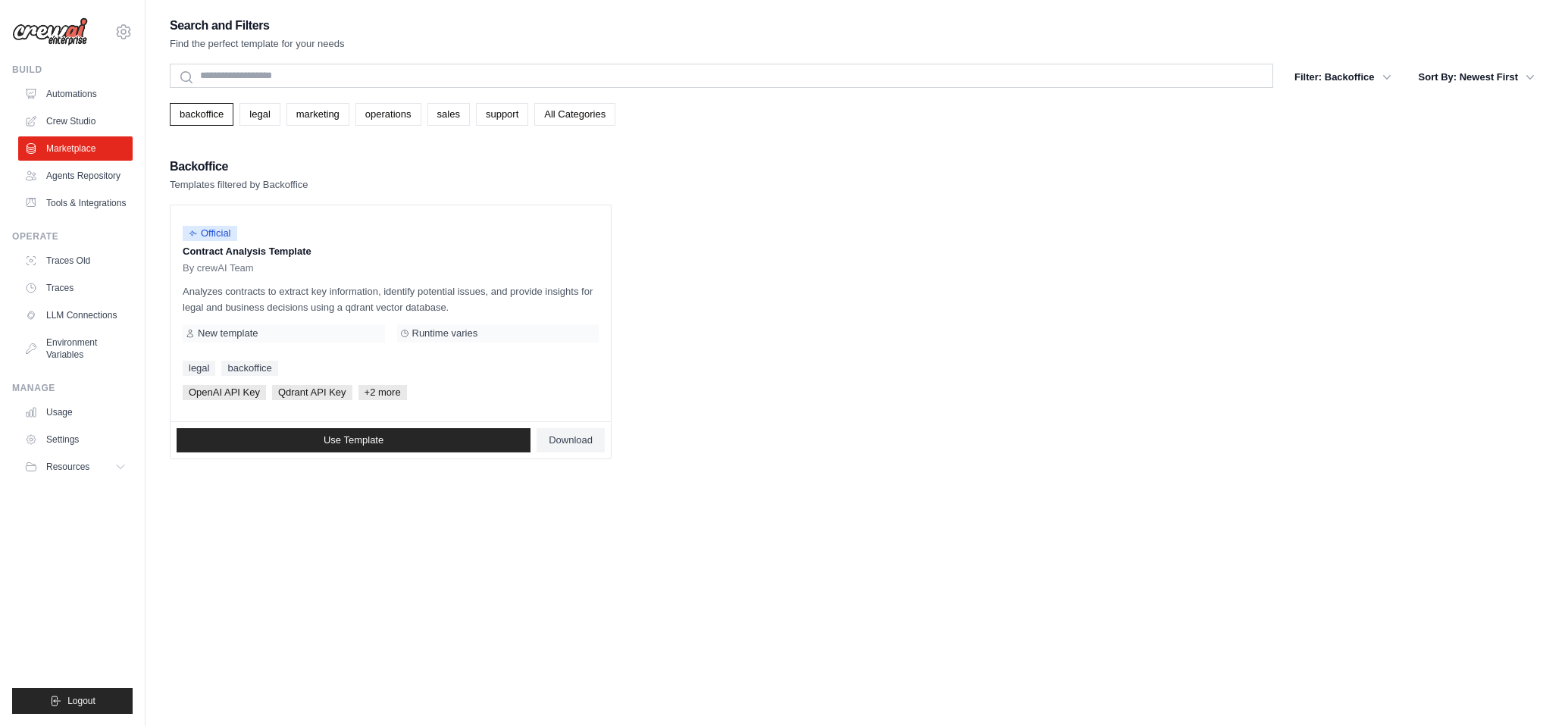
drag, startPoint x: 745, startPoint y: 213, endPoint x: 728, endPoint y: 197, distance: 23.3
drag, startPoint x: 728, startPoint y: 197, endPoint x: 731, endPoint y: 179, distance: 18.2
drag, startPoint x: 731, startPoint y: 179, endPoint x: 731, endPoint y: 171, distance: 8.0
click at [731, 171] on div "Backoffice Templates filtered by Backoffice" at bounding box center [856, 174] width 1374 height 37
click at [728, 188] on div "Backoffice Templates filtered by Backoffice" at bounding box center [856, 174] width 1374 height 37
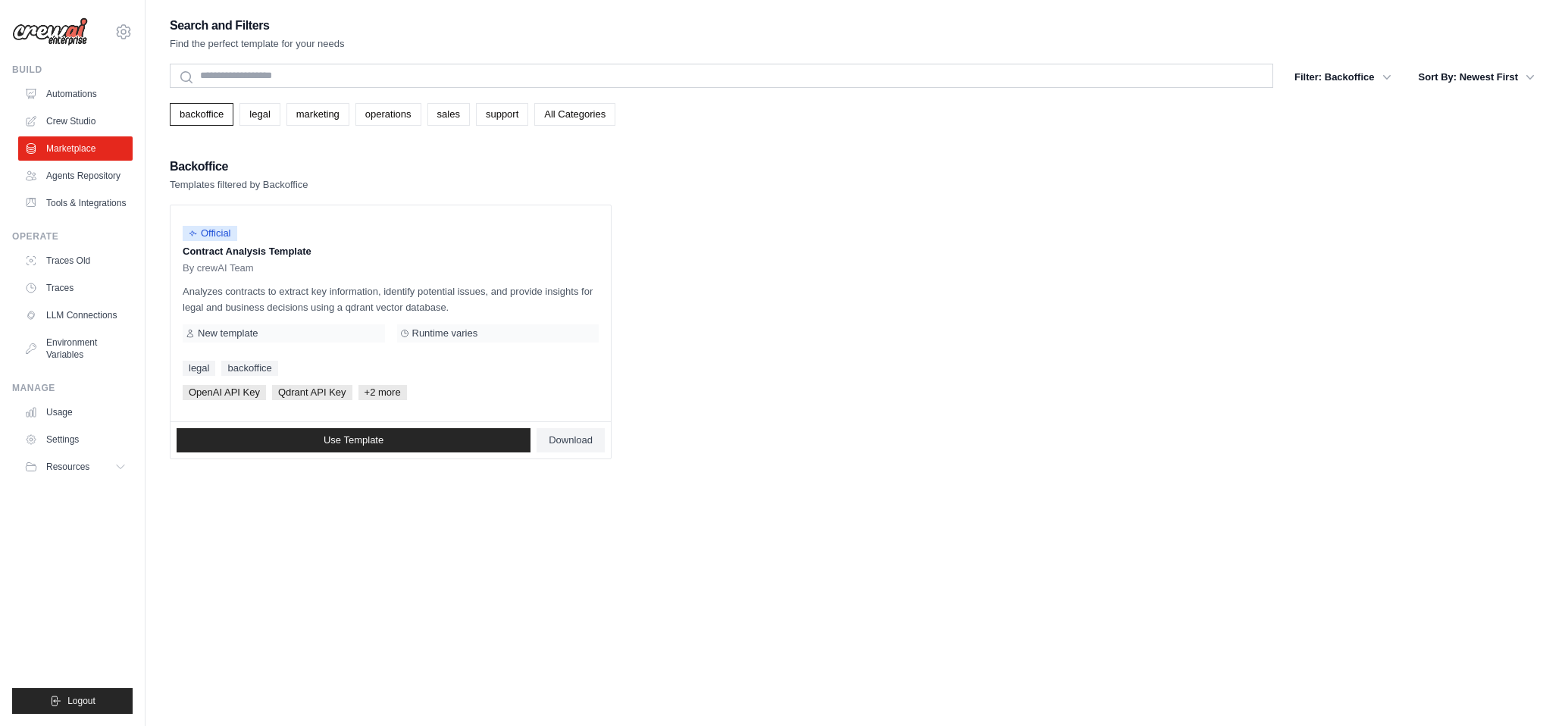
click at [749, 226] on ul "Official Contract Analysis Template By crewAI Team Analyzes contracts to extrac…" at bounding box center [856, 333] width 1374 height 255
click at [115, 113] on link "Crew Studio" at bounding box center [77, 121] width 114 height 24
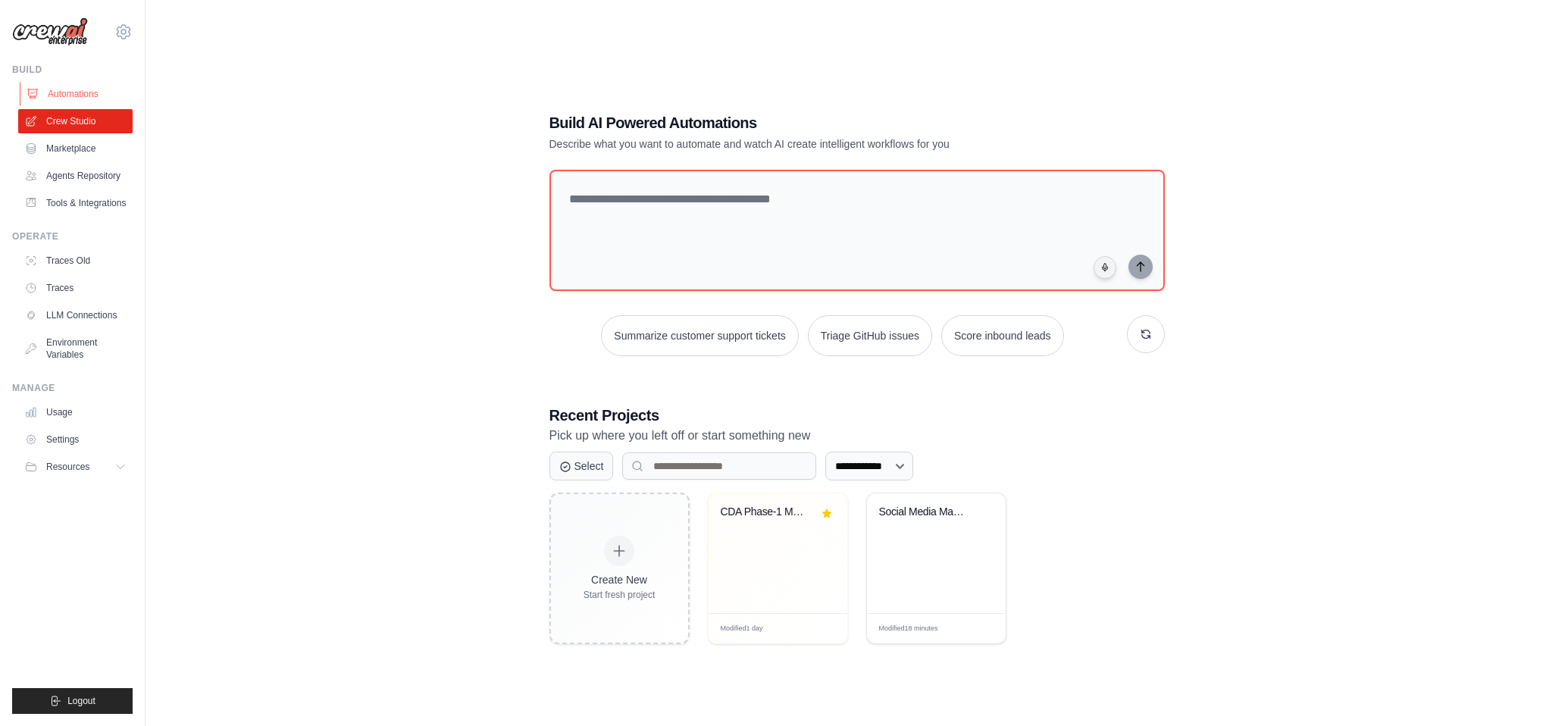
click at [107, 98] on link "Automations" at bounding box center [77, 93] width 114 height 24
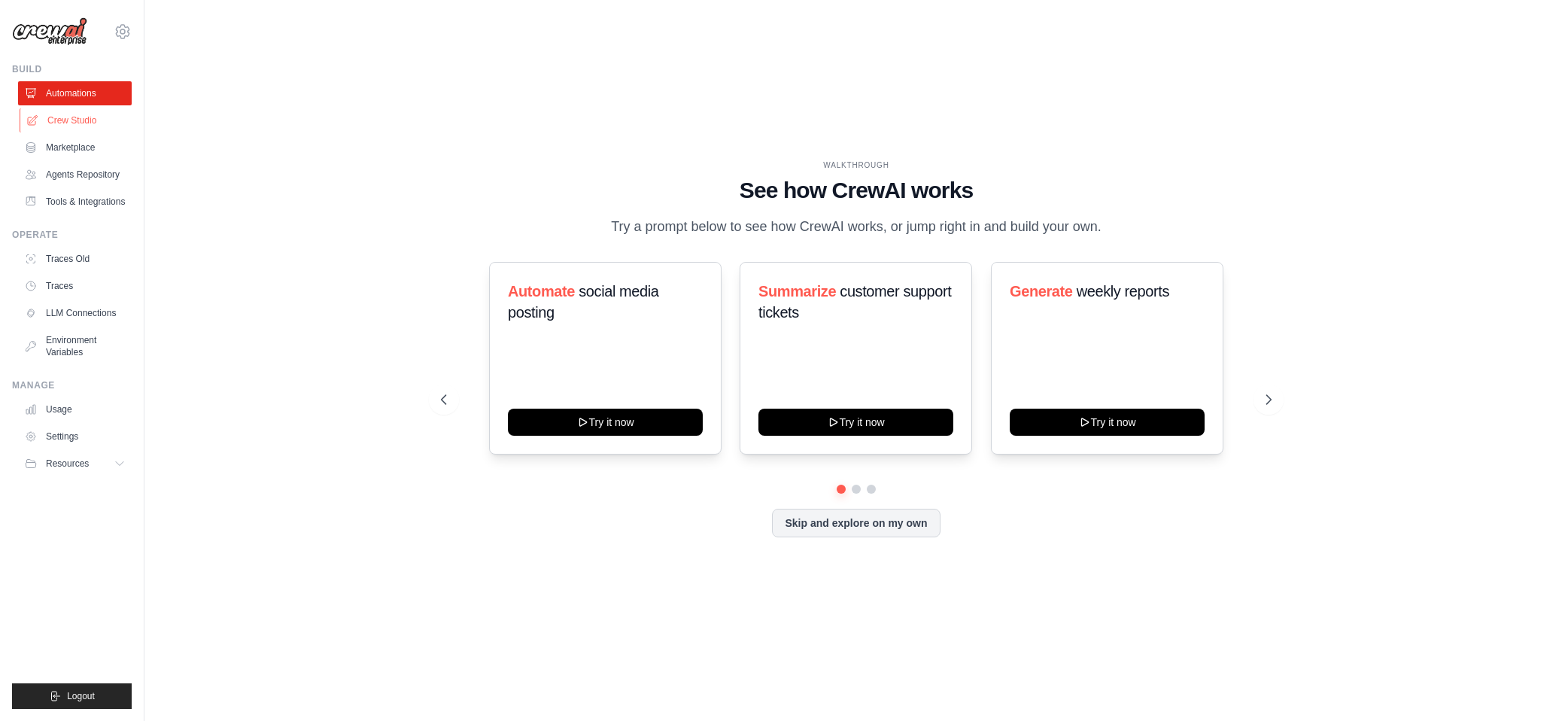
click at [113, 116] on link "Crew Studio" at bounding box center [76, 120] width 113 height 24
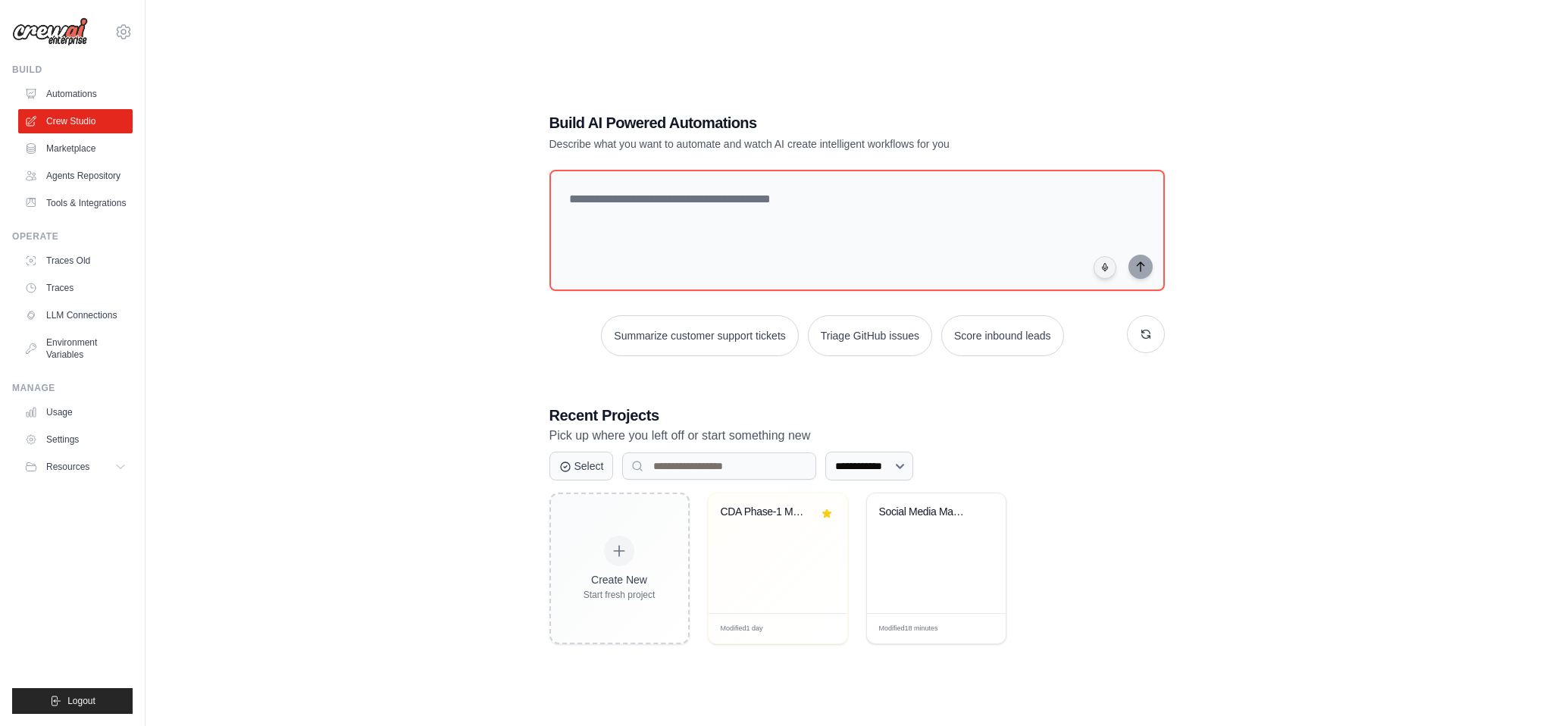
click at [192, 88] on div "**********" at bounding box center [856, 378] width 1374 height 726
click at [207, 100] on div "**********" at bounding box center [856, 378] width 1374 height 726
click at [243, 135] on div "**********" at bounding box center [856, 378] width 1374 height 726
click at [230, 180] on div "**********" at bounding box center [856, 378] width 1374 height 726
click at [239, 205] on div "**********" at bounding box center [856, 378] width 1374 height 726
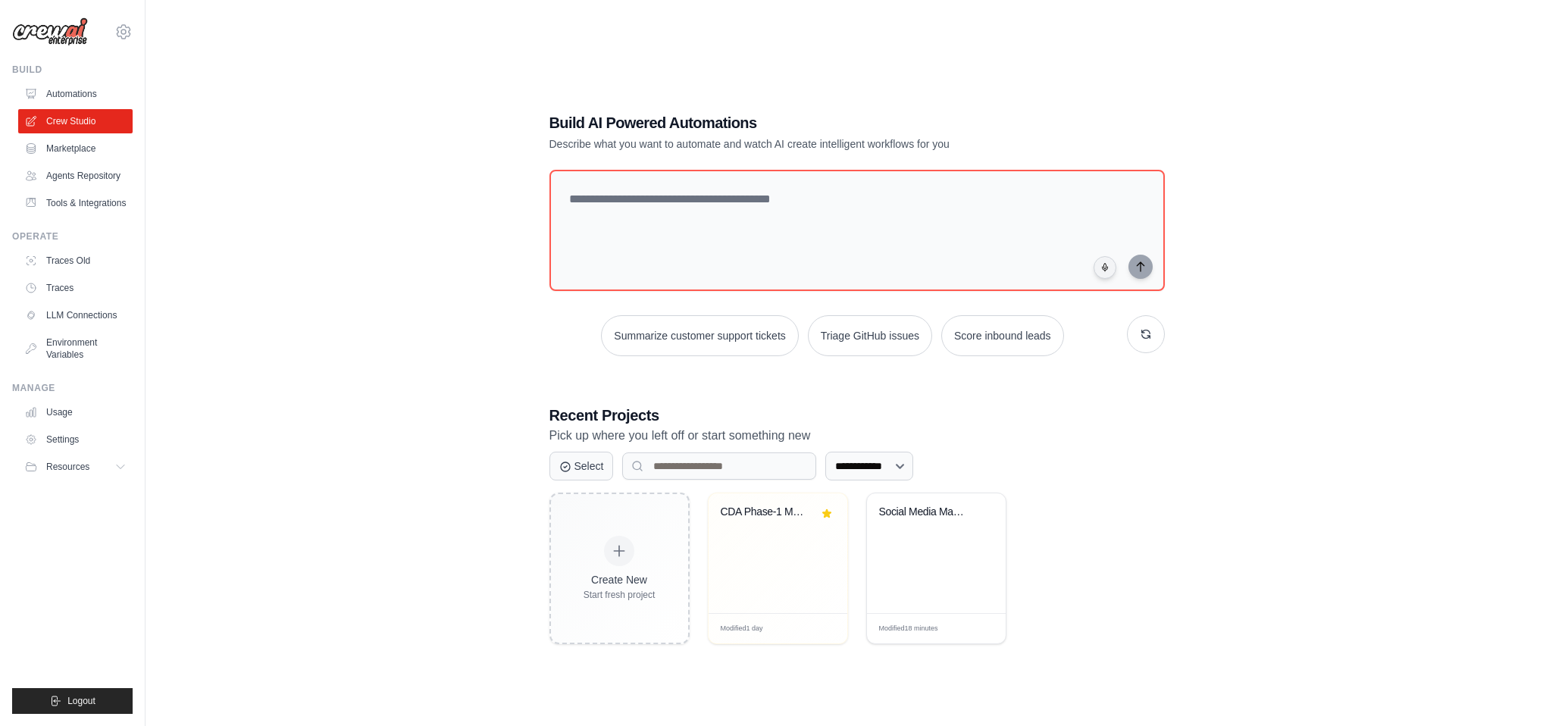
click at [288, 256] on div "**********" at bounding box center [856, 378] width 1374 height 726
click at [326, 258] on div "**********" at bounding box center [856, 378] width 1374 height 726
click at [322, 287] on div "**********" at bounding box center [856, 378] width 1374 height 726
click at [328, 300] on div "**********" at bounding box center [856, 378] width 1374 height 726
click at [334, 328] on div "**********" at bounding box center [856, 378] width 1374 height 726
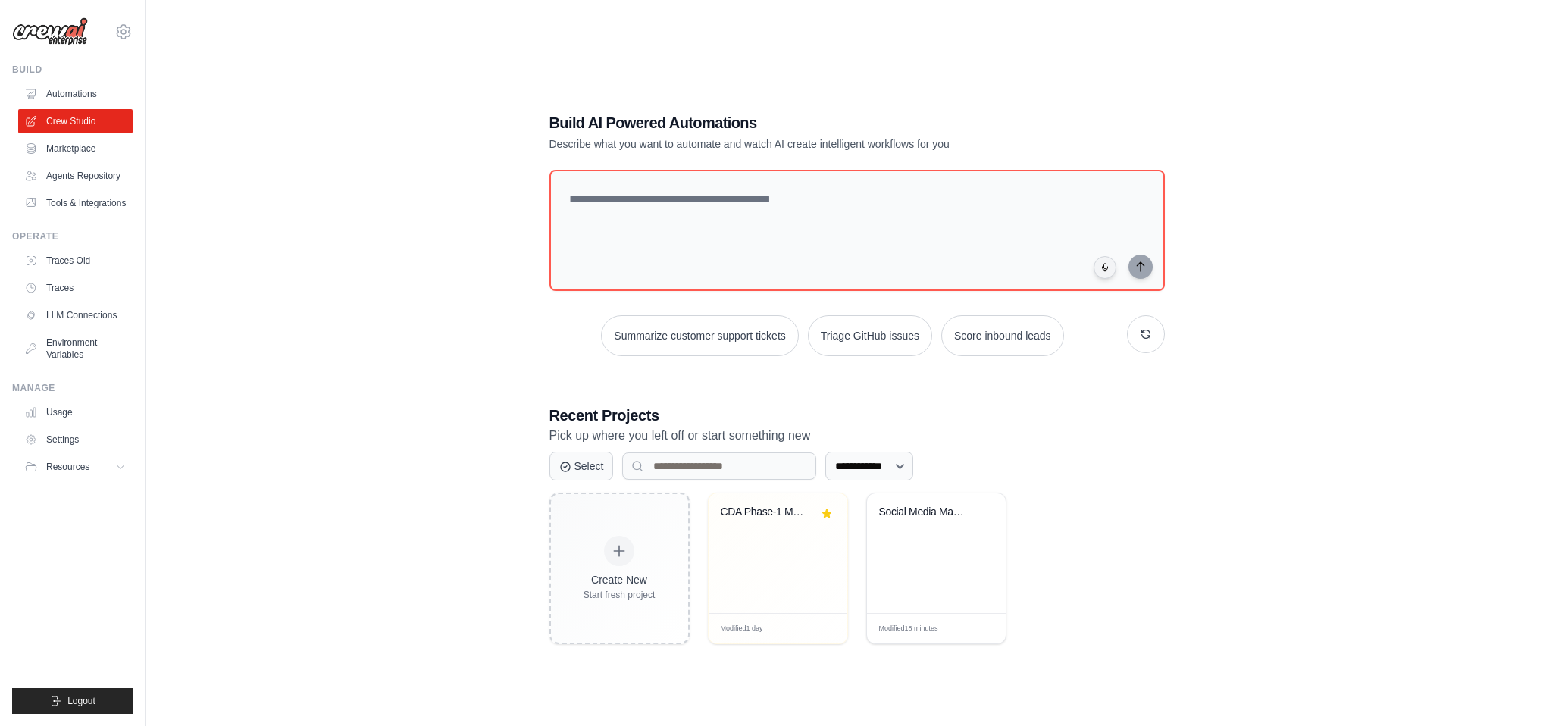
click at [367, 343] on div "**********" at bounding box center [856, 378] width 1374 height 726
click at [317, 284] on div "**********" at bounding box center [856, 378] width 1374 height 726
click at [292, 313] on div "**********" at bounding box center [856, 378] width 1374 height 726
drag, startPoint x: 282, startPoint y: 274, endPoint x: 275, endPoint y: 289, distance: 16.6
click at [281, 274] on div "**********" at bounding box center [856, 378] width 1374 height 726
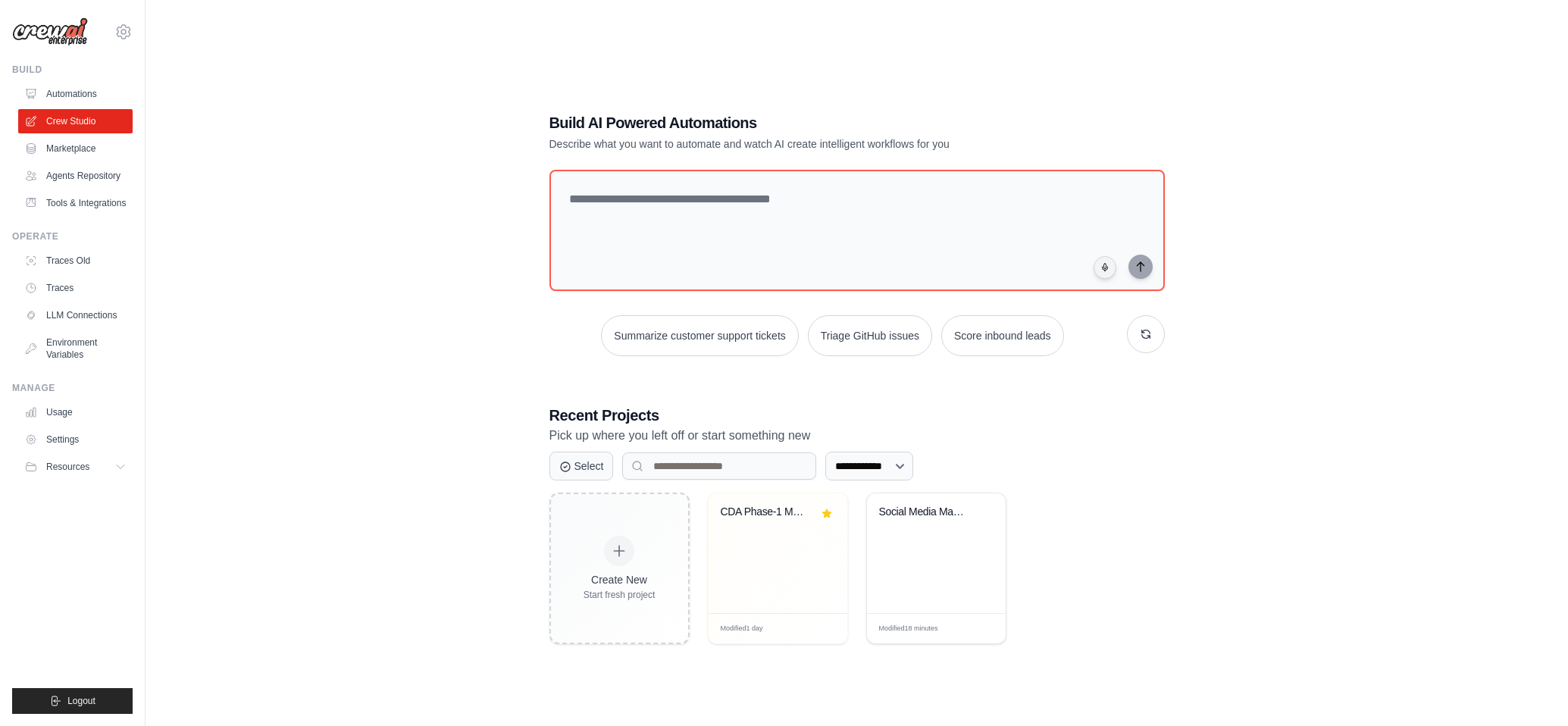
click at [281, 255] on div "**********" at bounding box center [856, 378] width 1374 height 726
click at [282, 203] on div "**********" at bounding box center [856, 378] width 1374 height 726
click at [91, 86] on link "Automations" at bounding box center [77, 93] width 114 height 24
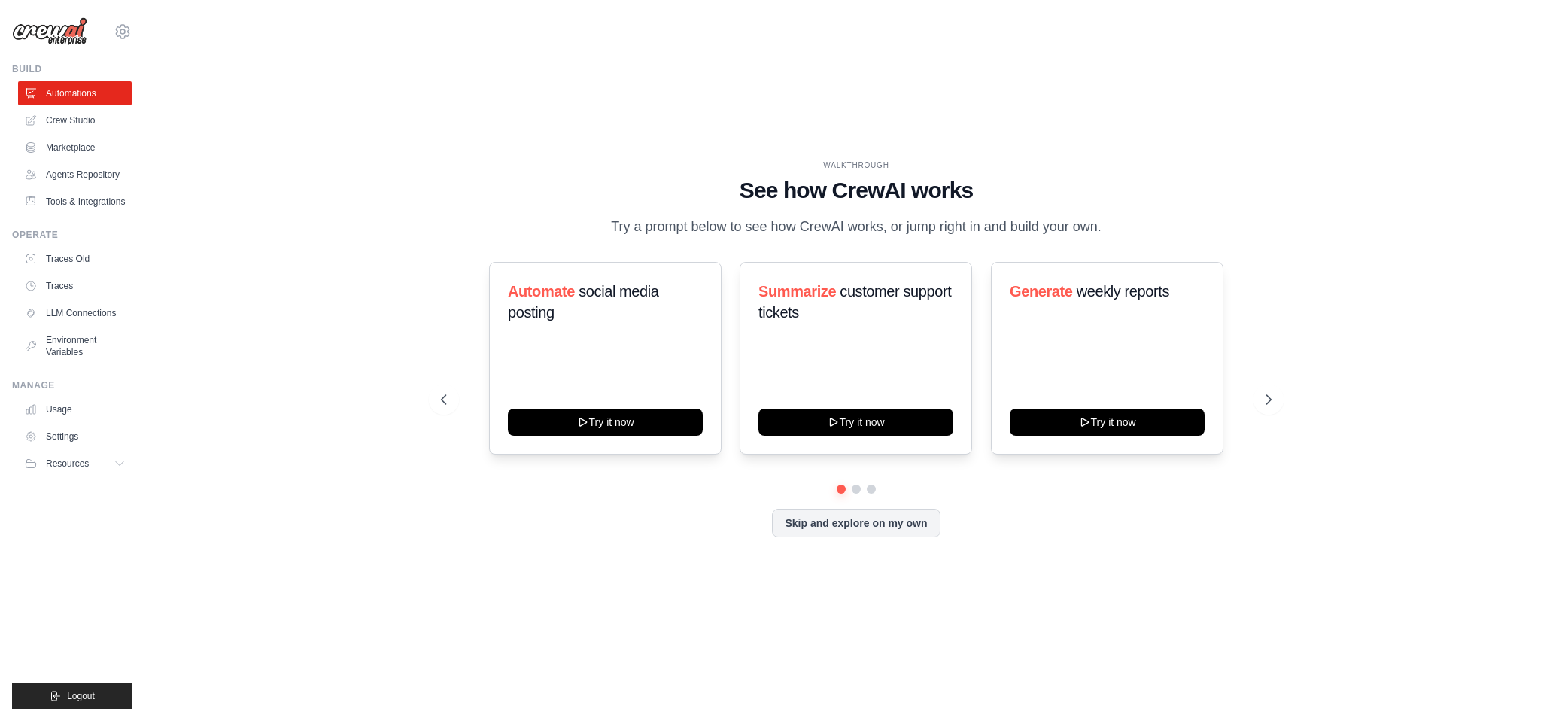
click at [121, 31] on icon at bounding box center [122, 31] width 18 height 18
click at [180, 102] on link "Settings" at bounding box center [186, 94] width 143 height 30
drag, startPoint x: 175, startPoint y: 182, endPoint x: 176, endPoint y: 173, distance: 9.1
click at [176, 173] on div "WALKTHROUGH See how [PERSON_NAME] works Try a prompt below to see how [PERSON_N…" at bounding box center [856, 360] width 1376 height 691
click at [176, 171] on div "WALKTHROUGH See how [PERSON_NAME] works Try a prompt below to see how [PERSON_N…" at bounding box center [856, 360] width 1376 height 691
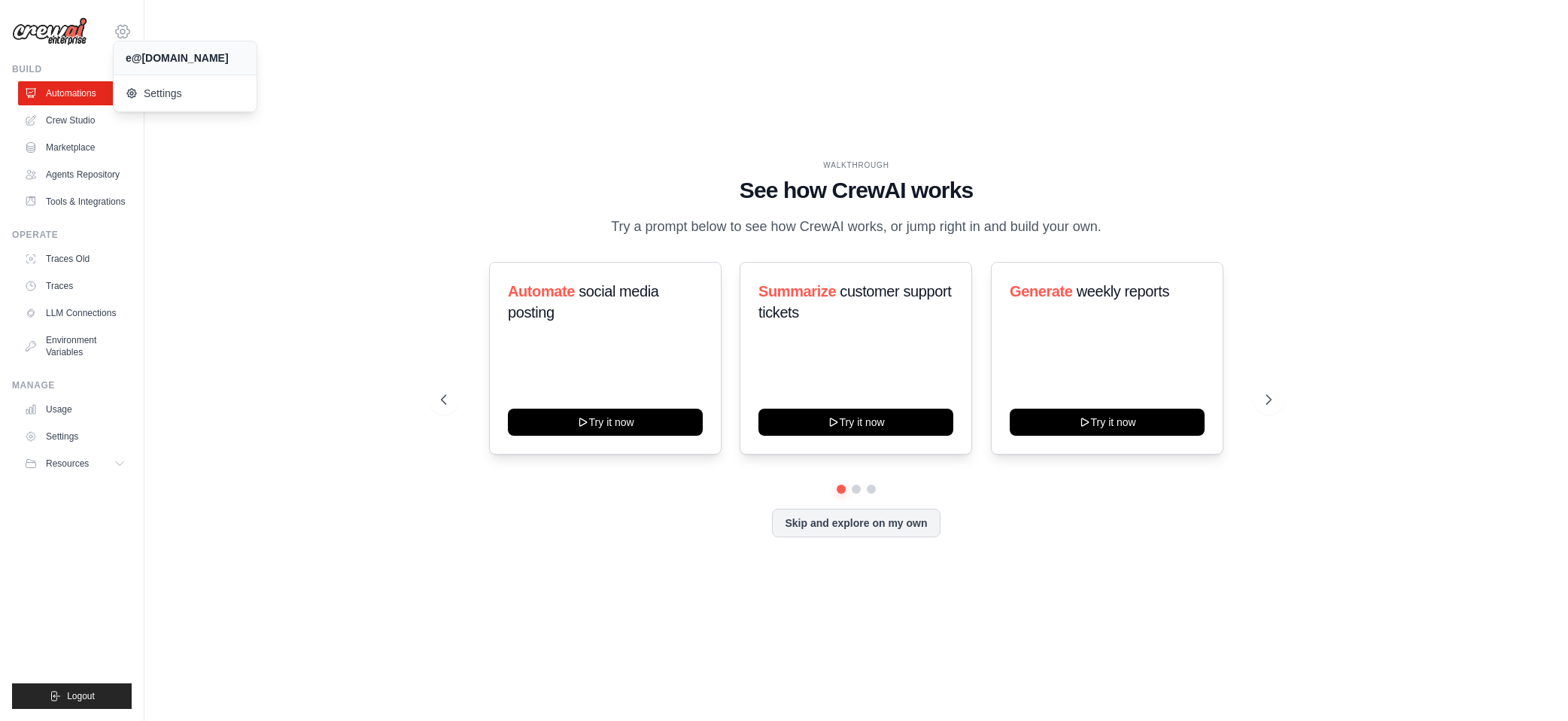
click at [122, 32] on icon at bounding box center [122, 31] width 18 height 18
click at [117, 118] on link "Crew Studio" at bounding box center [76, 120] width 113 height 24
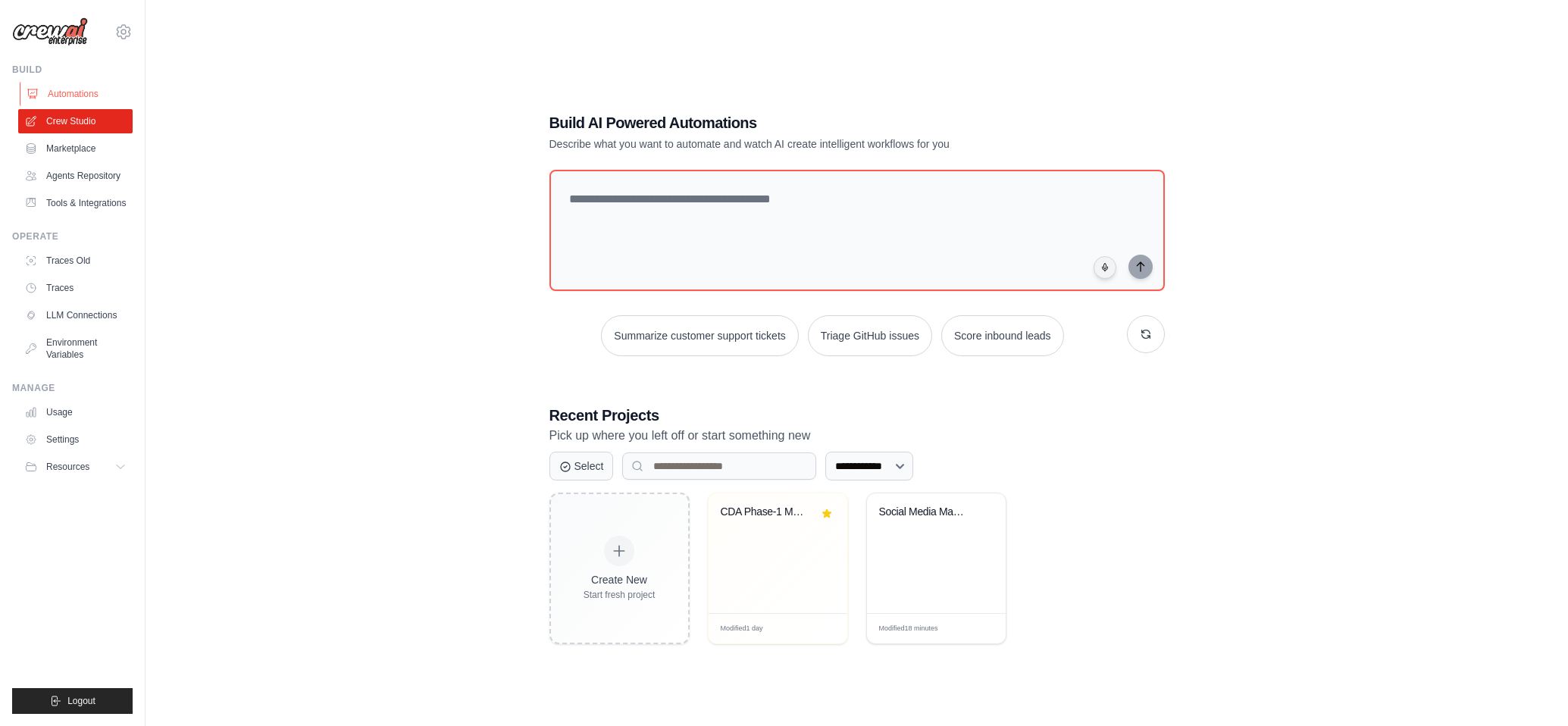
click at [112, 87] on link "Automations" at bounding box center [77, 93] width 114 height 24
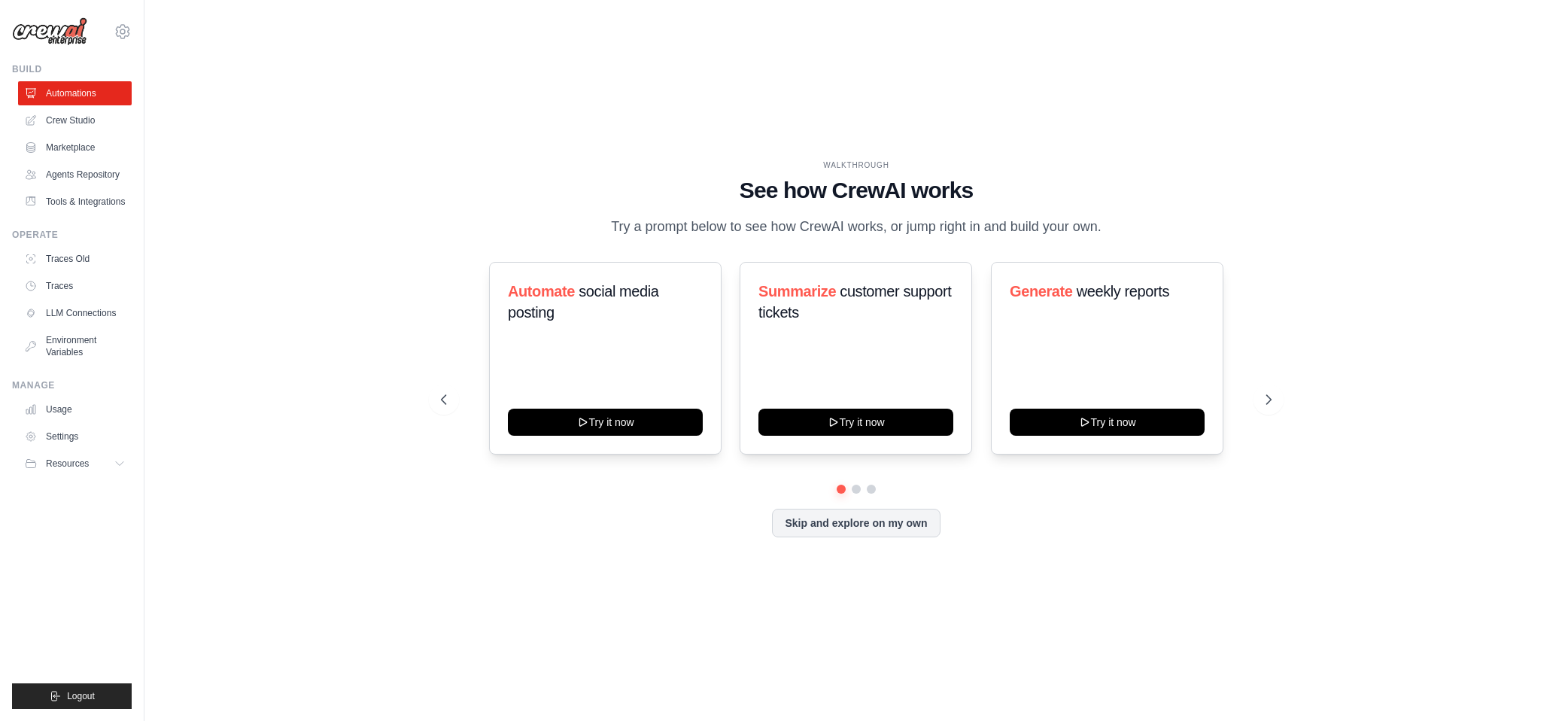
drag, startPoint x: 188, startPoint y: 226, endPoint x: 189, endPoint y: 195, distance: 31.0
drag, startPoint x: 189, startPoint y: 195, endPoint x: 199, endPoint y: 172, distance: 25.1
drag, startPoint x: 199, startPoint y: 172, endPoint x: 201, endPoint y: 161, distance: 11.2
click at [201, 161] on div "WALKTHROUGH See how CrewAI works Try a prompt below to see how CrewAI works, or…" at bounding box center [856, 360] width 1376 height 691
click at [242, 230] on div "WALKTHROUGH See how CrewAI works Try a prompt below to see how CrewAI works, or…" at bounding box center [856, 360] width 1376 height 691
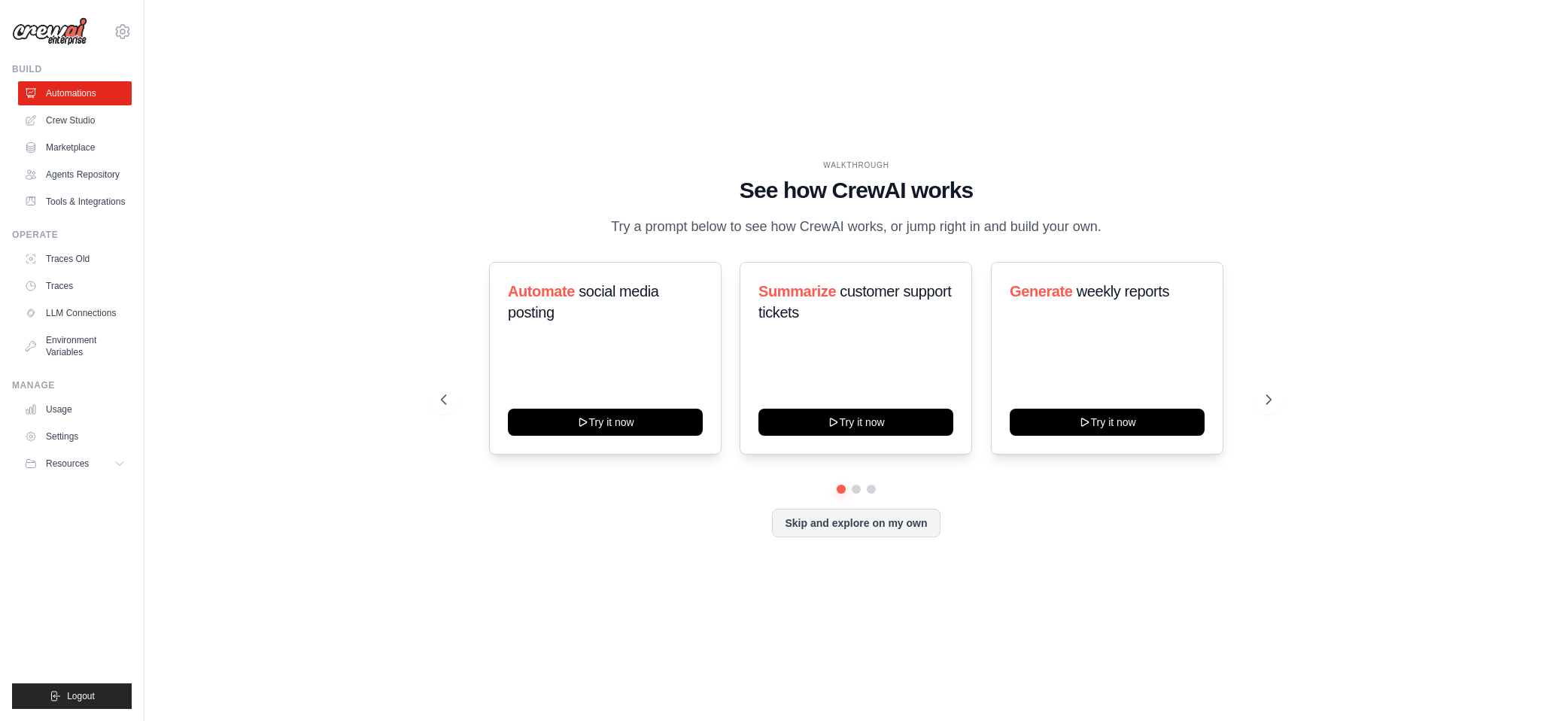
click at [278, 301] on div "WALKTHROUGH See how CrewAI works Try a prompt below to see how CrewAI works, or…" at bounding box center [856, 360] width 1376 height 691
click at [1253, 413] on div "Automate social media posting Try it now Summarize customer support tickets Try…" at bounding box center [856, 358] width 831 height 193
click at [1255, 405] on button at bounding box center [1268, 400] width 30 height 30
click at [1258, 400] on button at bounding box center [1268, 400] width 30 height 30
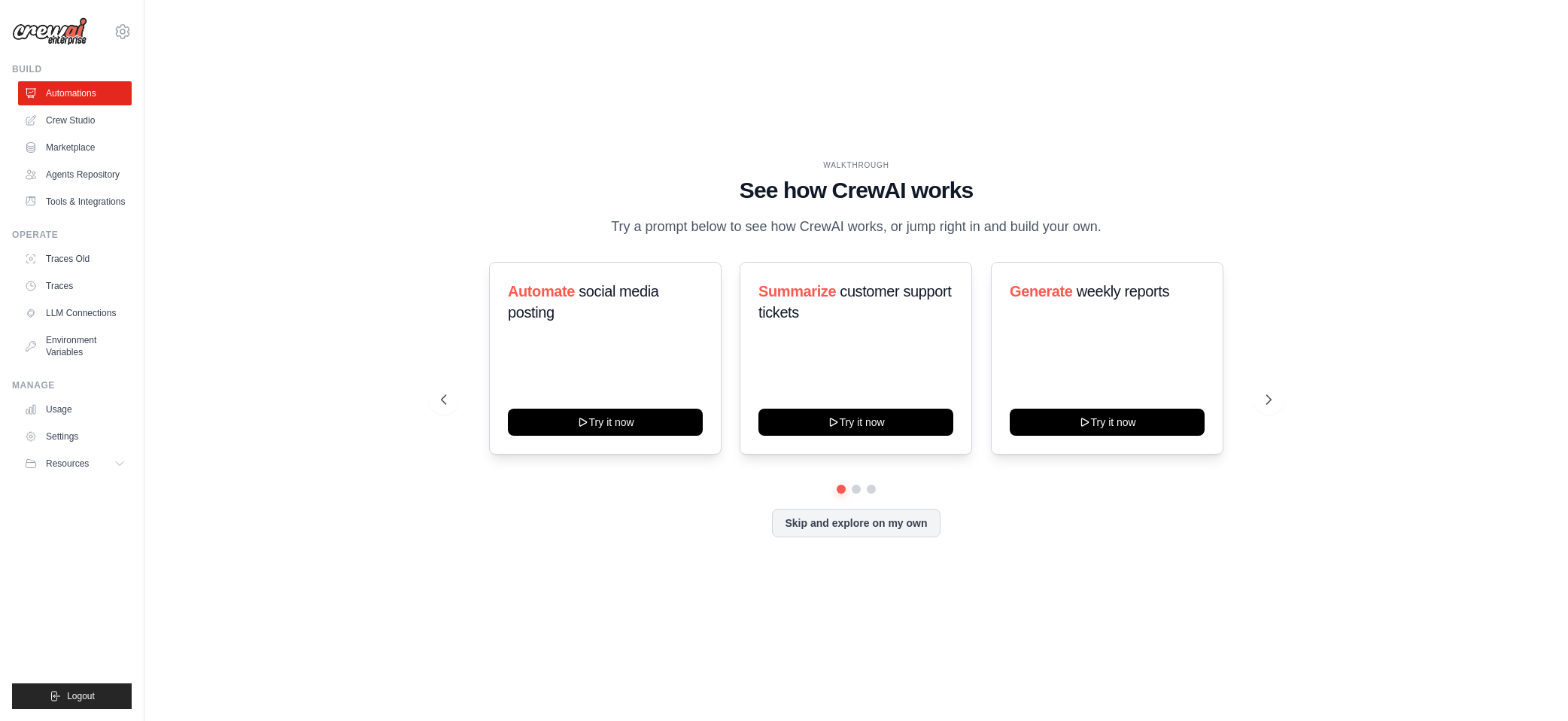
drag, startPoint x: 1330, startPoint y: 183, endPoint x: 1330, endPoint y: 171, distance: 12.0
drag, startPoint x: 1331, startPoint y: 164, endPoint x: 1330, endPoint y: 154, distance: 10.0
click at [1330, 154] on div "WALKTHROUGH See how CrewAI works Try a prompt below to see how CrewAI works, or…" at bounding box center [856, 360] width 1376 height 691
click at [1336, 168] on div "WALKTHROUGH See how CrewAI works Try a prompt below to see how CrewAI works, or…" at bounding box center [856, 360] width 1376 height 691
click at [1363, 222] on div "WALKTHROUGH See how CrewAI works Try a prompt below to see how CrewAI works, or…" at bounding box center [856, 360] width 1376 height 691
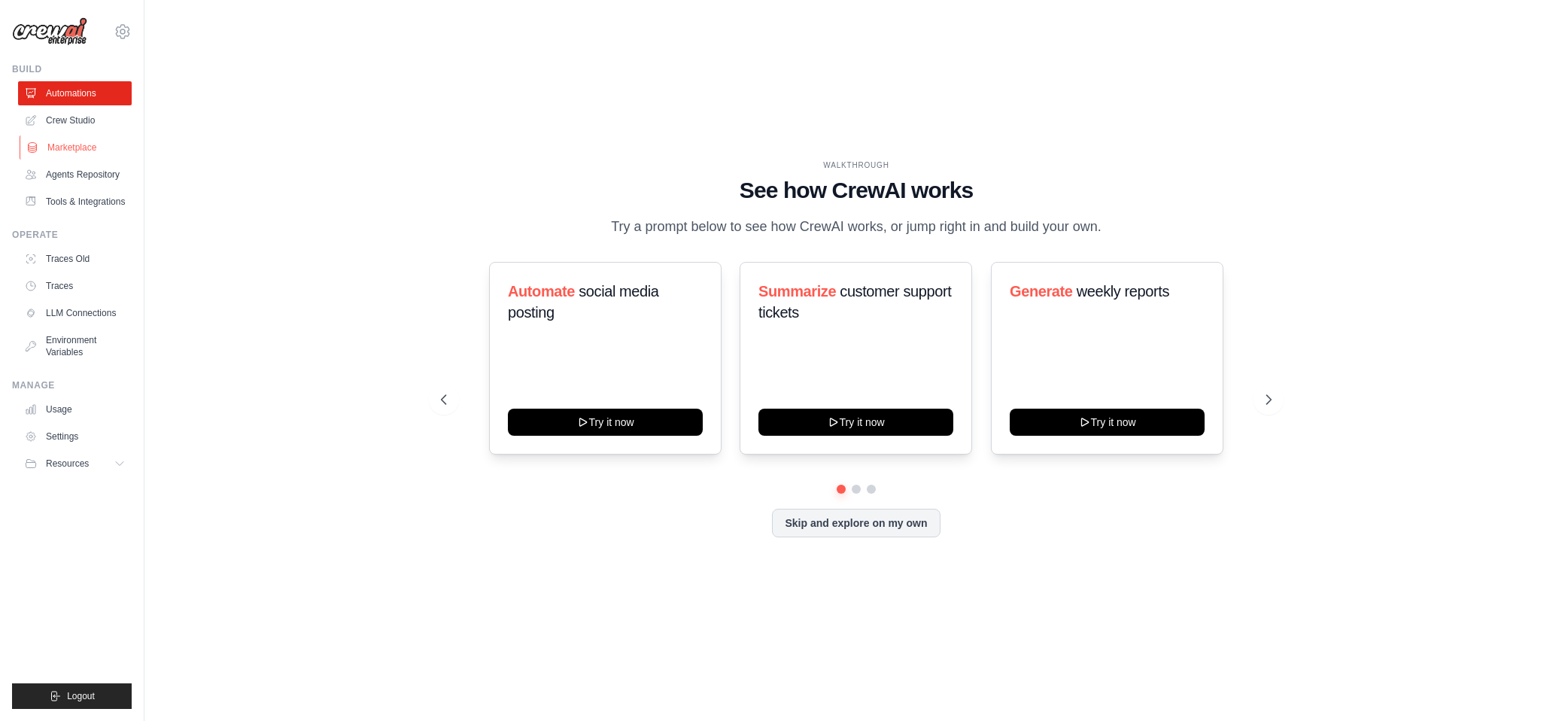
click at [79, 141] on link "Marketplace" at bounding box center [76, 147] width 113 height 24
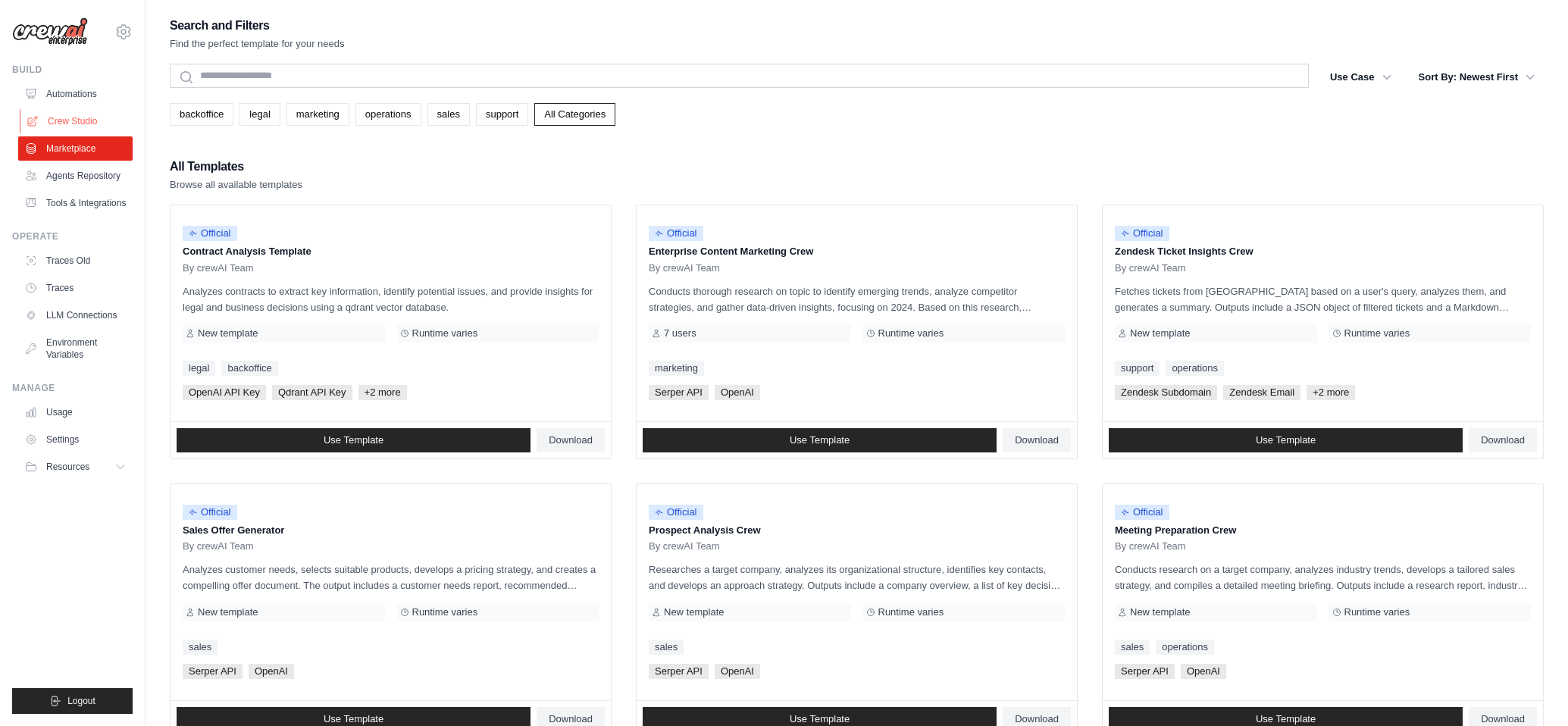
click at [83, 117] on link "Crew Studio" at bounding box center [77, 121] width 114 height 24
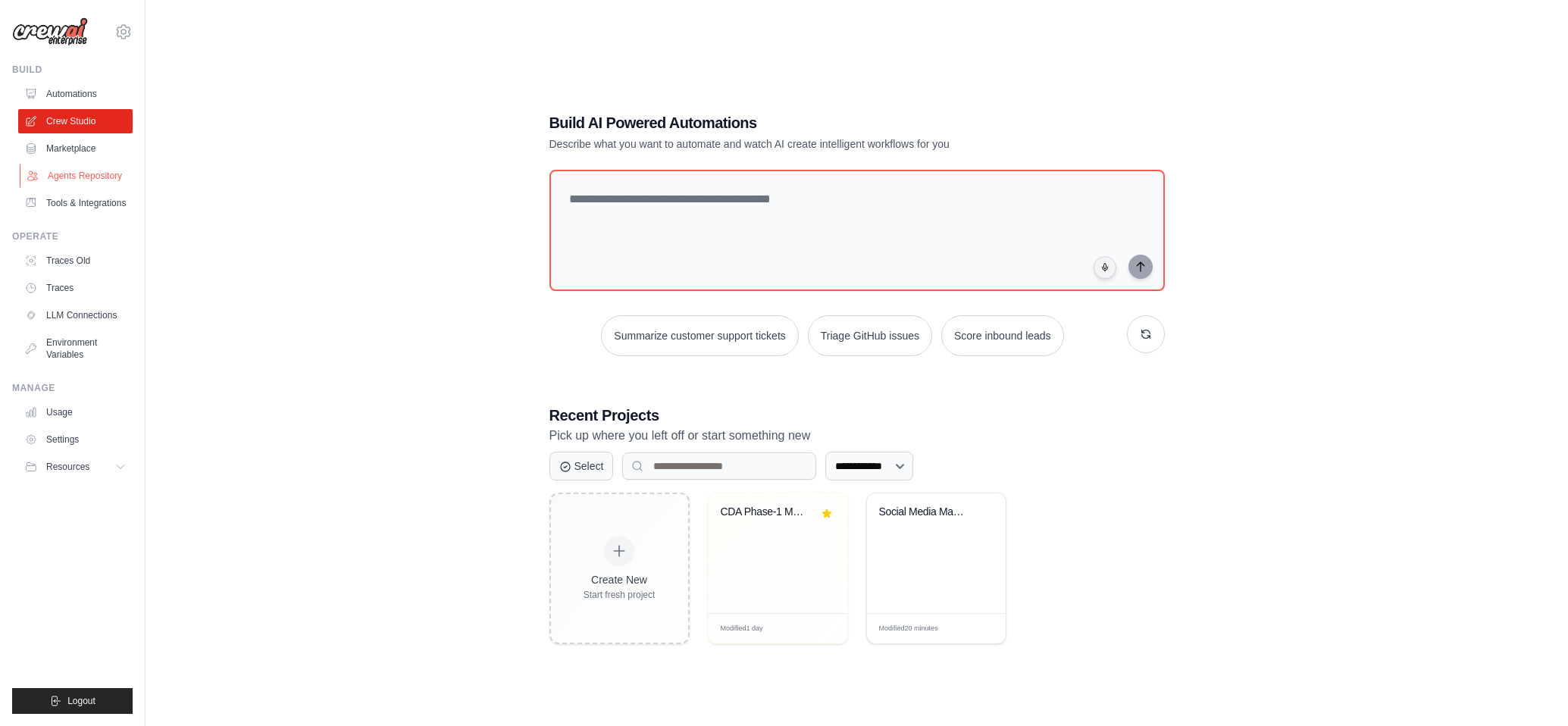
click at [107, 171] on link "Agents Repository" at bounding box center [77, 175] width 114 height 24
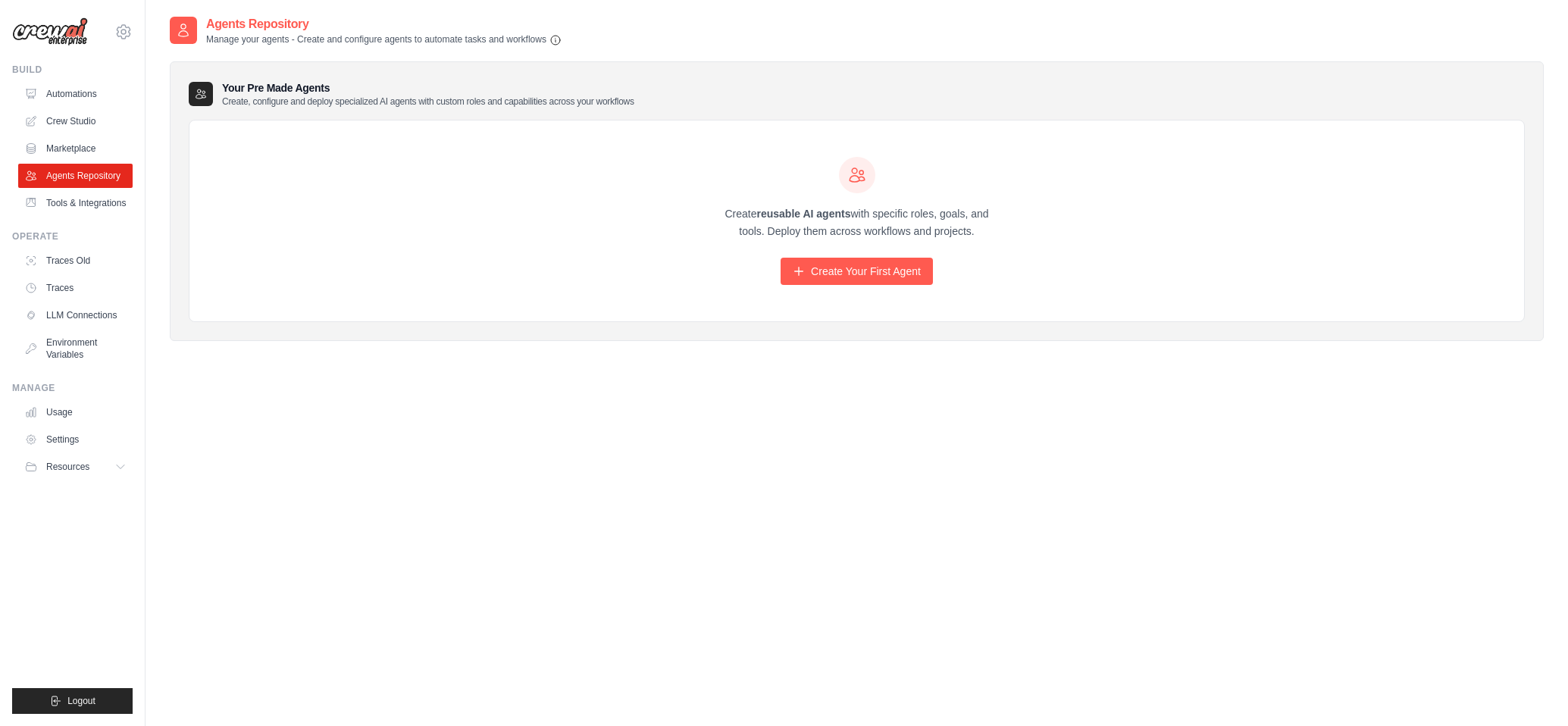
click at [105, 218] on ul "Build Automations Crew Studio Marketplace Agents Repository Resources Blog" at bounding box center [72, 388] width 121 height 650
click at [103, 205] on link "Tools & Integrations" at bounding box center [77, 203] width 114 height 24
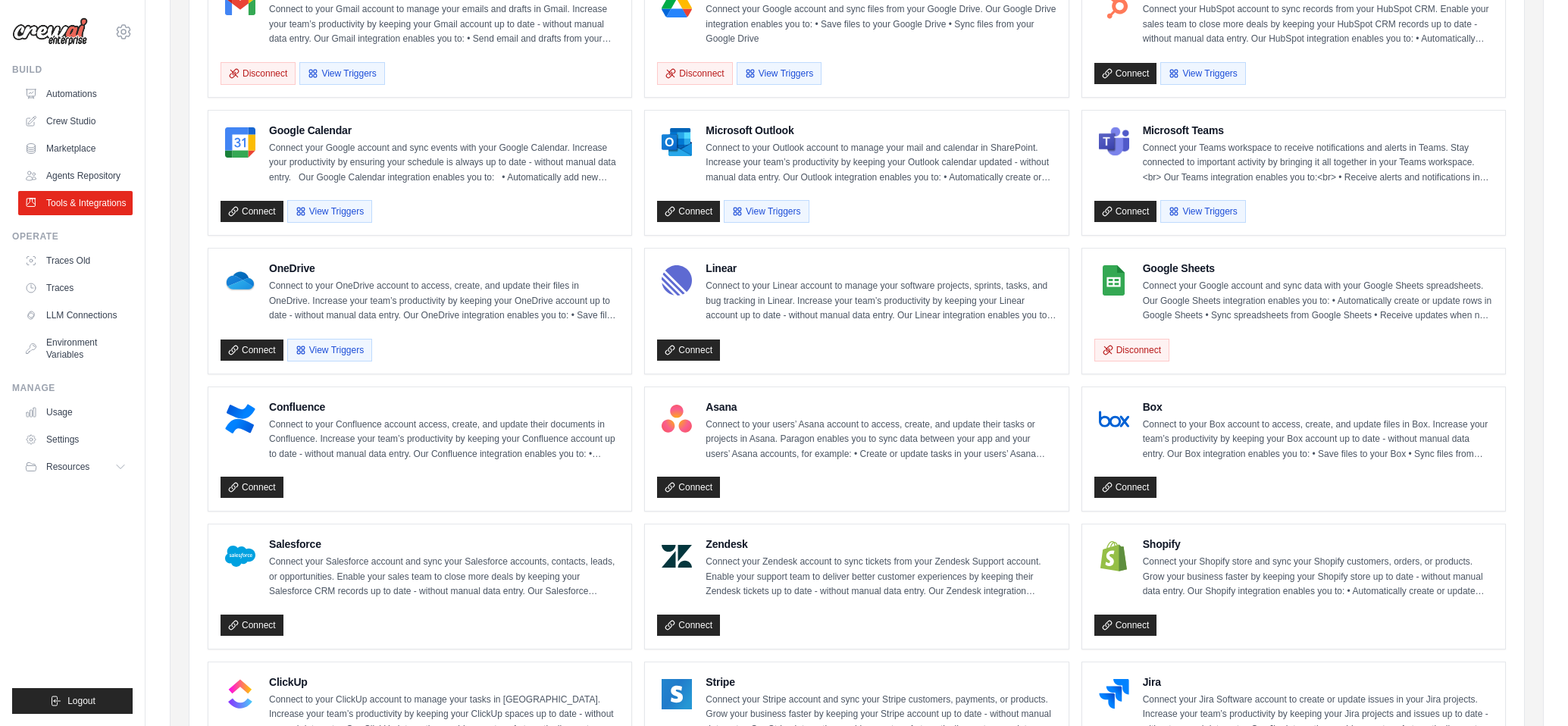
scroll to position [228, 0]
click at [1166, 283] on p "Connect your Google account and sync data with your Google Sheets spreadsheets.…" at bounding box center [1318, 301] width 350 height 45
click at [1136, 281] on div "Google Sheets Connect your Google account and sync data with your Google Sheets…" at bounding box center [1293, 291] width 398 height 63
click at [1133, 282] on div "Google Sheets Connect your Google account and sync data with your Google Sheets…" at bounding box center [1293, 291] width 398 height 63
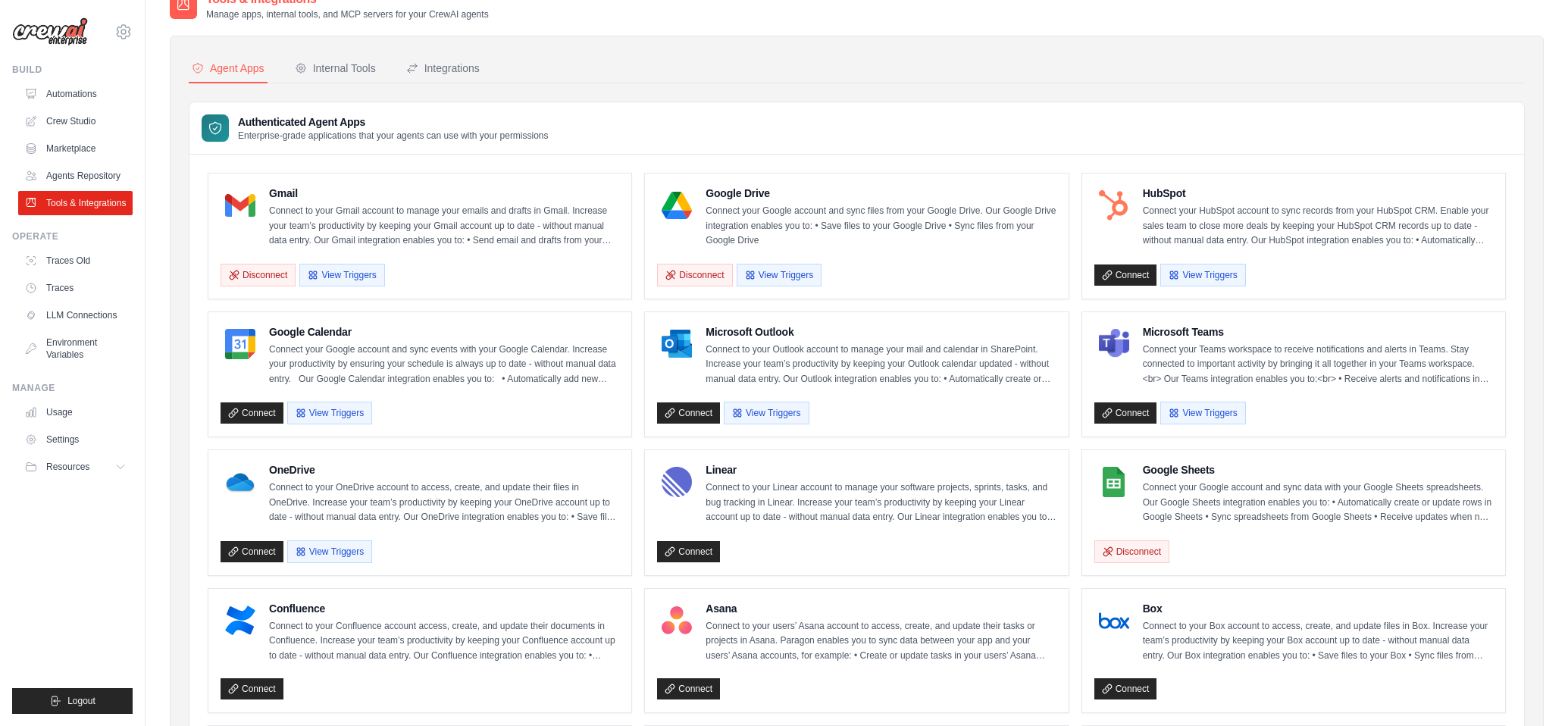
scroll to position [0, 0]
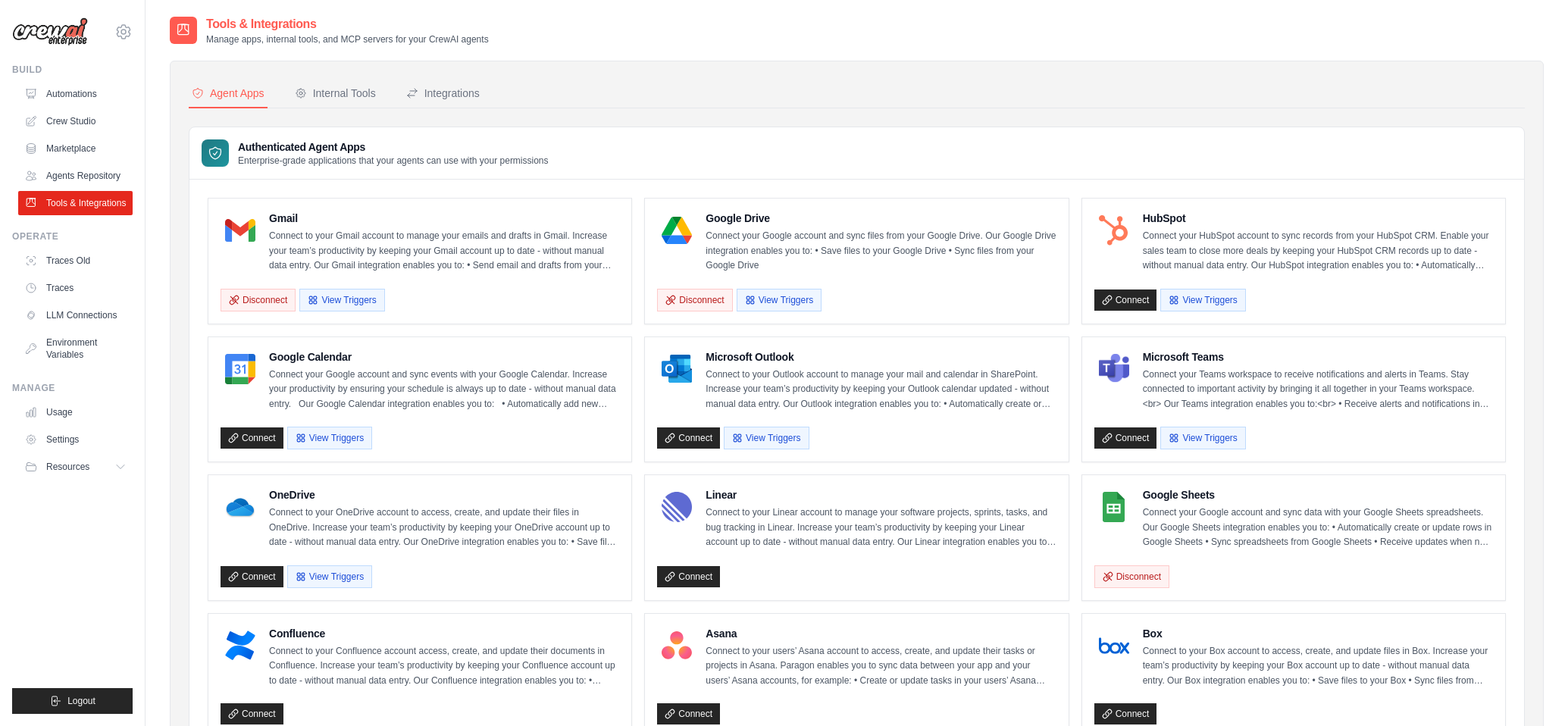
click at [648, 156] on div "Authenticated Agent Apps Enterprise-grade applications that your agents can use…" at bounding box center [856, 153] width 1335 height 53
click at [346, 297] on button "View Triggers" at bounding box center [342, 299] width 85 height 23
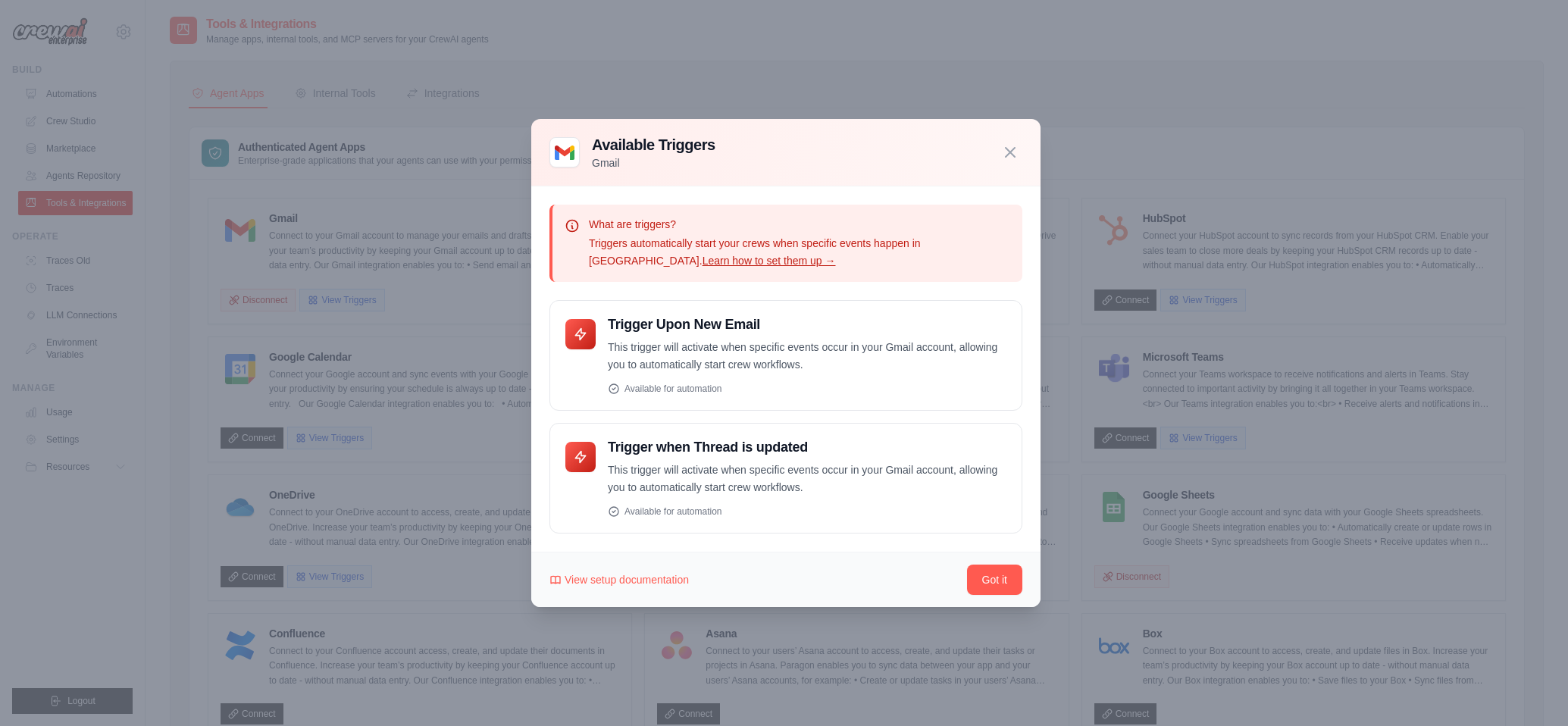
click at [1018, 150] on icon "button" at bounding box center [1010, 153] width 18 height 18
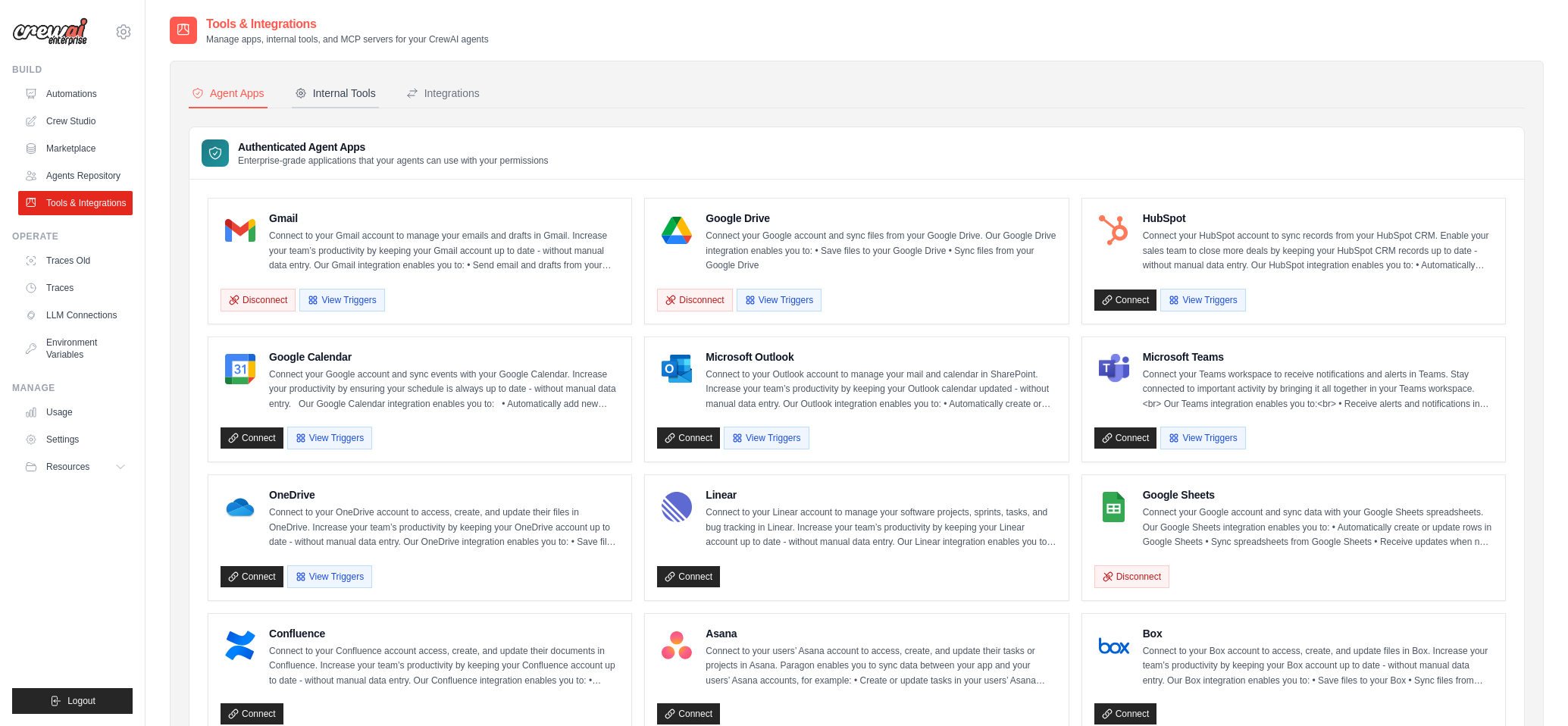
click at [357, 93] on div "Internal Tools" at bounding box center [335, 93] width 81 height 15
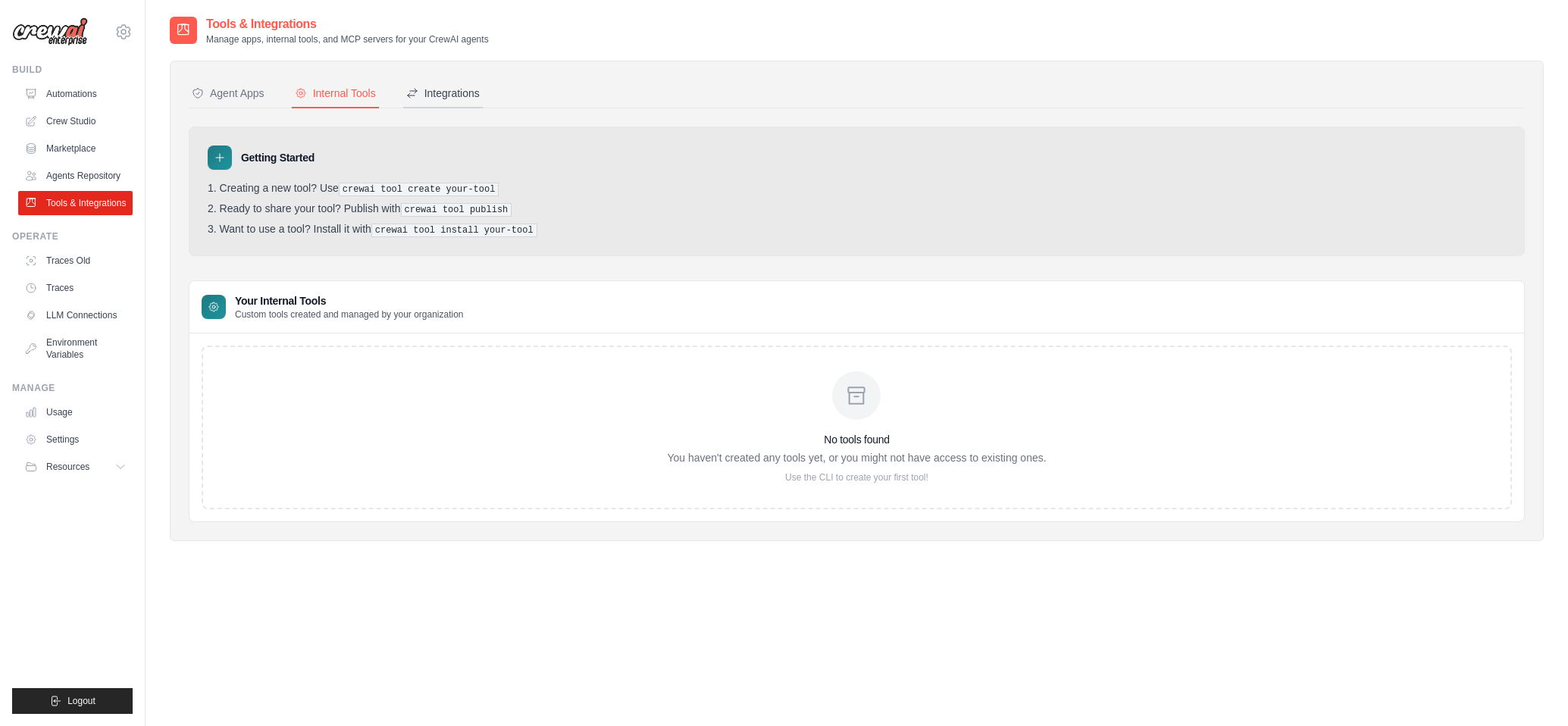
click at [456, 83] on button "Integrations" at bounding box center [442, 93] width 79 height 29
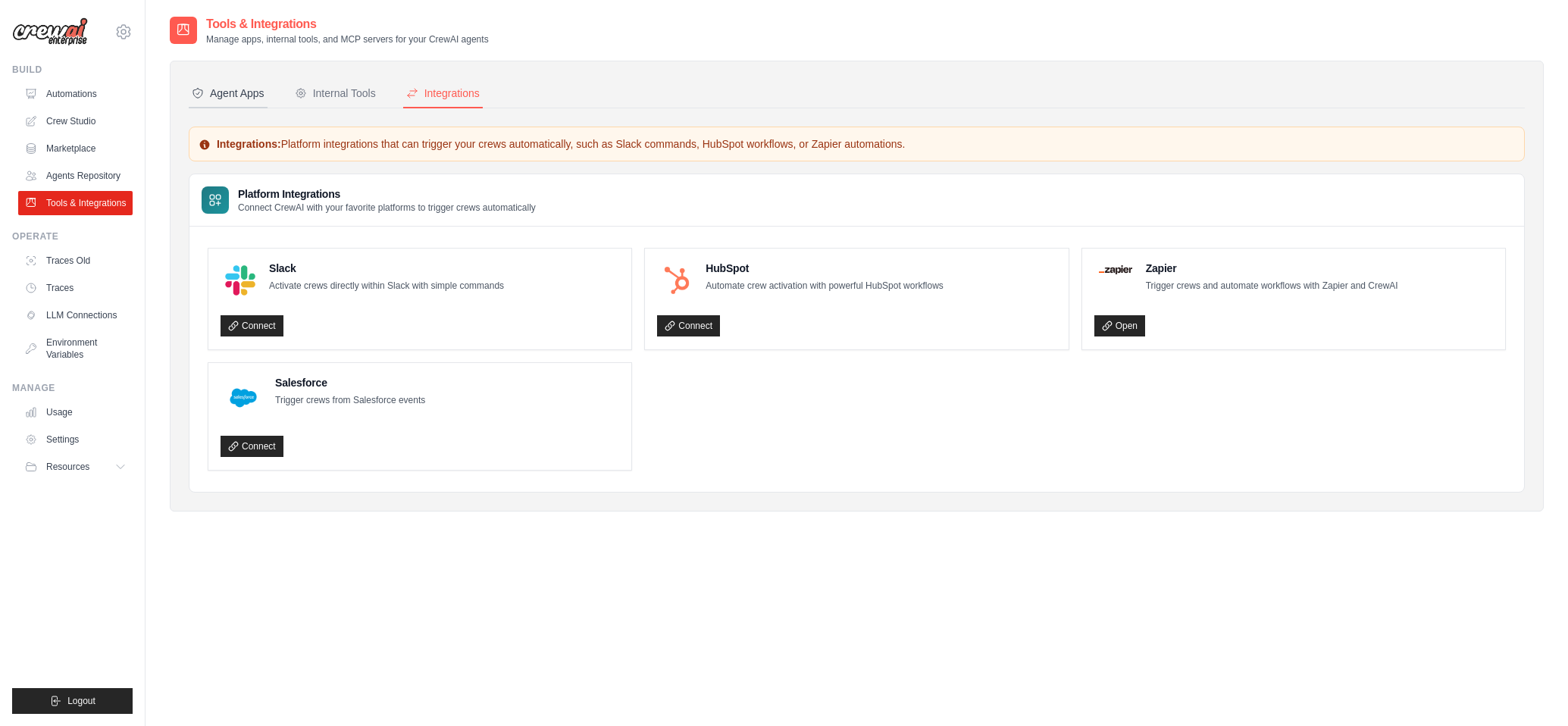
click at [218, 103] on button "Agent Apps" at bounding box center [227, 93] width 79 height 29
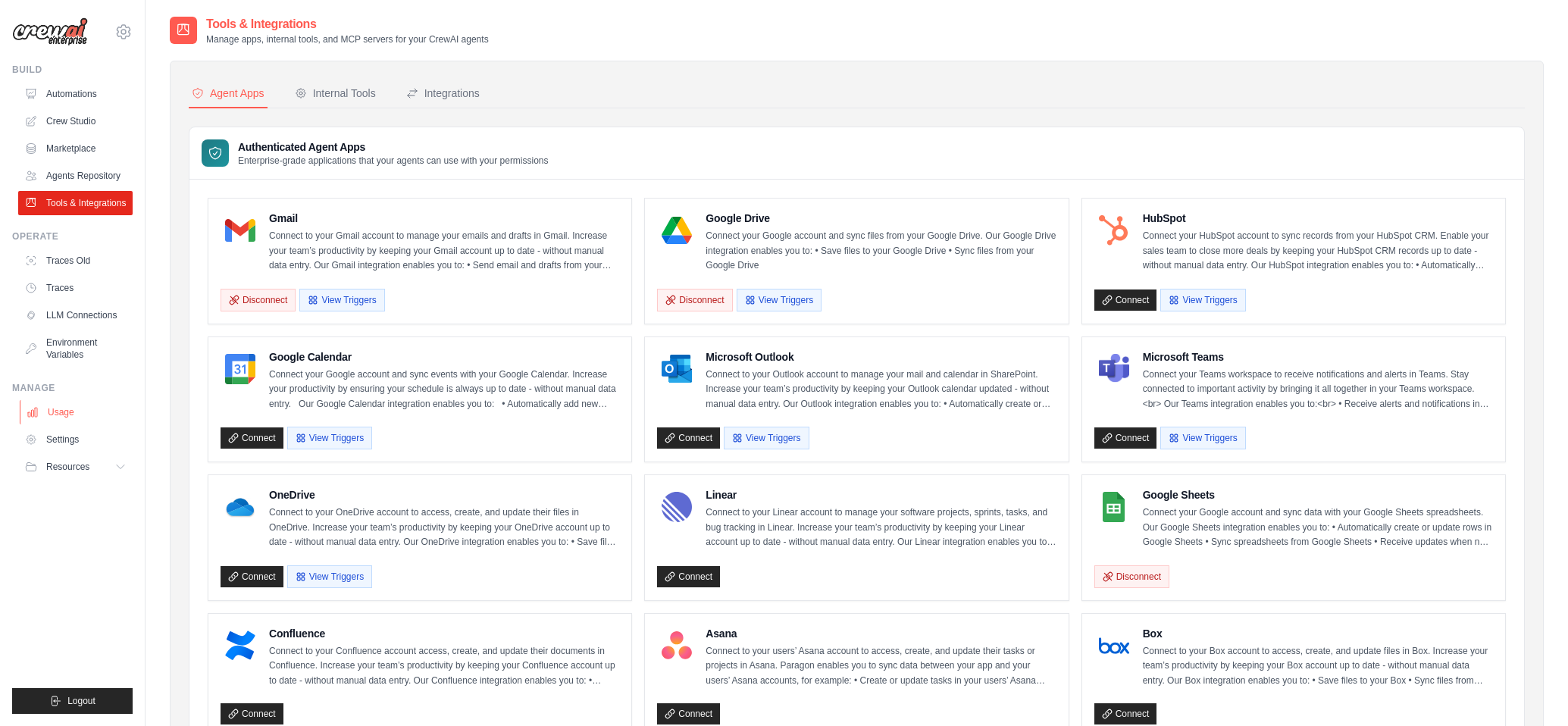
click at [105, 414] on link "Usage" at bounding box center [77, 412] width 114 height 24
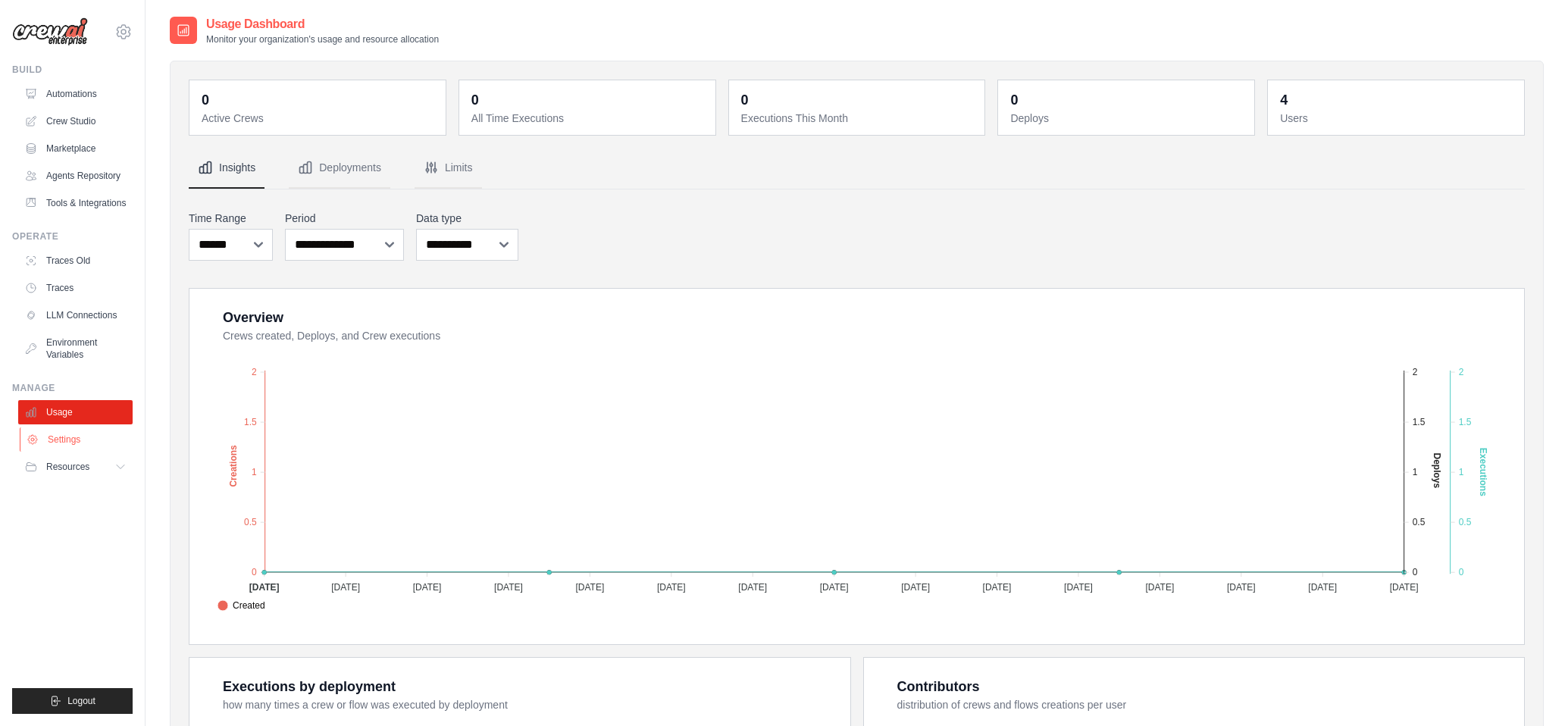
click at [104, 434] on link "Settings" at bounding box center [77, 439] width 114 height 24
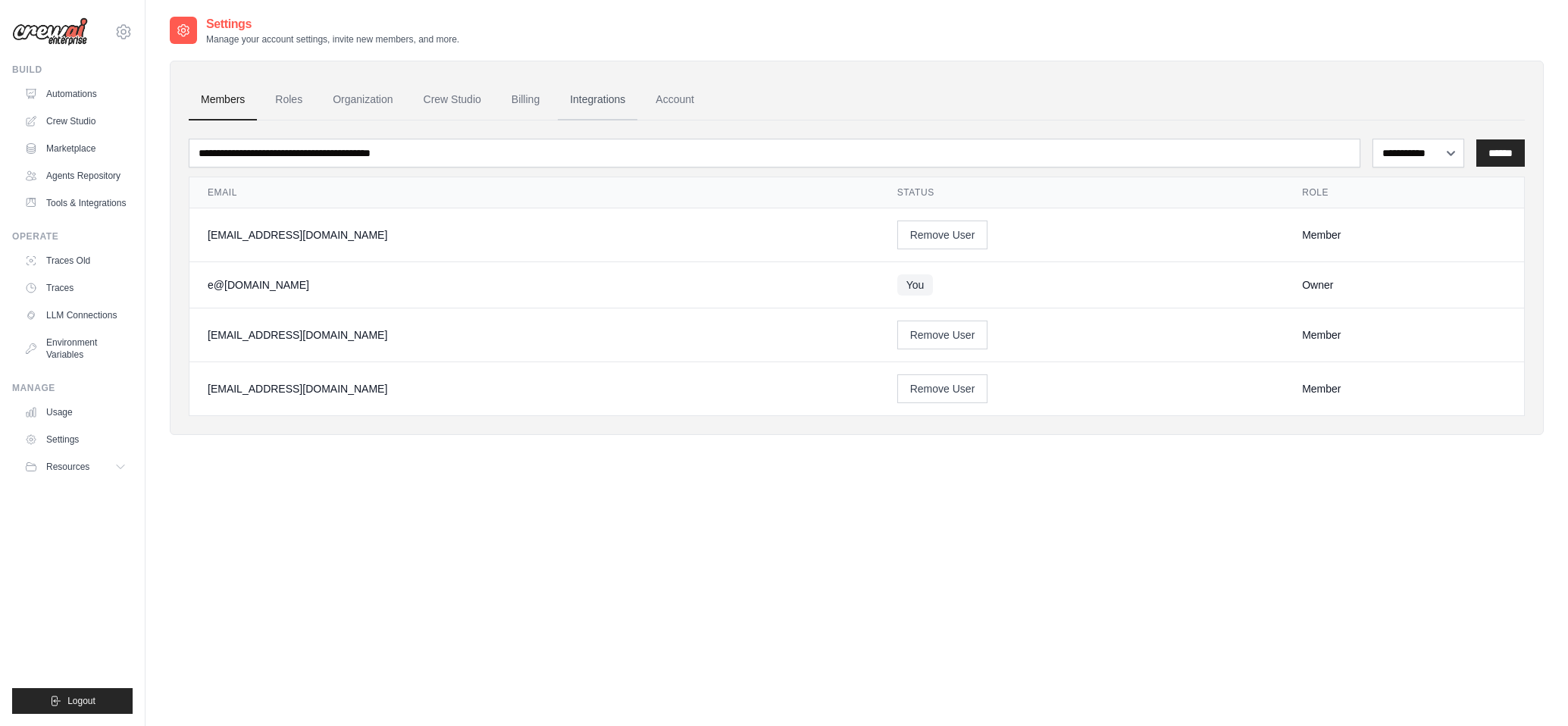
click at [601, 103] on link "Integrations" at bounding box center [597, 99] width 79 height 41
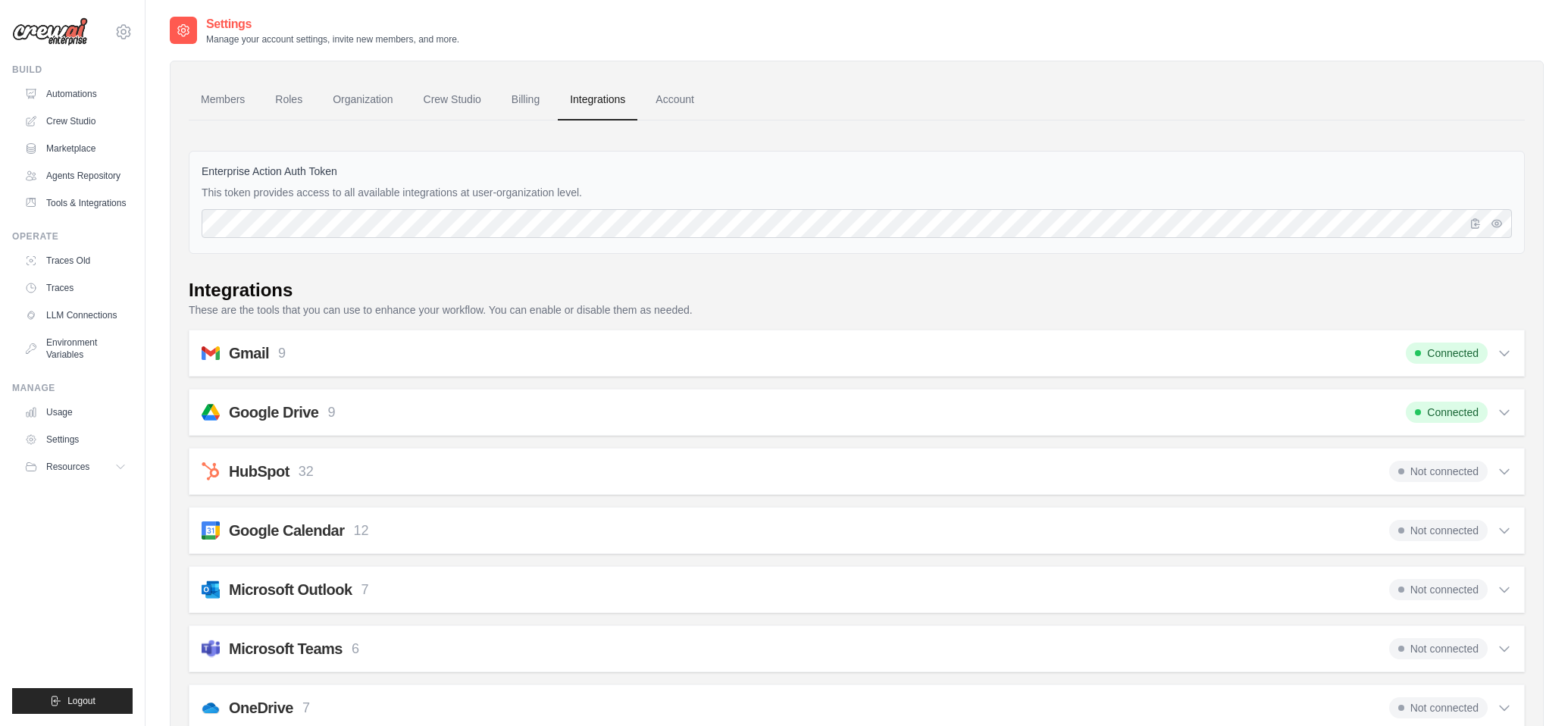
click at [995, 358] on div "Gmail 9 Connected" at bounding box center [856, 353] width 1311 height 21
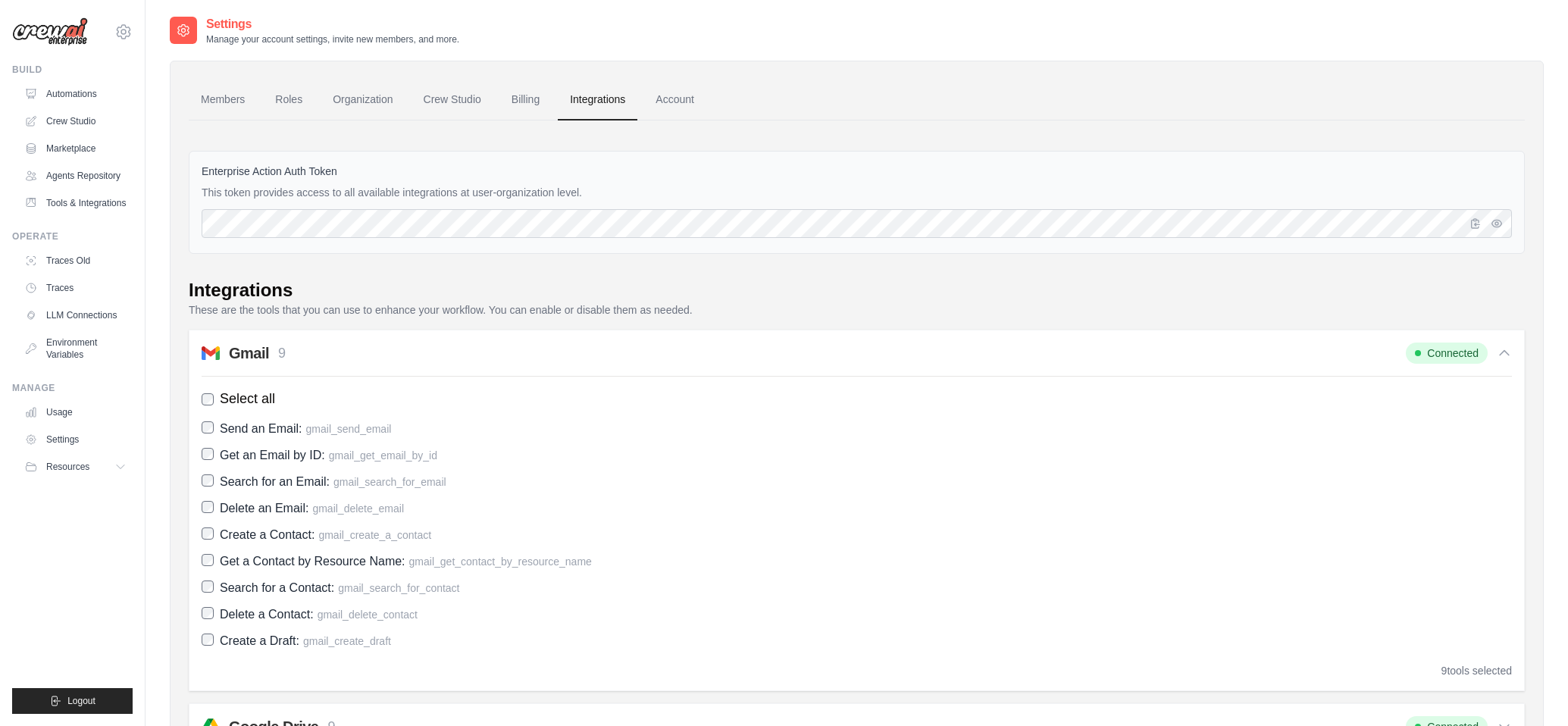
click at [994, 358] on div "Gmail 9 Connected" at bounding box center [856, 353] width 1311 height 21
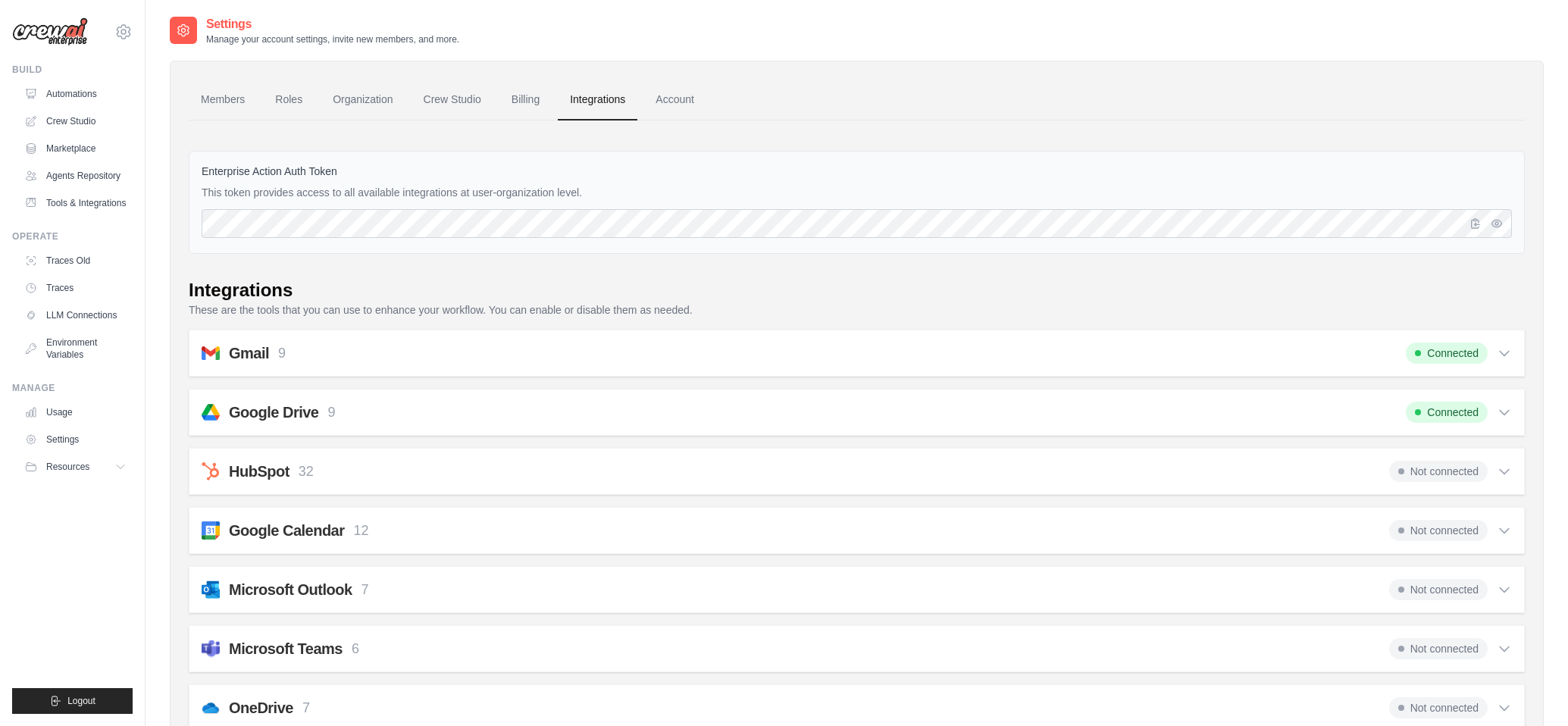
click at [992, 358] on div "Gmail 9 Connected" at bounding box center [856, 353] width 1311 height 21
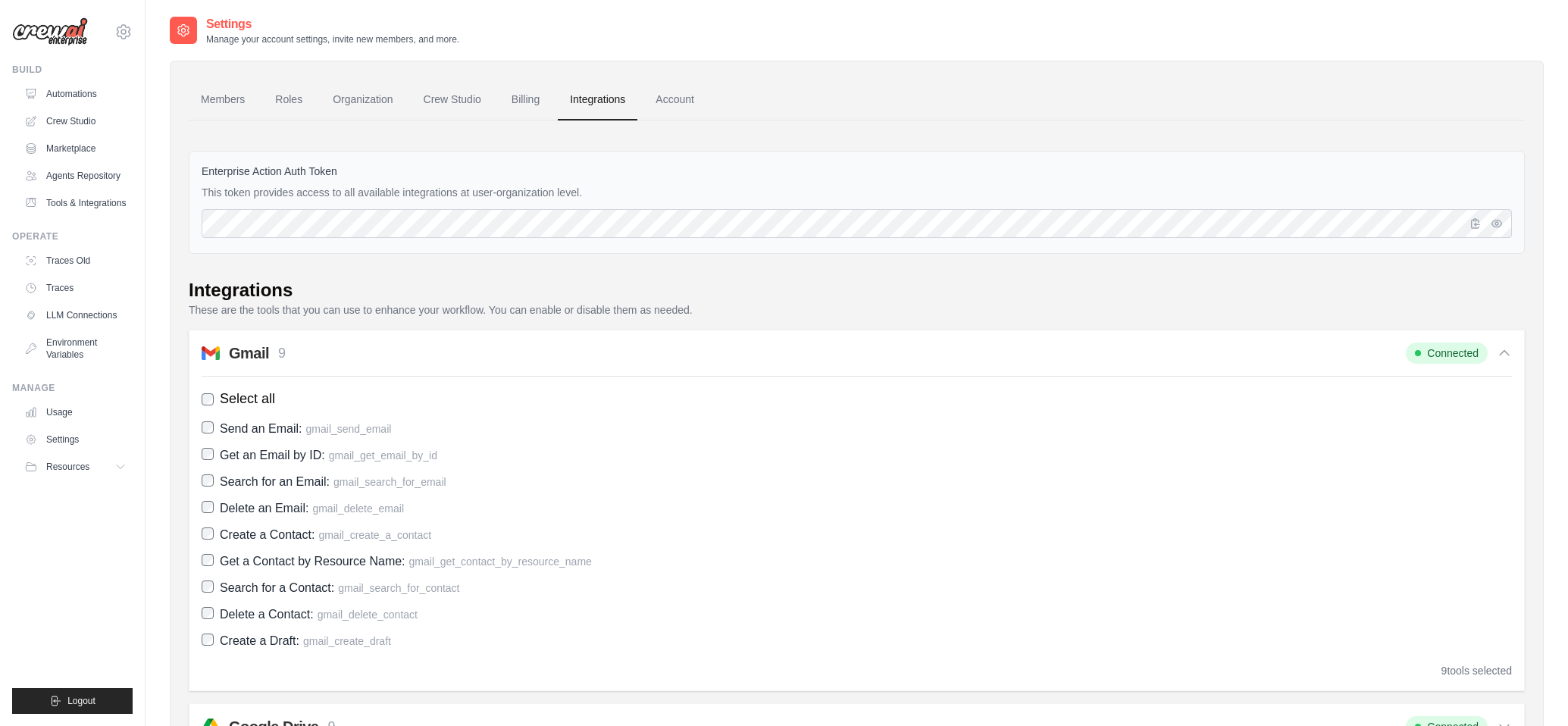
click at [987, 358] on div "Gmail 9 Connected" at bounding box center [856, 353] width 1311 height 21
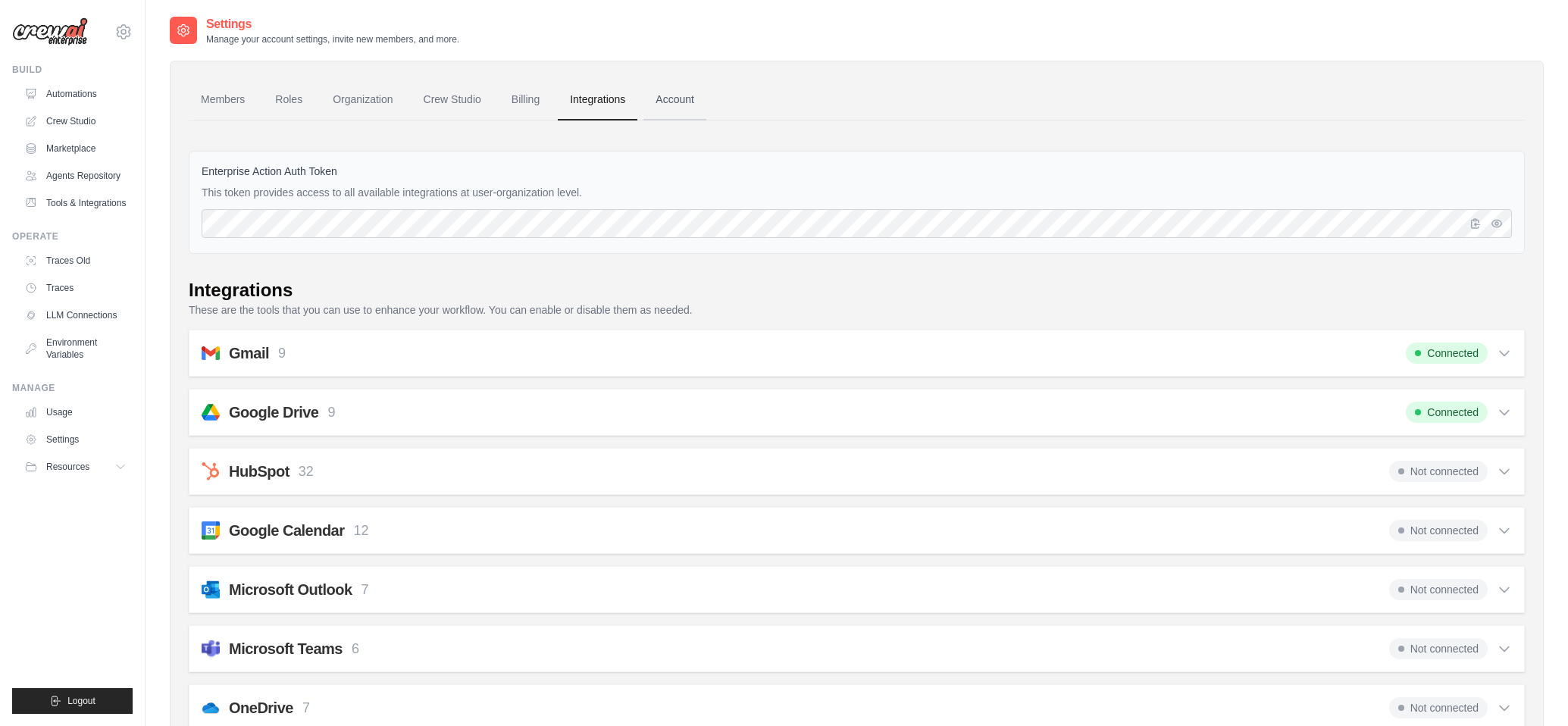
click at [679, 111] on link "Account" at bounding box center [674, 99] width 62 height 41
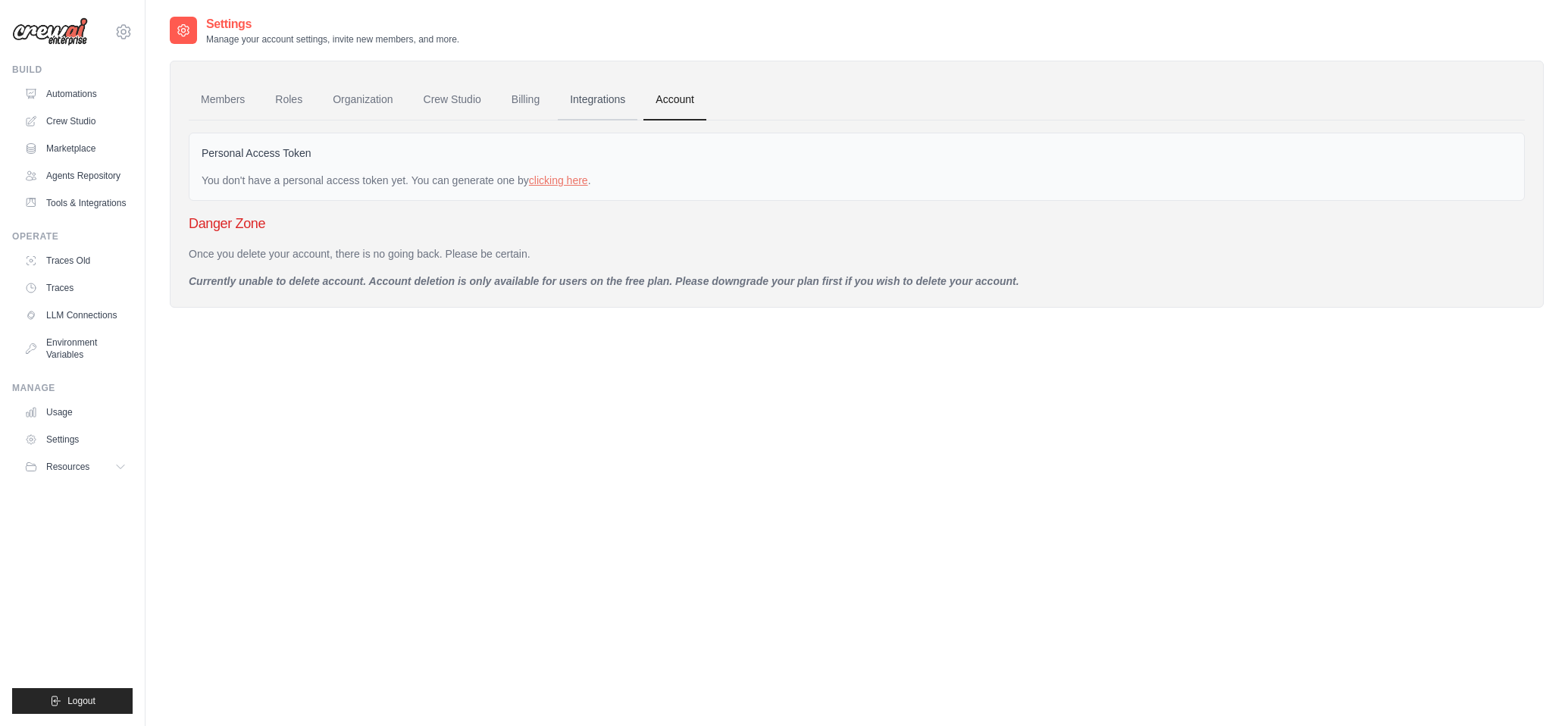
click at [565, 101] on link "Integrations" at bounding box center [597, 99] width 79 height 41
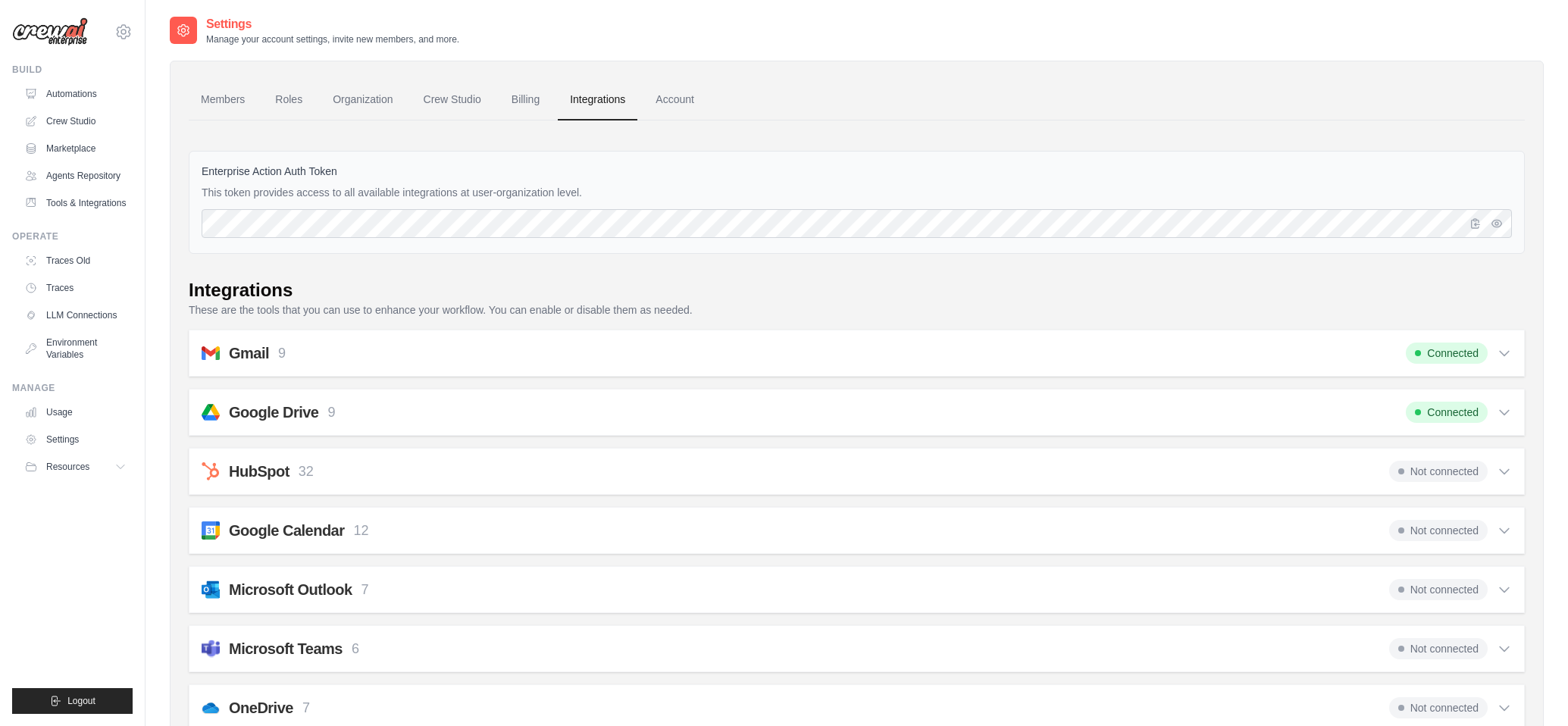
click at [524, 100] on link "Billing" at bounding box center [525, 99] width 52 height 41
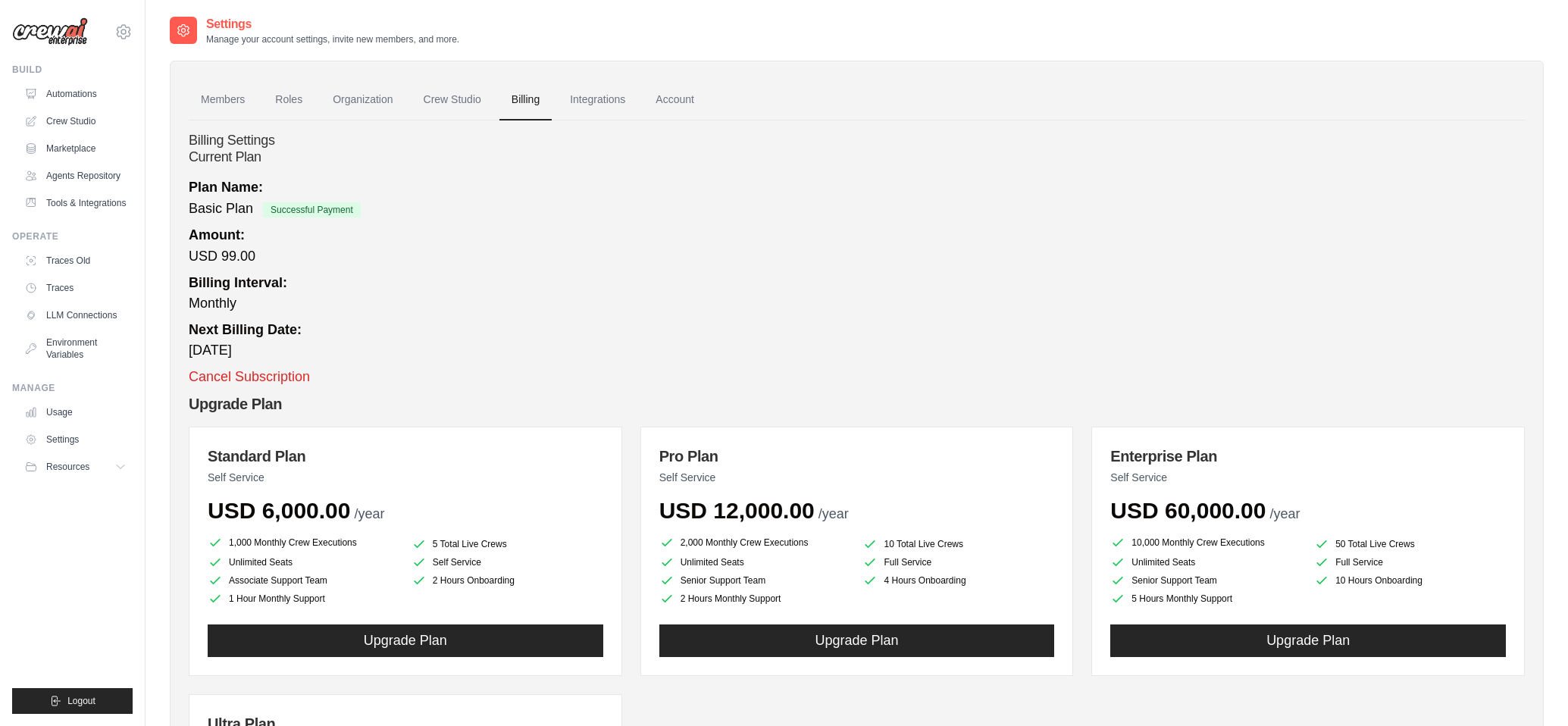
click at [508, 338] on div "Next Billing Date: [DATE]" at bounding box center [856, 340] width 1336 height 41
drag, startPoint x: 826, startPoint y: 75, endPoint x: 819, endPoint y: 52, distance: 24.0
drag, startPoint x: 819, startPoint y: 52, endPoint x: 809, endPoint y: 33, distance: 21.5
drag, startPoint x: 808, startPoint y: 33, endPoint x: 804, endPoint y: 23, distance: 10.8
drag, startPoint x: 812, startPoint y: 18, endPoint x: 784, endPoint y: 21, distance: 28.2
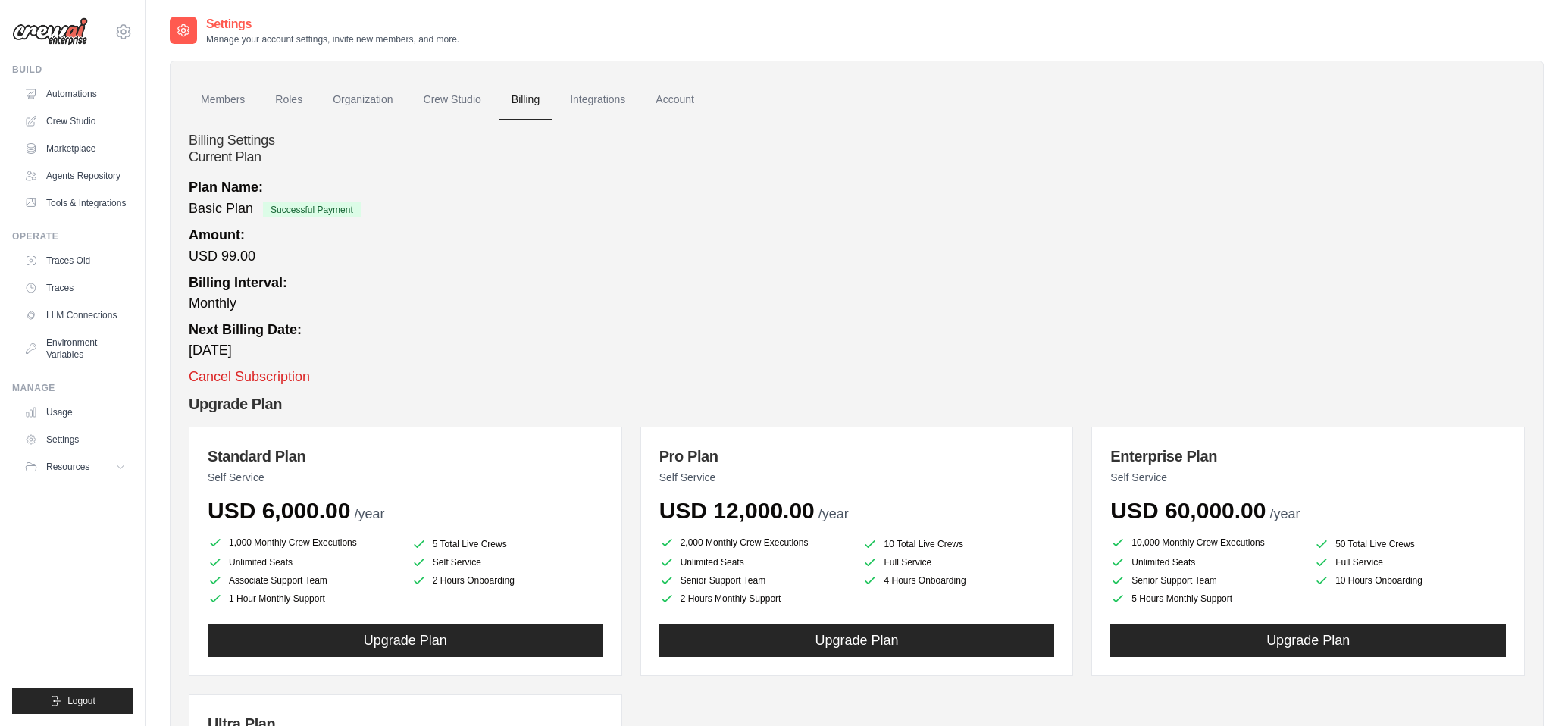
click at [784, 21] on div "Settings Manage your account settings, invite new members, and more." at bounding box center [856, 30] width 1374 height 30
click at [736, 27] on div "Settings Manage your account settings, invite new members, and more." at bounding box center [856, 30] width 1374 height 30
click at [692, 27] on div "Settings Manage your account settings, invite new members, and more." at bounding box center [856, 30] width 1374 height 30
click at [90, 93] on link "Automations" at bounding box center [77, 93] width 114 height 24
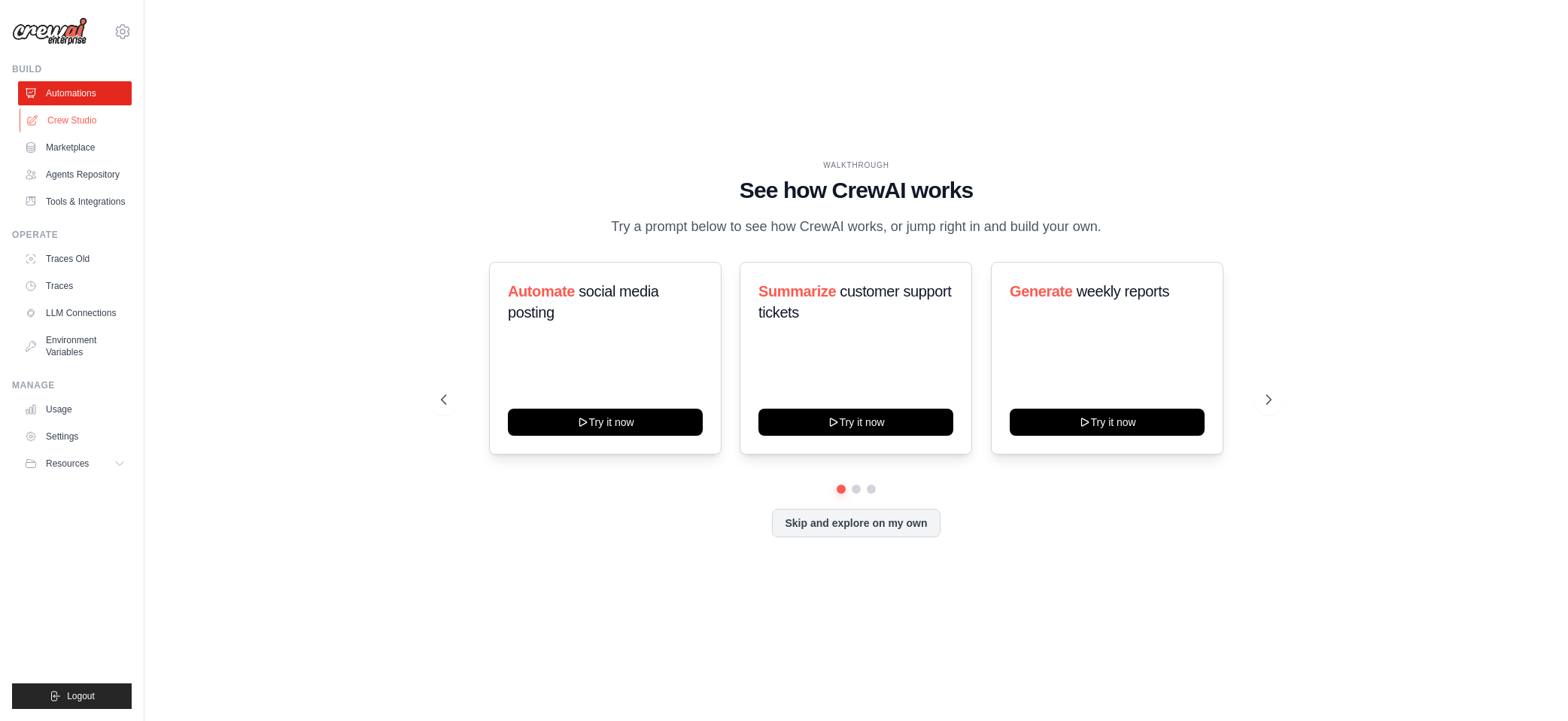
click at [121, 117] on link "Crew Studio" at bounding box center [76, 120] width 113 height 24
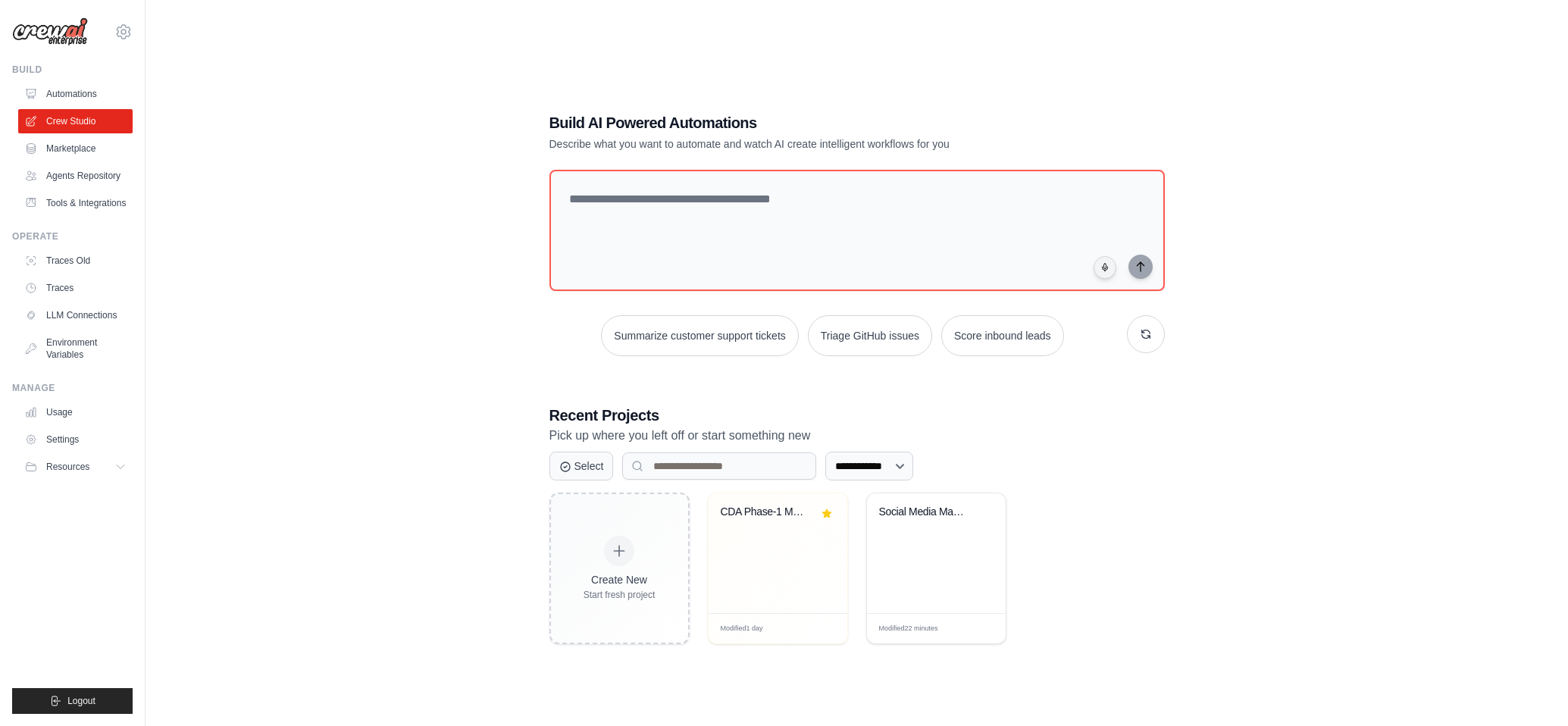
drag, startPoint x: 197, startPoint y: 76, endPoint x: 200, endPoint y: 55, distance: 21.2
click at [200, 55] on div "**********" at bounding box center [856, 378] width 1374 height 726
click at [222, 79] on div "**********" at bounding box center [856, 378] width 1374 height 726
click at [227, 121] on div "**********" at bounding box center [856, 378] width 1374 height 726
click at [207, 148] on div "**********" at bounding box center [856, 378] width 1374 height 726
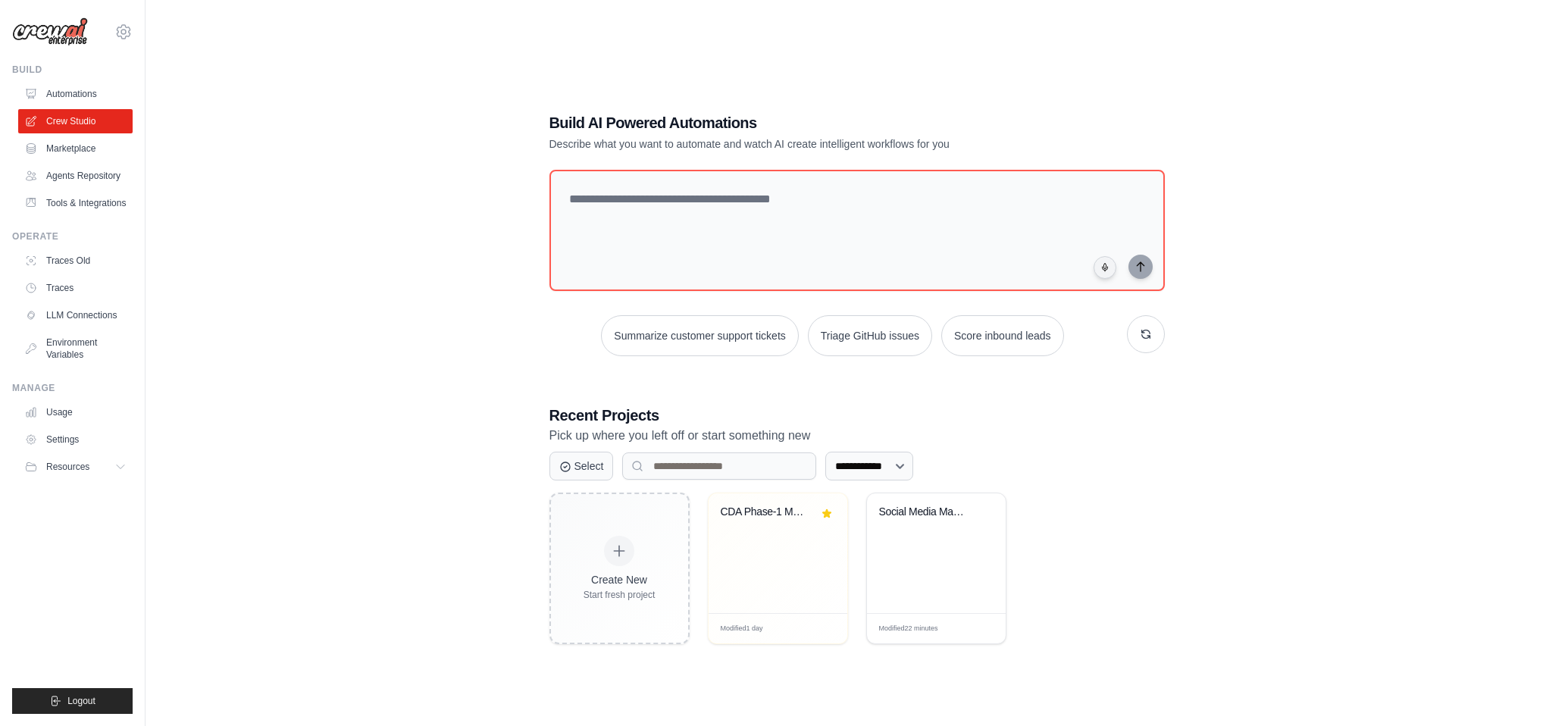
click at [239, 213] on div "**********" at bounding box center [856, 378] width 1374 height 726
drag, startPoint x: 263, startPoint y: 304, endPoint x: 268, endPoint y: 310, distance: 7.8
click at [264, 306] on div "**********" at bounding box center [856, 378] width 1374 height 726
